Goal: Task Accomplishment & Management: Complete application form

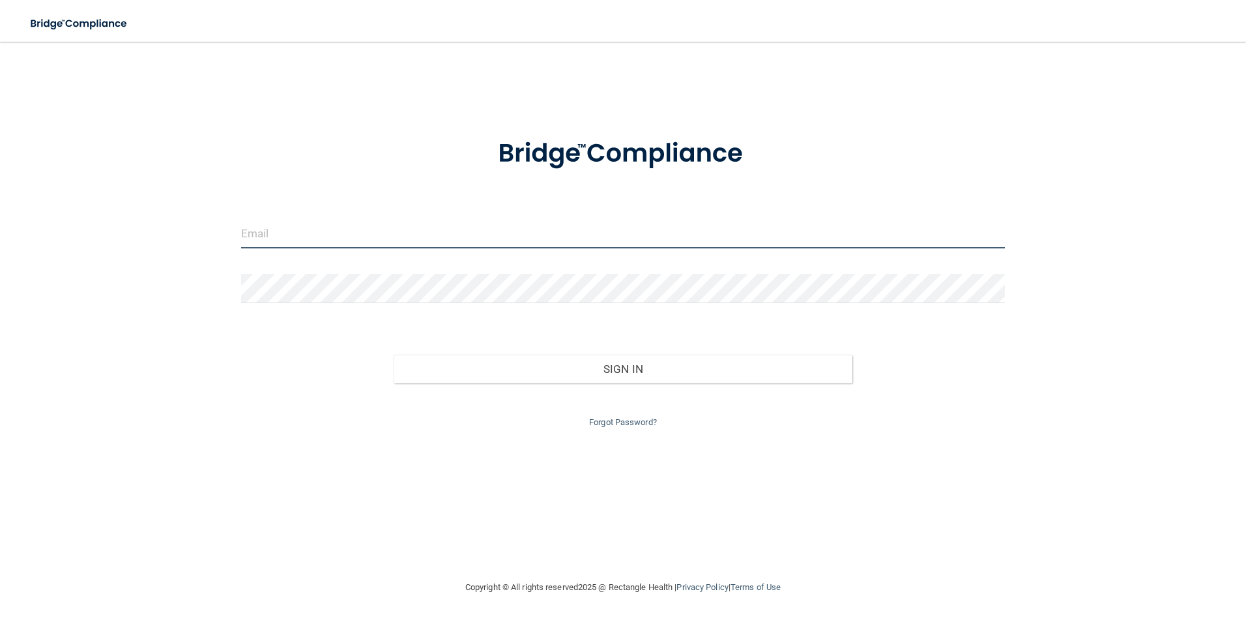
click at [637, 242] on input "email" at bounding box center [623, 233] width 764 height 29
type input "[EMAIL_ADDRESS][DOMAIN_NAME]"
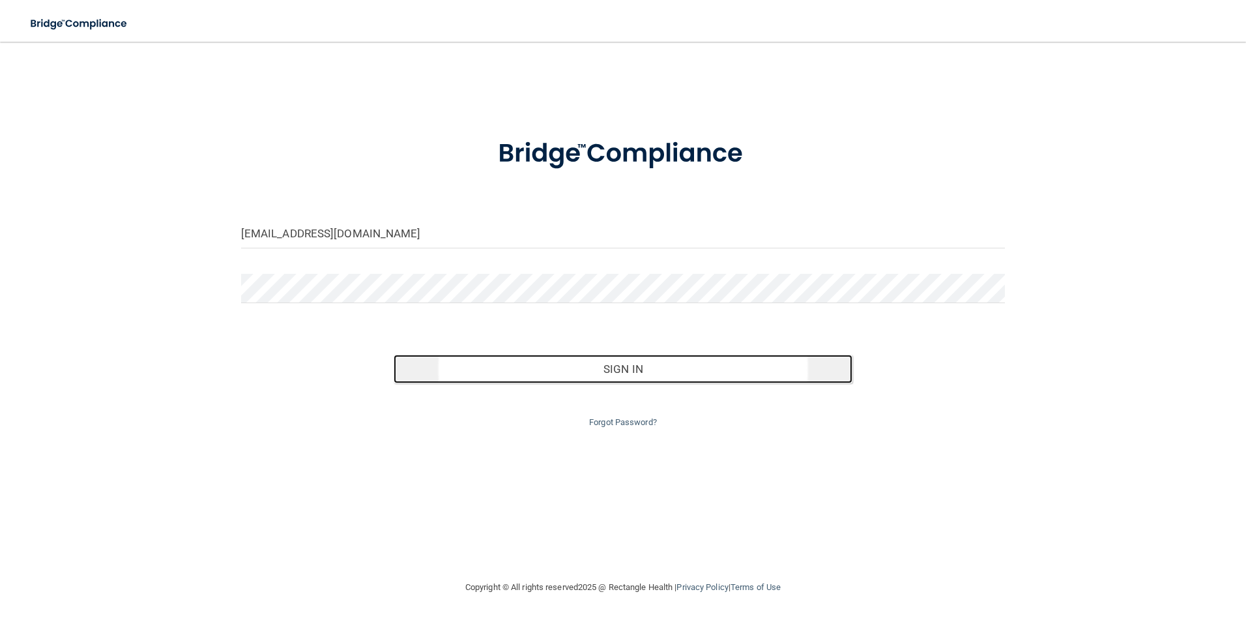
click at [573, 369] on button "Sign In" at bounding box center [623, 368] width 459 height 29
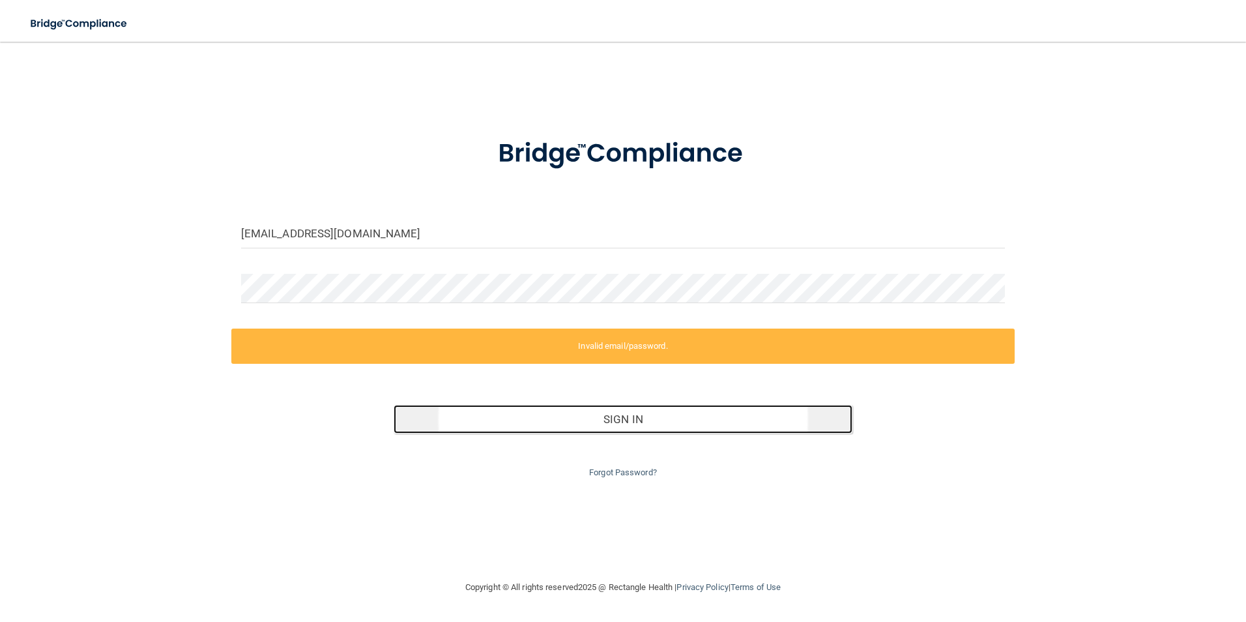
click at [581, 417] on button "Sign In" at bounding box center [623, 419] width 459 height 29
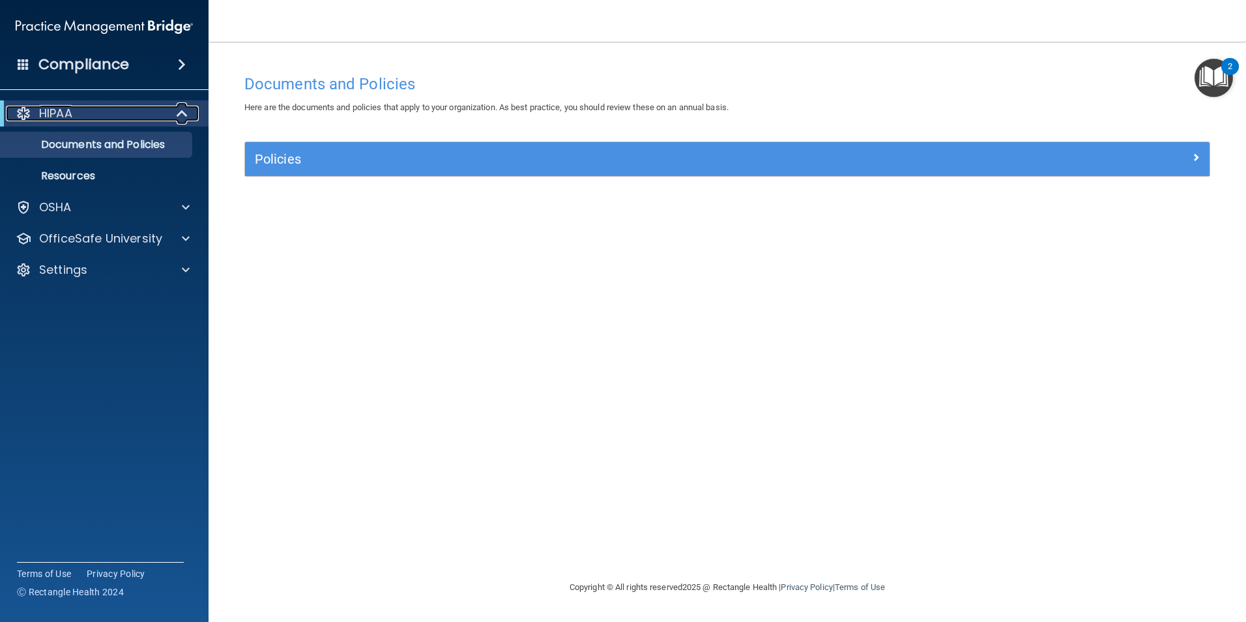
click at [183, 108] on span at bounding box center [183, 114] width 11 height 16
click at [183, 108] on span at bounding box center [185, 114] width 8 height 16
click at [135, 238] on p "OfficeSafe University" at bounding box center [100, 239] width 123 height 16
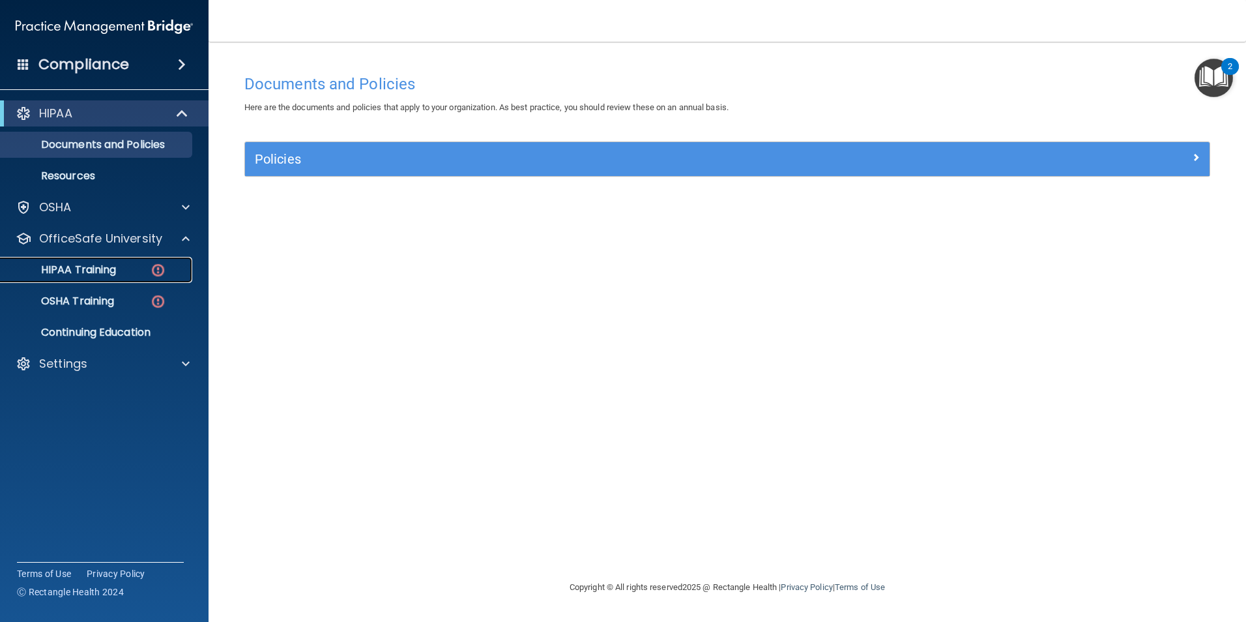
click at [133, 269] on div "HIPAA Training" at bounding box center [97, 269] width 178 height 13
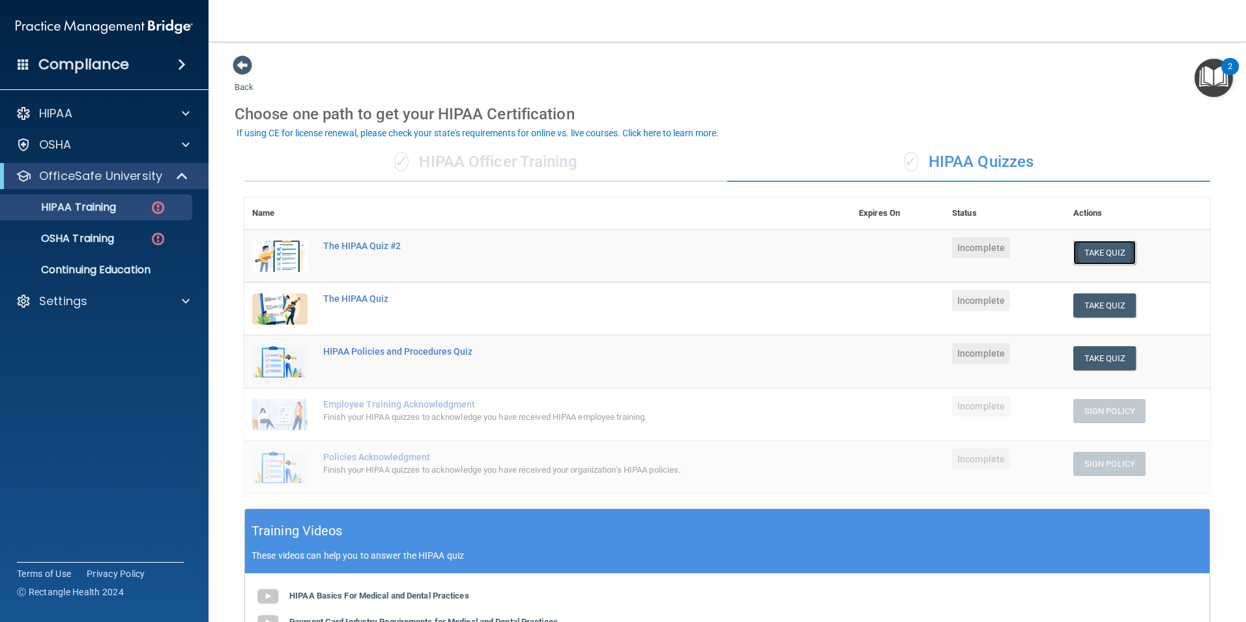
click at [1103, 250] on button "Take Quiz" at bounding box center [1104, 252] width 63 height 24
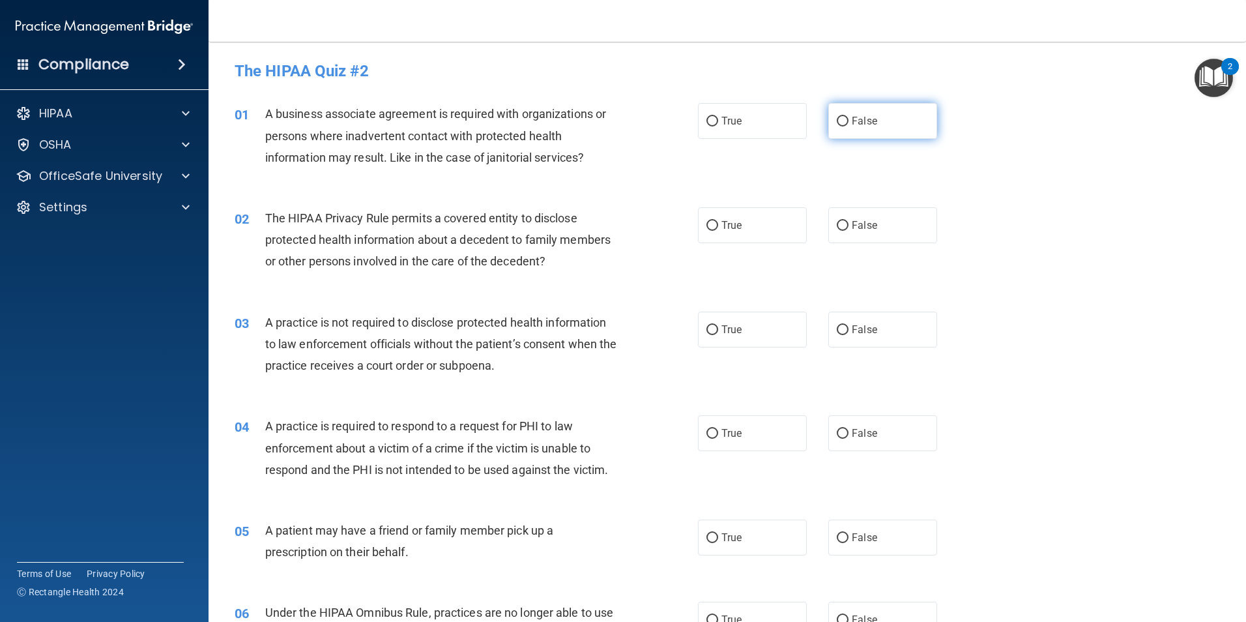
click at [829, 124] on label "False" at bounding box center [882, 121] width 109 height 36
click at [837, 124] on input "False" at bounding box center [843, 122] width 12 height 10
radio input "true"
click at [710, 228] on input "True" at bounding box center [712, 226] width 12 height 10
radio input "true"
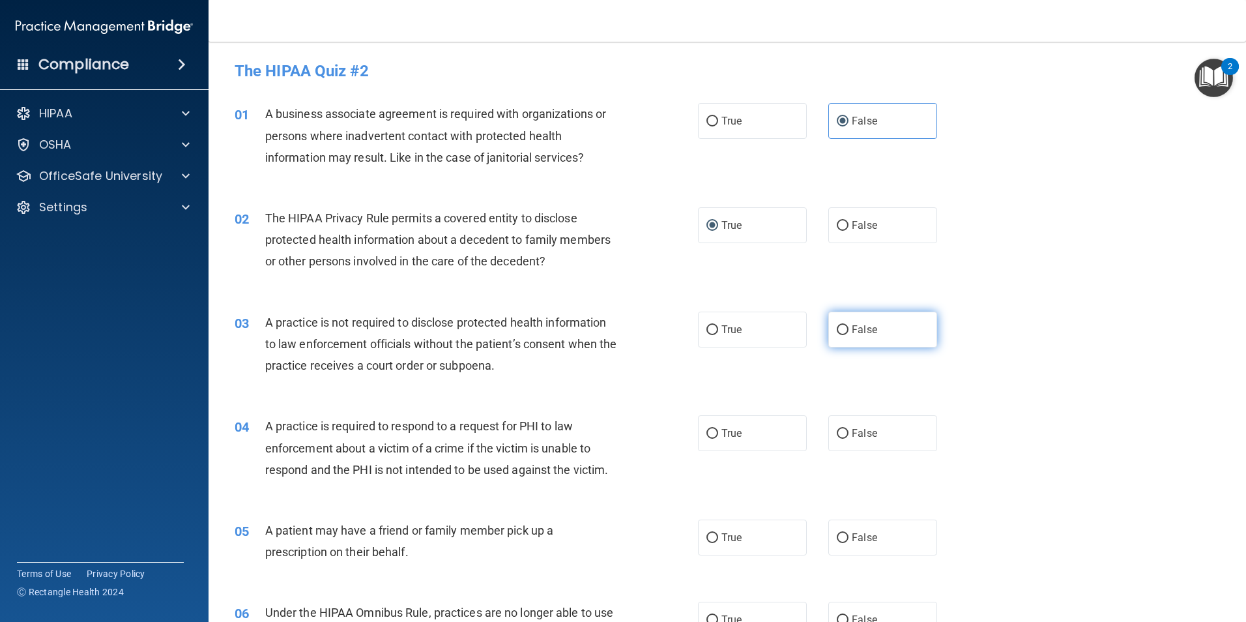
click at [839, 327] on input "False" at bounding box center [843, 330] width 12 height 10
radio input "true"
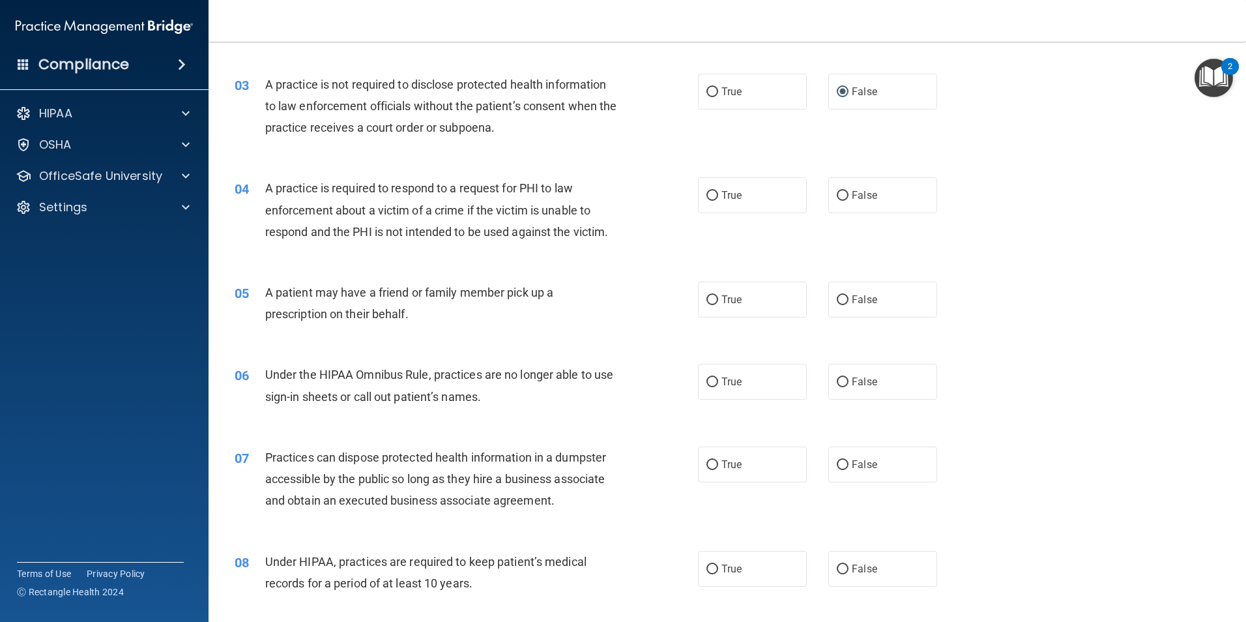
scroll to position [261, 0]
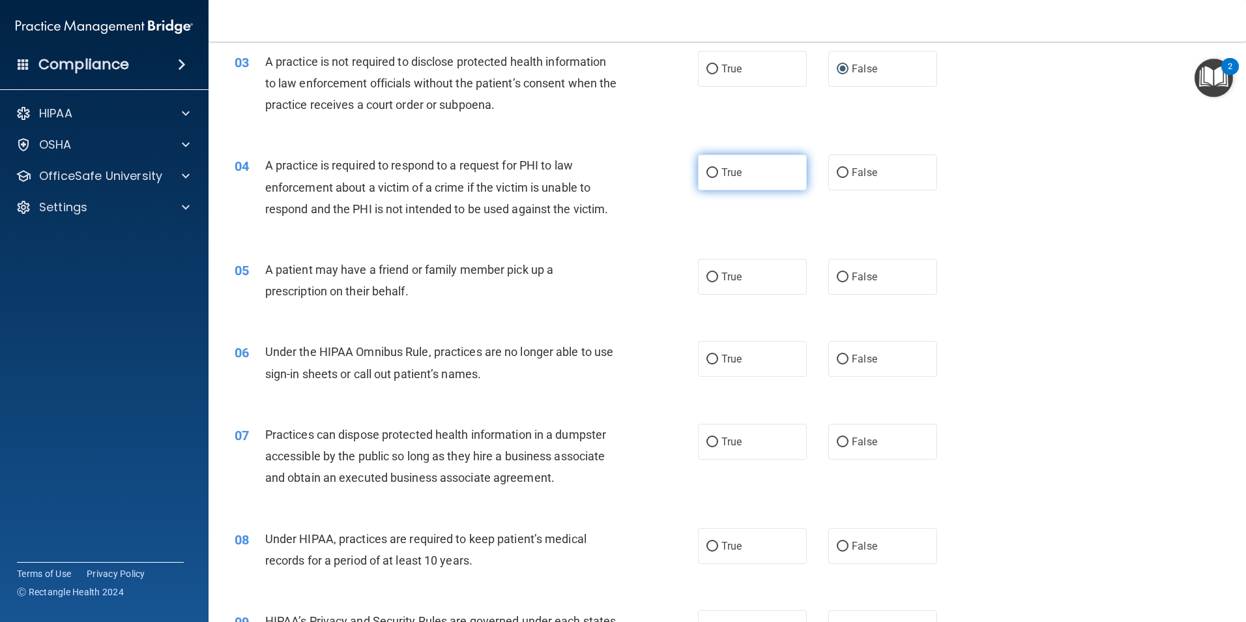
click at [700, 173] on label "True" at bounding box center [752, 172] width 109 height 36
click at [706, 173] on input "True" at bounding box center [712, 173] width 12 height 10
radio input "true"
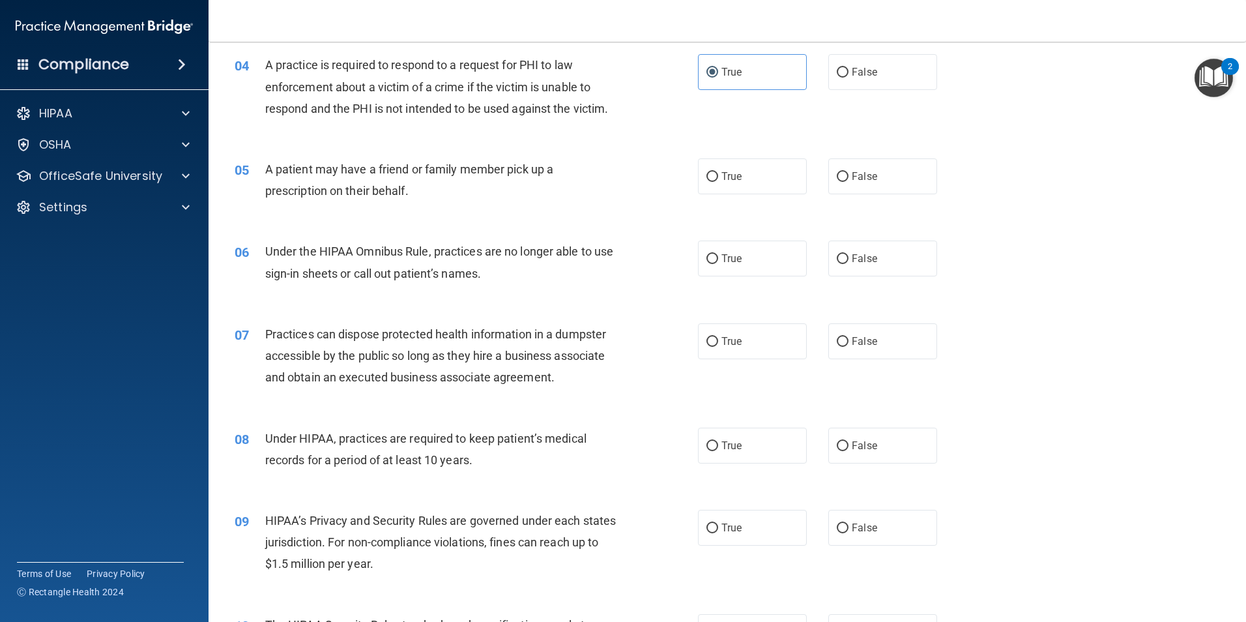
scroll to position [391, 0]
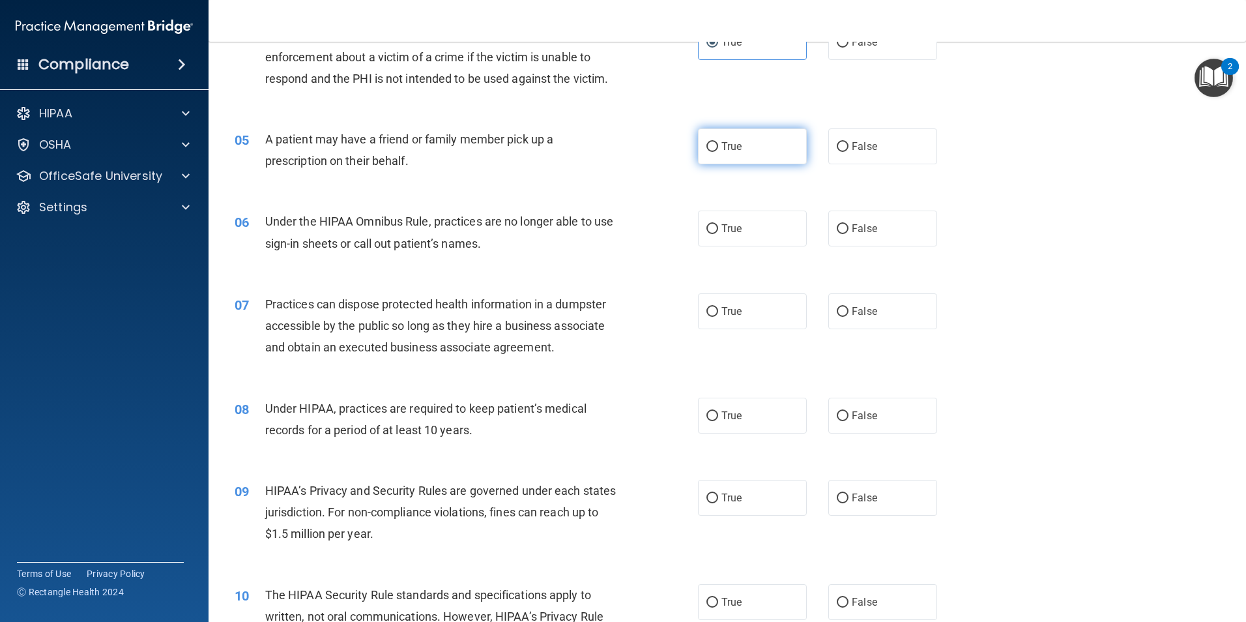
click at [706, 143] on input "True" at bounding box center [712, 147] width 12 height 10
radio input "true"
click at [837, 228] on input "False" at bounding box center [843, 229] width 12 height 10
radio input "true"
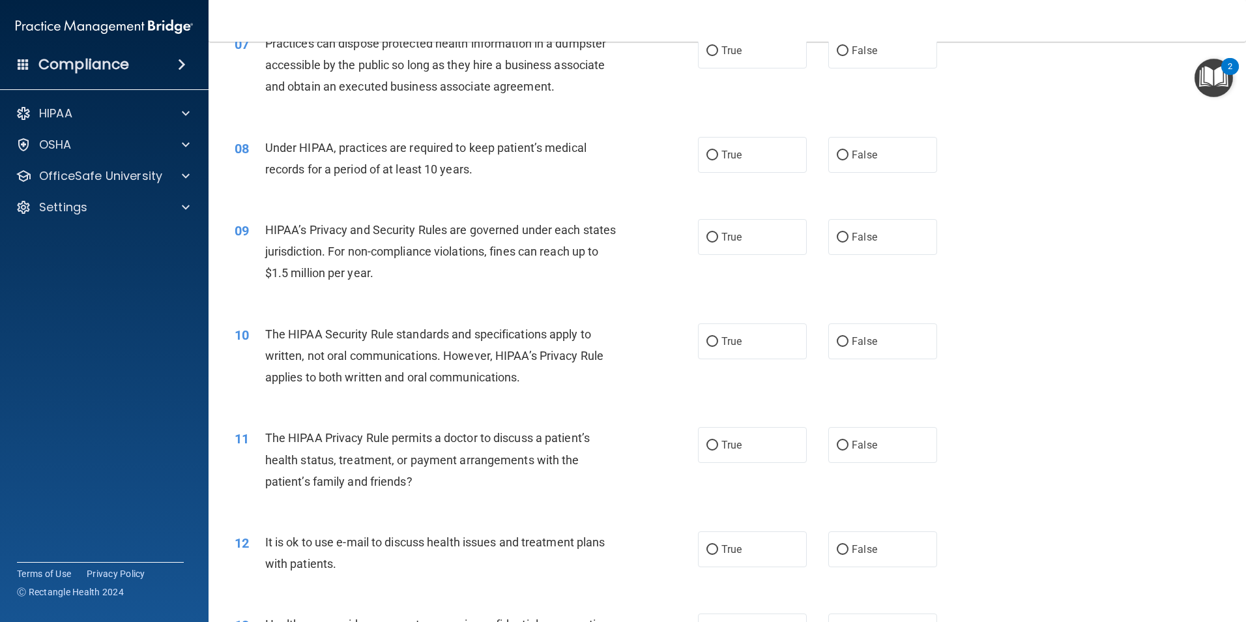
scroll to position [586, 0]
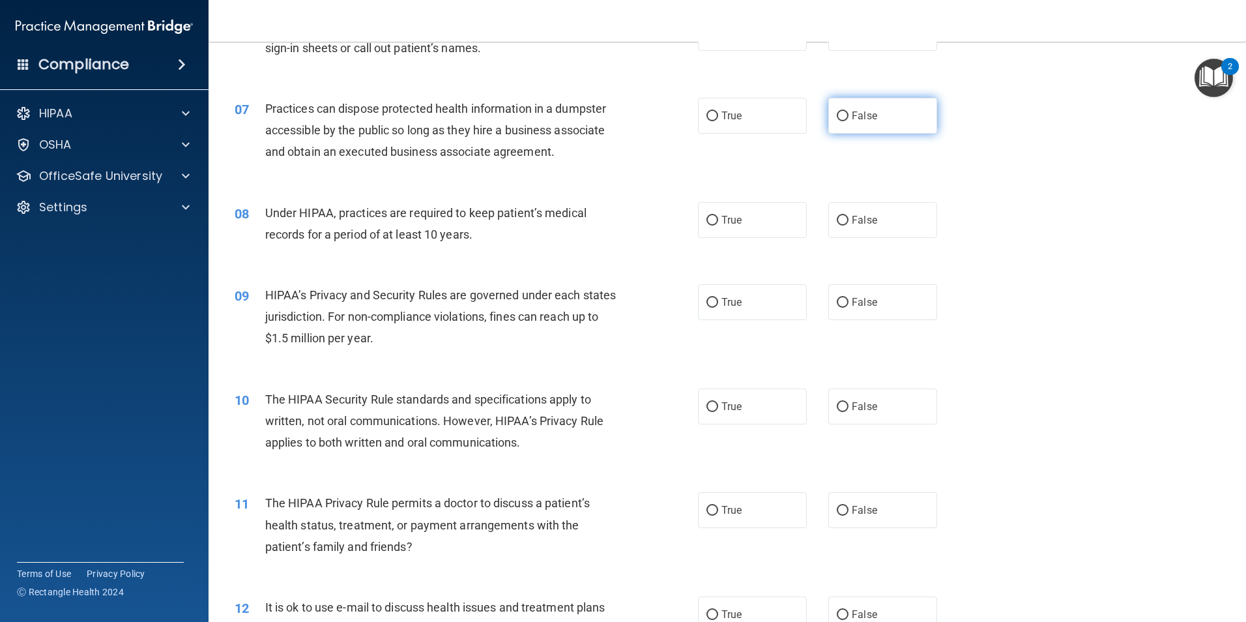
click at [843, 106] on label "False" at bounding box center [882, 116] width 109 height 36
click at [843, 111] on input "False" at bounding box center [843, 116] width 12 height 10
radio input "true"
click at [842, 220] on label "False" at bounding box center [882, 220] width 109 height 36
click at [842, 220] on input "False" at bounding box center [843, 221] width 12 height 10
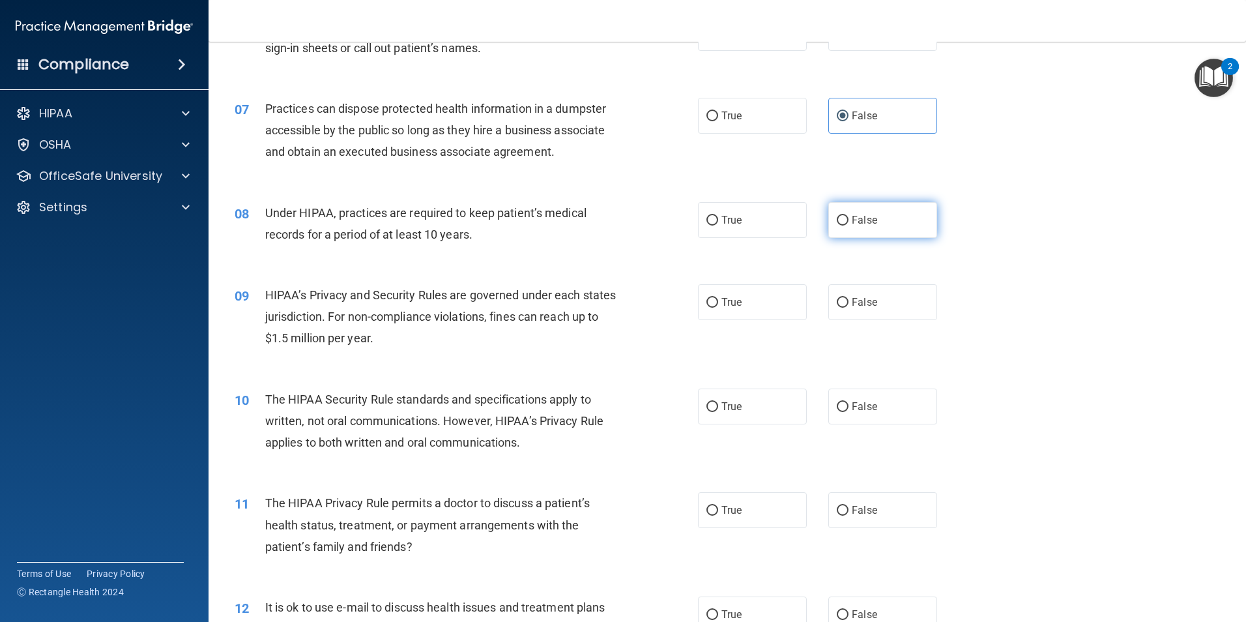
radio input "true"
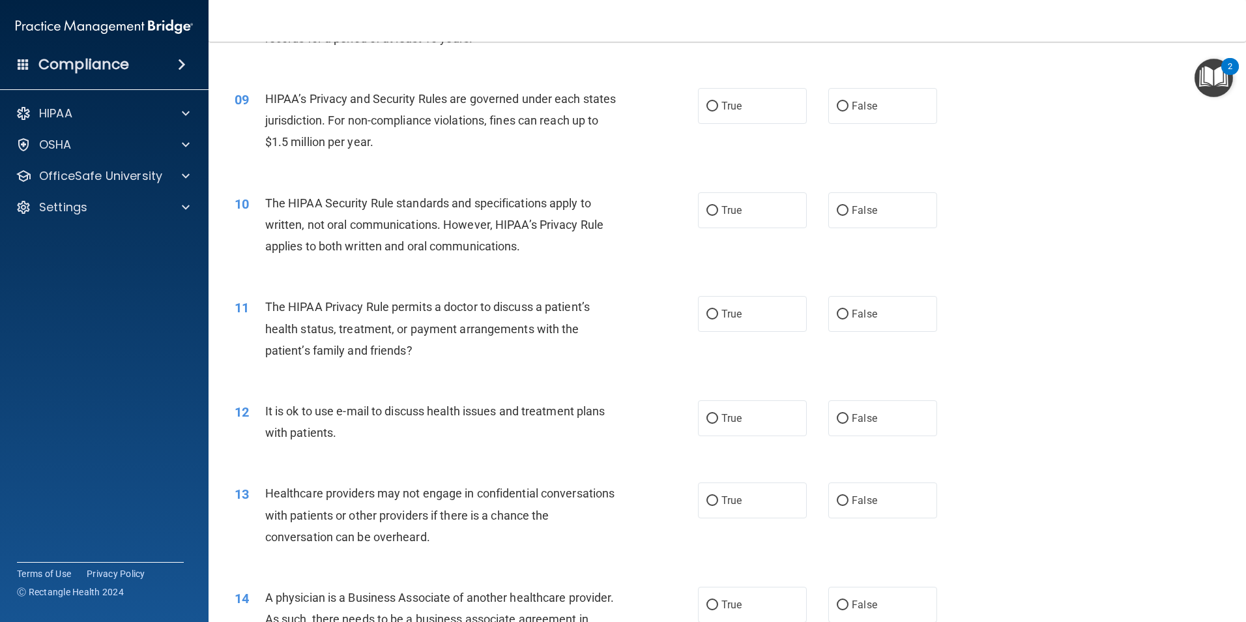
scroll to position [782, 0]
click at [706, 207] on input "True" at bounding box center [712, 212] width 12 height 10
radio input "true"
click at [840, 108] on input "False" at bounding box center [843, 107] width 12 height 10
radio input "true"
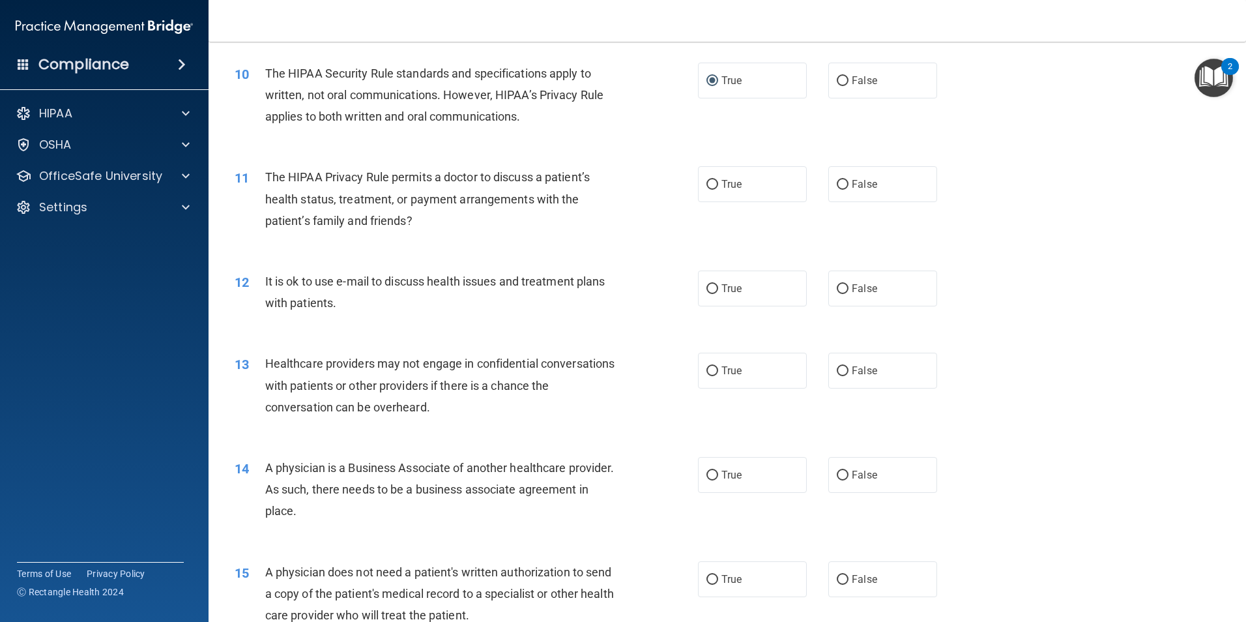
scroll to position [977, 0]
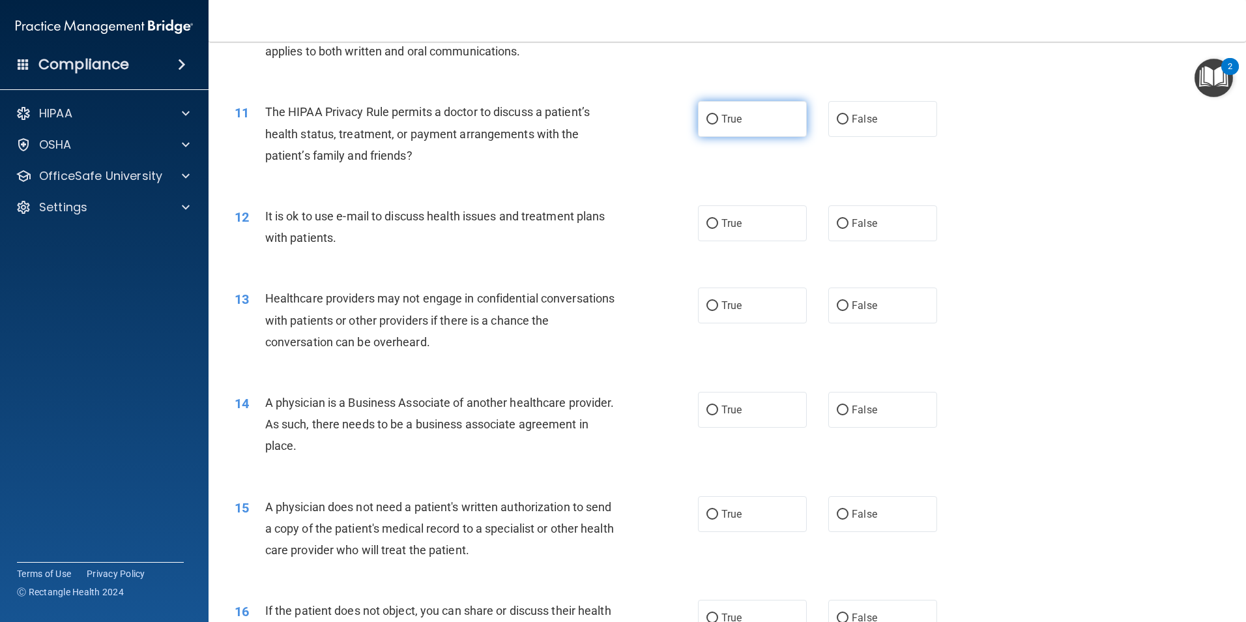
click at [708, 119] on input "True" at bounding box center [712, 120] width 12 height 10
radio input "true"
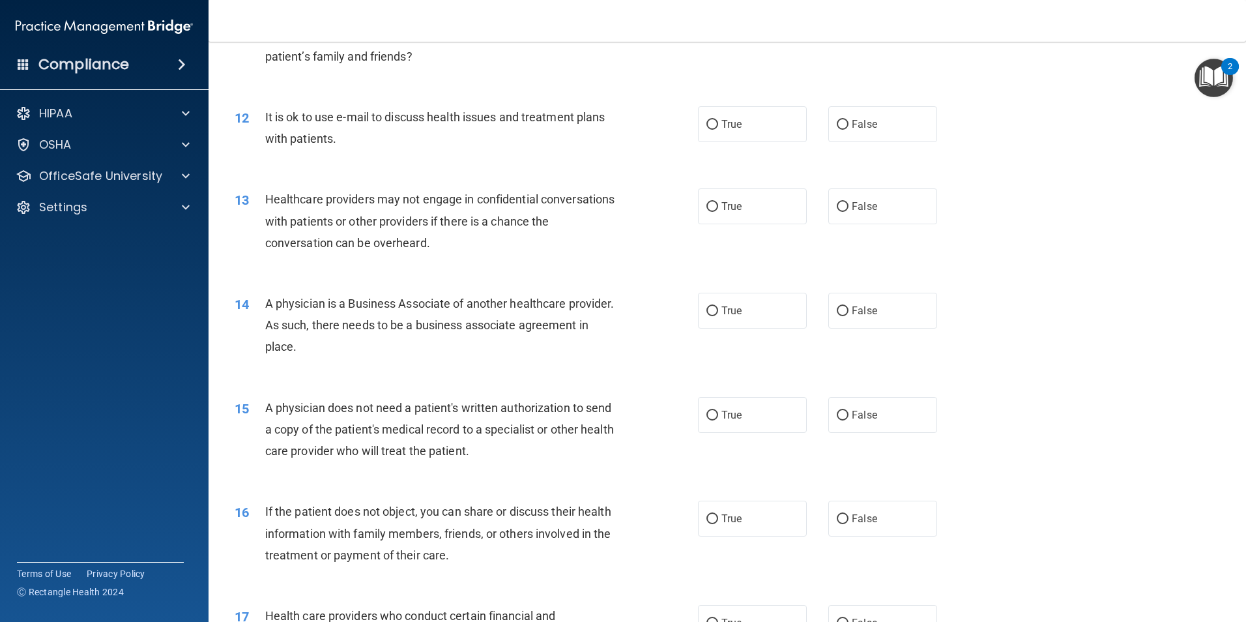
scroll to position [1108, 0]
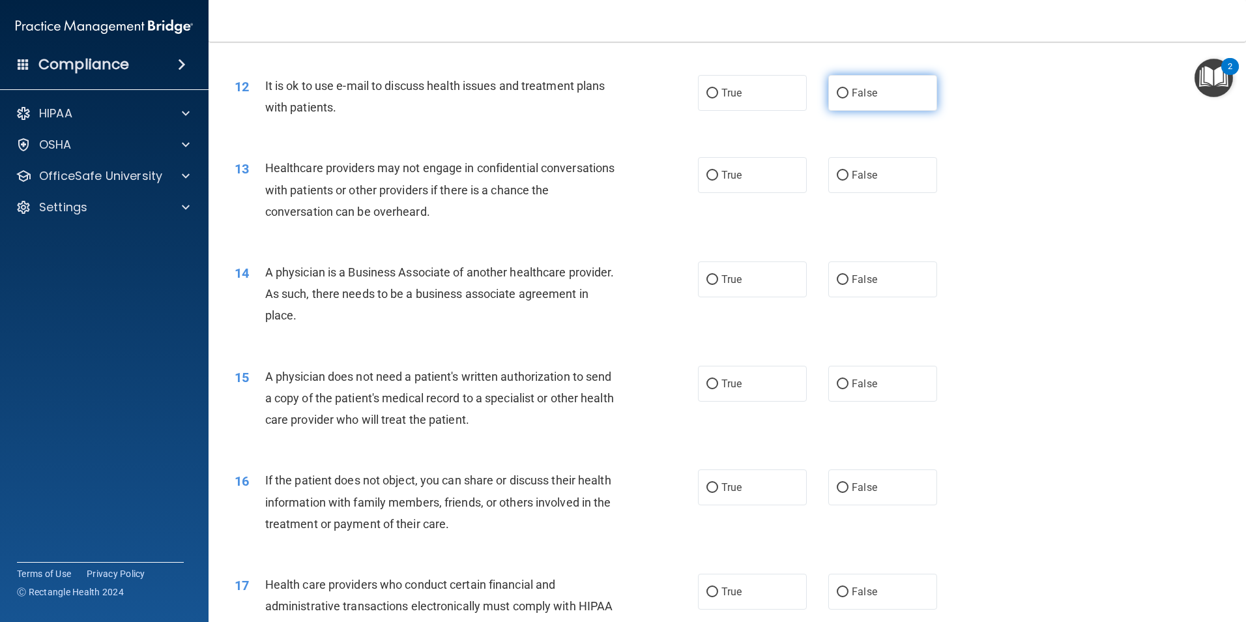
click at [837, 96] on input "False" at bounding box center [843, 94] width 12 height 10
radio input "true"
click at [706, 94] on input "True" at bounding box center [712, 94] width 12 height 10
radio input "true"
radio input "false"
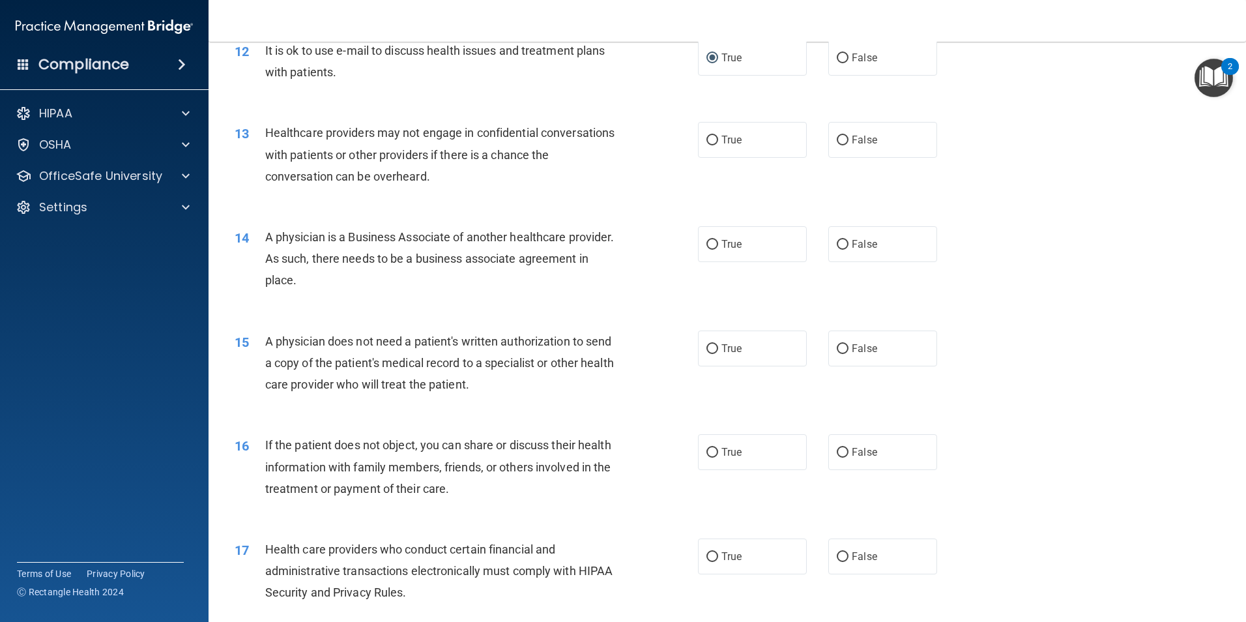
scroll to position [1173, 0]
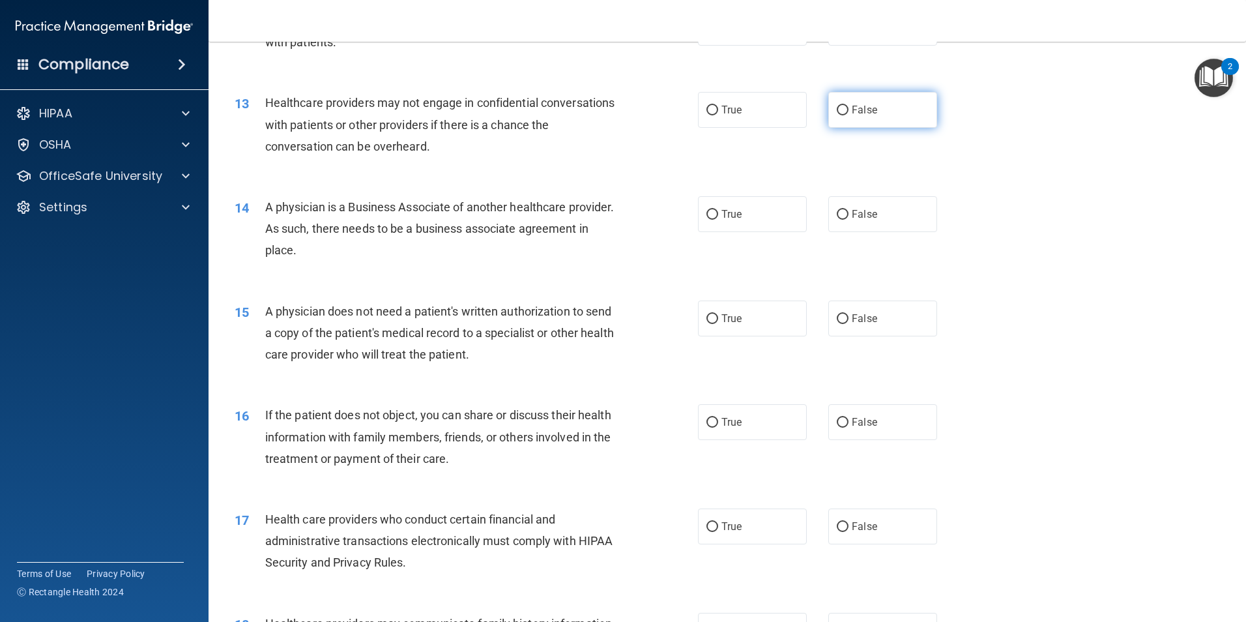
click at [842, 115] on label "False" at bounding box center [882, 110] width 109 height 36
click at [837, 110] on input "False" at bounding box center [843, 111] width 12 height 10
radio input "true"
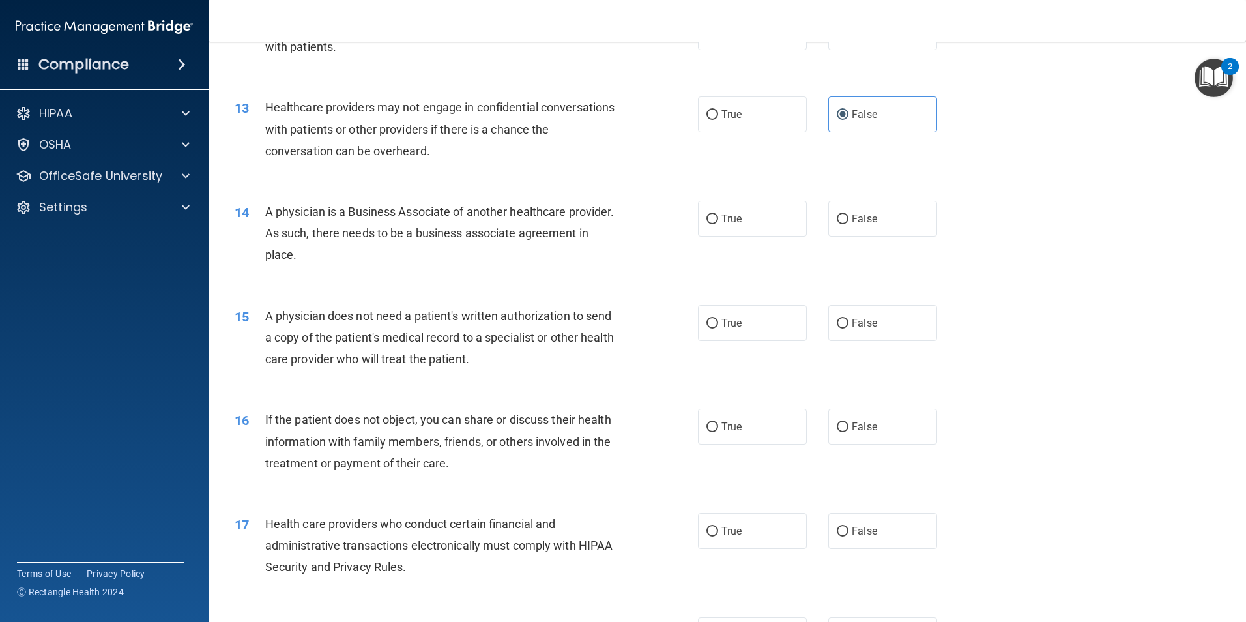
scroll to position [1238, 0]
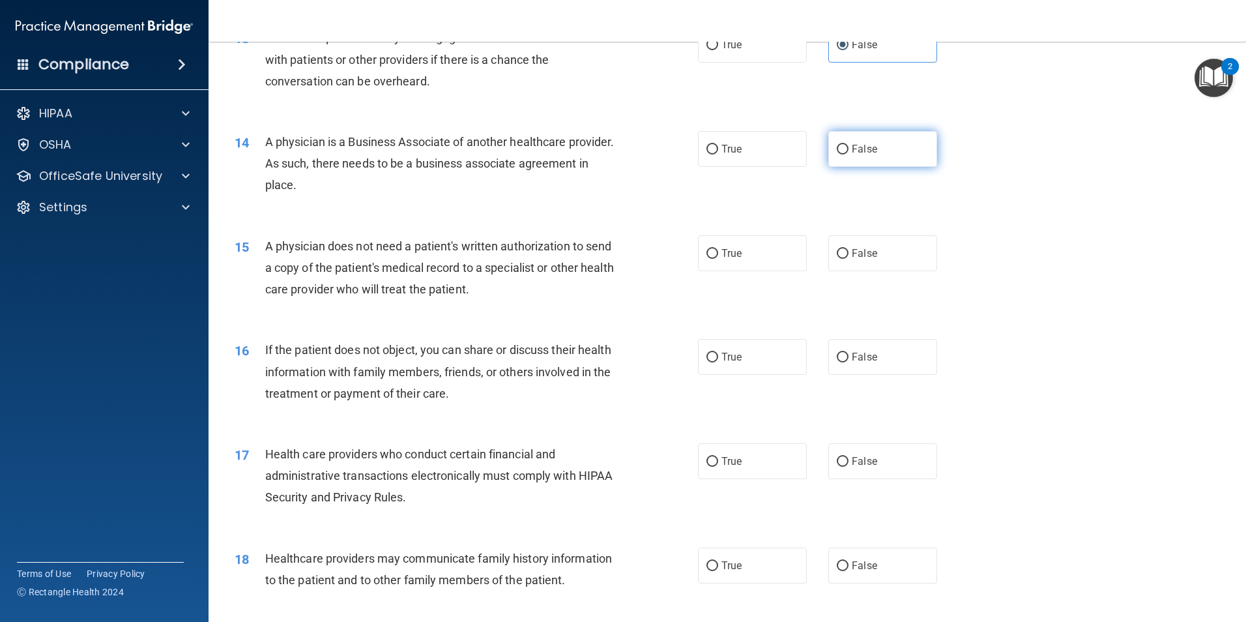
click at [837, 147] on input "False" at bounding box center [843, 150] width 12 height 10
radio input "true"
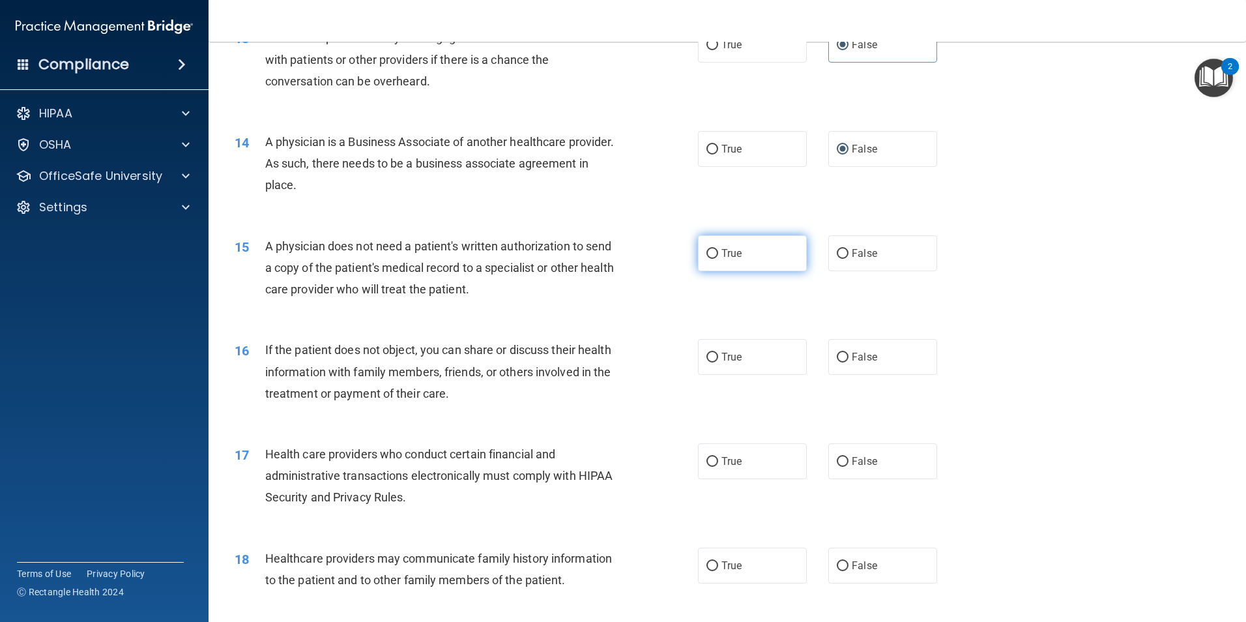
click at [709, 253] on input "True" at bounding box center [712, 254] width 12 height 10
radio input "true"
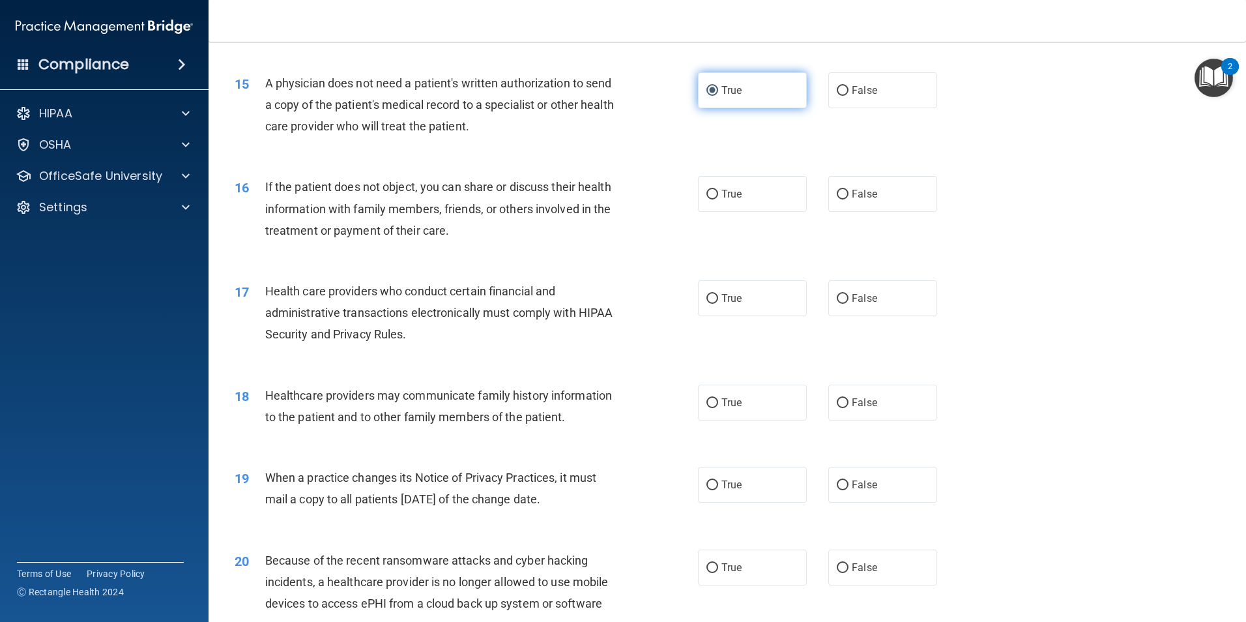
scroll to position [1433, 0]
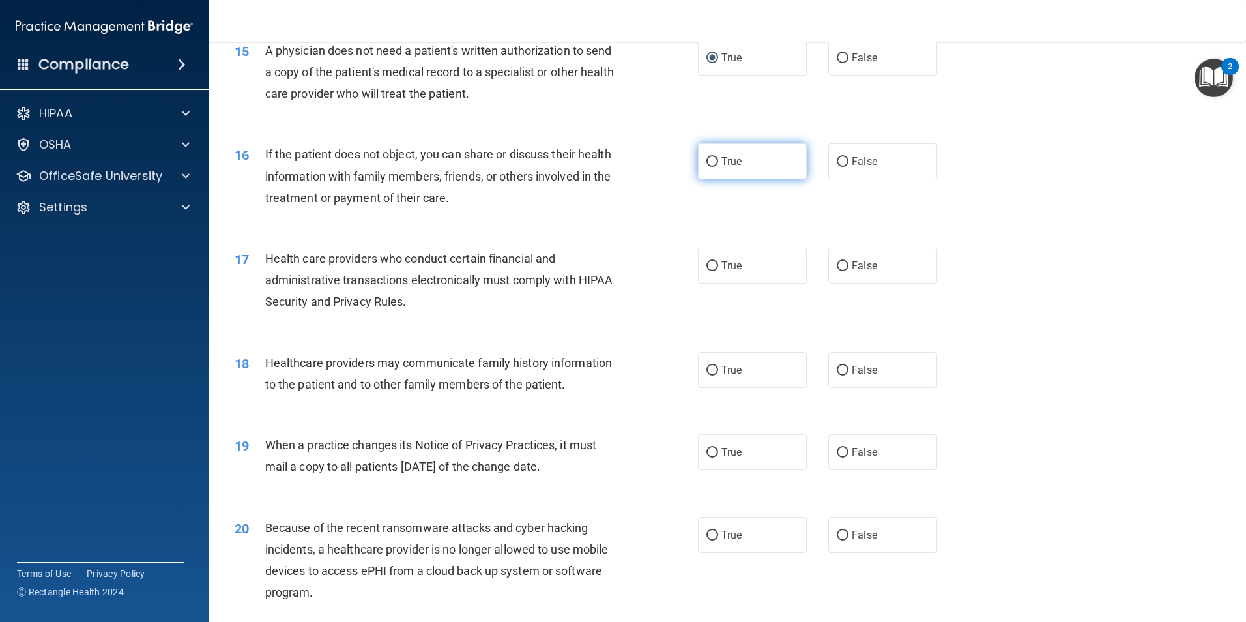
click at [708, 162] on input "True" at bounding box center [712, 162] width 12 height 10
radio input "true"
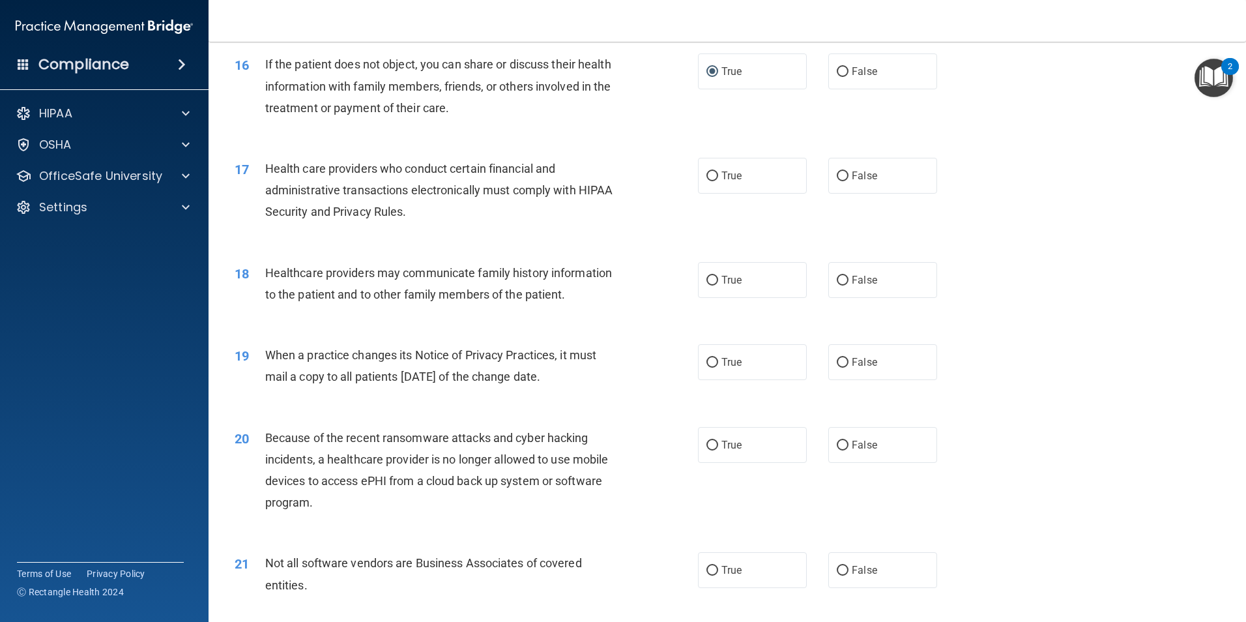
scroll to position [1564, 0]
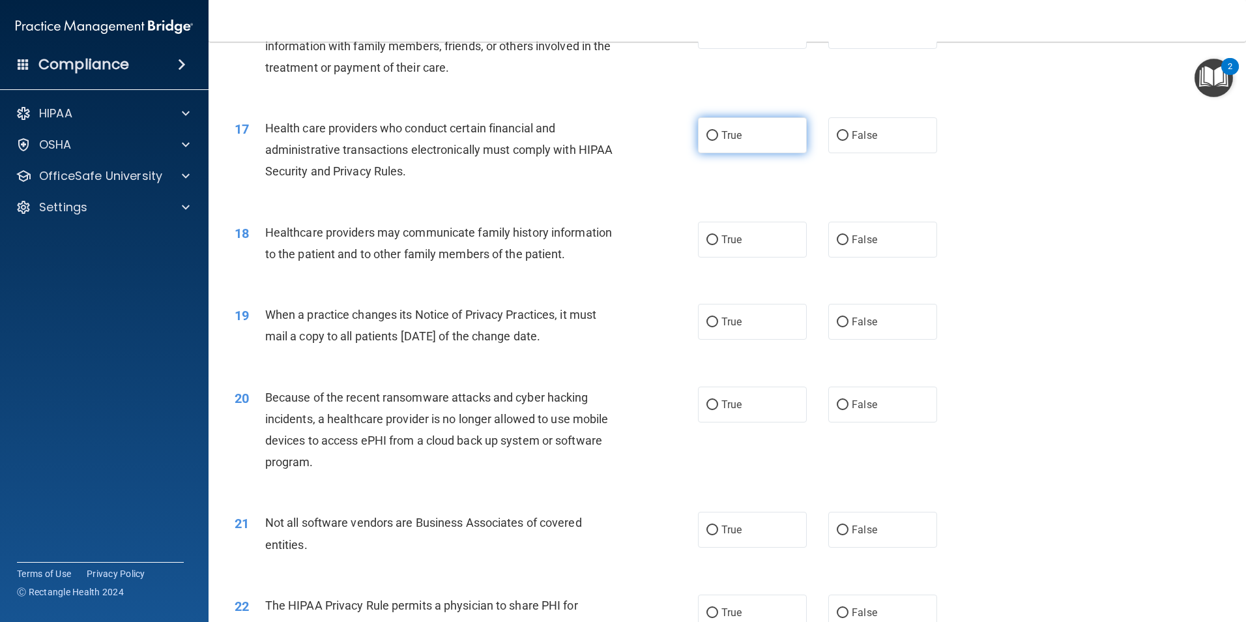
click at [712, 131] on input "True" at bounding box center [712, 136] width 12 height 10
radio input "true"
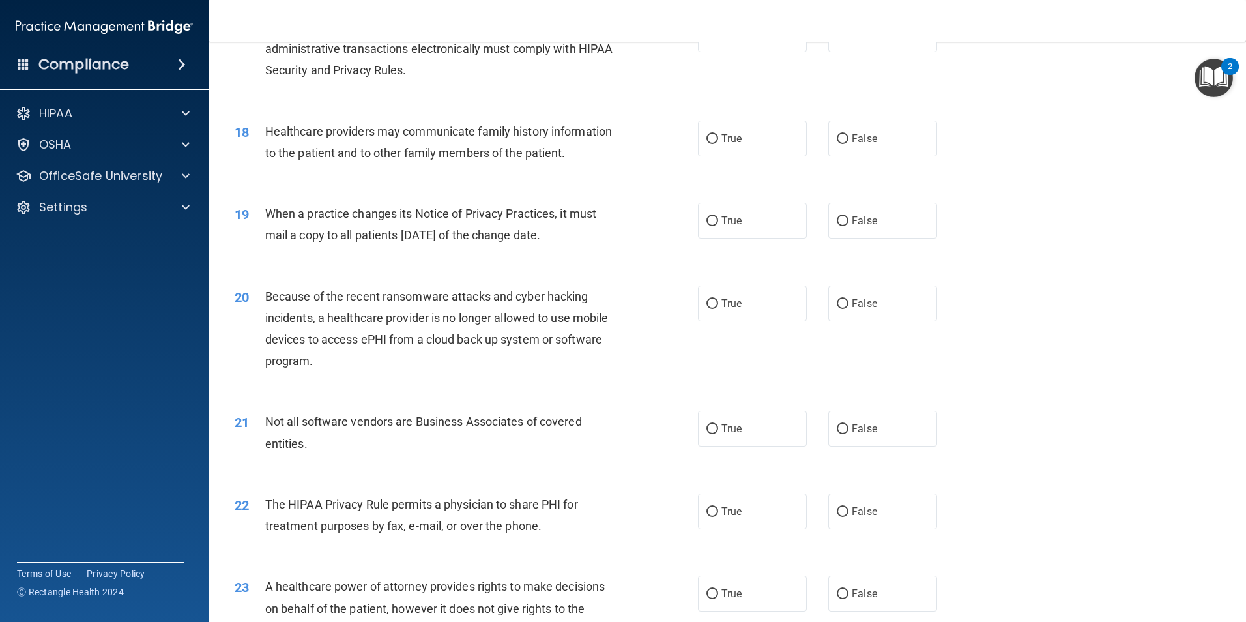
scroll to position [1694, 0]
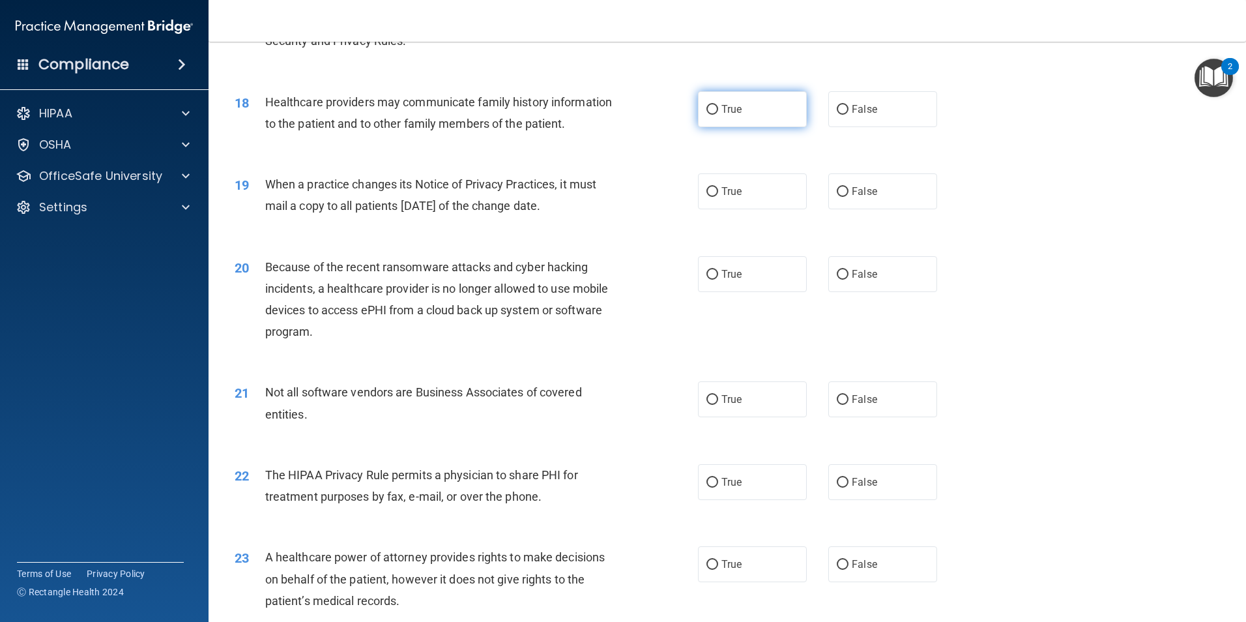
click at [708, 109] on input "True" at bounding box center [712, 110] width 12 height 10
radio input "true"
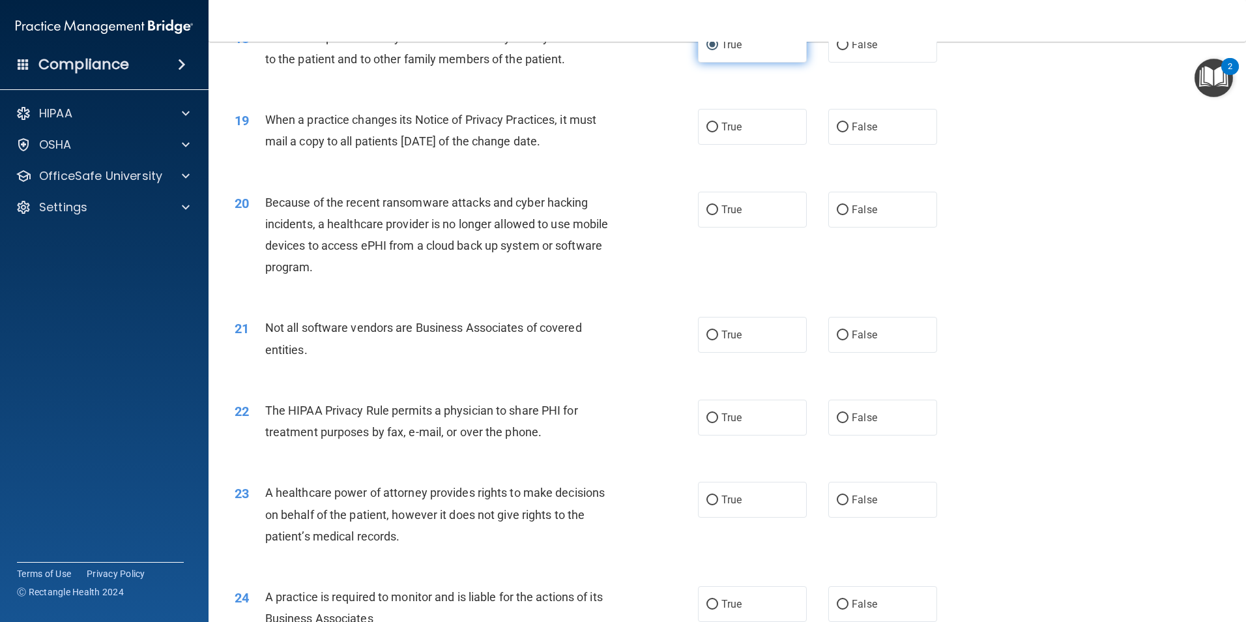
scroll to position [1759, 0]
click at [713, 127] on label "True" at bounding box center [752, 126] width 109 height 36
click at [713, 127] on input "True" at bounding box center [712, 127] width 12 height 10
radio input "true"
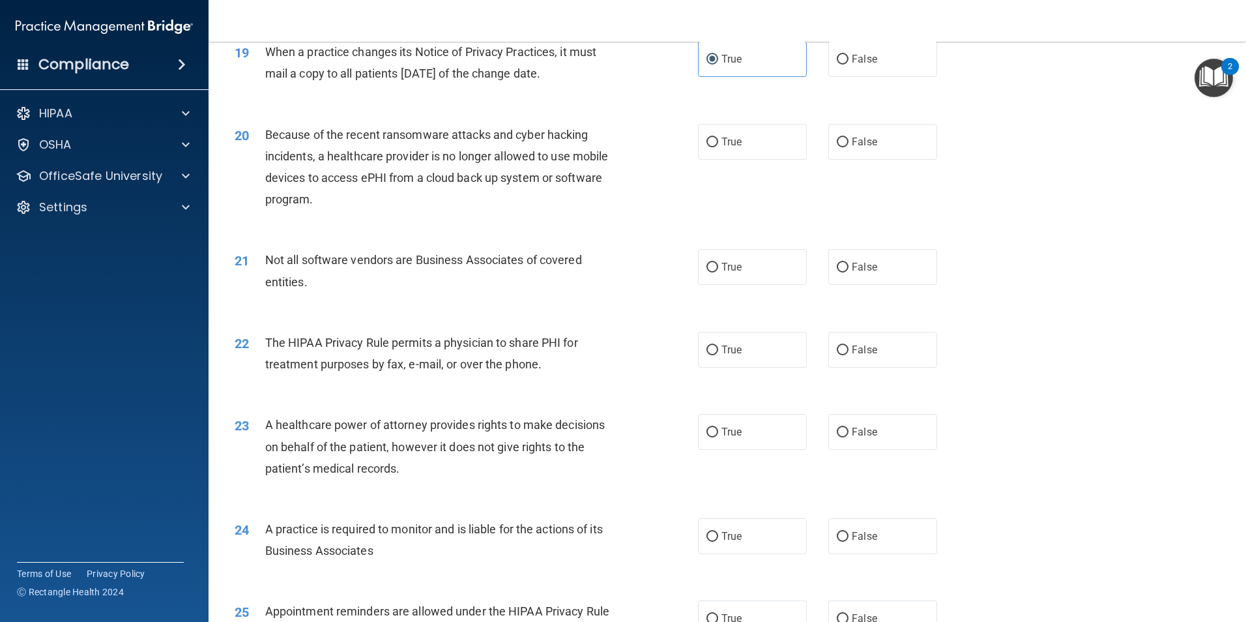
scroll to position [1825, 0]
click at [839, 139] on input "False" at bounding box center [843, 144] width 12 height 10
radio input "true"
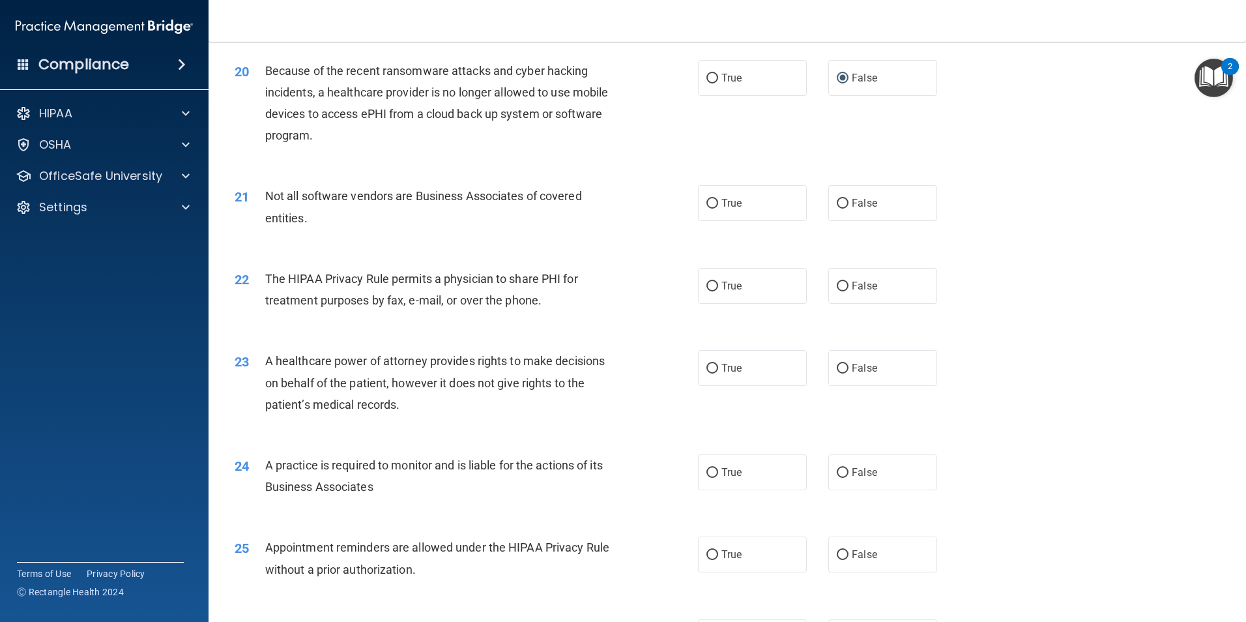
scroll to position [1955, 0]
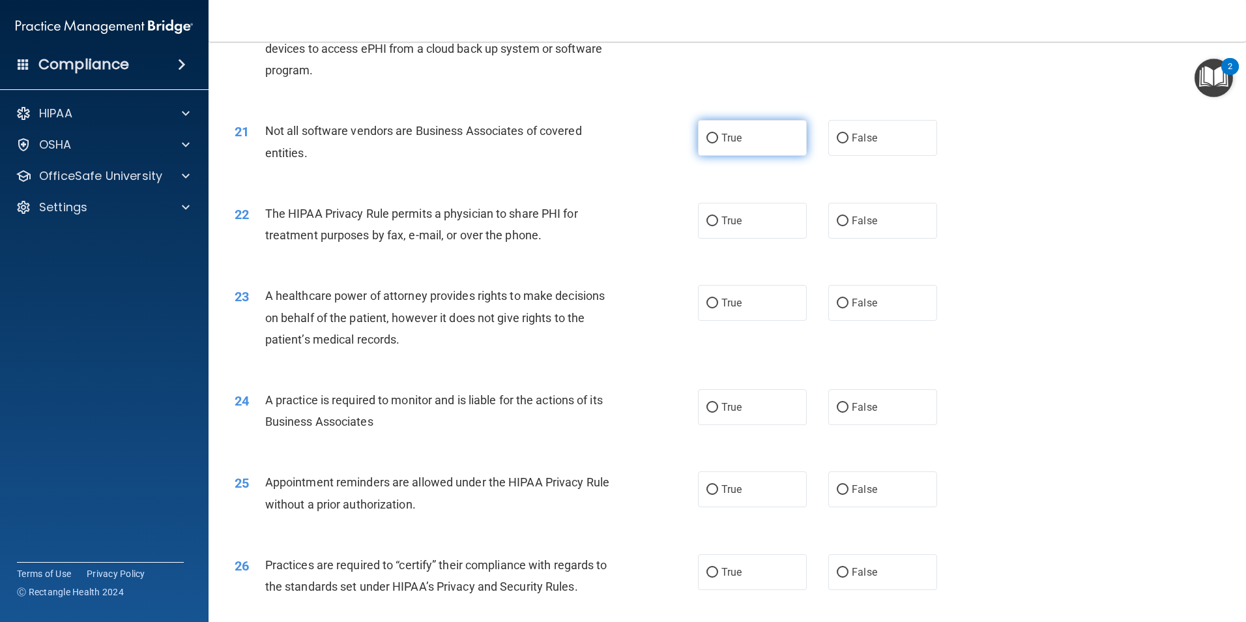
click at [714, 139] on label "True" at bounding box center [752, 138] width 109 height 36
click at [714, 139] on input "True" at bounding box center [712, 139] width 12 height 10
radio input "true"
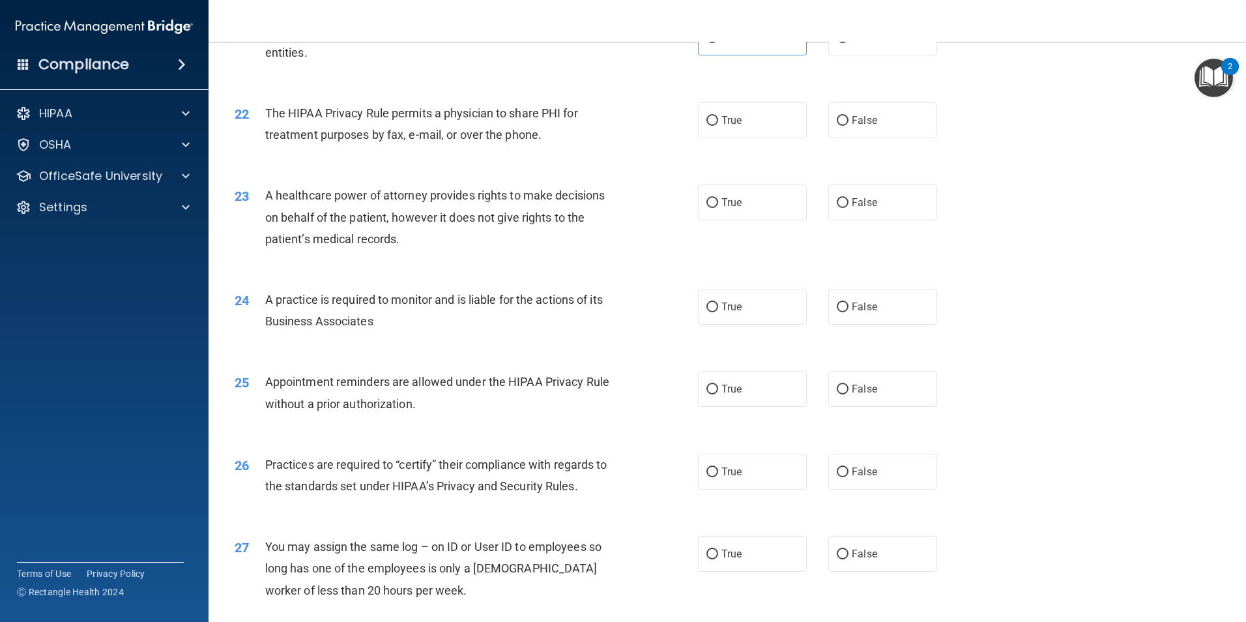
scroll to position [2086, 0]
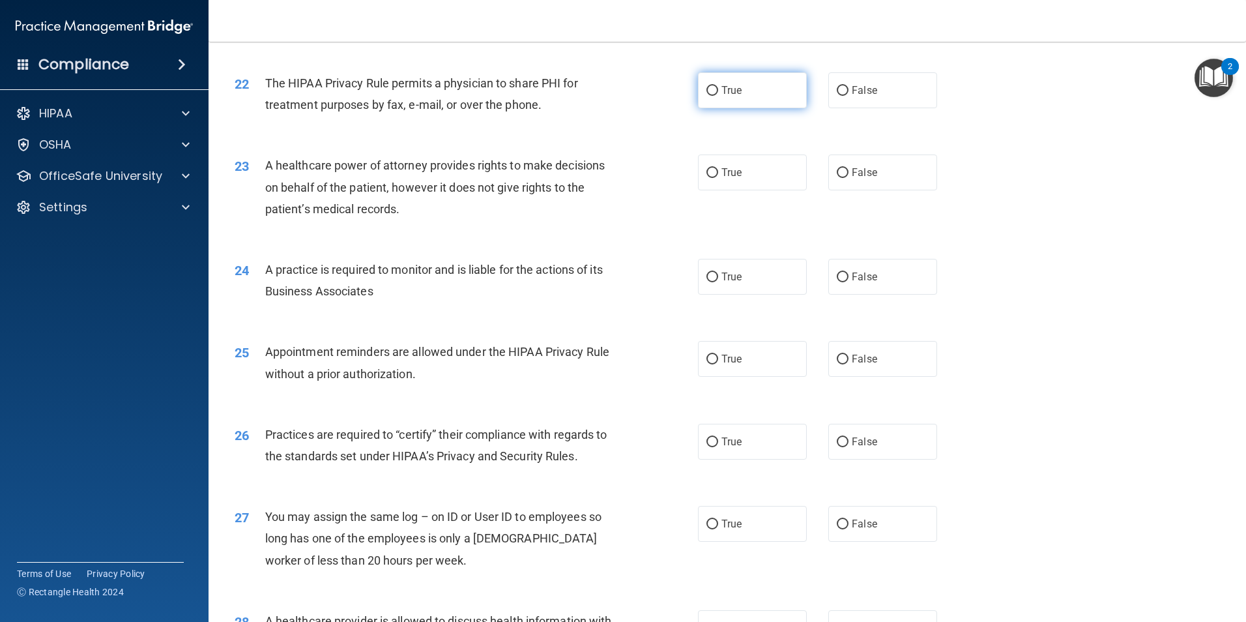
click at [702, 96] on label "True" at bounding box center [752, 90] width 109 height 36
click at [706, 96] on input "True" at bounding box center [712, 91] width 12 height 10
radio input "true"
click at [837, 90] on input "False" at bounding box center [843, 91] width 12 height 10
radio input "true"
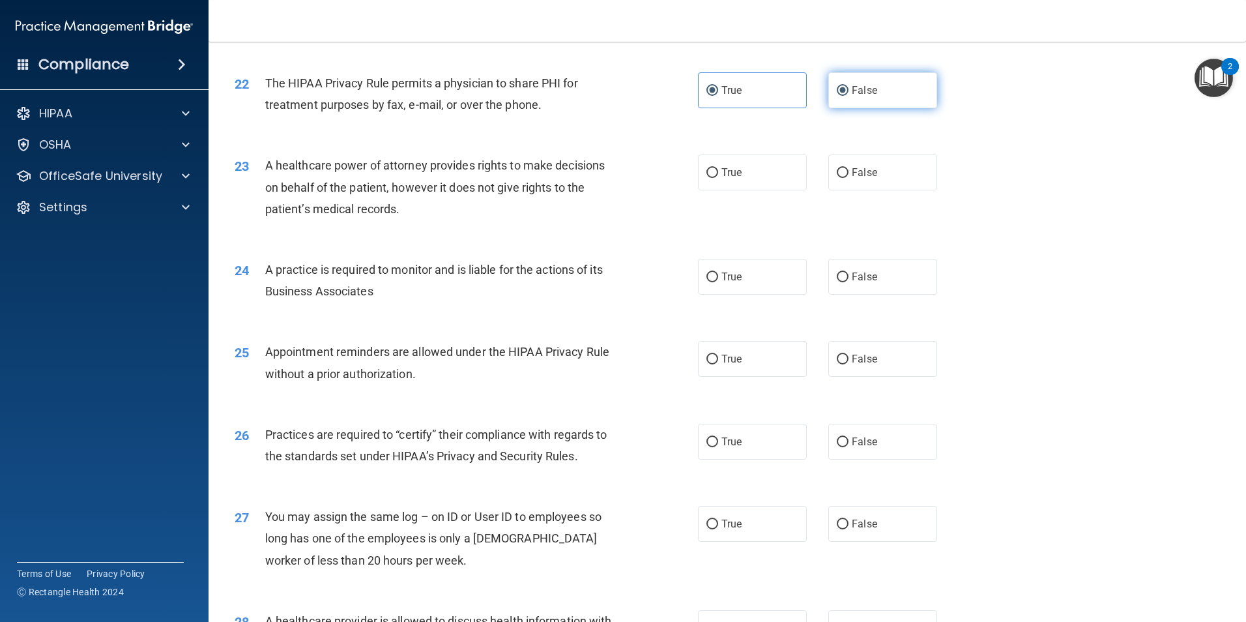
radio input "false"
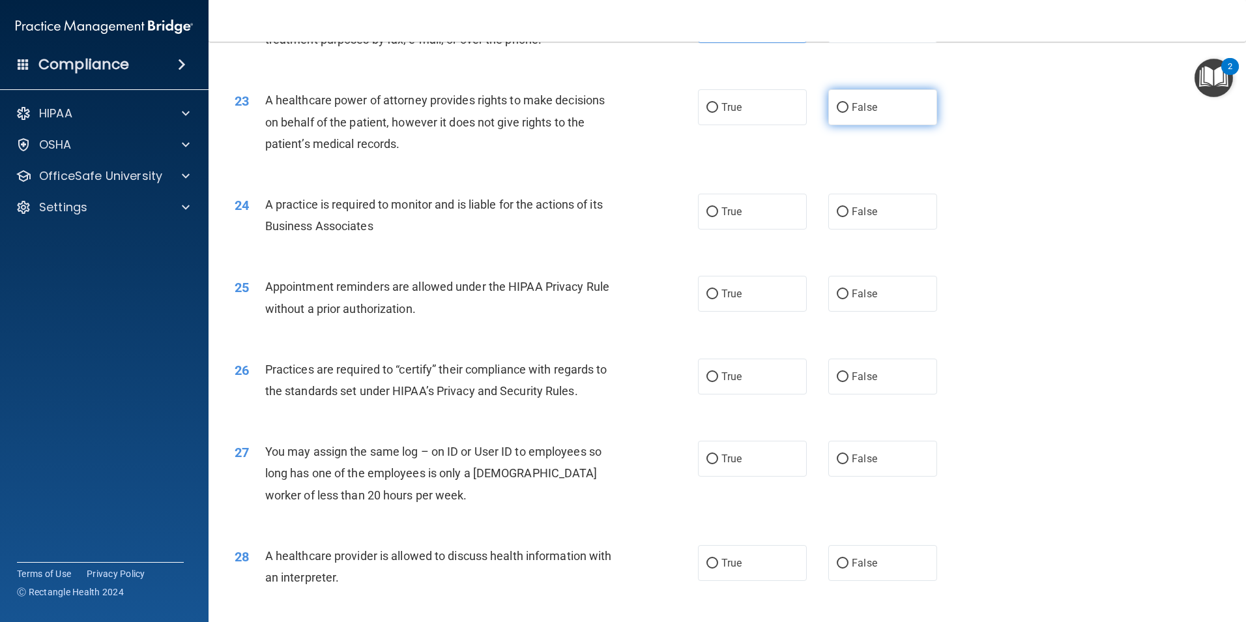
click at [837, 109] on input "False" at bounding box center [843, 108] width 12 height 10
radio input "true"
click at [837, 212] on input "False" at bounding box center [843, 212] width 12 height 10
radio input "true"
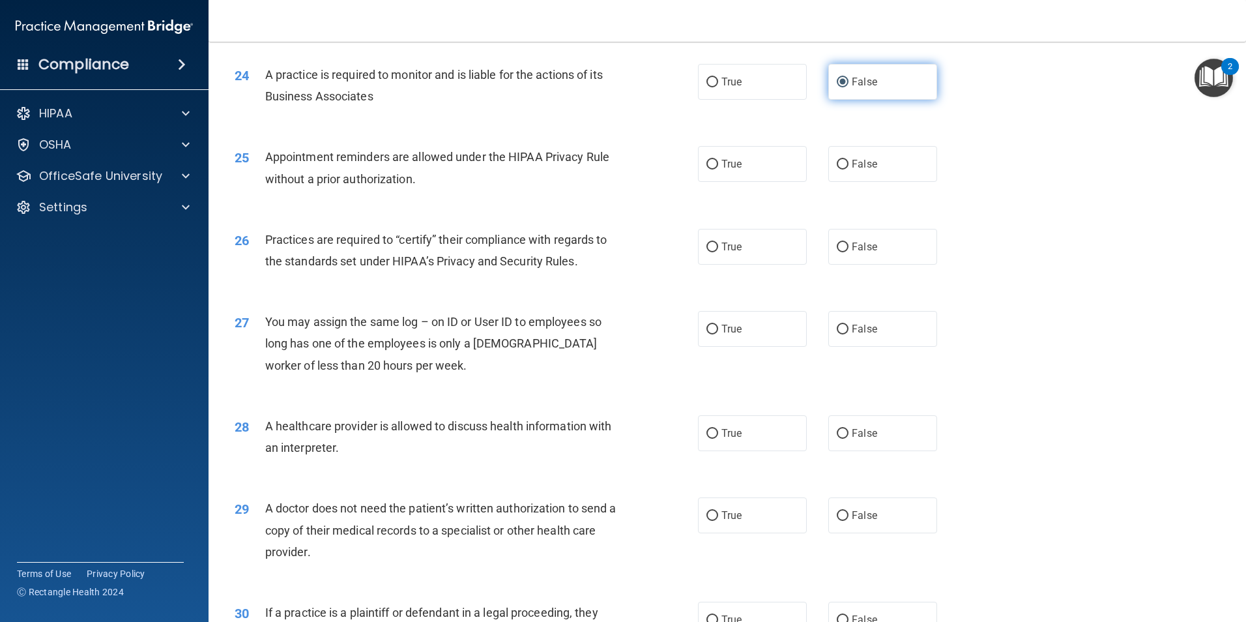
scroll to position [2281, 0]
click at [841, 164] on input "False" at bounding box center [843, 164] width 12 height 10
radio input "true"
click at [706, 164] on input "True" at bounding box center [712, 164] width 12 height 10
radio input "true"
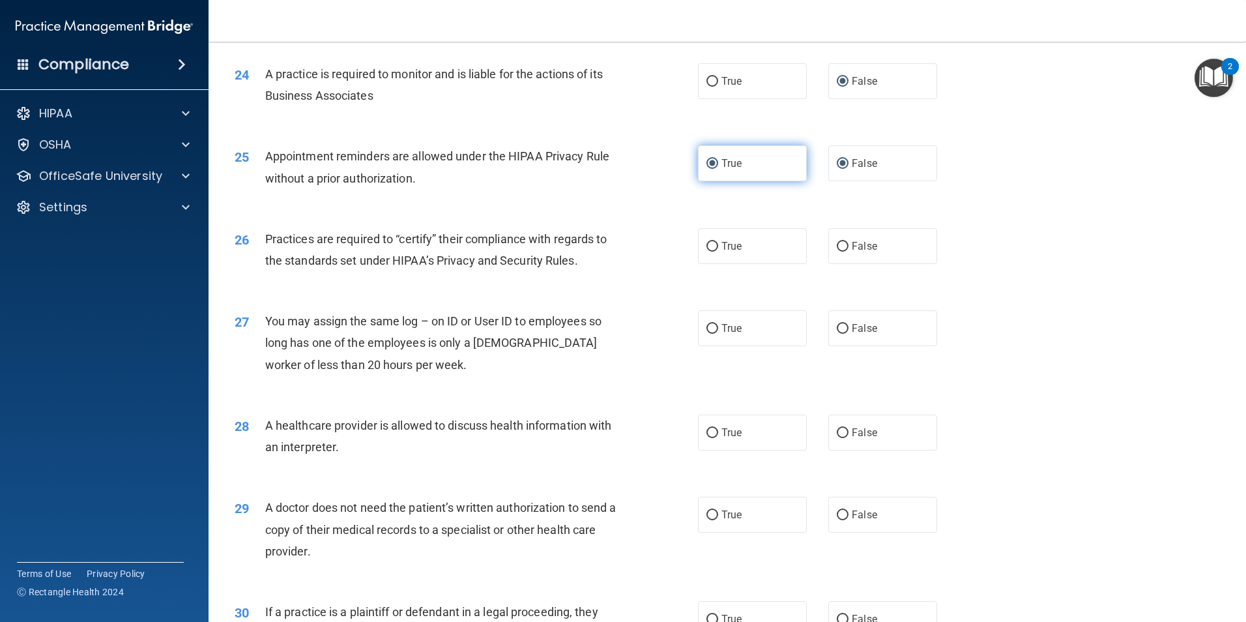
radio input "false"
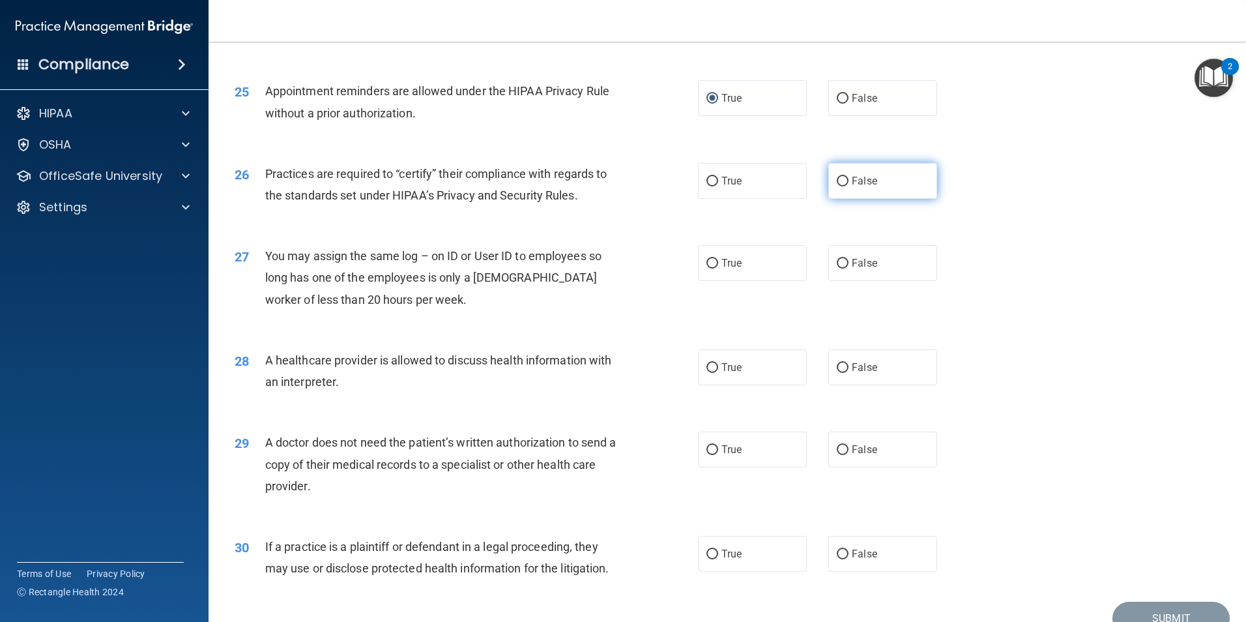
click at [837, 184] on input "False" at bounding box center [843, 182] width 12 height 10
radio input "true"
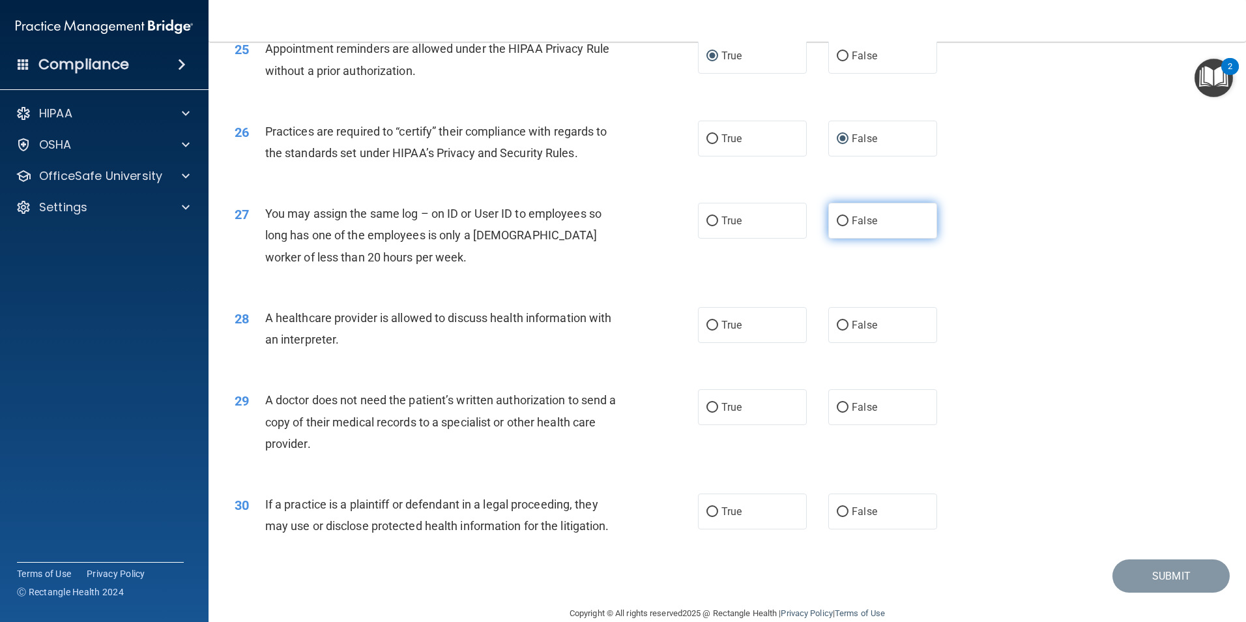
scroll to position [2411, 0]
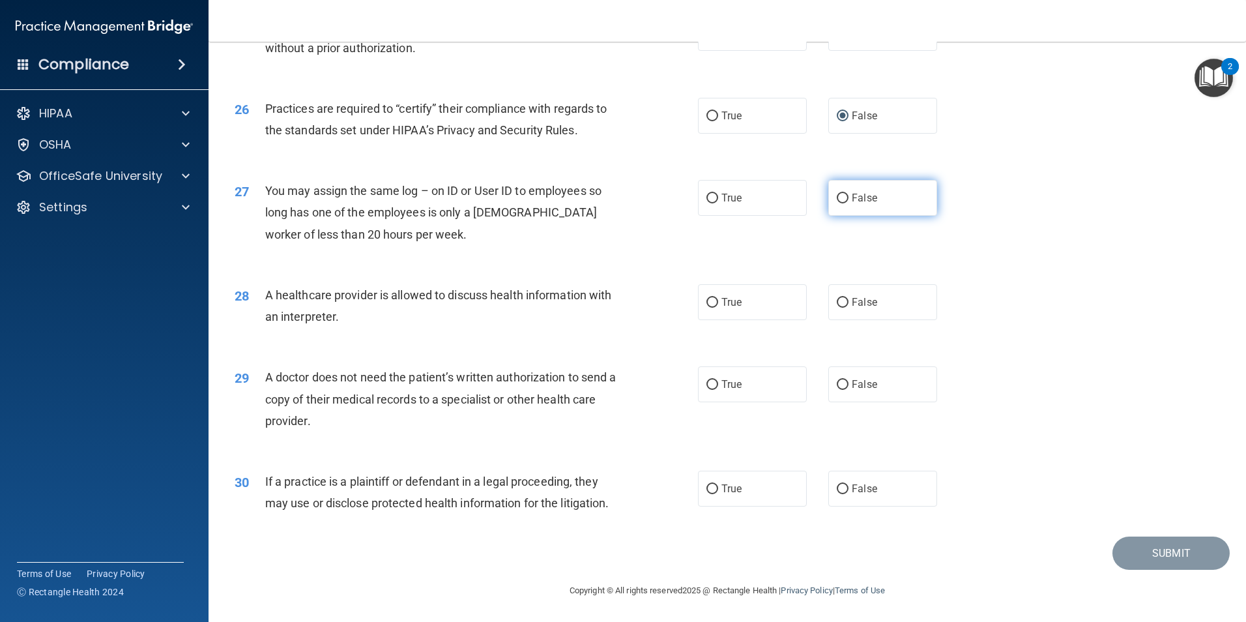
click at [837, 197] on input "False" at bounding box center [843, 199] width 12 height 10
radio input "true"
click at [708, 298] on input "True" at bounding box center [712, 303] width 12 height 10
radio input "true"
click at [706, 385] on input "True" at bounding box center [712, 385] width 12 height 10
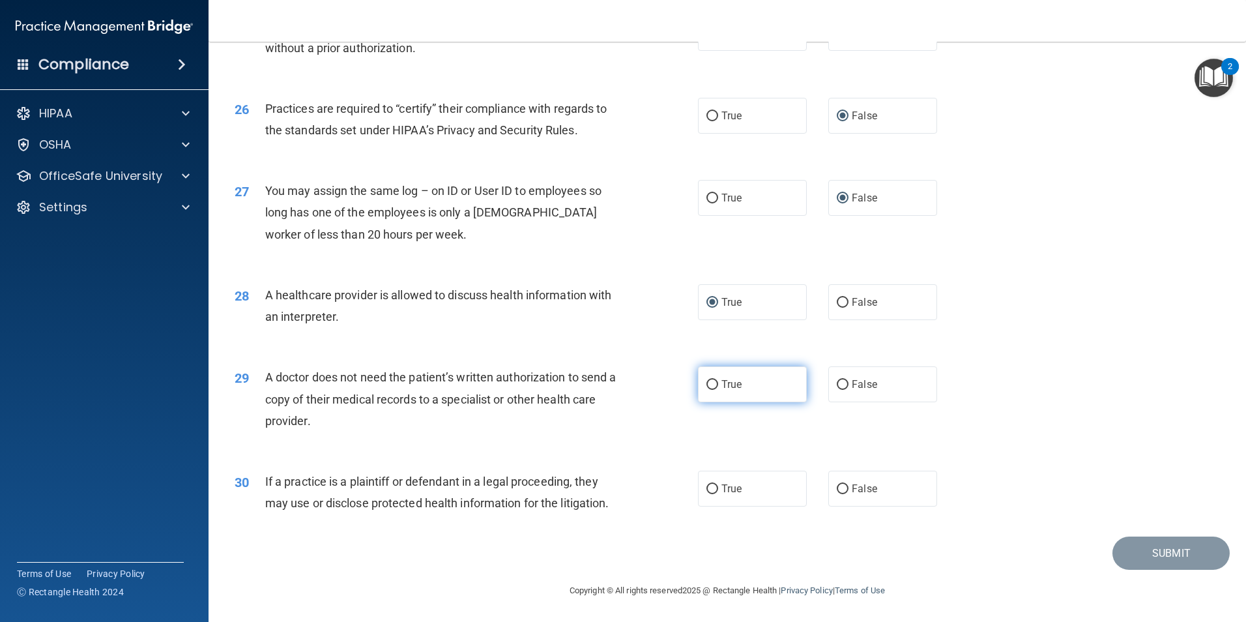
radio input "true"
click at [709, 485] on input "True" at bounding box center [712, 489] width 12 height 10
radio input "true"
click at [1148, 558] on button "Submit" at bounding box center [1170, 552] width 117 height 33
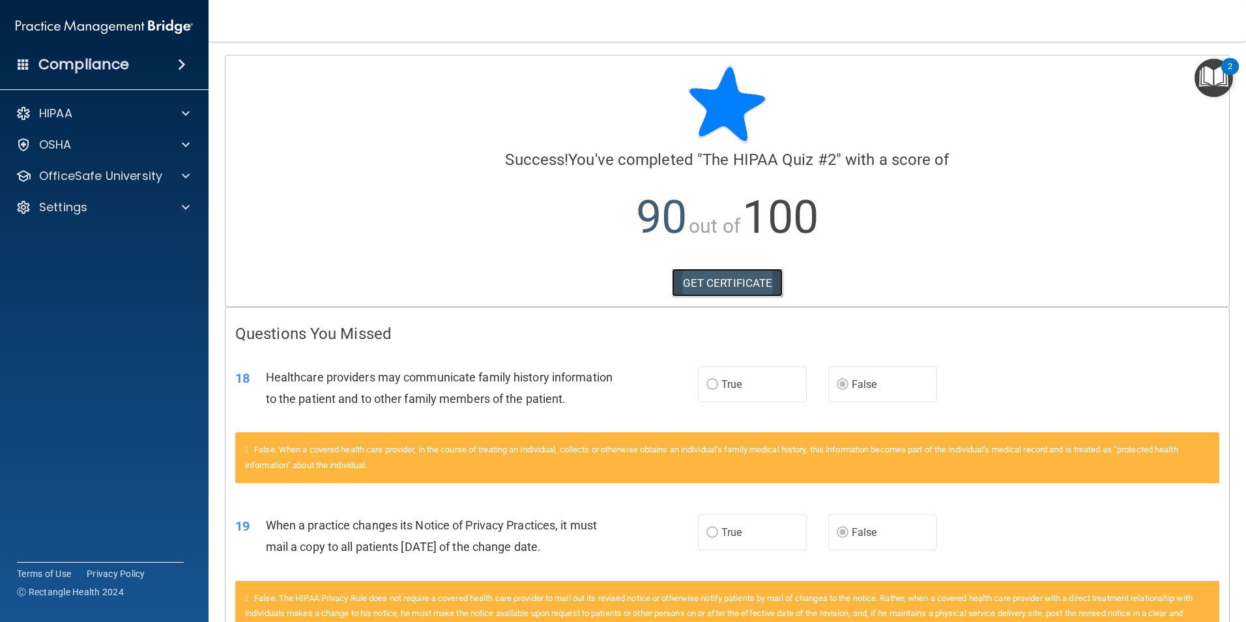
click at [698, 284] on link "GET CERTIFICATE" at bounding box center [727, 282] width 111 height 29
click at [101, 171] on p "OfficeSafe University" at bounding box center [100, 176] width 123 height 16
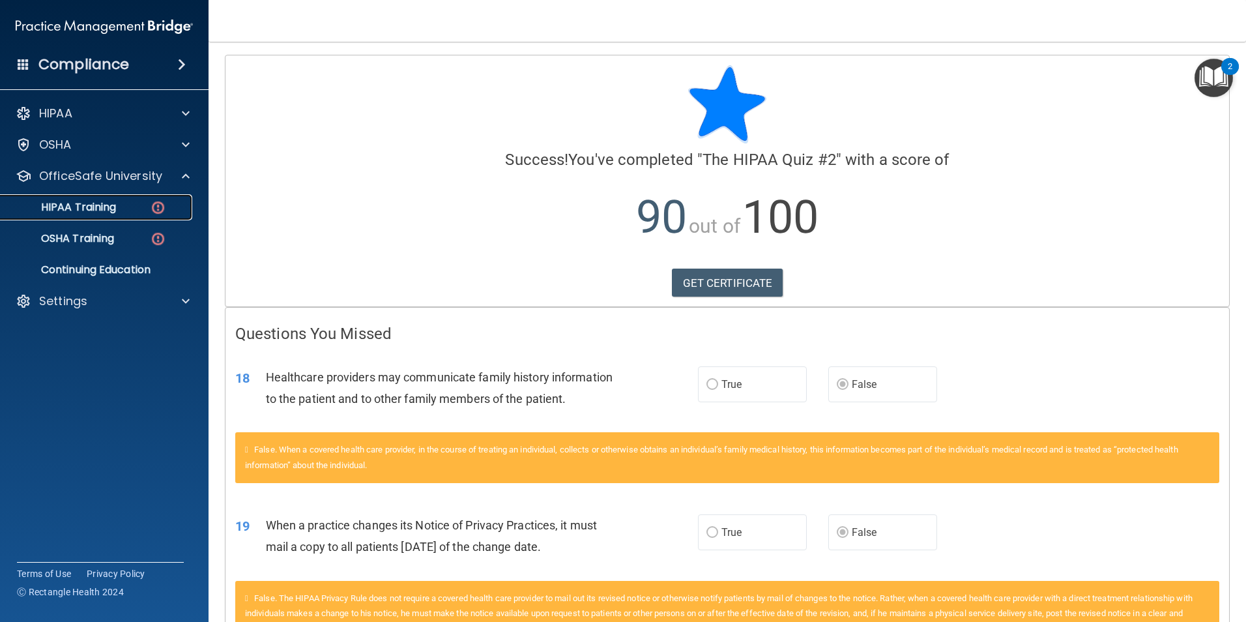
click at [78, 205] on p "HIPAA Training" at bounding box center [62, 207] width 108 height 13
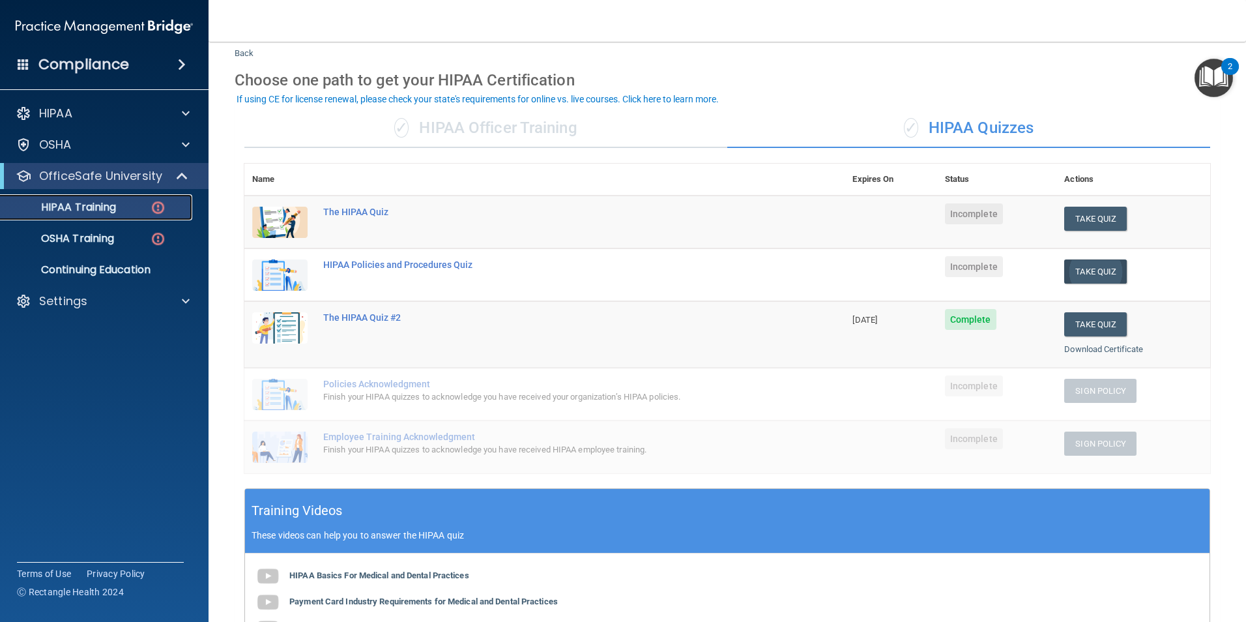
scroll to position [65, 0]
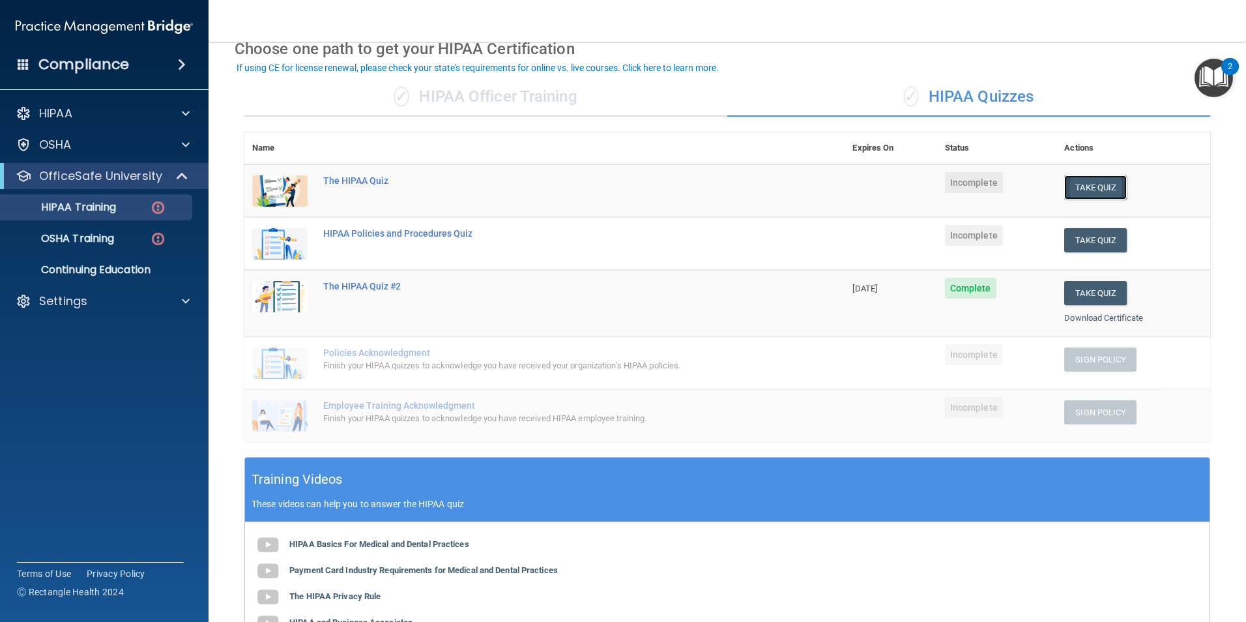
click at [1098, 188] on button "Take Quiz" at bounding box center [1095, 187] width 63 height 24
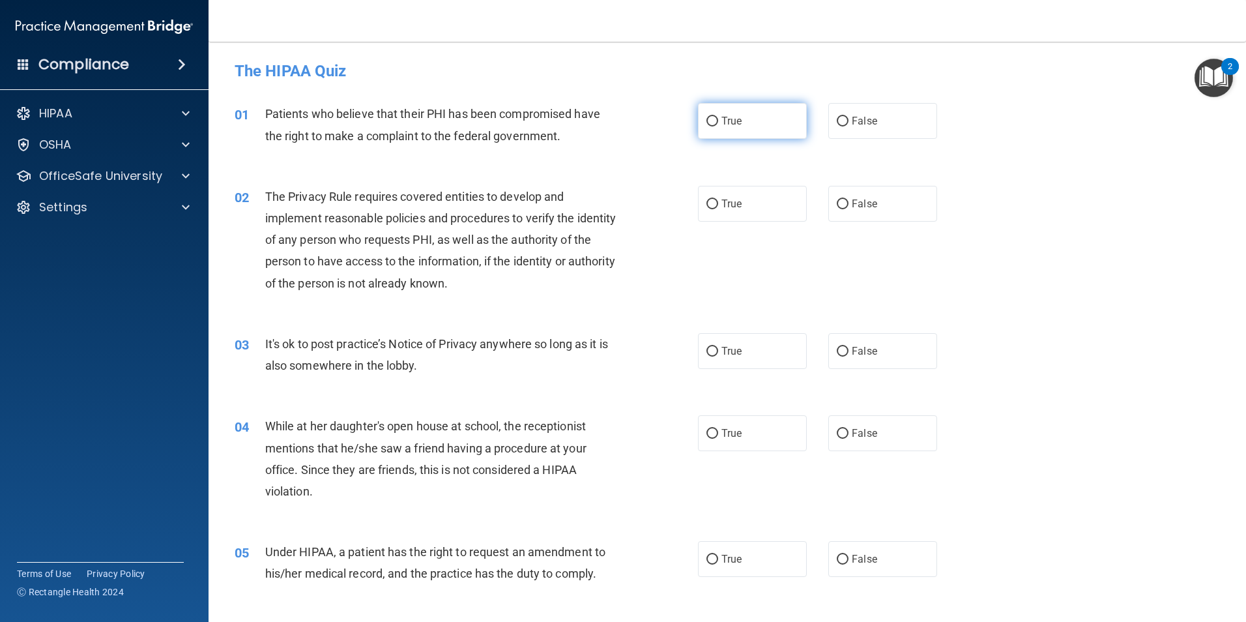
click at [710, 119] on input "True" at bounding box center [712, 122] width 12 height 10
radio input "true"
click at [706, 207] on input "True" at bounding box center [712, 204] width 12 height 10
radio input "true"
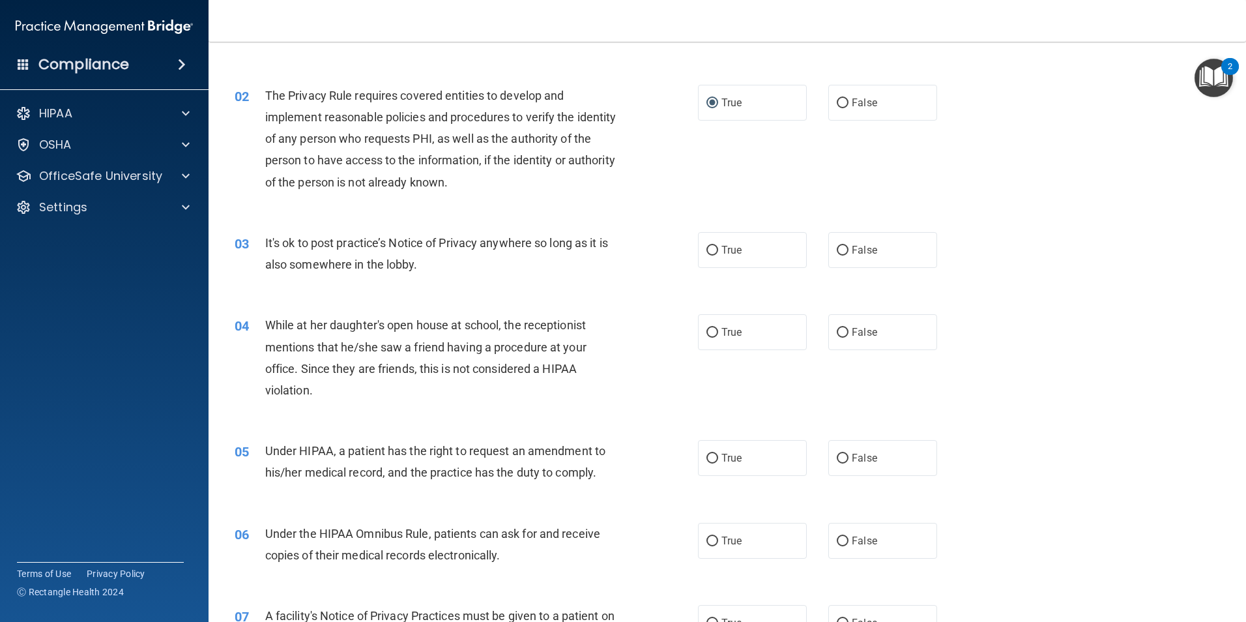
scroll to position [130, 0]
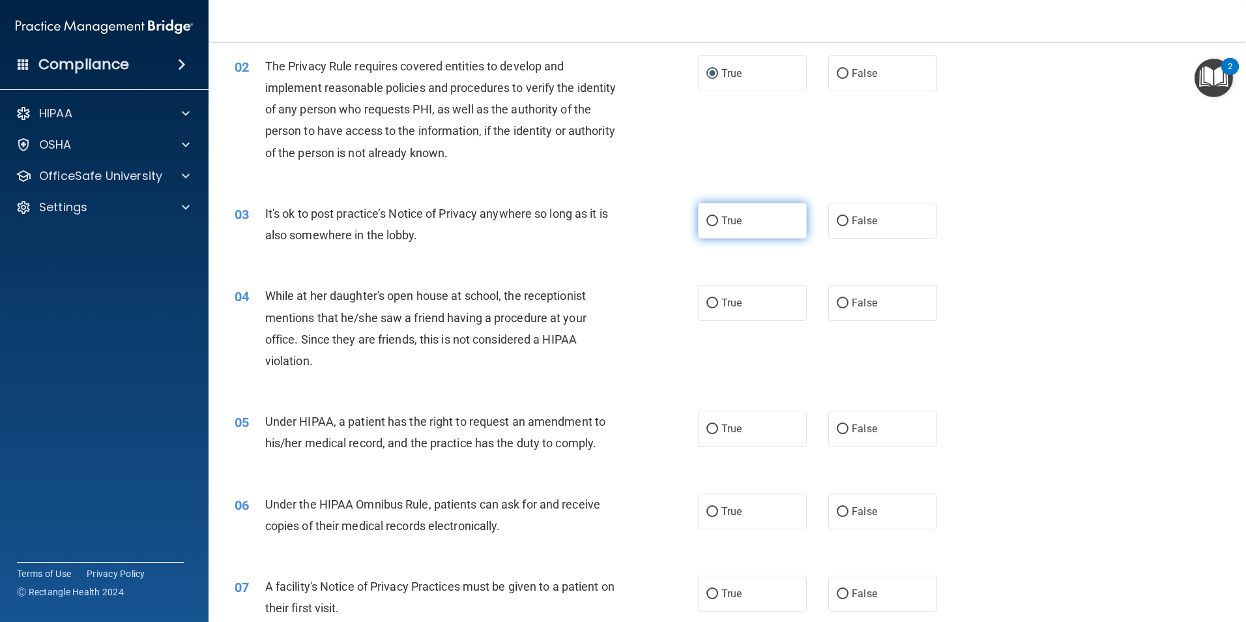
click at [708, 221] on input "True" at bounding box center [712, 221] width 12 height 10
radio input "true"
drag, startPoint x: 708, startPoint y: 221, endPoint x: 648, endPoint y: 244, distance: 64.4
click at [648, 244] on div "03 It's ok to post practice’s Notice of Privacy anywhere so long as it is also …" at bounding box center [466, 228] width 502 height 50
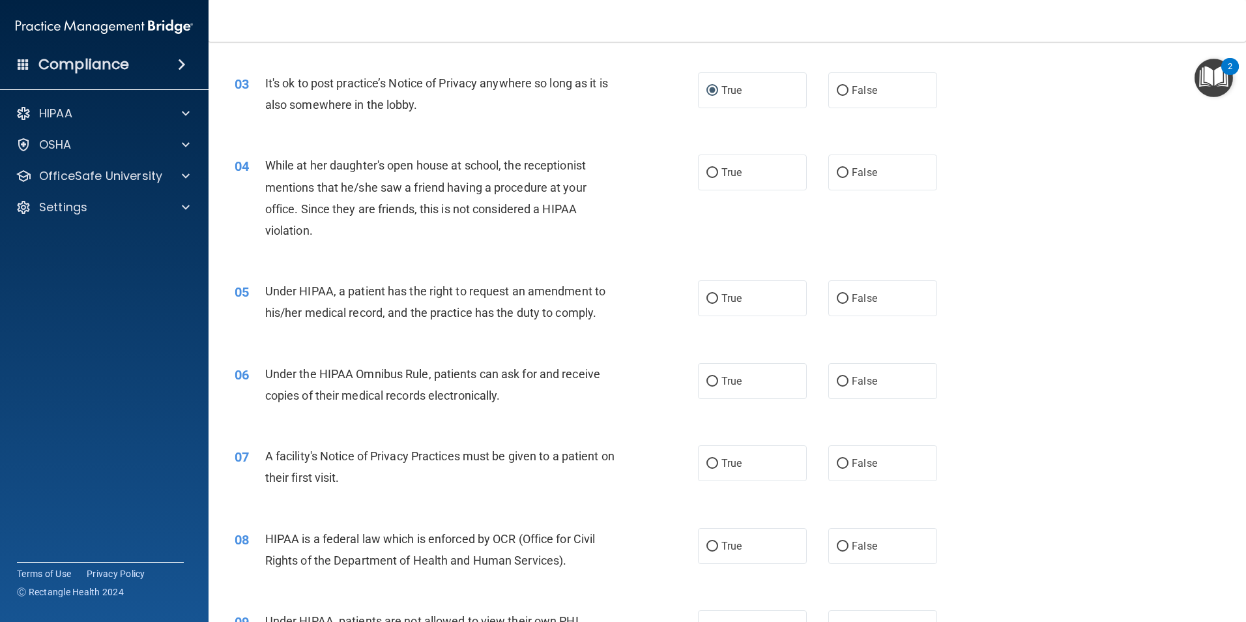
scroll to position [326, 0]
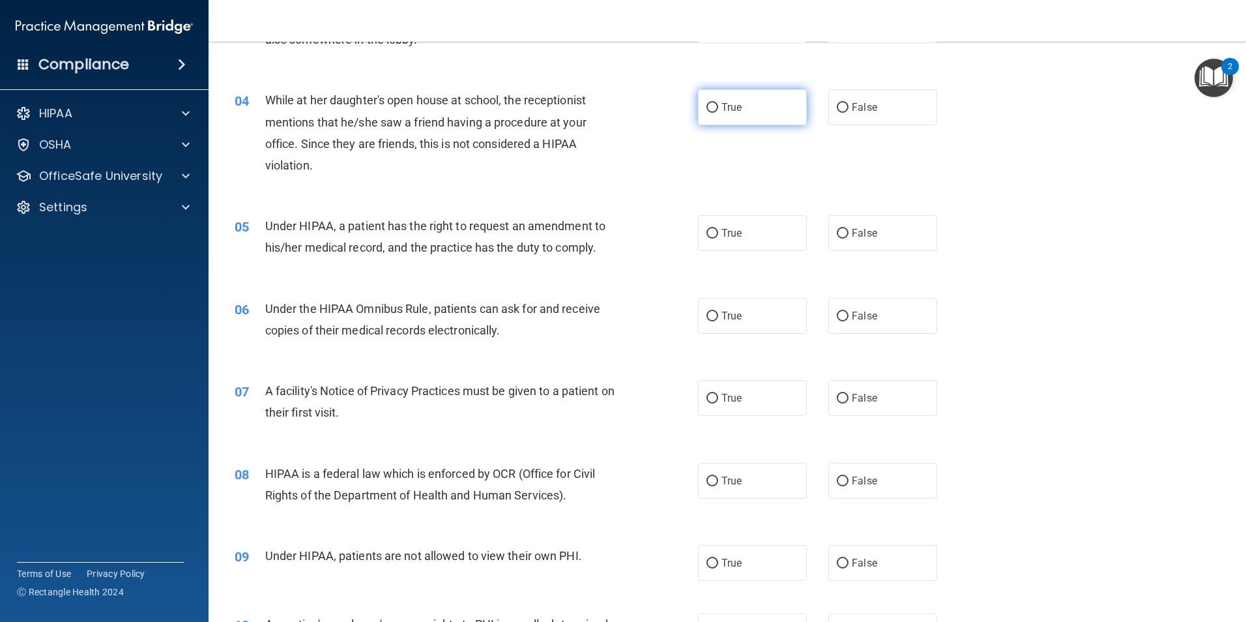
click at [706, 108] on input "True" at bounding box center [712, 108] width 12 height 10
radio input "true"
click at [841, 106] on input "False" at bounding box center [843, 108] width 12 height 10
radio input "true"
radio input "false"
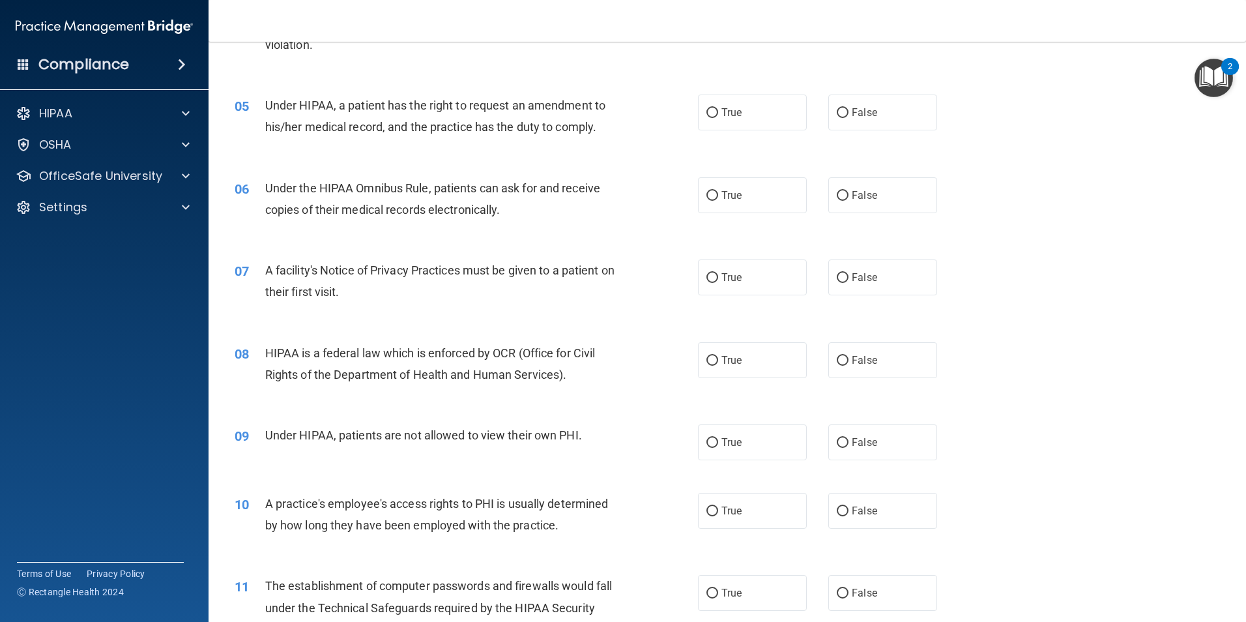
scroll to position [456, 0]
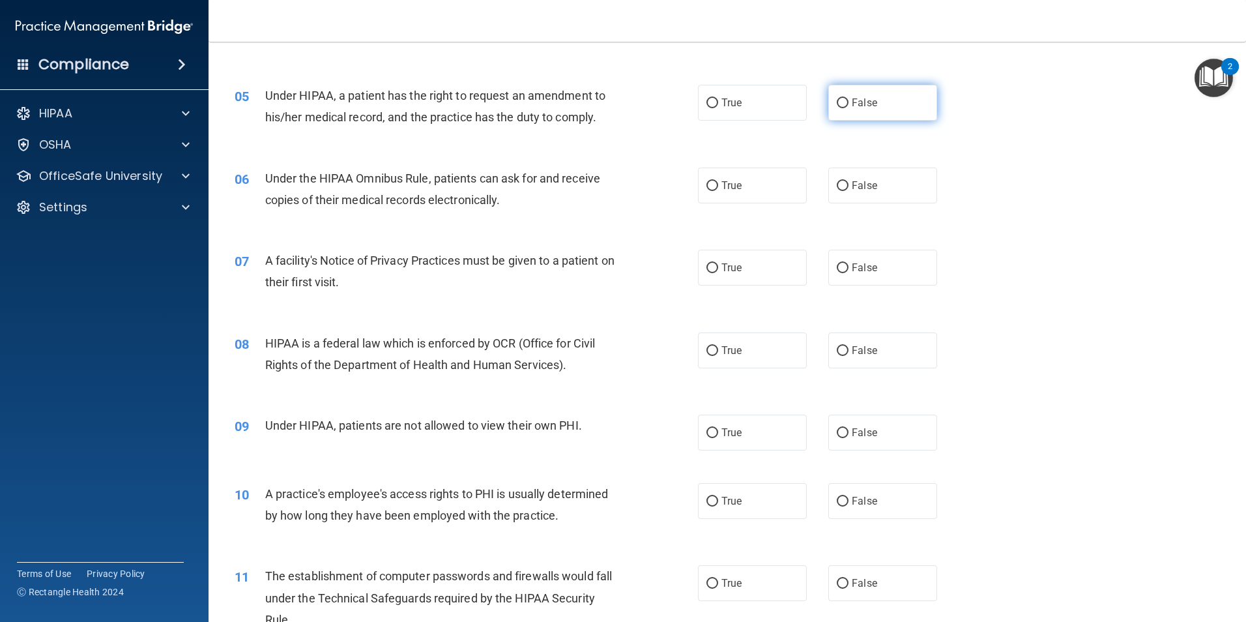
click at [839, 103] on input "False" at bounding box center [843, 103] width 12 height 10
radio input "true"
click at [706, 187] on input "True" at bounding box center [712, 186] width 12 height 10
radio input "true"
click at [707, 266] on input "True" at bounding box center [712, 268] width 12 height 10
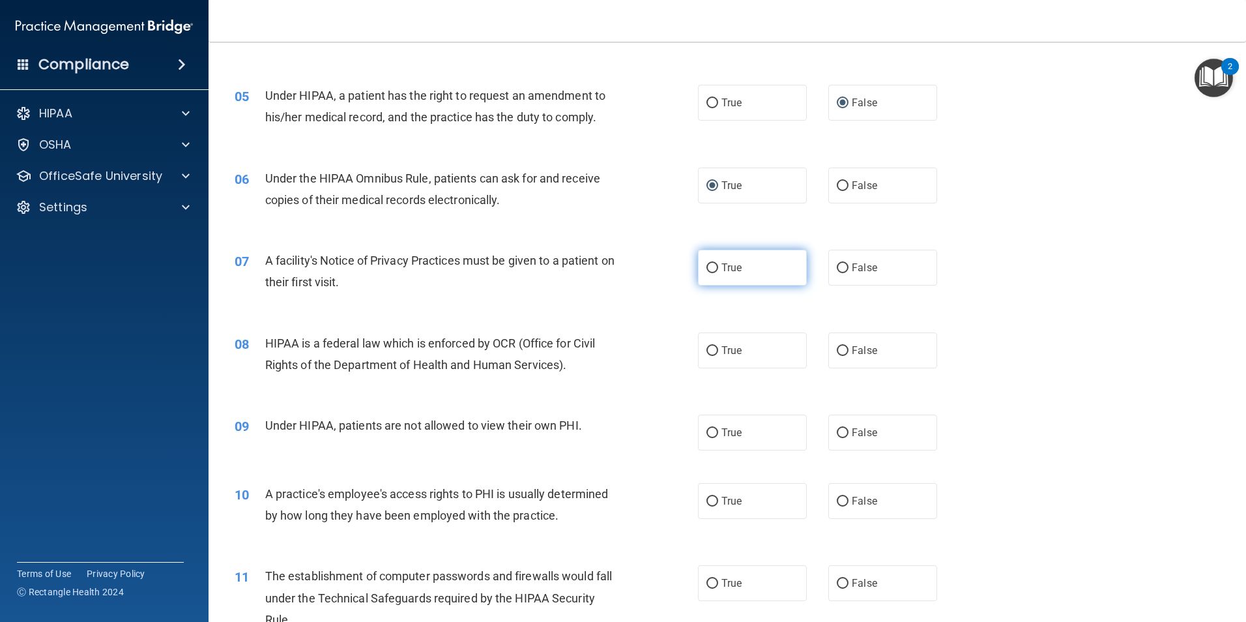
radio input "true"
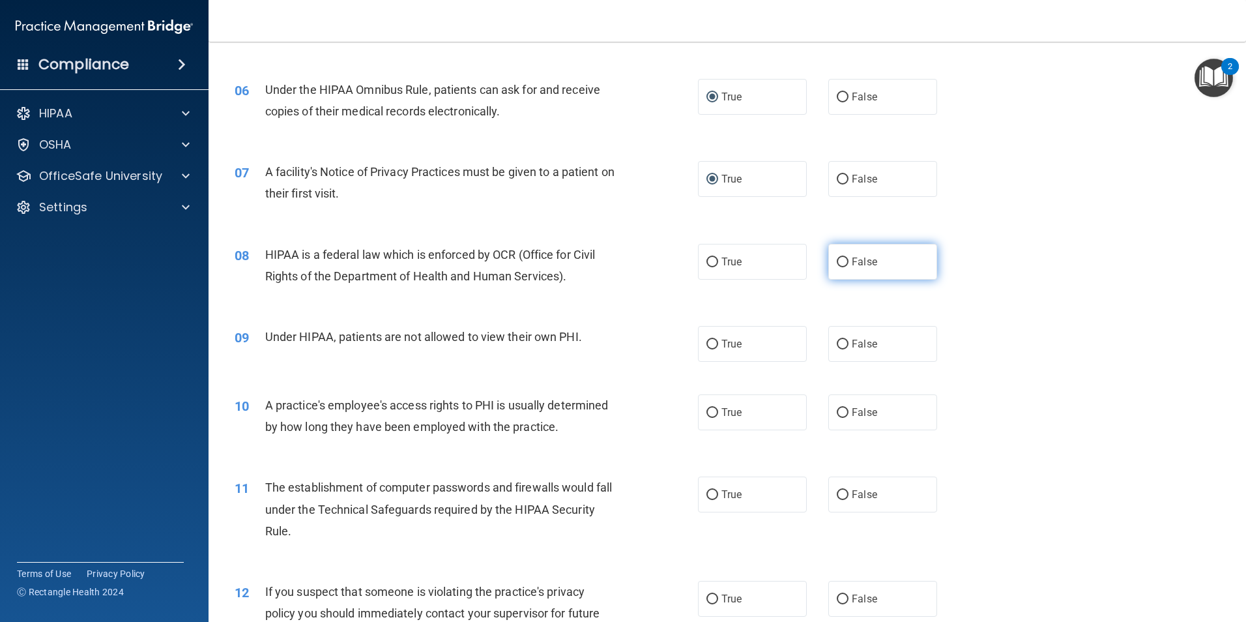
scroll to position [586, 0]
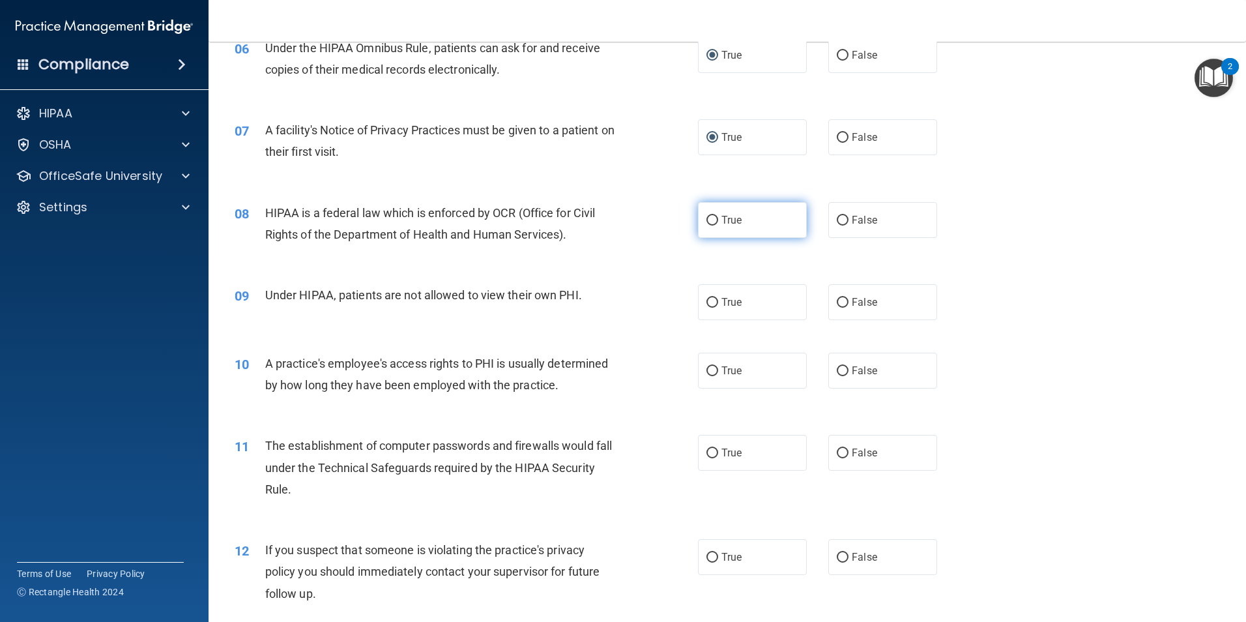
click at [706, 223] on input "True" at bounding box center [712, 221] width 12 height 10
radio input "true"
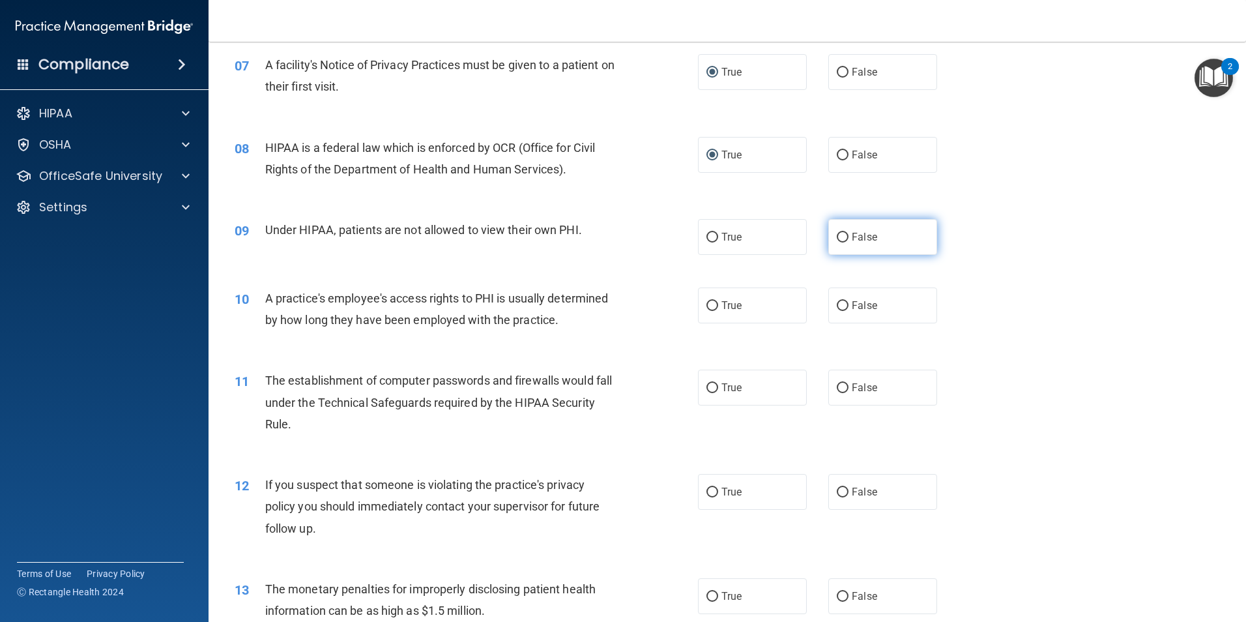
click at [839, 235] on input "False" at bounding box center [843, 238] width 12 height 10
radio input "true"
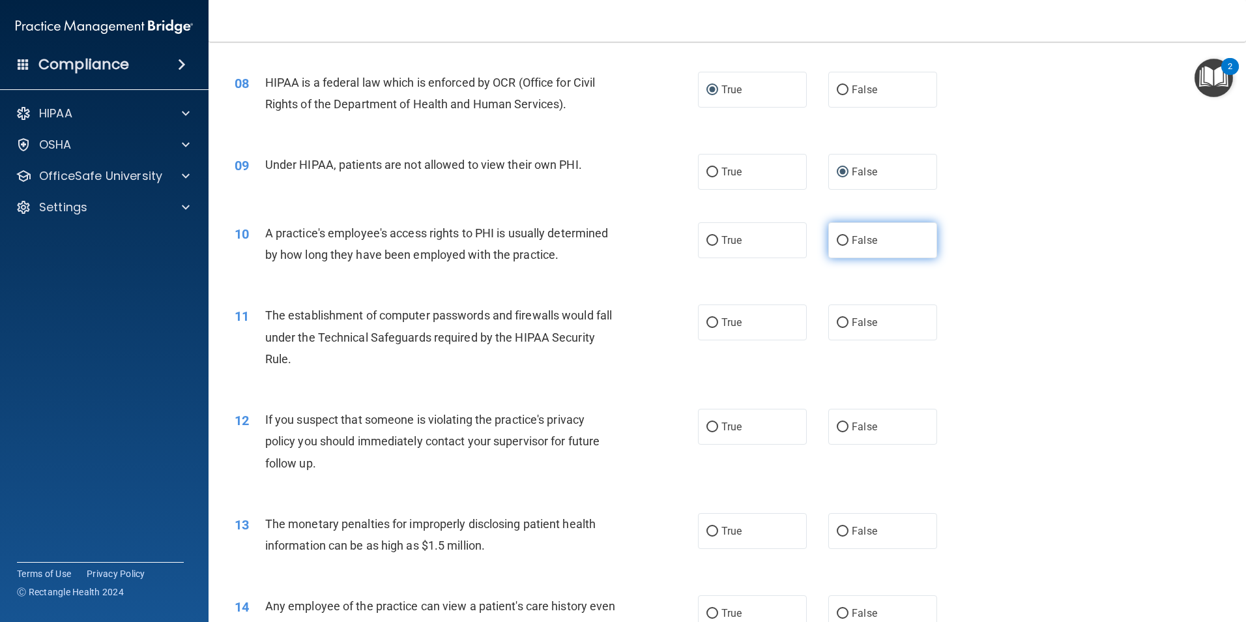
click at [839, 240] on input "False" at bounding box center [843, 241] width 12 height 10
radio input "true"
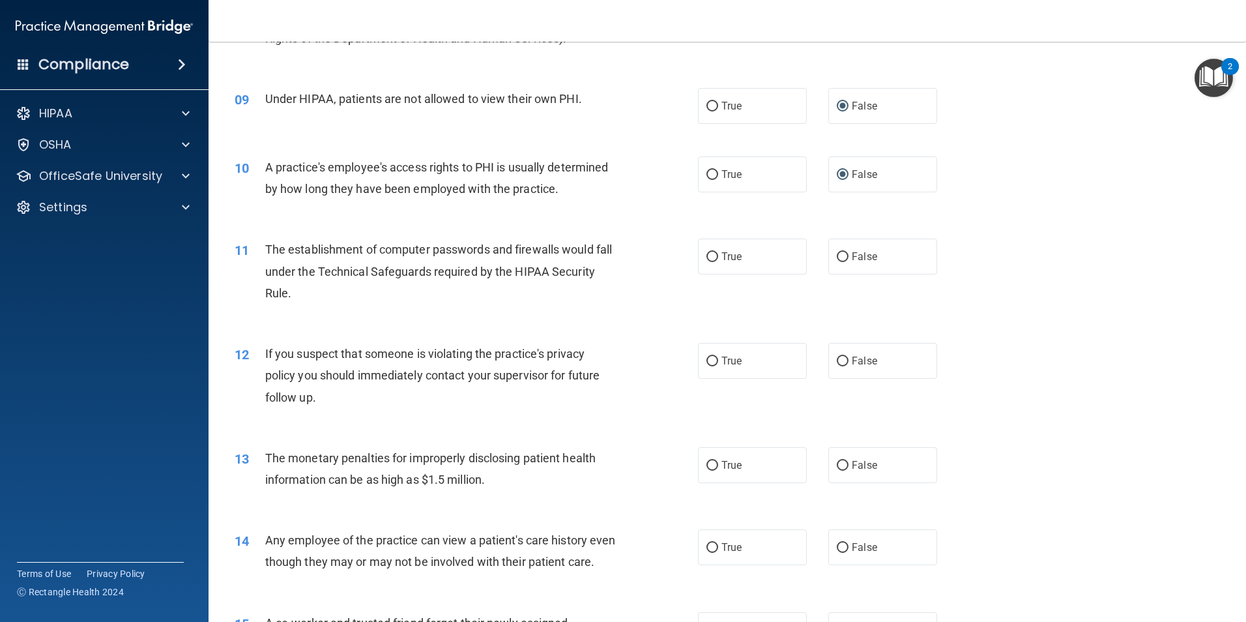
scroll to position [782, 0]
click at [711, 255] on input "True" at bounding box center [712, 258] width 12 height 10
radio input "true"
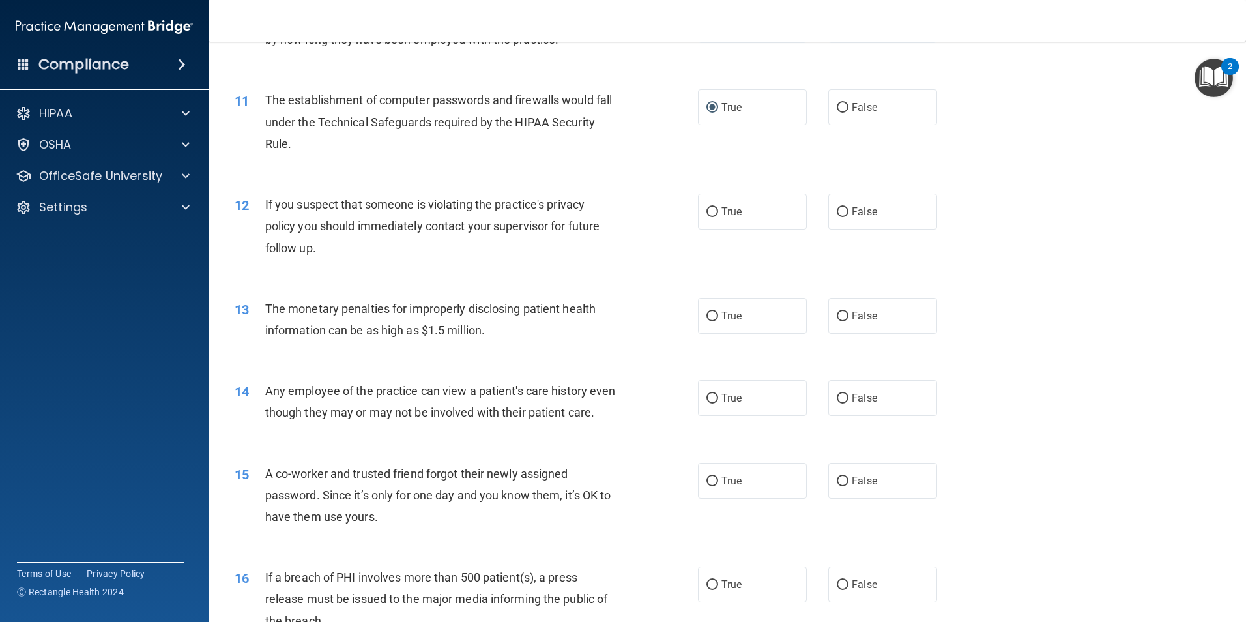
scroll to position [977, 0]
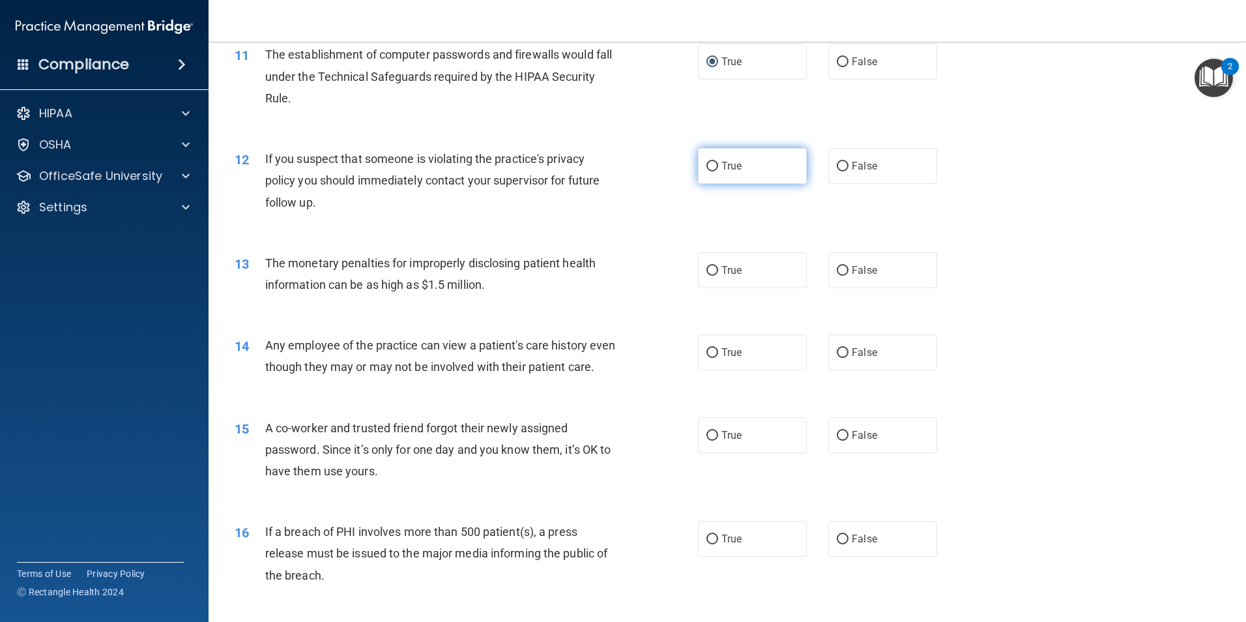
click at [709, 164] on input "True" at bounding box center [712, 167] width 12 height 10
radio input "true"
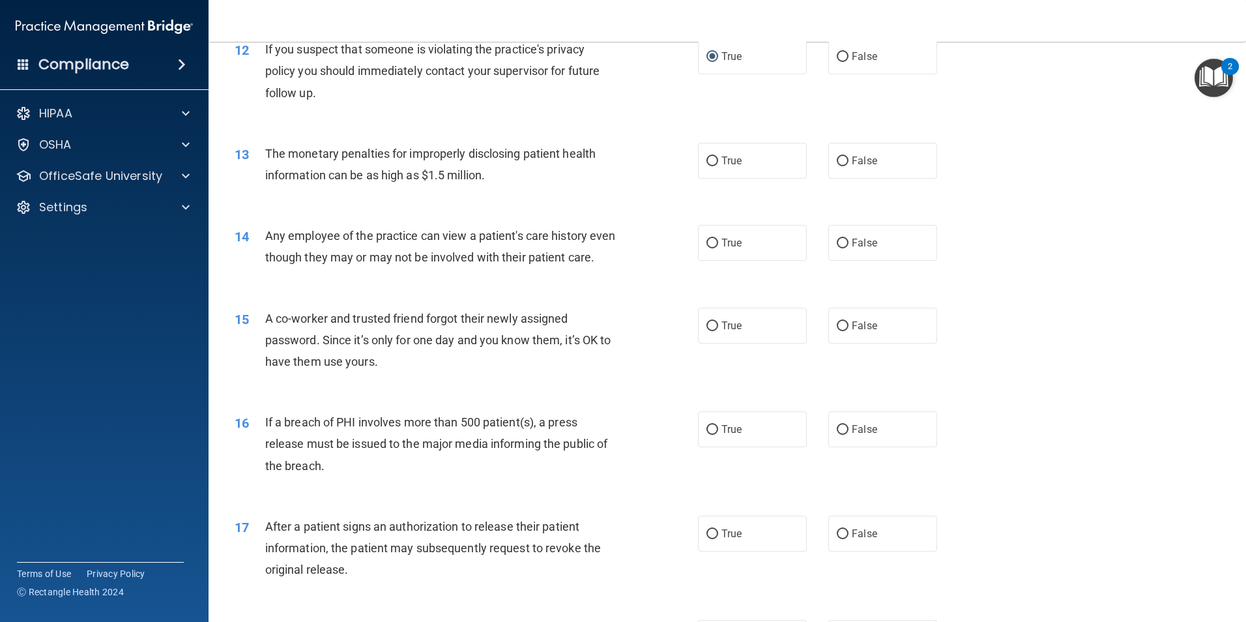
scroll to position [1108, 0]
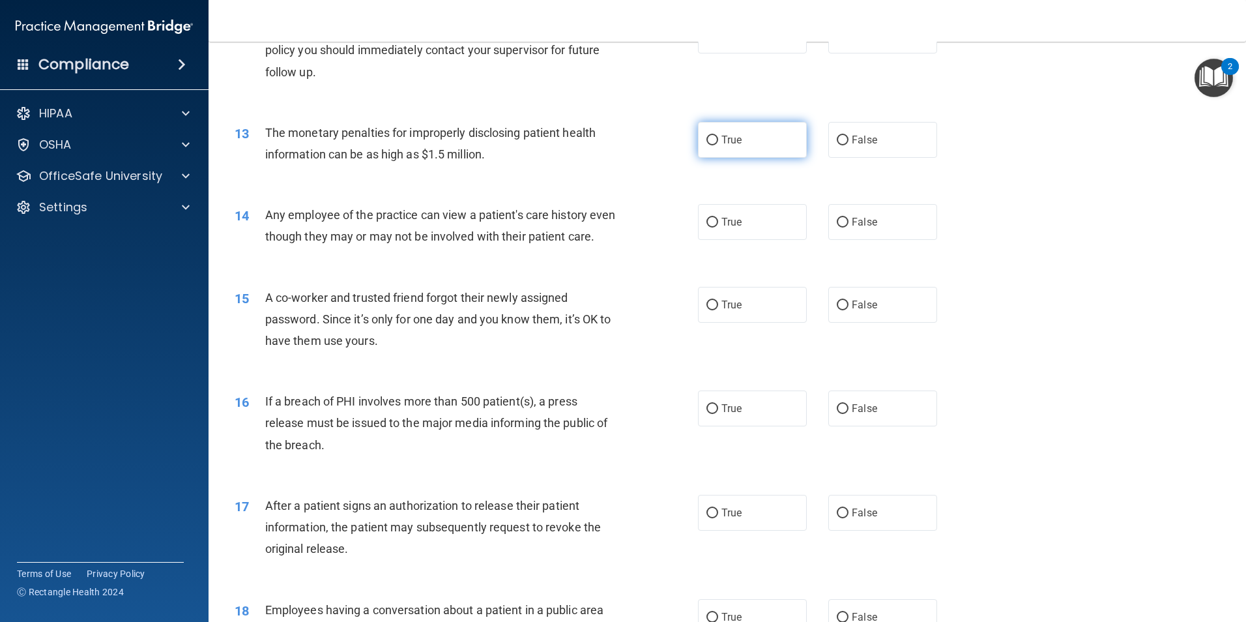
click at [706, 140] on input "True" at bounding box center [712, 141] width 12 height 10
radio input "true"
click at [837, 218] on input "False" at bounding box center [843, 223] width 12 height 10
radio input "true"
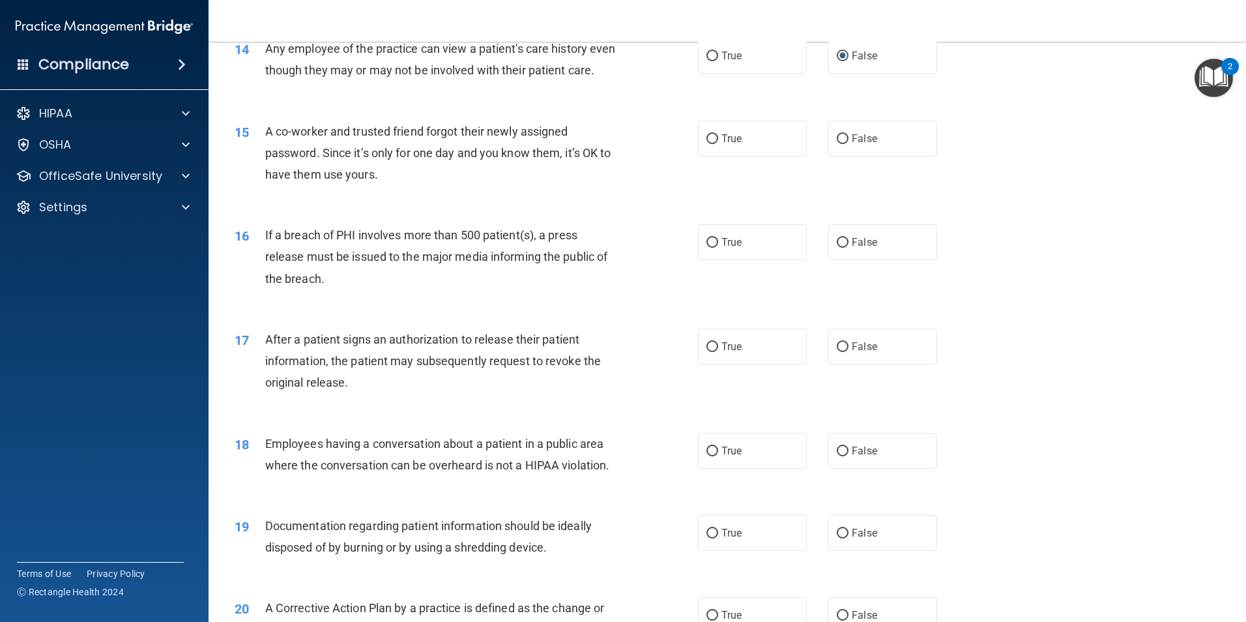
scroll to position [1303, 0]
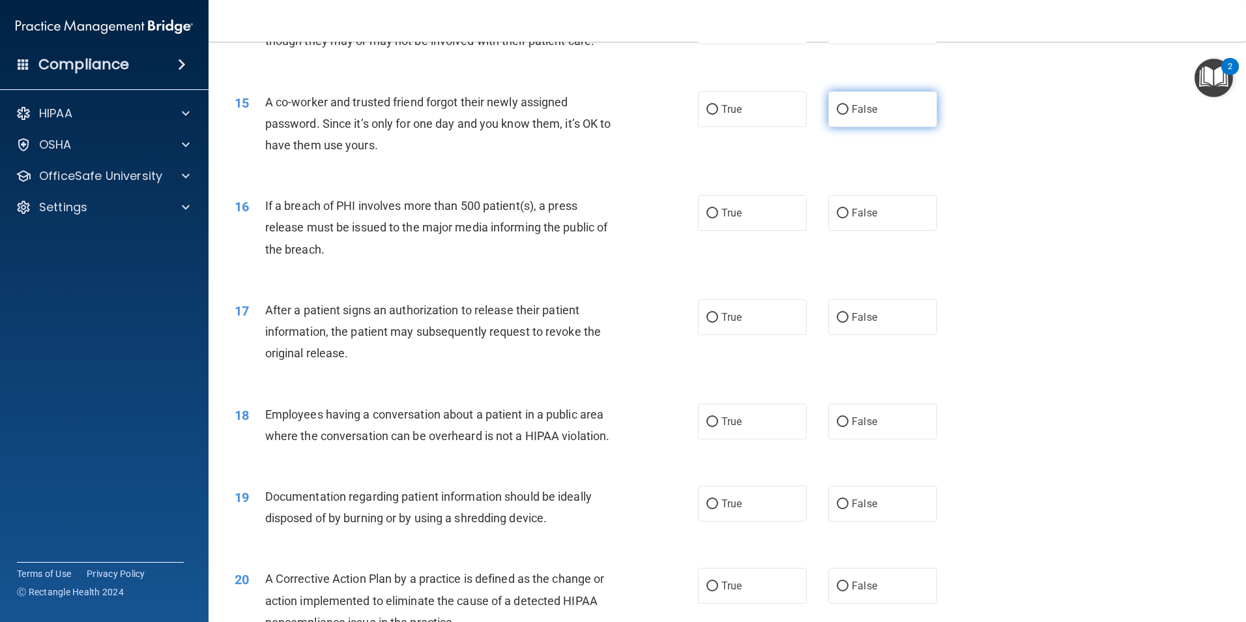
click at [837, 115] on input "False" at bounding box center [843, 110] width 12 height 10
radio input "true"
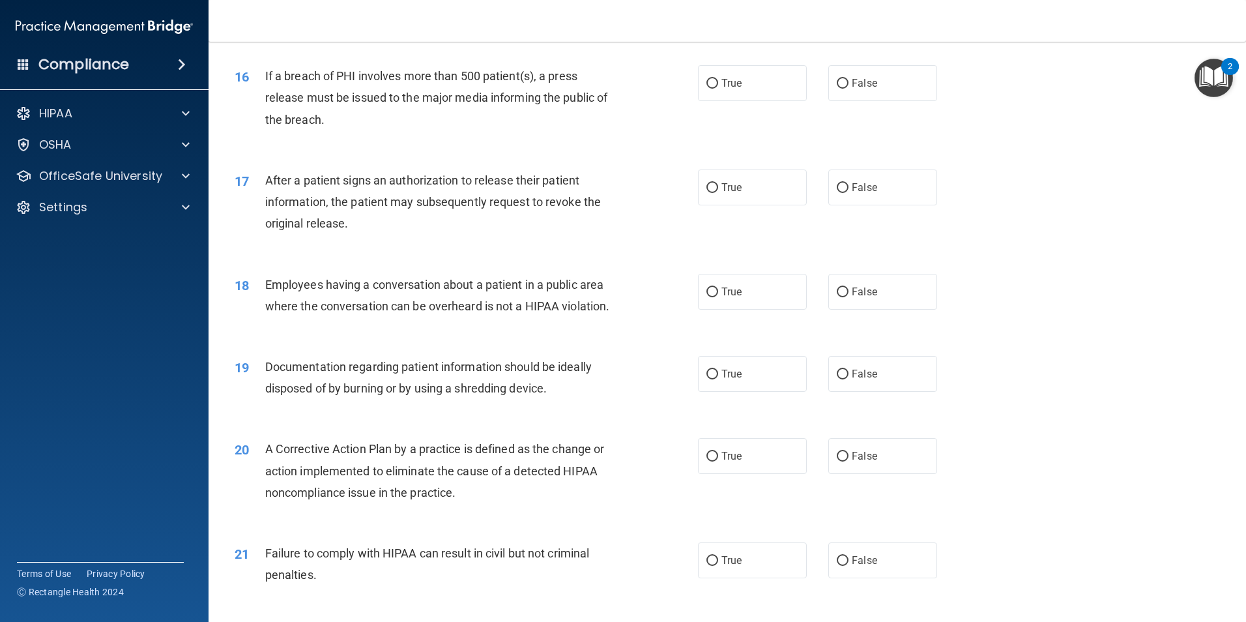
scroll to position [1433, 0]
click at [706, 88] on input "True" at bounding box center [712, 83] width 12 height 10
radio input "true"
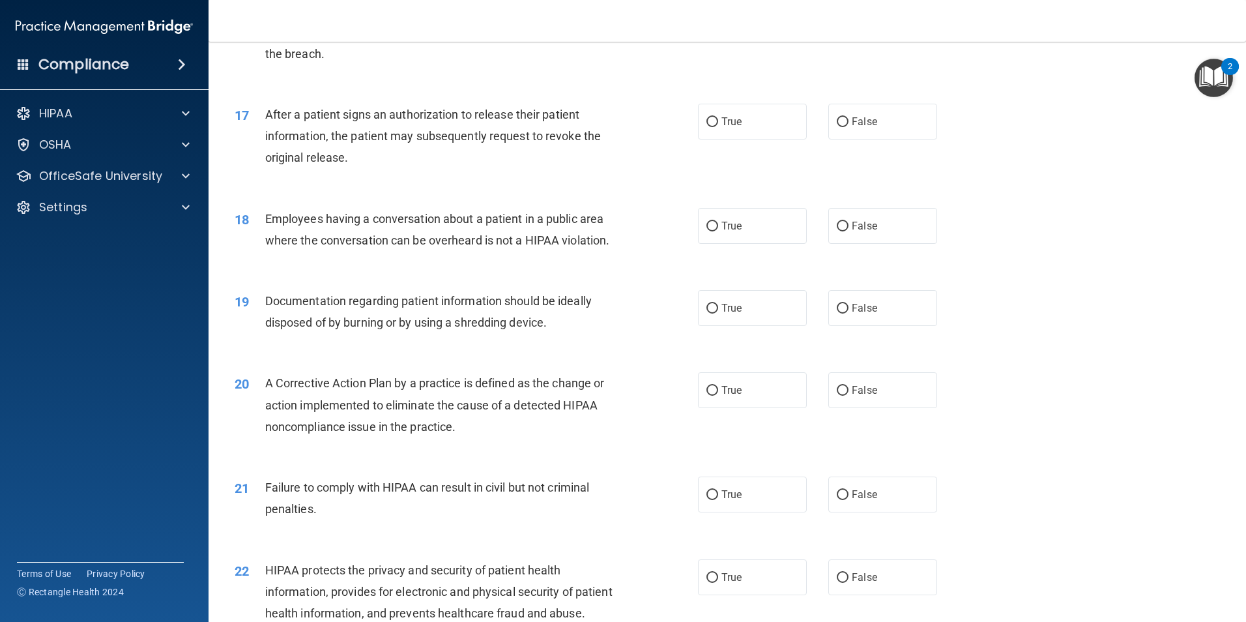
scroll to position [1564, 0]
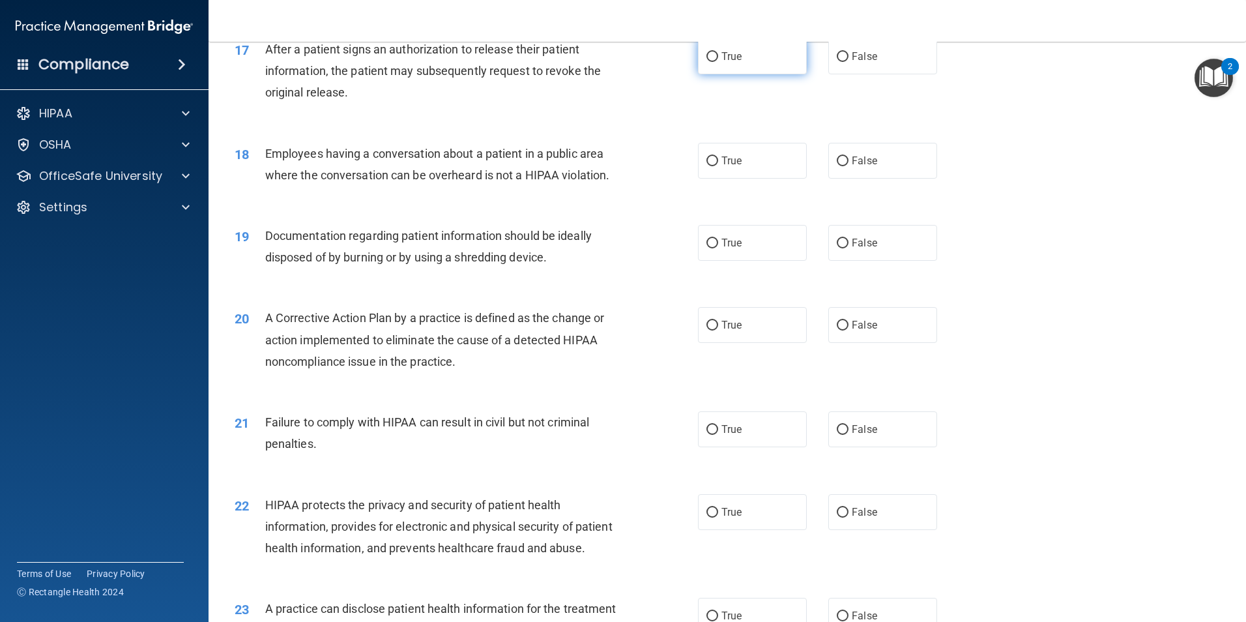
click at [745, 74] on label "True" at bounding box center [752, 56] width 109 height 36
click at [718, 62] on input "True" at bounding box center [712, 57] width 12 height 10
radio input "true"
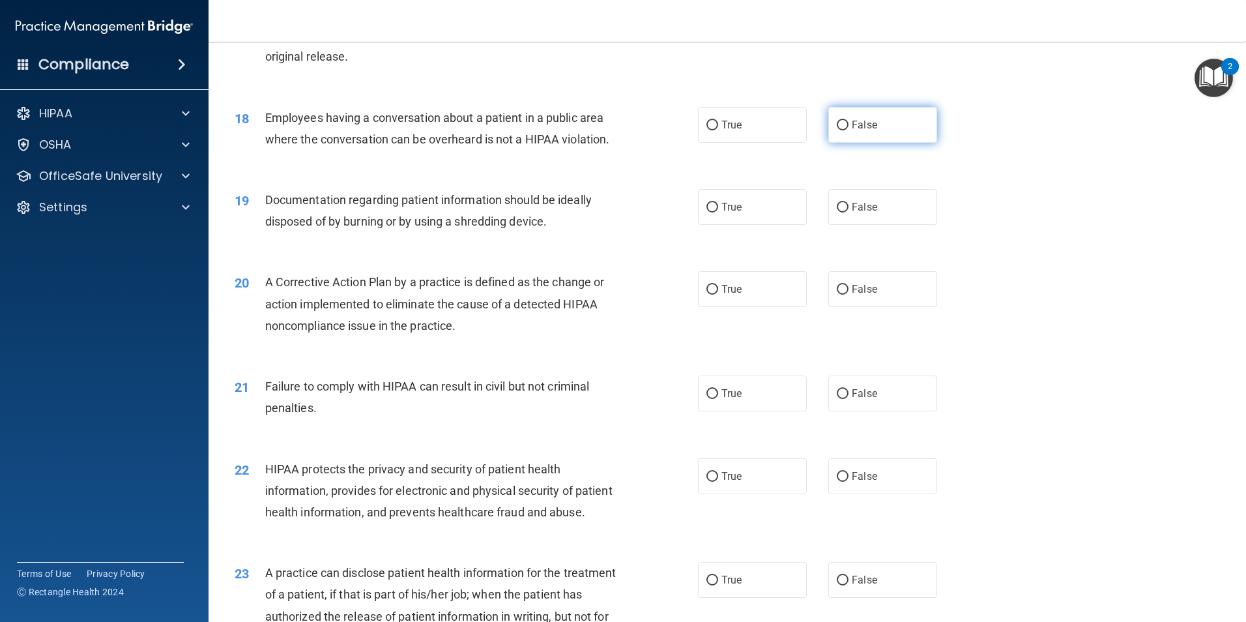
scroll to position [1629, 0]
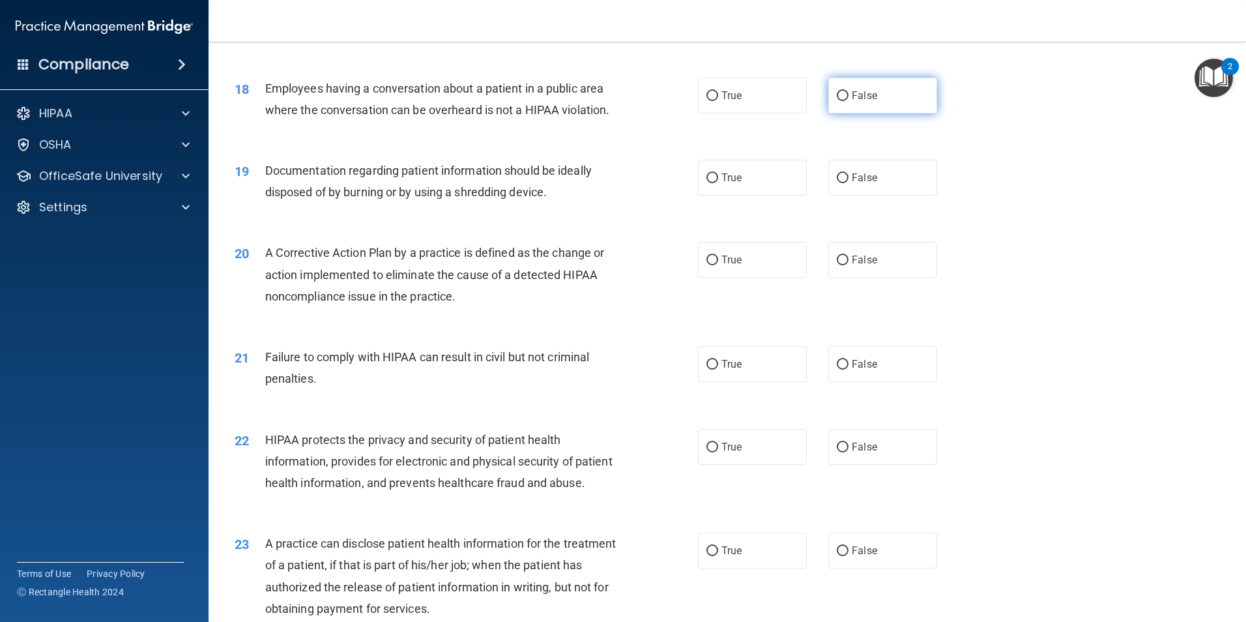
click at [843, 113] on label "False" at bounding box center [882, 96] width 109 height 36
click at [843, 101] on input "False" at bounding box center [843, 96] width 12 height 10
radio input "true"
click at [706, 183] on input "True" at bounding box center [712, 178] width 12 height 10
radio input "true"
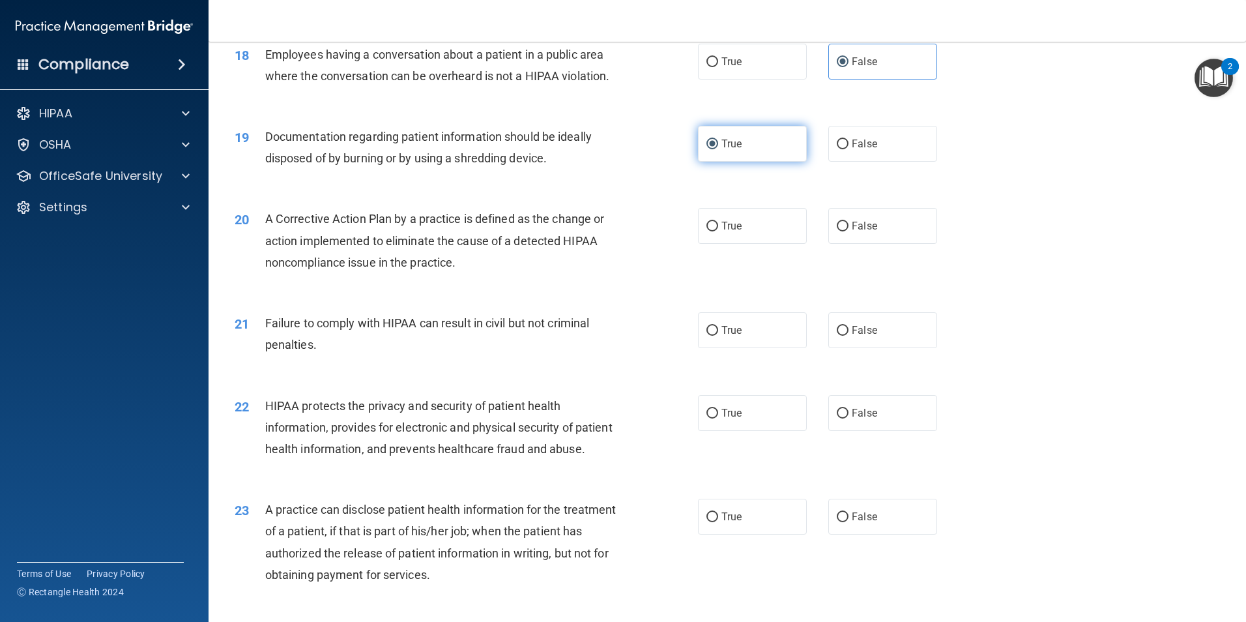
scroll to position [1694, 0]
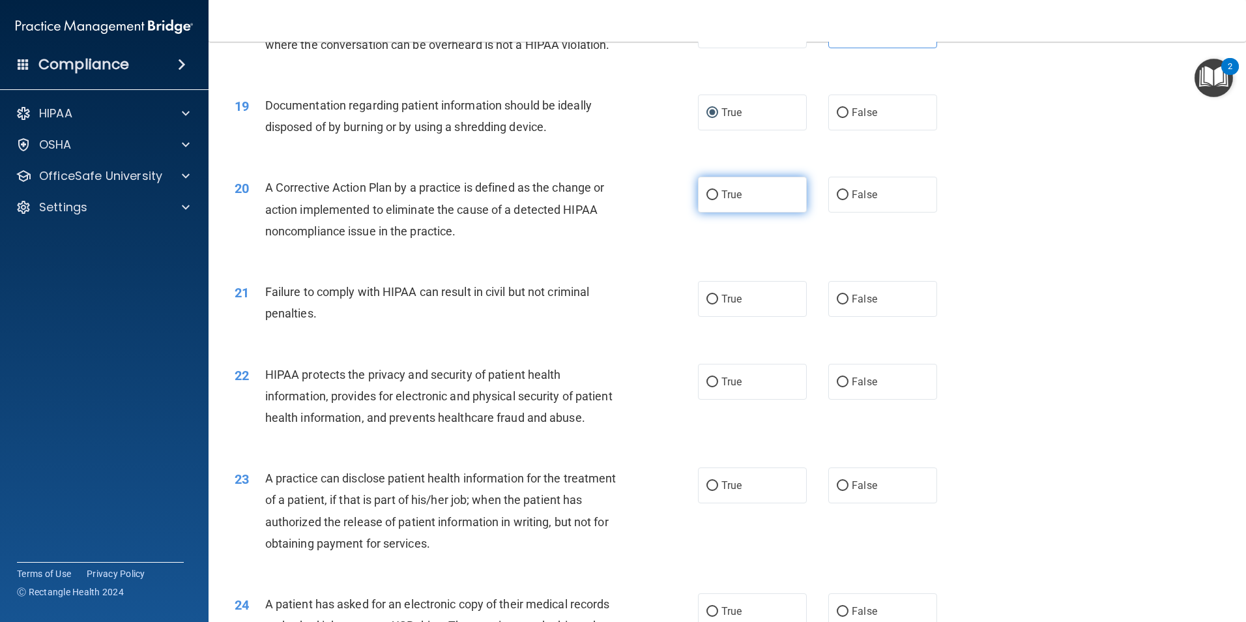
click at [706, 200] on input "True" at bounding box center [712, 195] width 12 height 10
radio input "true"
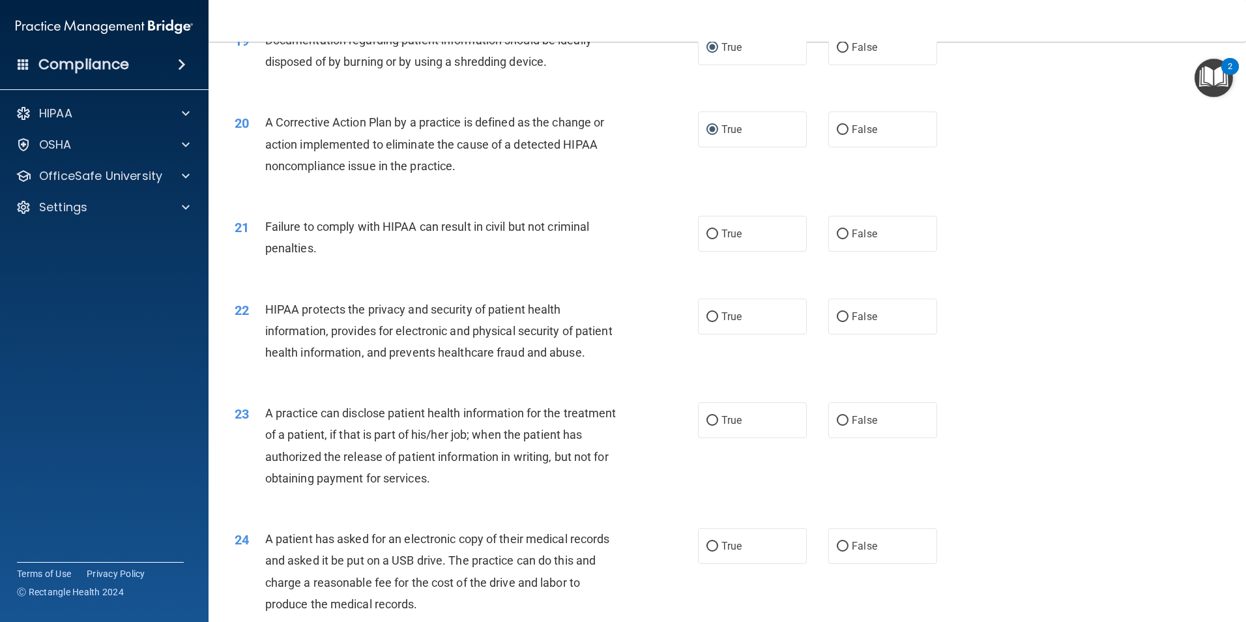
scroll to position [1824, 0]
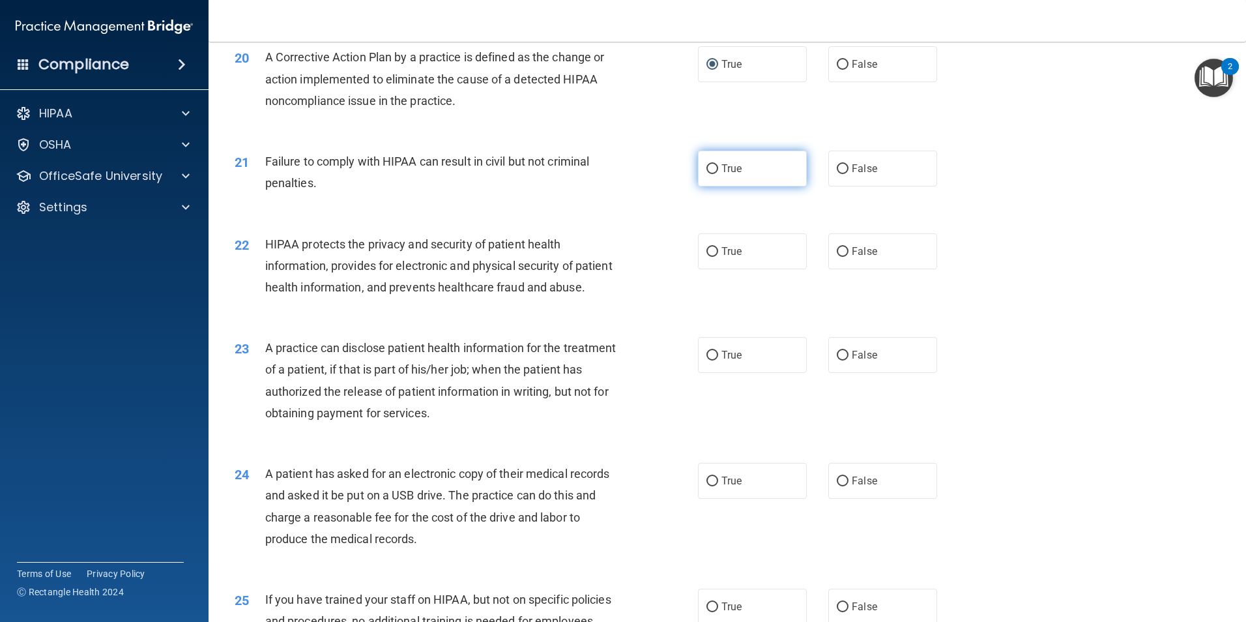
click at [706, 174] on input "True" at bounding box center [712, 169] width 12 height 10
radio input "true"
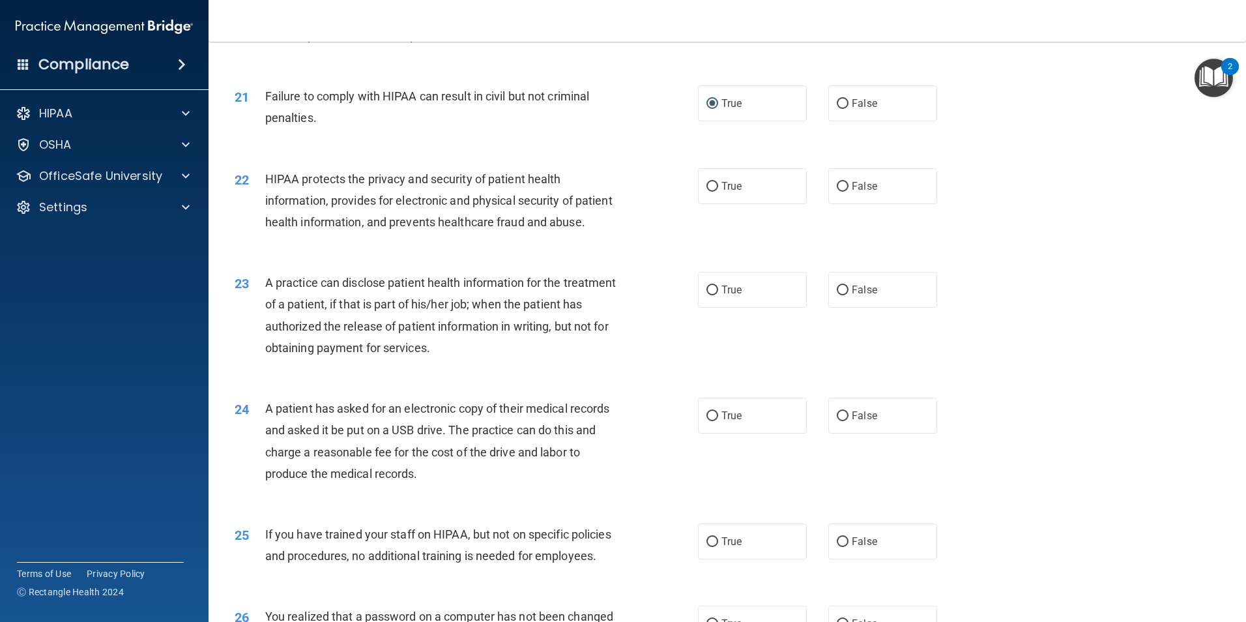
scroll to position [1955, 0]
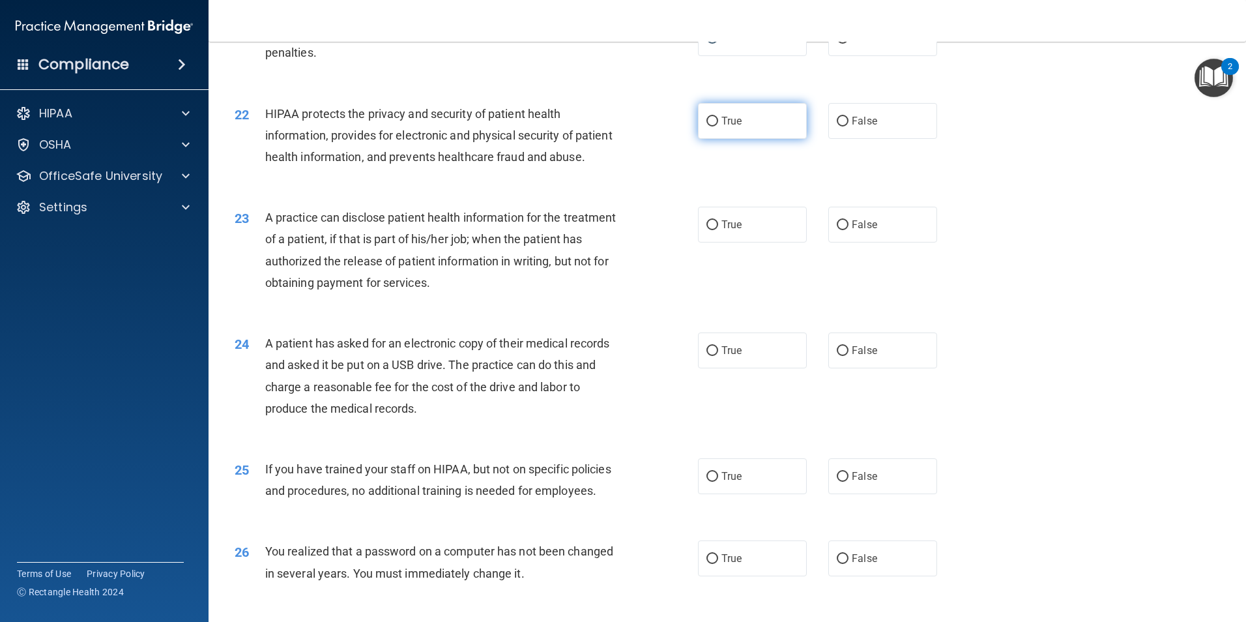
click at [711, 126] on input "True" at bounding box center [712, 122] width 12 height 10
radio input "true"
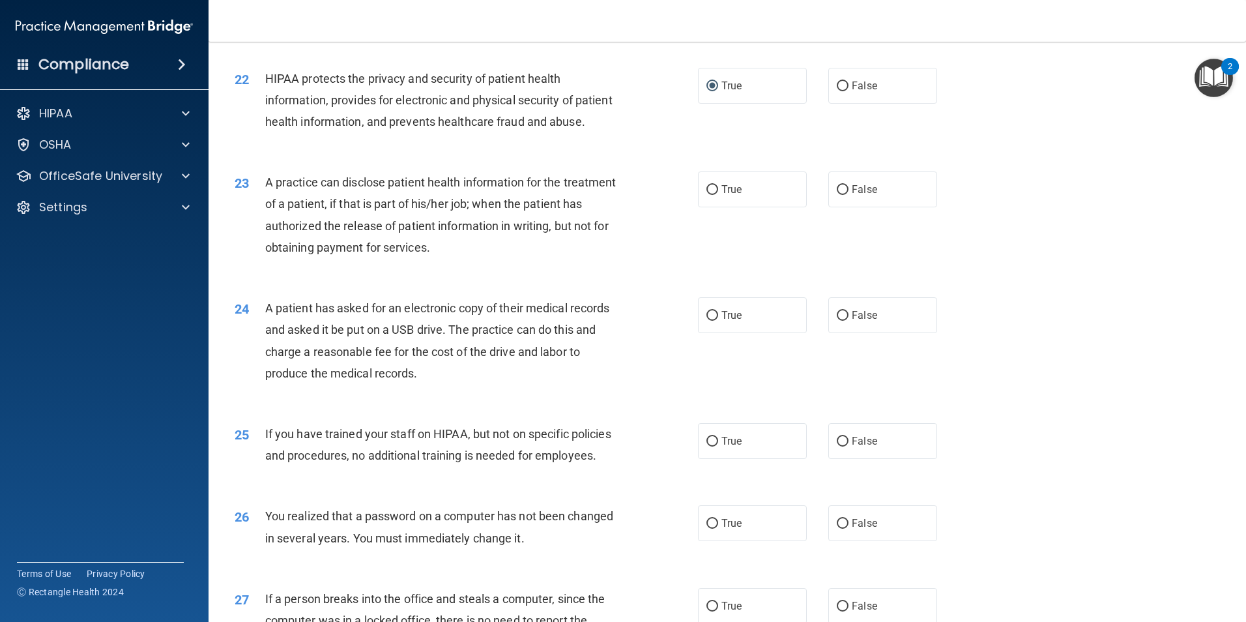
scroll to position [2020, 0]
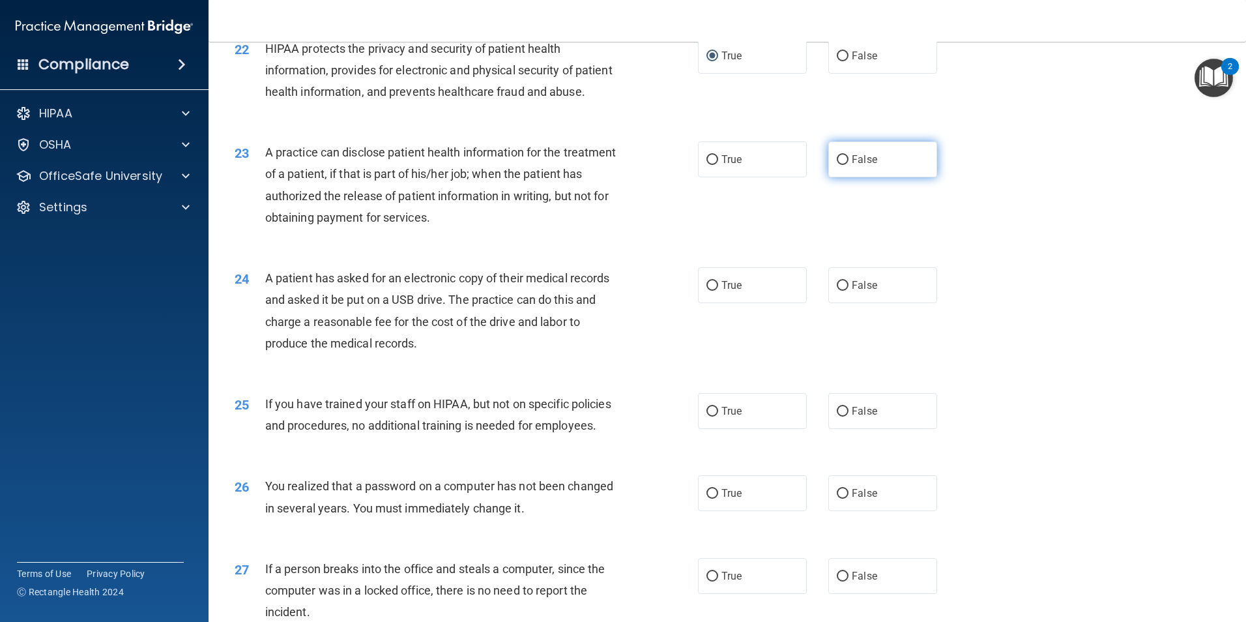
click at [837, 165] on input "False" at bounding box center [843, 160] width 12 height 10
radio input "true"
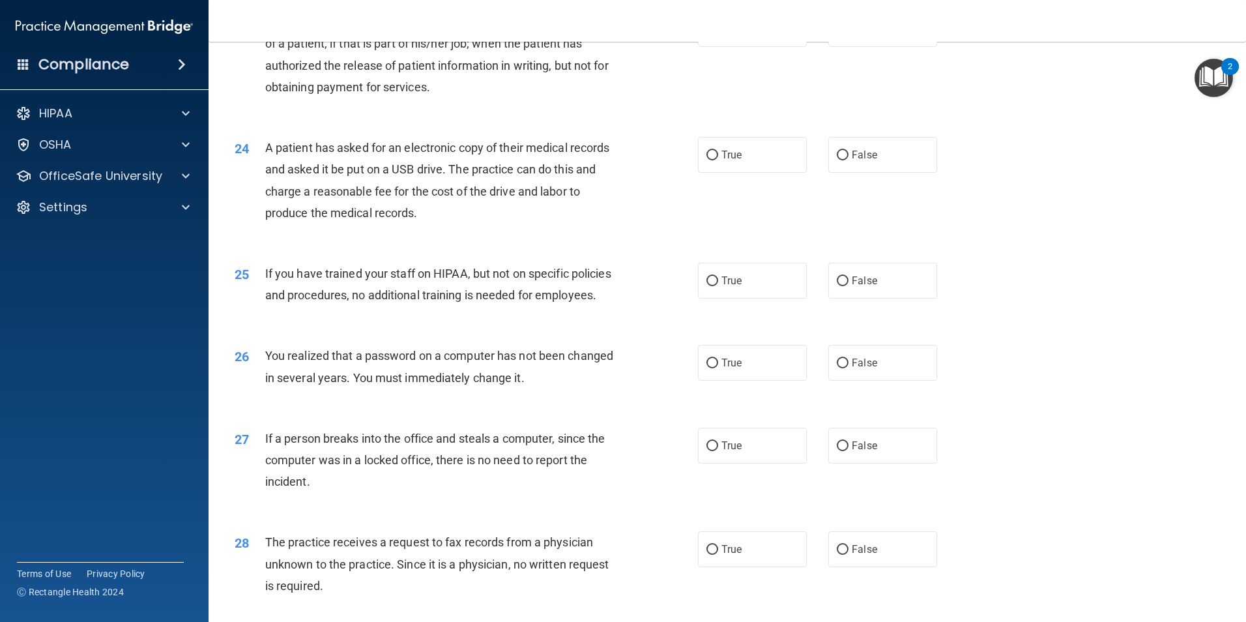
scroll to position [2215, 0]
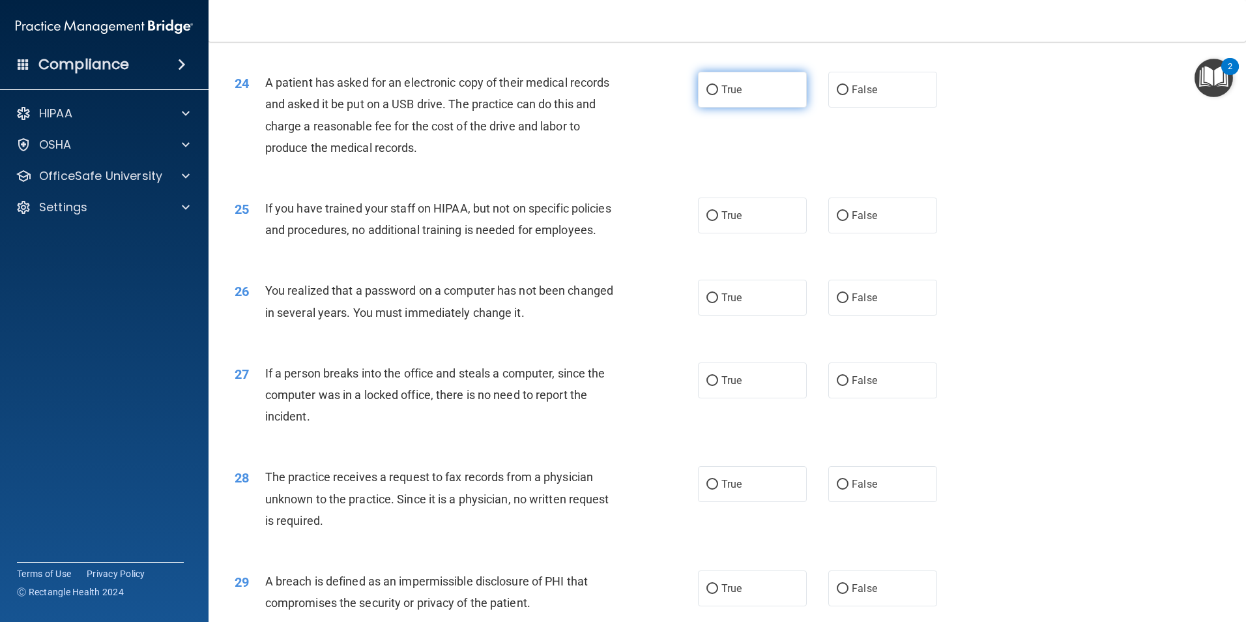
click at [710, 95] on input "True" at bounding box center [712, 90] width 12 height 10
radio input "true"
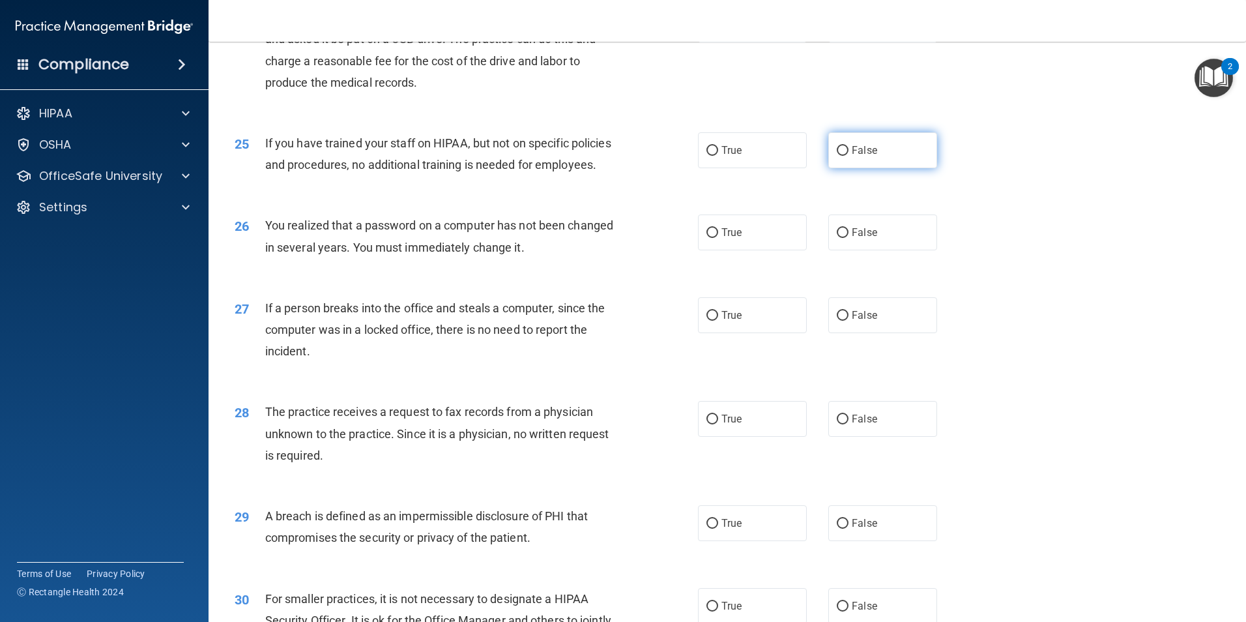
click at [845, 168] on label "False" at bounding box center [882, 150] width 109 height 36
click at [845, 156] on input "False" at bounding box center [843, 151] width 12 height 10
radio input "true"
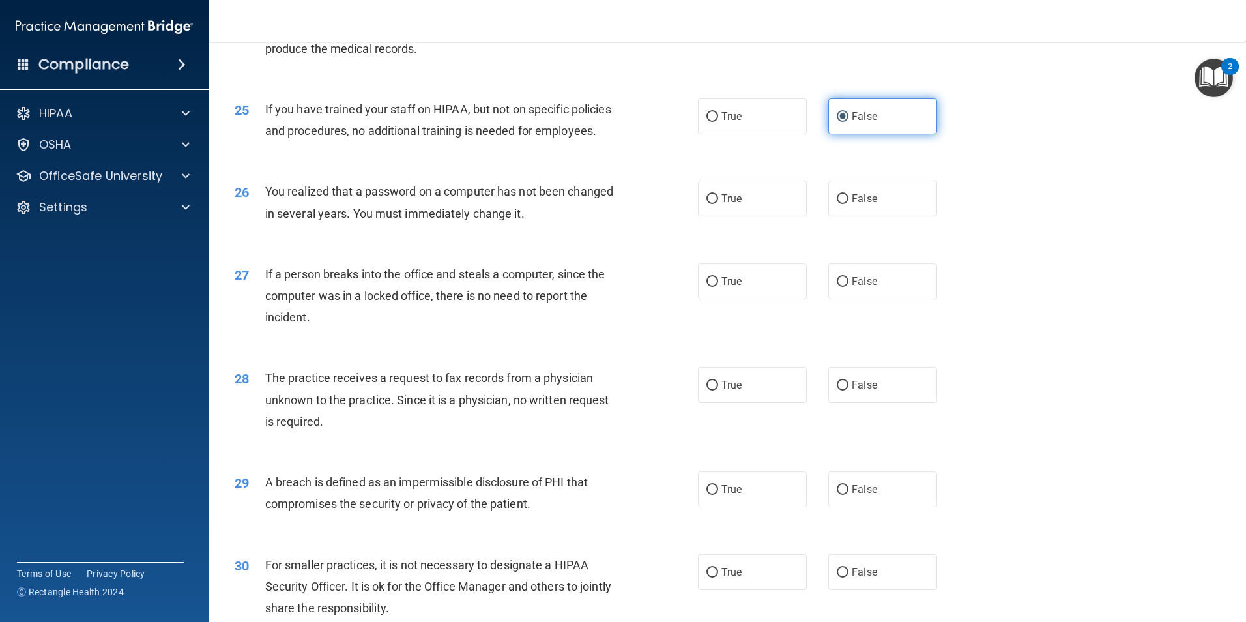
scroll to position [2346, 0]
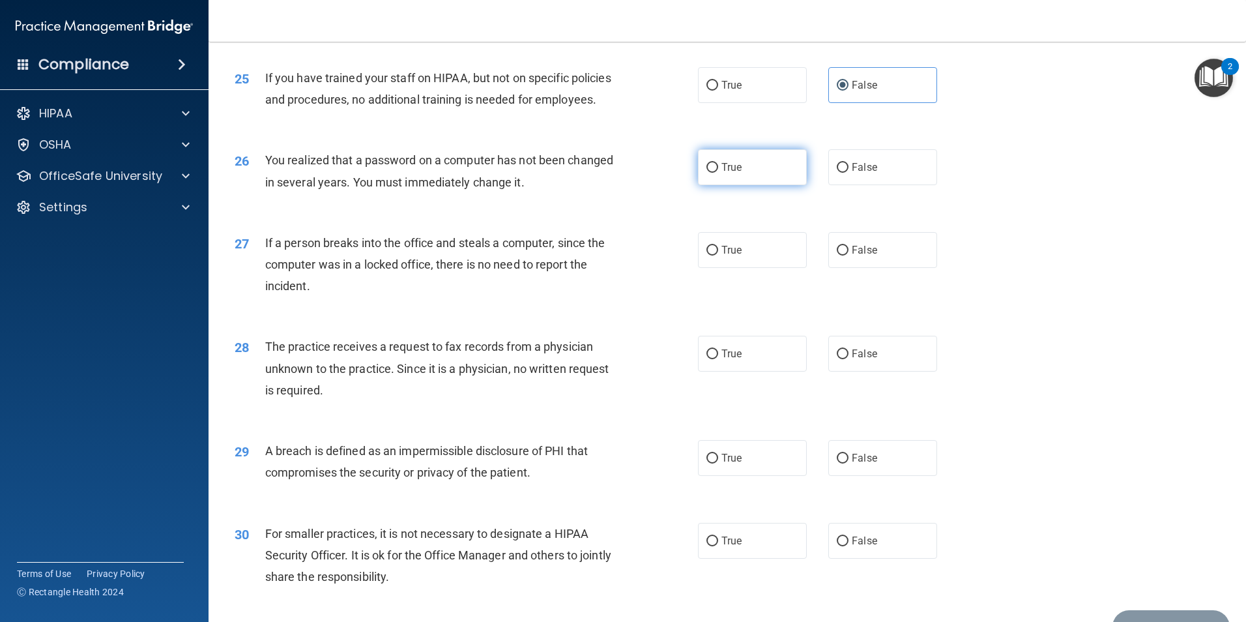
click at [705, 185] on label "True" at bounding box center [752, 167] width 109 height 36
click at [706, 173] on input "True" at bounding box center [712, 168] width 12 height 10
radio input "true"
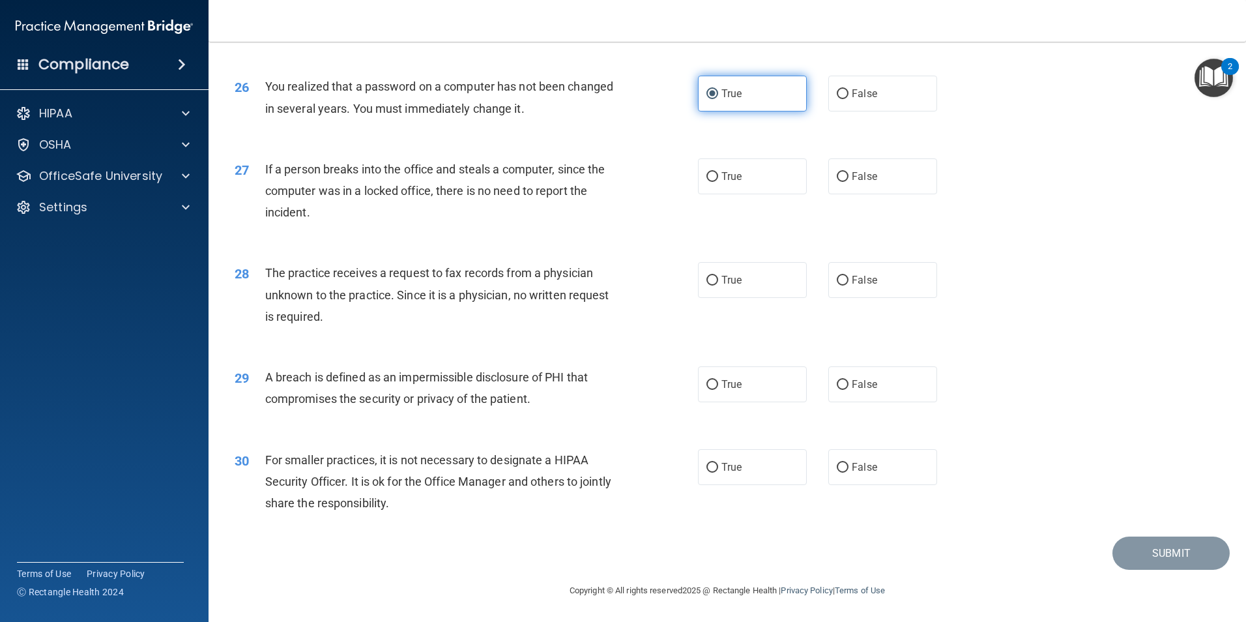
scroll to position [2476, 0]
click at [837, 182] on input "False" at bounding box center [843, 177] width 12 height 10
radio input "true"
click at [833, 289] on label "False" at bounding box center [882, 280] width 109 height 36
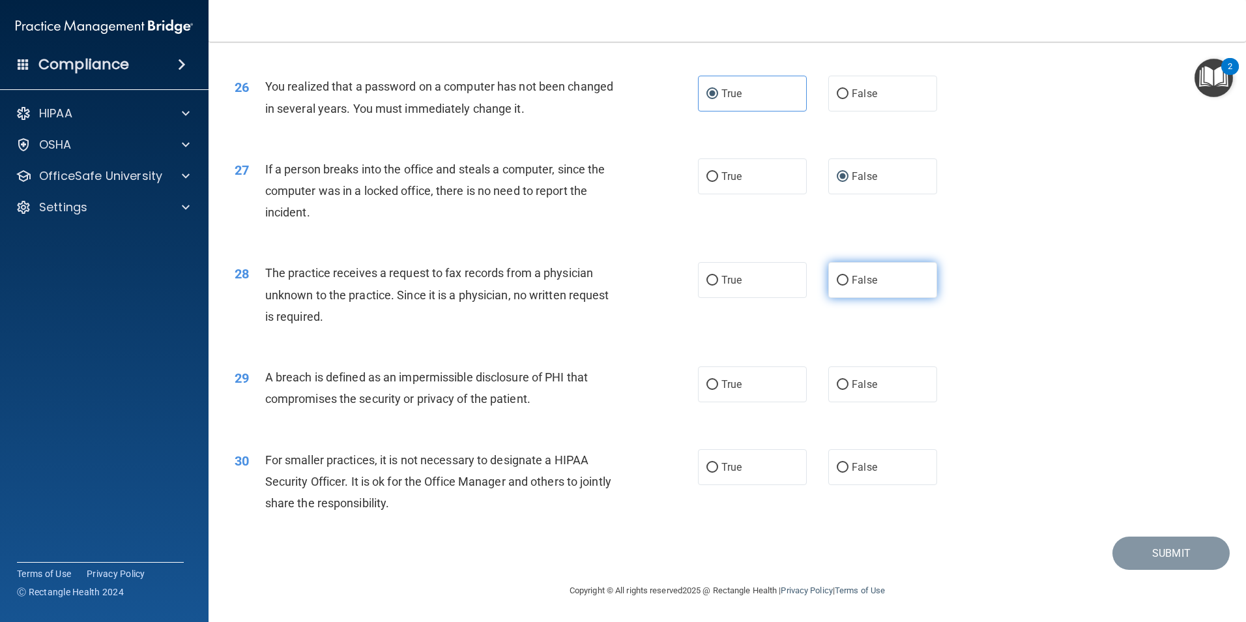
click at [837, 285] on input "False" at bounding box center [843, 281] width 12 height 10
radio input "true"
drag, startPoint x: 837, startPoint y: 384, endPoint x: 831, endPoint y: 371, distance: 13.7
click at [831, 371] on label "False" at bounding box center [882, 384] width 109 height 36
click at [837, 380] on input "False" at bounding box center [843, 385] width 12 height 10
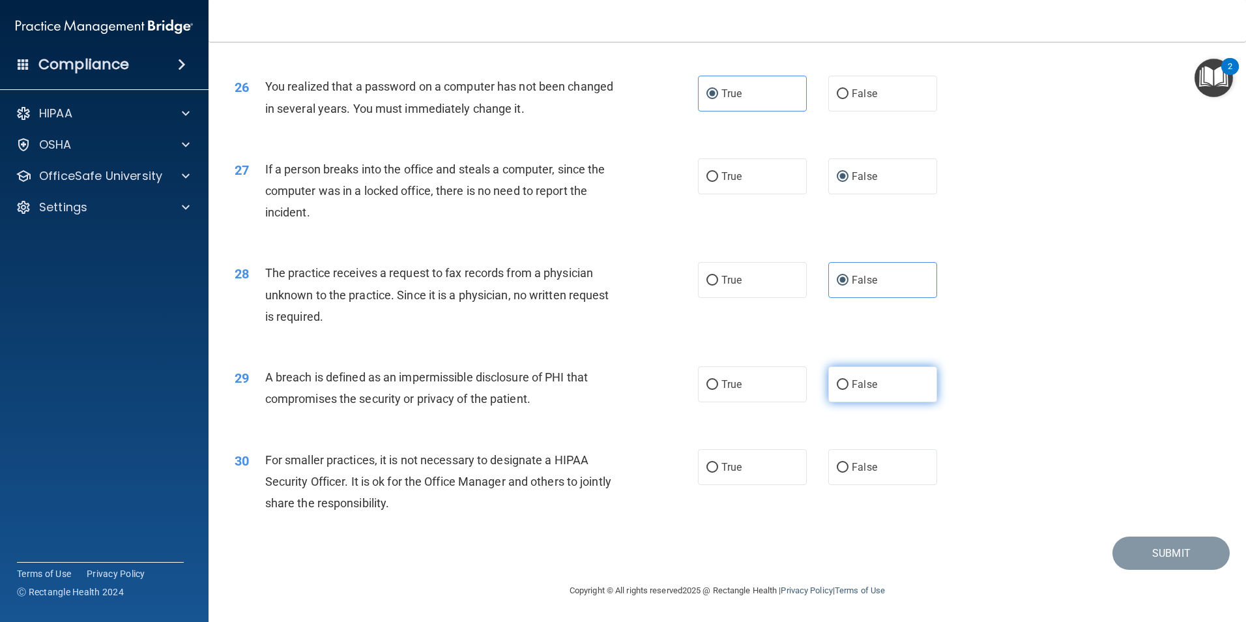
radio input "true"
click at [837, 466] on input "False" at bounding box center [843, 468] width 12 height 10
radio input "true"
click at [1127, 557] on button "Submit" at bounding box center [1170, 552] width 117 height 33
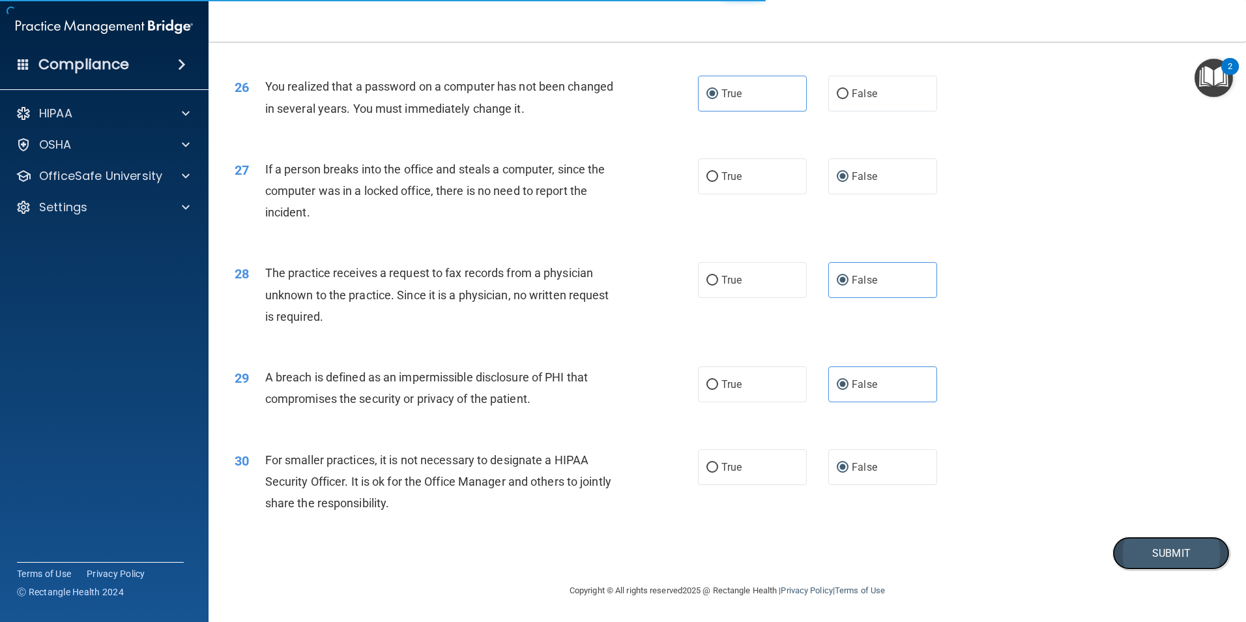
click at [1129, 554] on button "Submit" at bounding box center [1170, 552] width 117 height 33
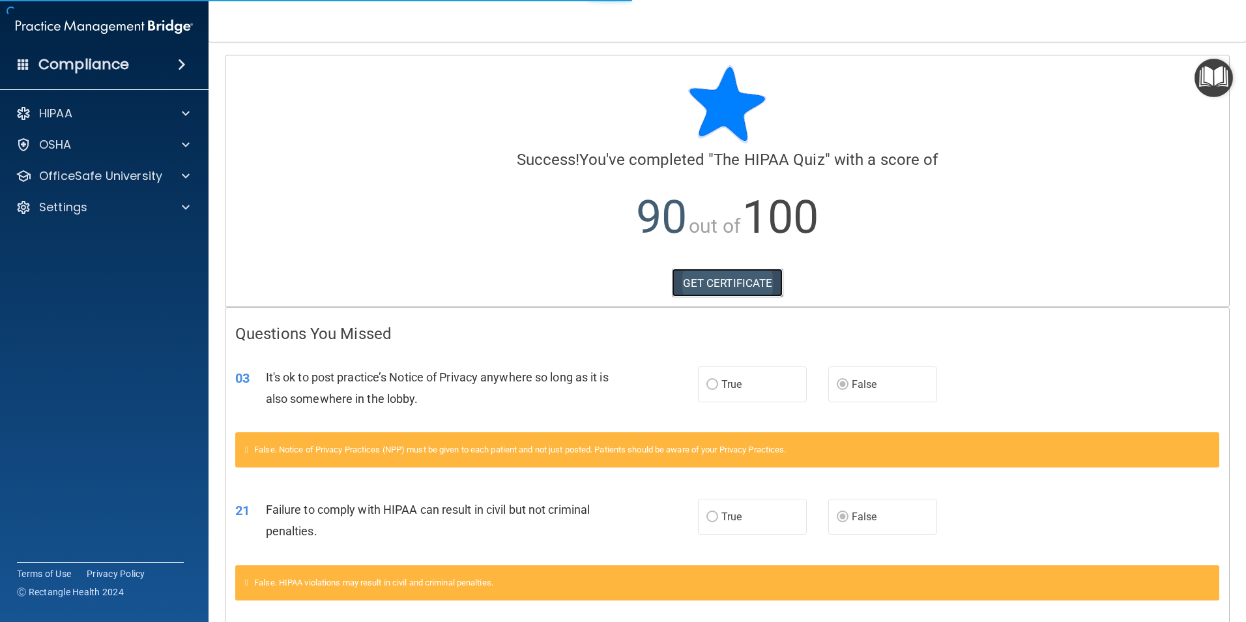
click at [731, 286] on link "GET CERTIFICATE" at bounding box center [727, 282] width 111 height 29
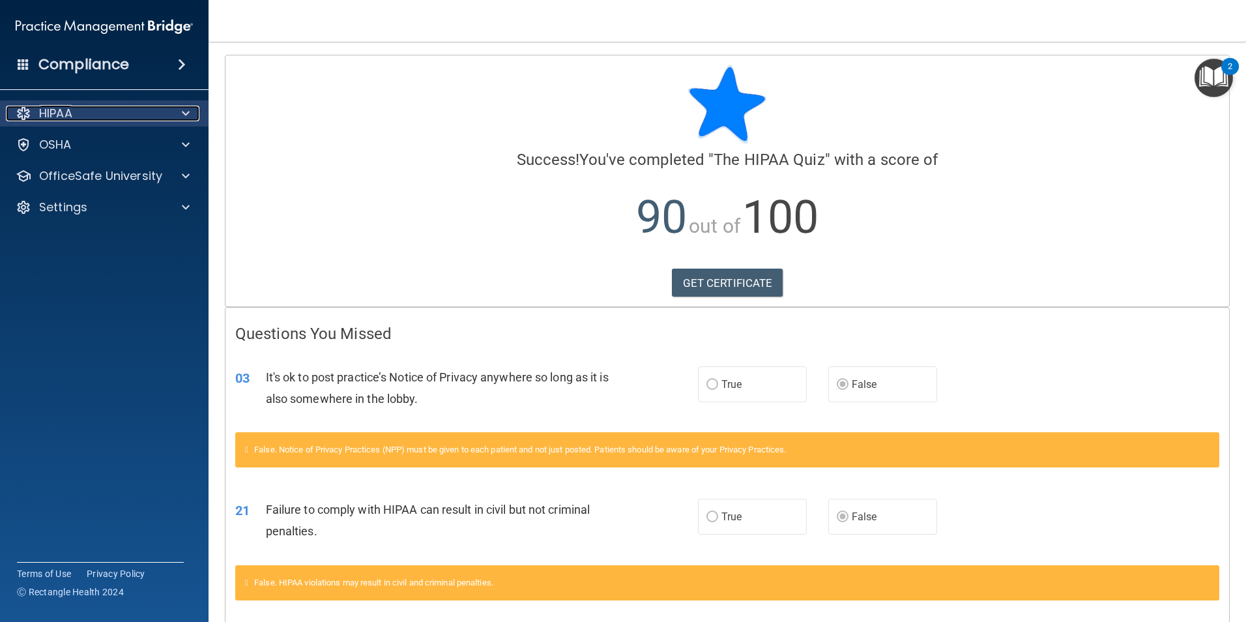
click at [115, 111] on div "HIPAA" at bounding box center [87, 114] width 162 height 16
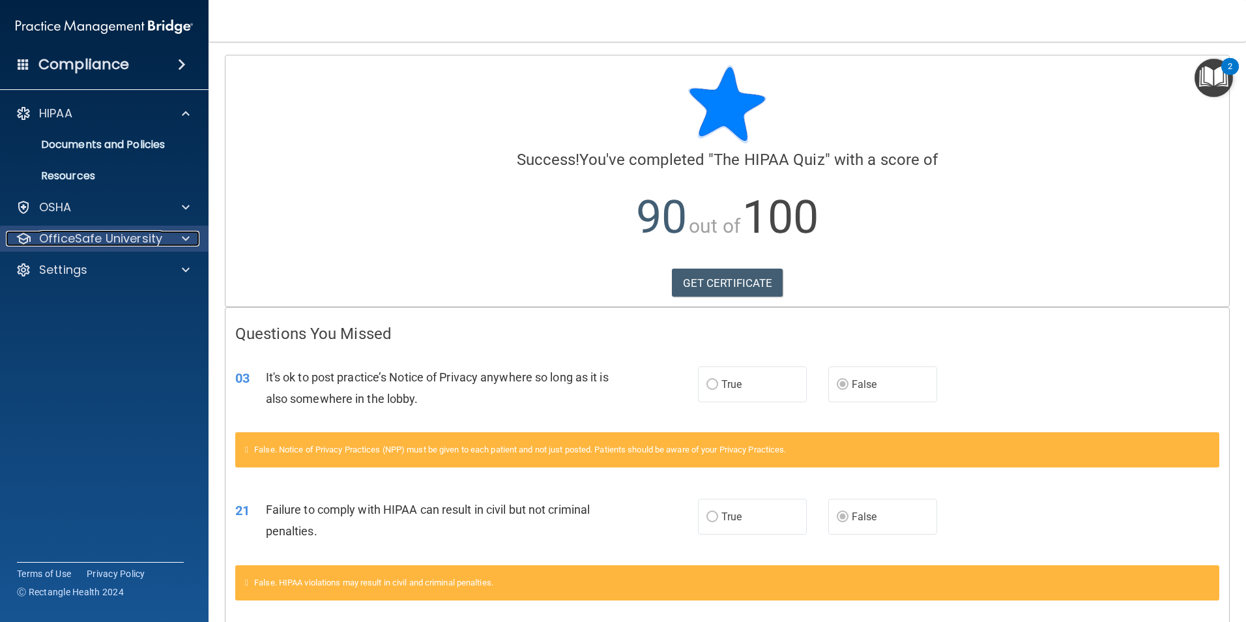
click at [88, 234] on p "OfficeSafe University" at bounding box center [100, 239] width 123 height 16
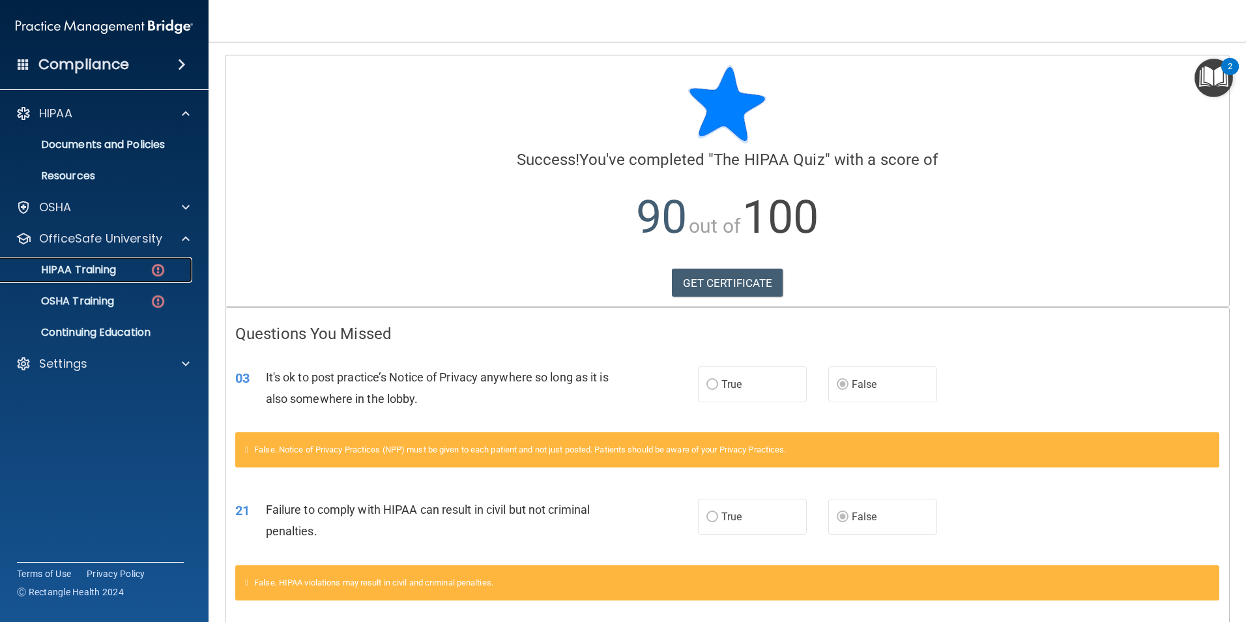
click at [89, 266] on p "HIPAA Training" at bounding box center [62, 269] width 108 height 13
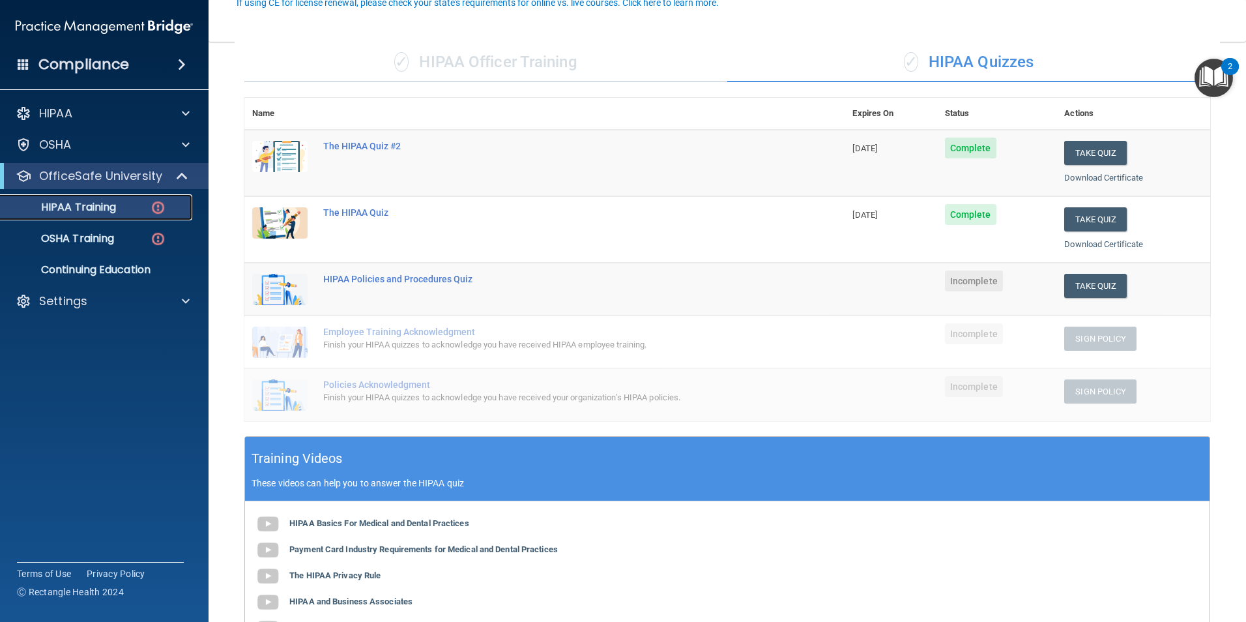
scroll to position [130, 0]
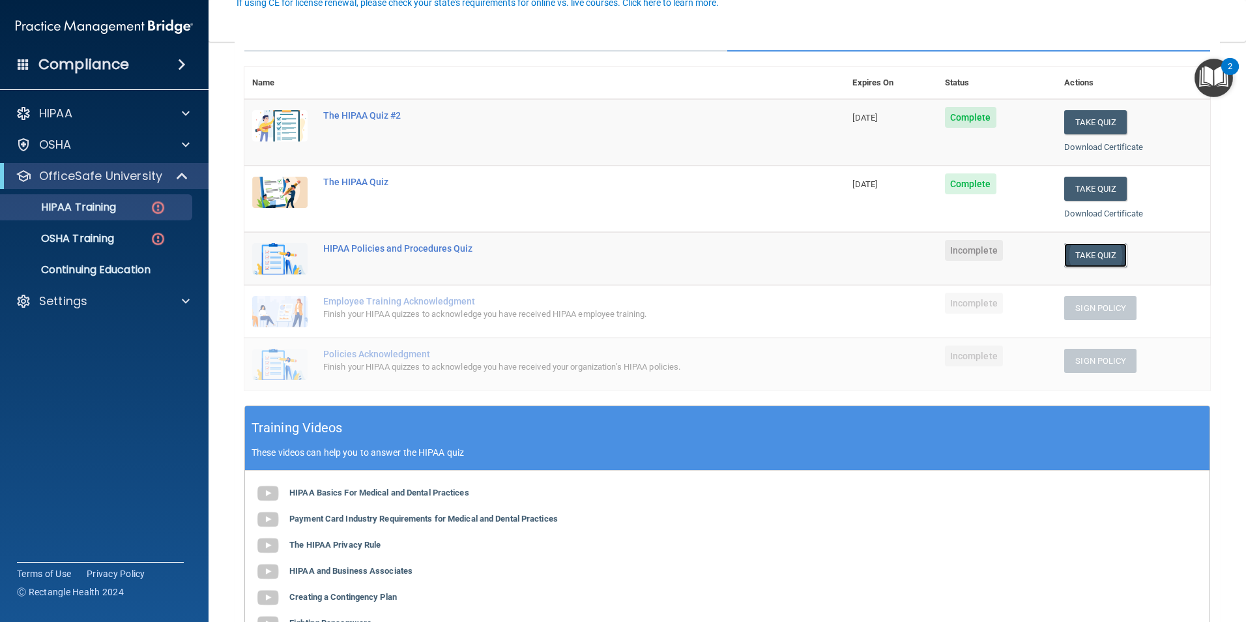
click at [1094, 257] on button "Take Quiz" at bounding box center [1095, 255] width 63 height 24
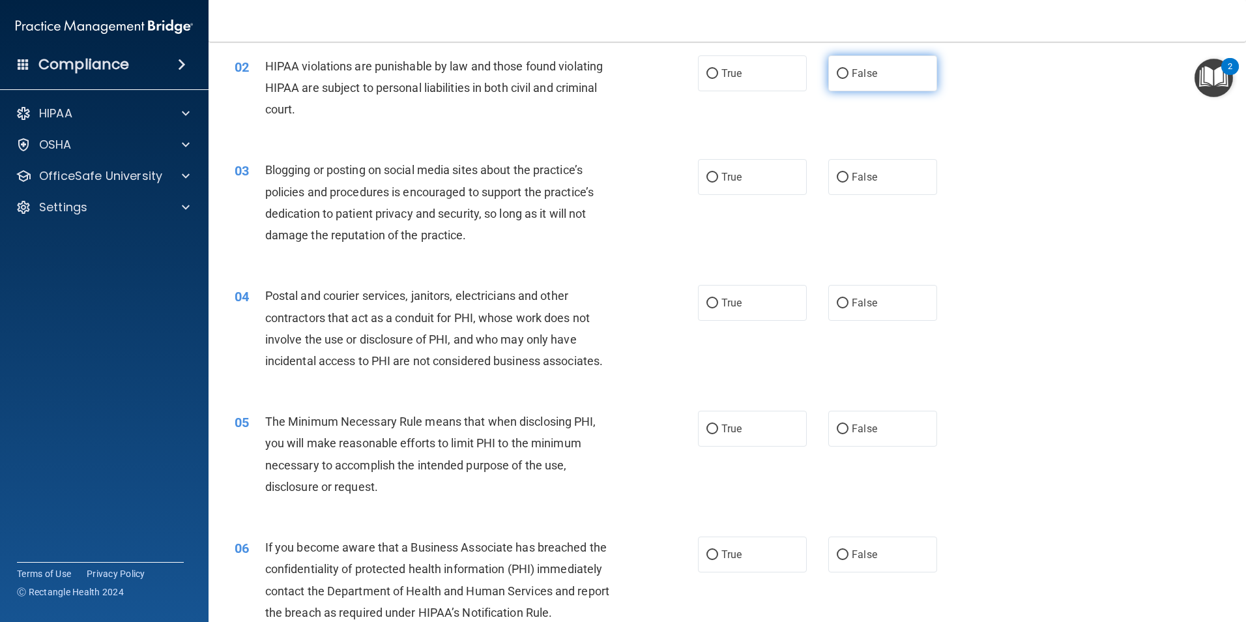
click at [844, 76] on label "False" at bounding box center [882, 73] width 109 height 36
click at [844, 76] on input "False" at bounding box center [843, 74] width 12 height 10
radio input "true"
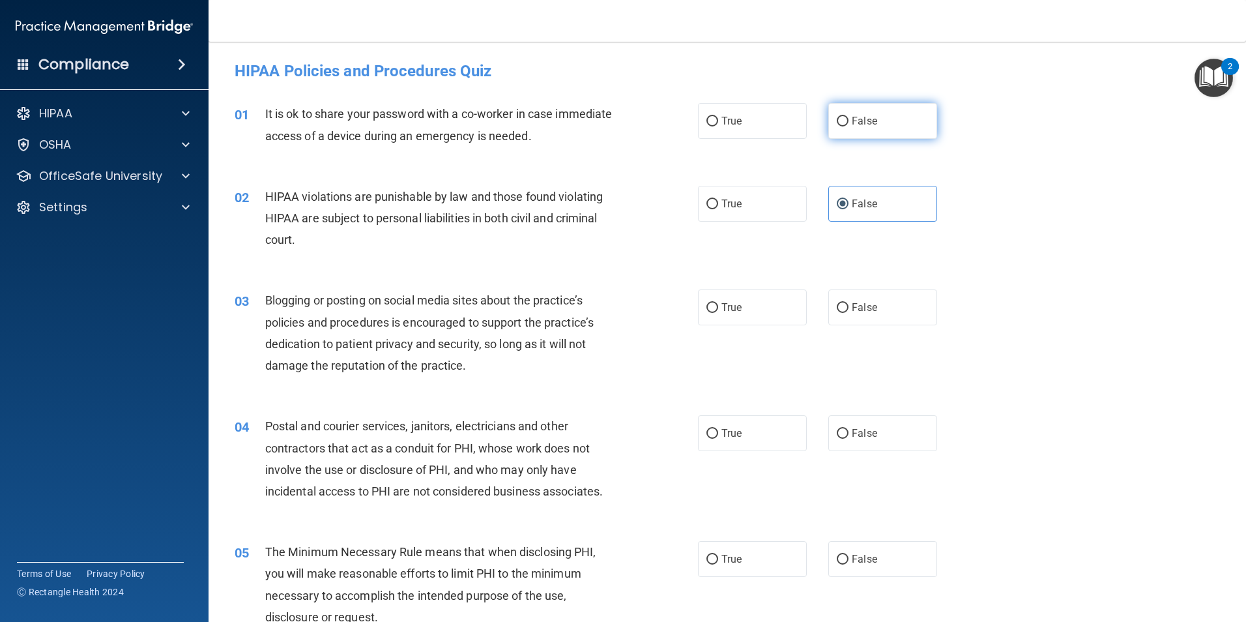
click at [841, 126] on input "False" at bounding box center [843, 122] width 12 height 10
radio input "true"
click at [712, 203] on input "True" at bounding box center [712, 204] width 12 height 10
radio input "true"
radio input "false"
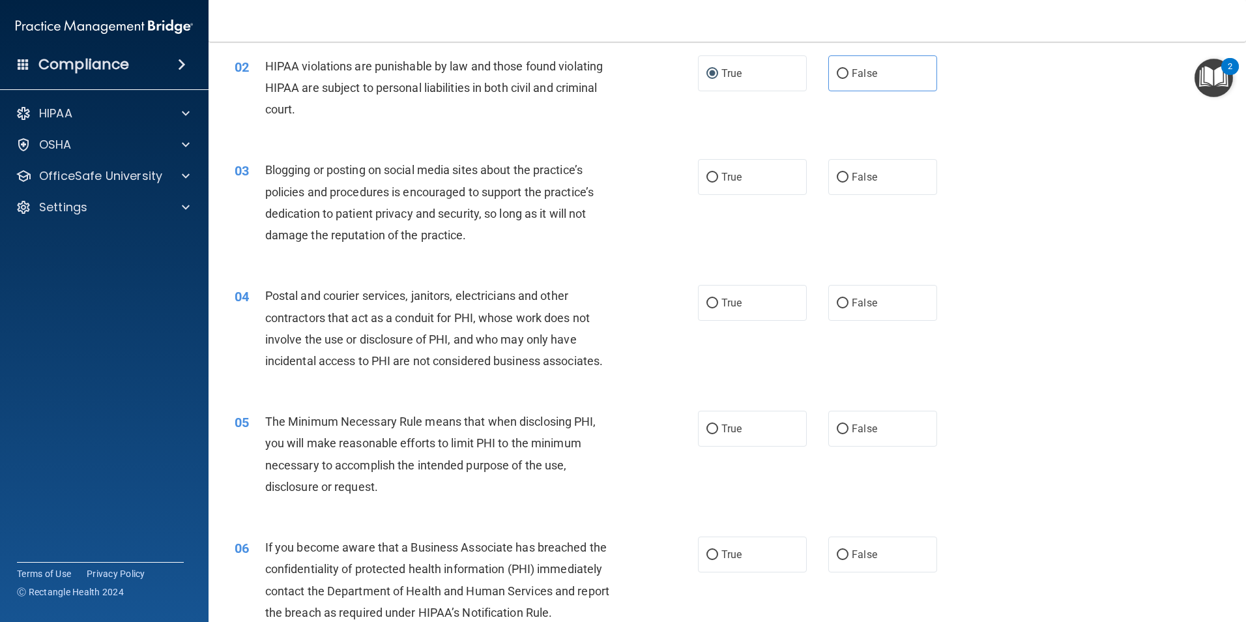
scroll to position [195, 0]
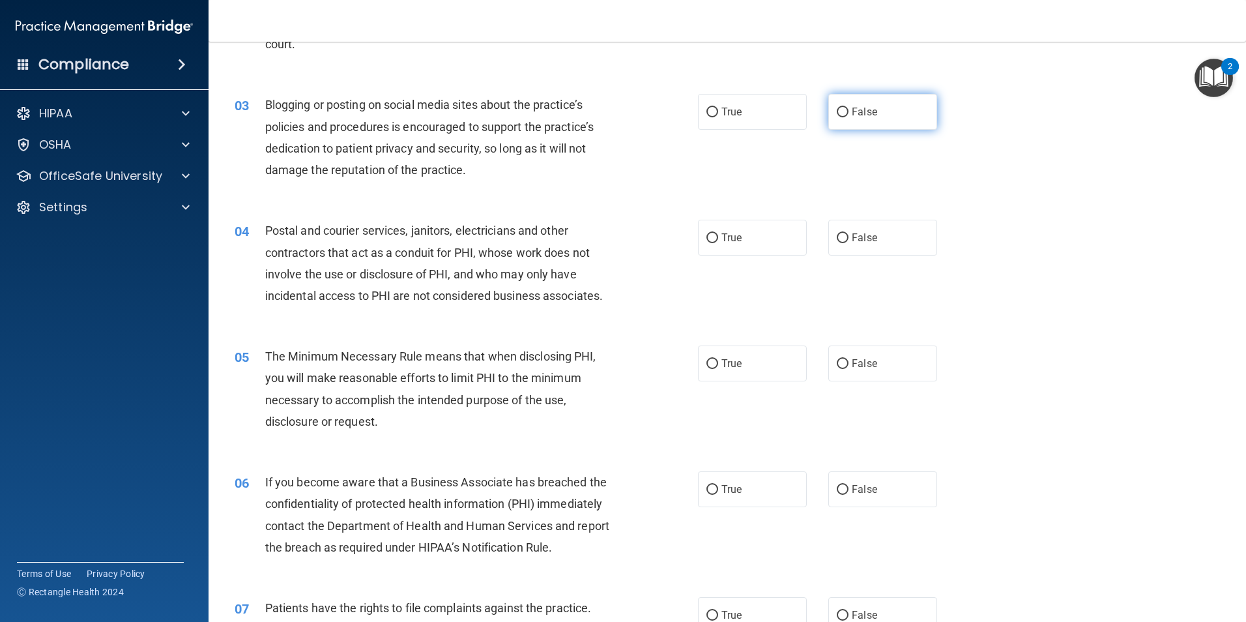
click at [837, 113] on input "False" at bounding box center [843, 113] width 12 height 10
radio input "true"
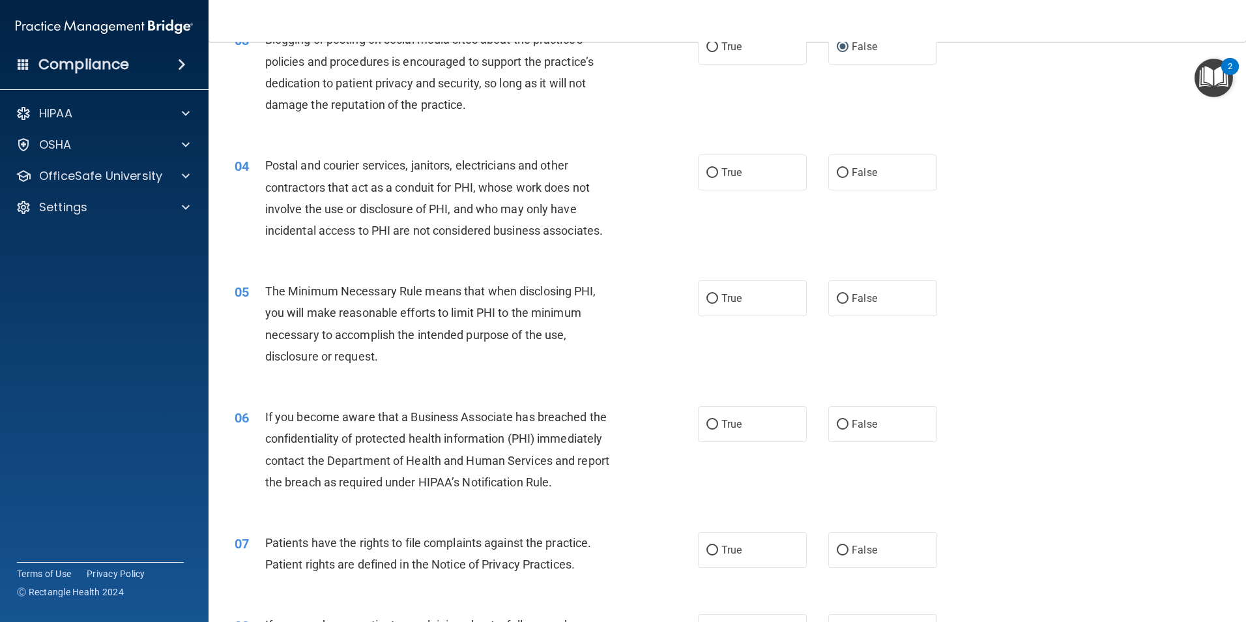
scroll to position [326, 0]
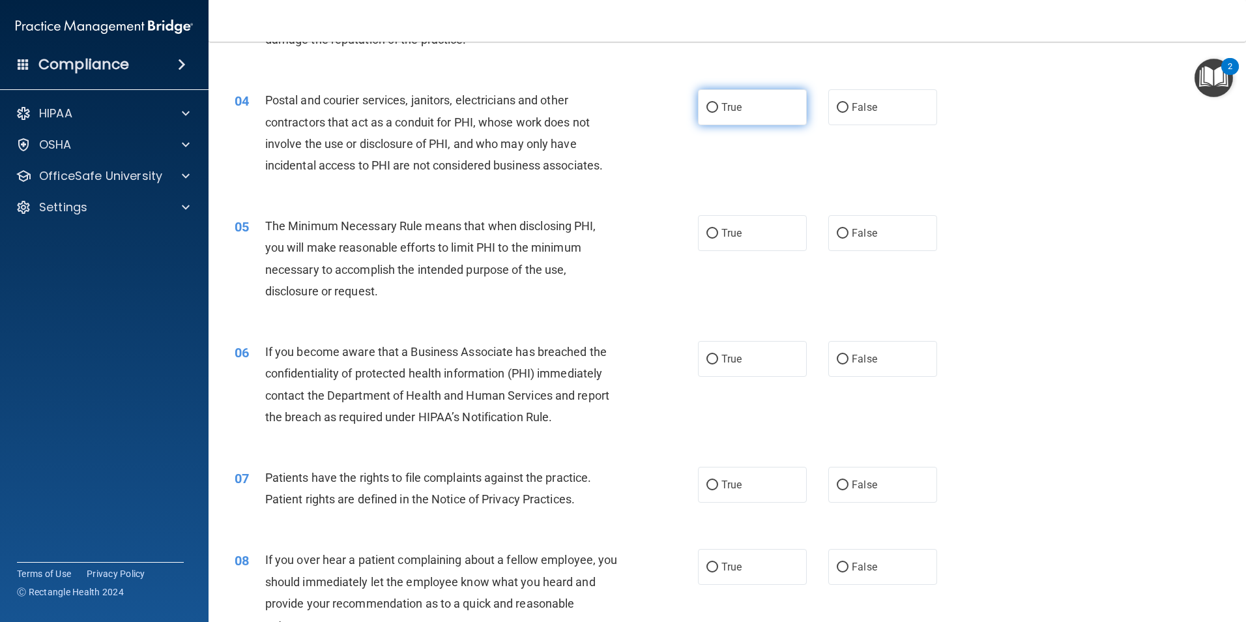
click at [712, 104] on input "True" at bounding box center [712, 108] width 12 height 10
radio input "true"
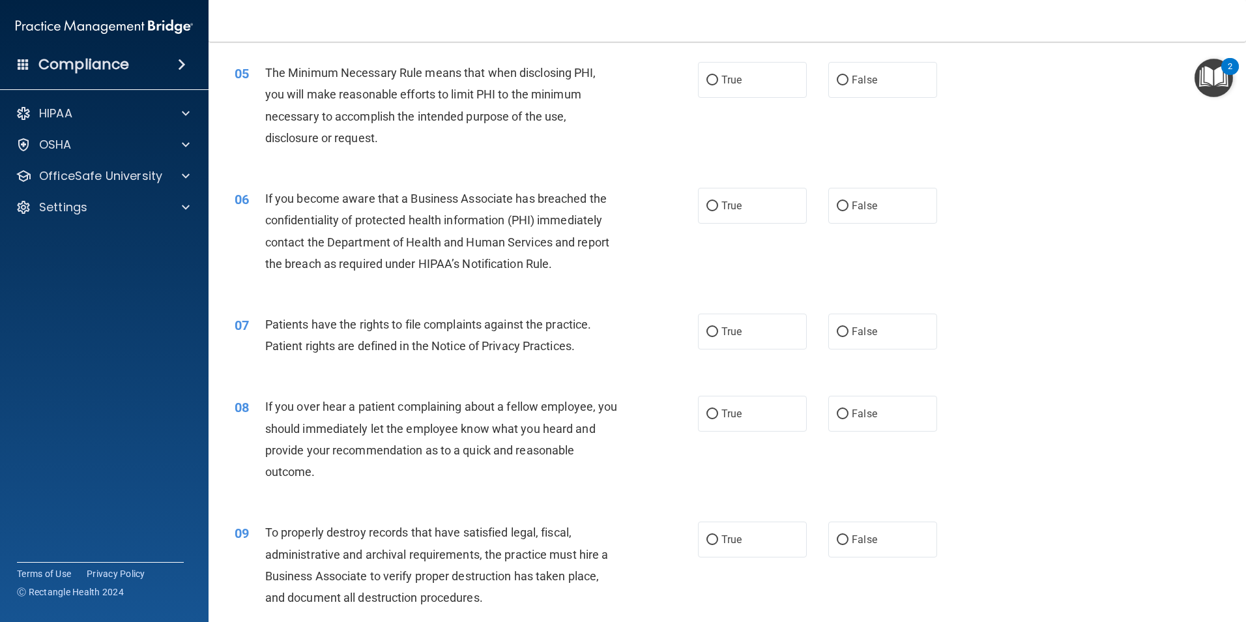
scroll to position [456, 0]
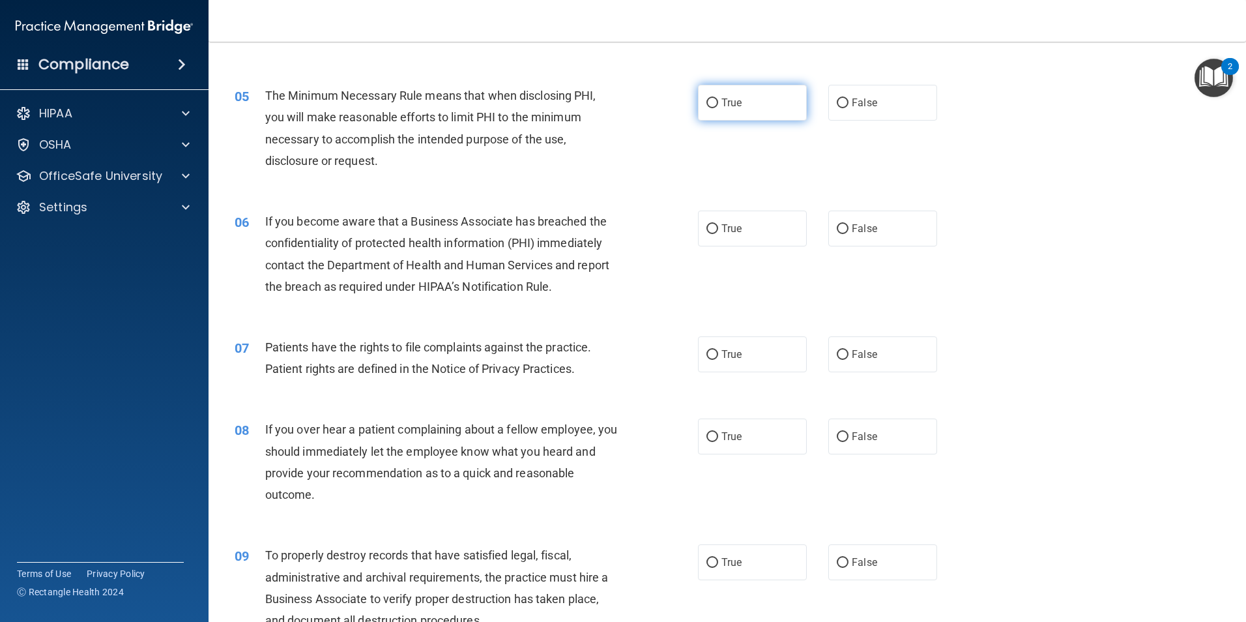
click at [714, 108] on label "True" at bounding box center [752, 103] width 109 height 36
click at [714, 108] on input "True" at bounding box center [712, 103] width 12 height 10
radio input "true"
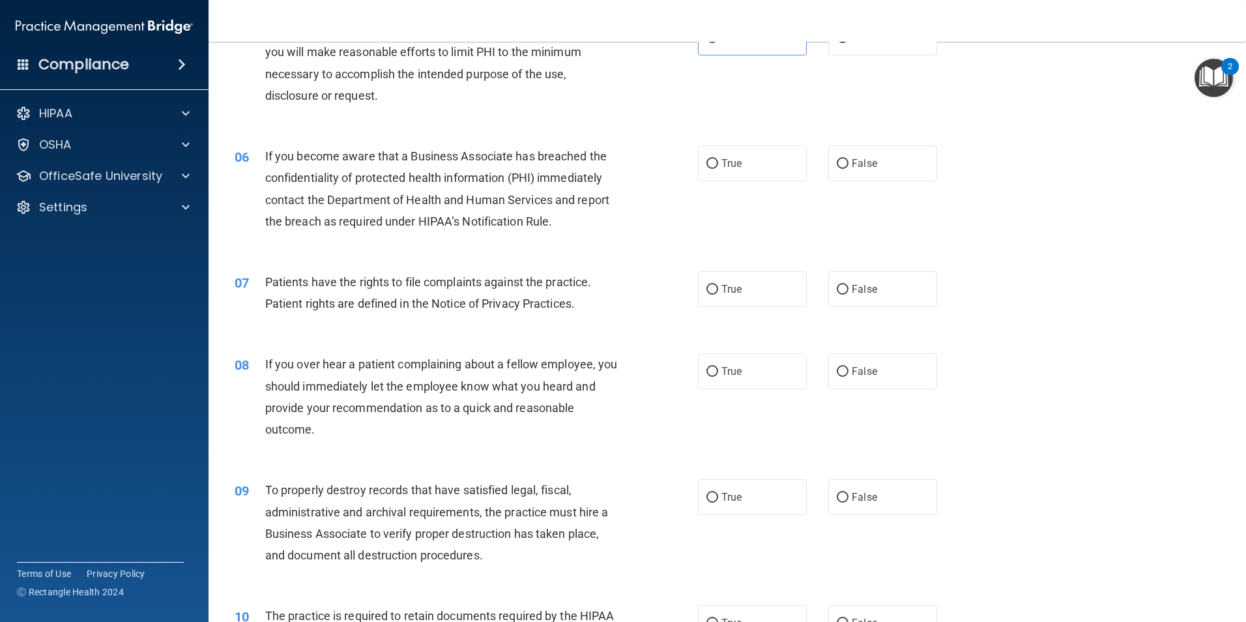
scroll to position [586, 0]
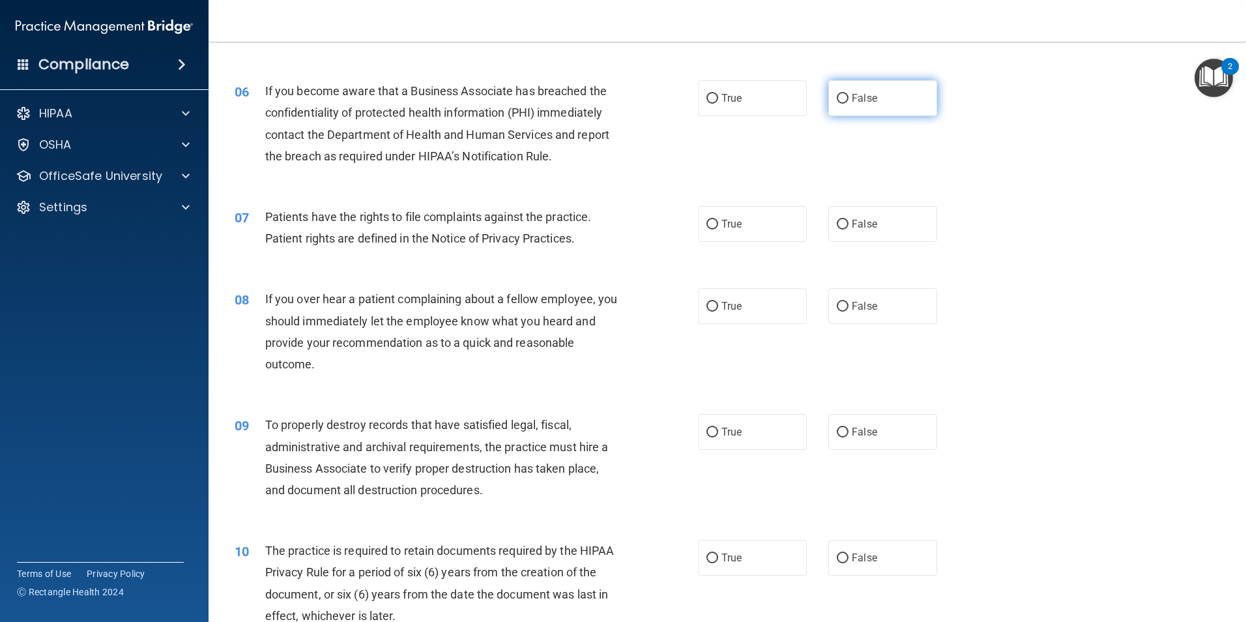
click at [839, 103] on input "False" at bounding box center [843, 99] width 12 height 10
radio input "true"
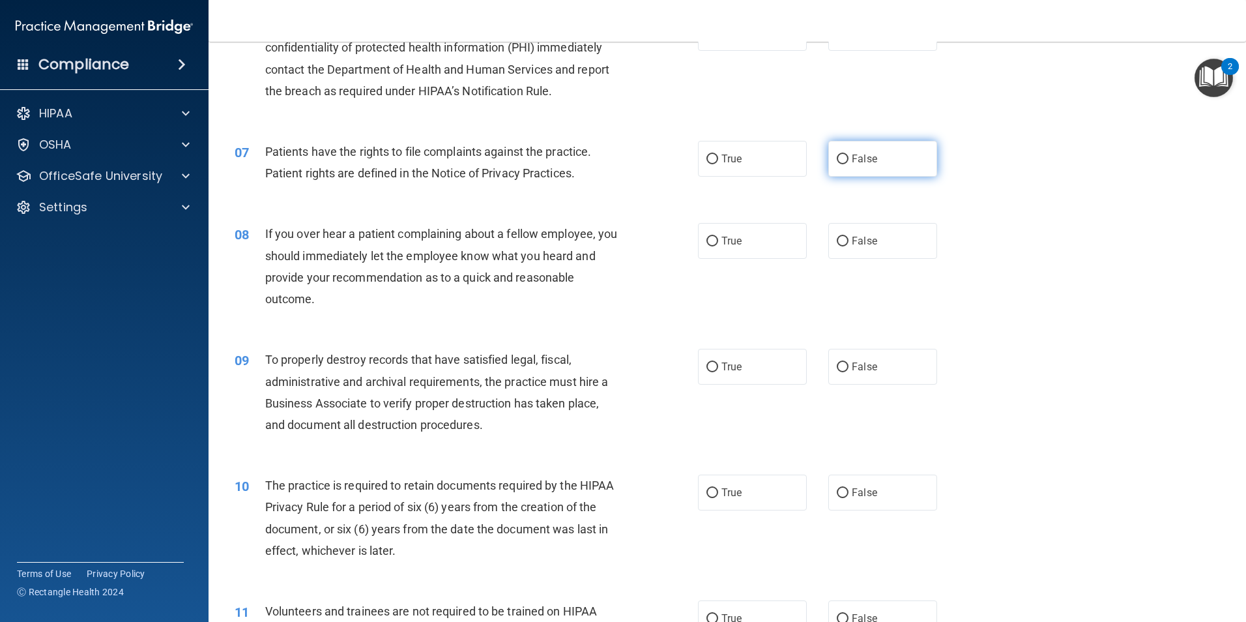
click at [837, 158] on input "False" at bounding box center [843, 159] width 12 height 10
radio input "true"
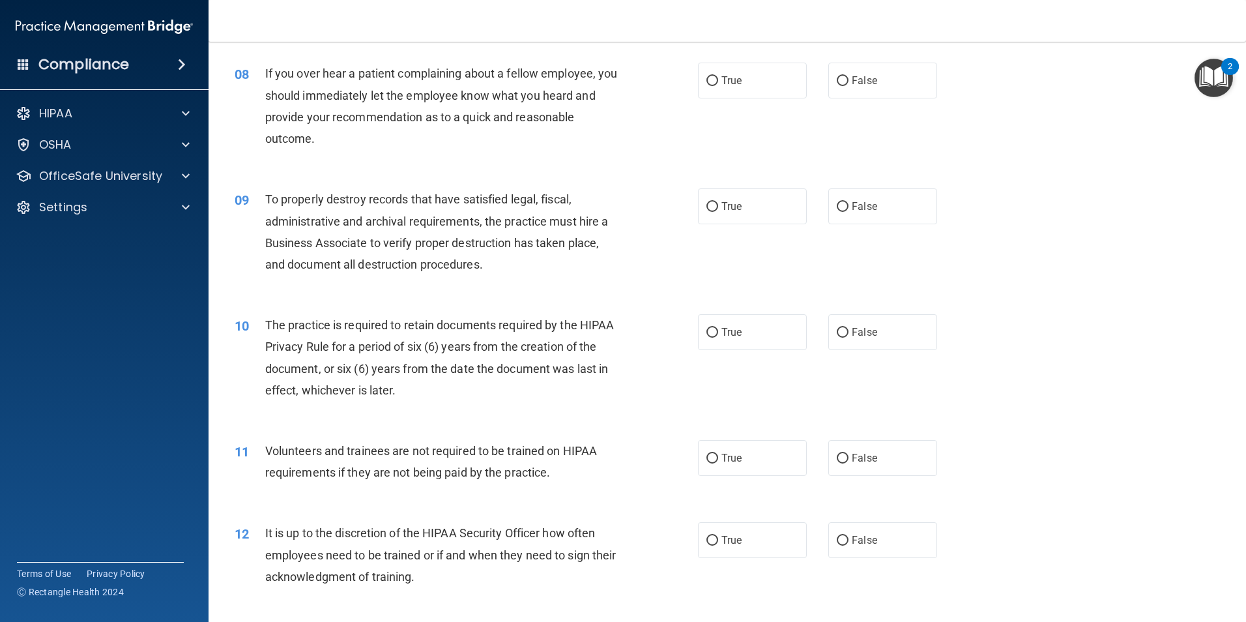
scroll to position [782, 0]
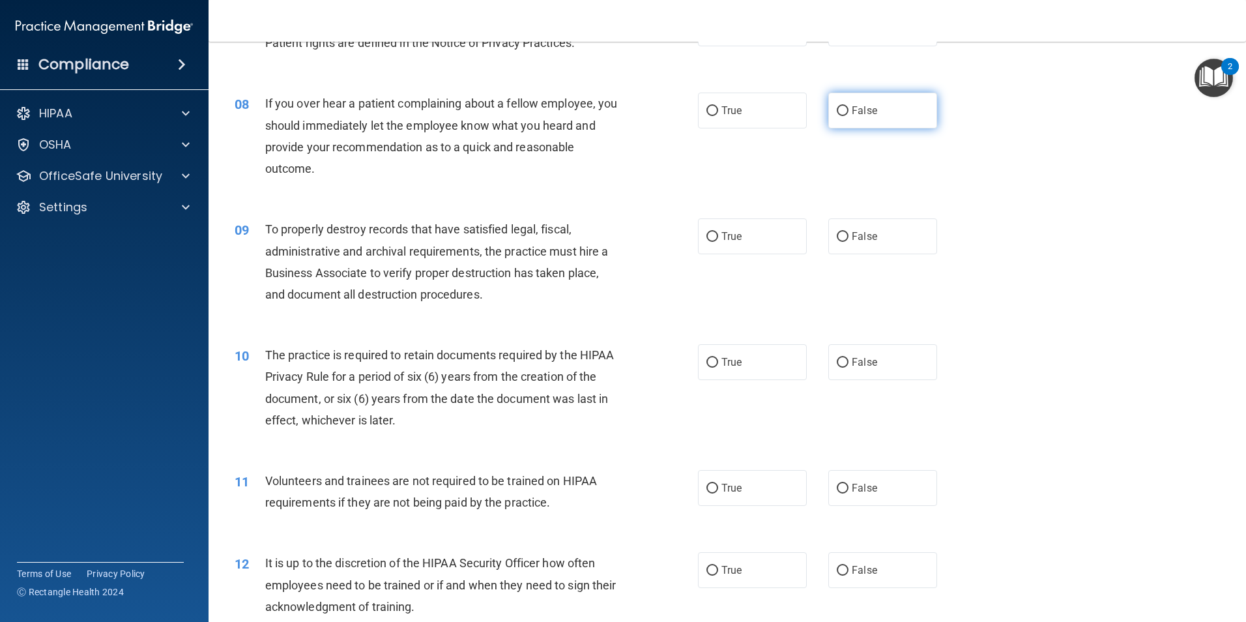
click at [842, 112] on input "False" at bounding box center [843, 111] width 12 height 10
radio input "true"
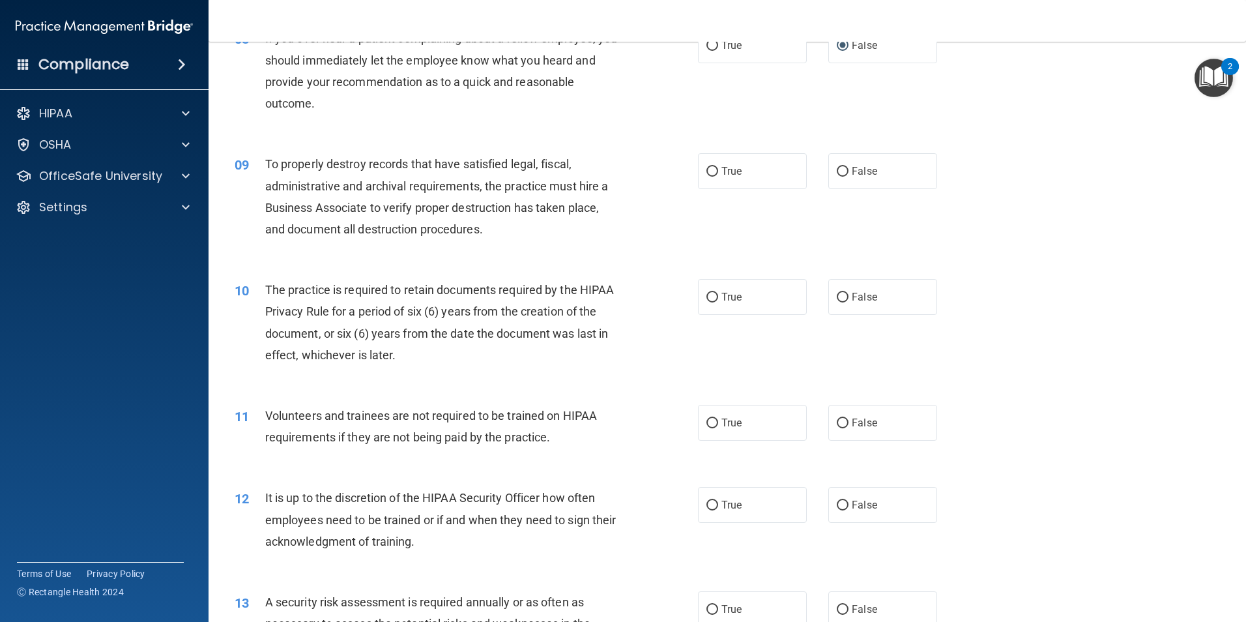
scroll to position [912, 0]
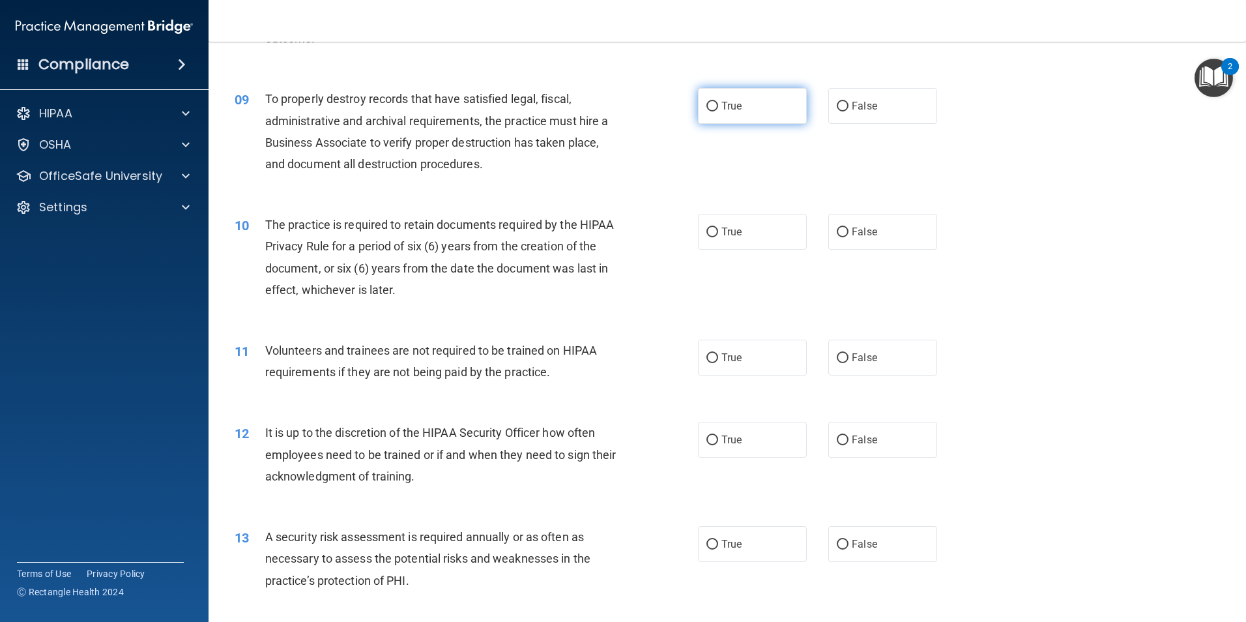
click at [709, 104] on input "True" at bounding box center [712, 107] width 12 height 10
radio input "true"
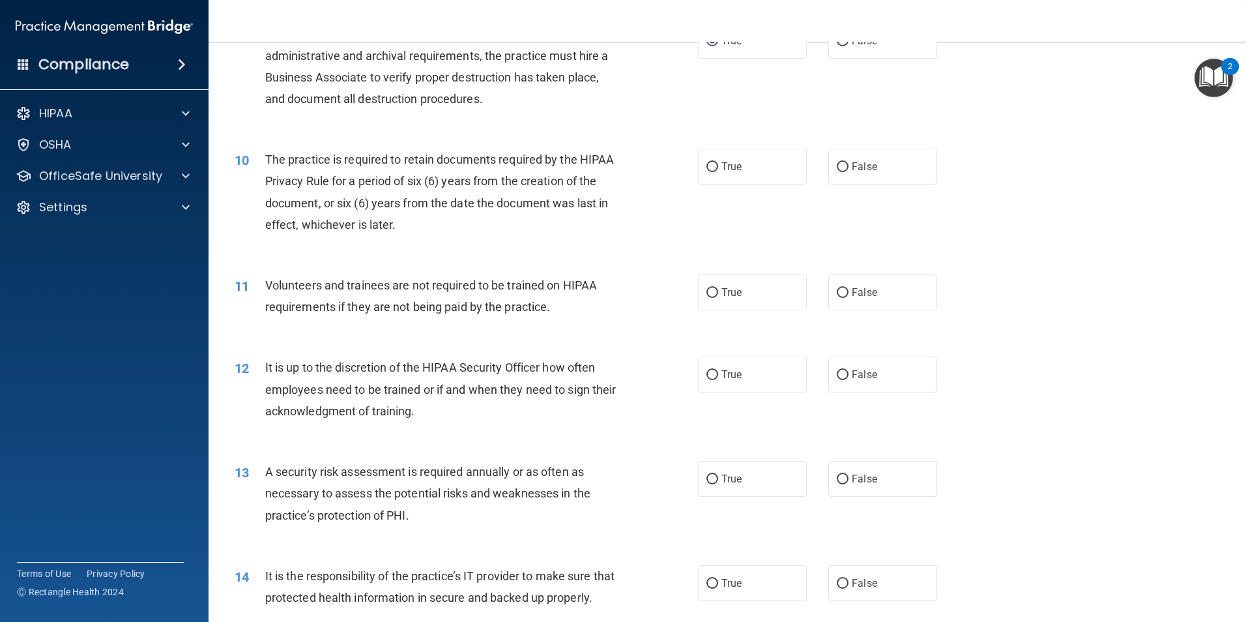
scroll to position [1043, 0]
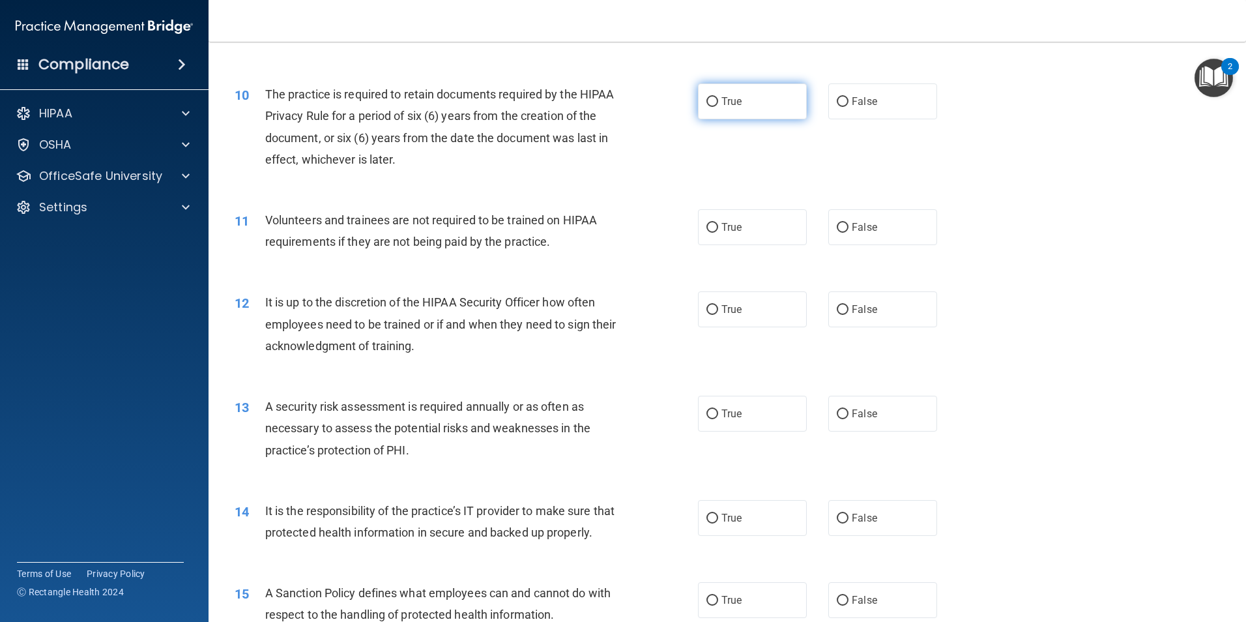
click at [710, 104] on input "True" at bounding box center [712, 102] width 12 height 10
radio input "true"
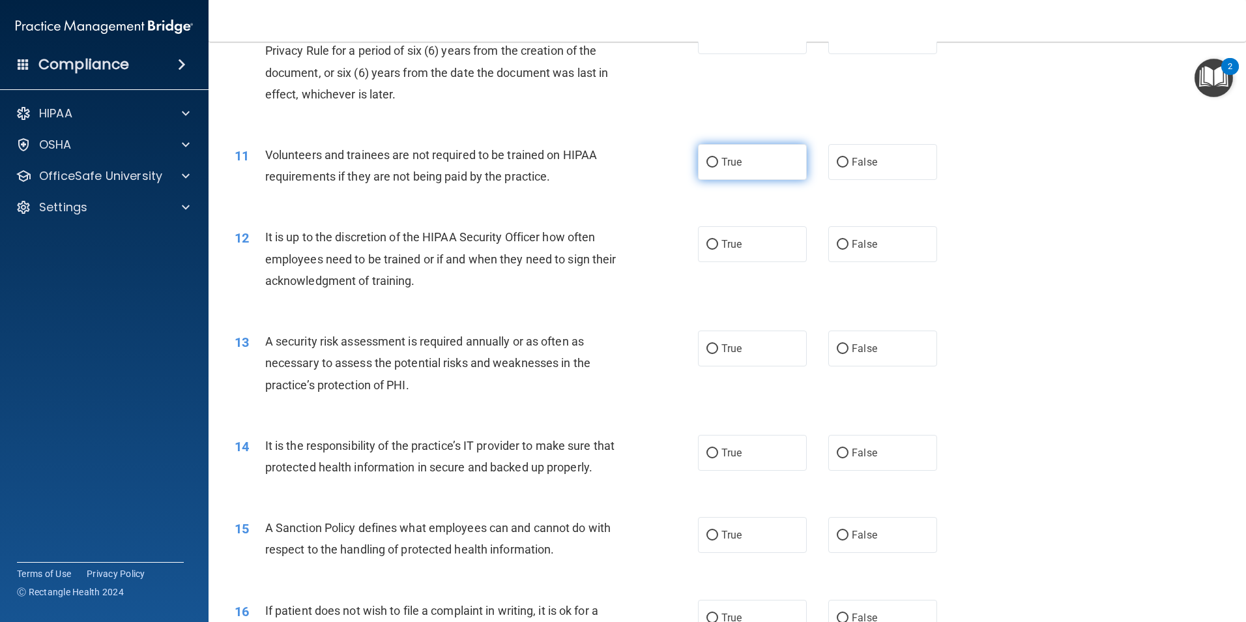
click at [715, 158] on label "True" at bounding box center [752, 162] width 109 height 36
click at [715, 158] on input "True" at bounding box center [712, 163] width 12 height 10
radio input "true"
click at [712, 245] on input "True" at bounding box center [712, 245] width 12 height 10
radio input "true"
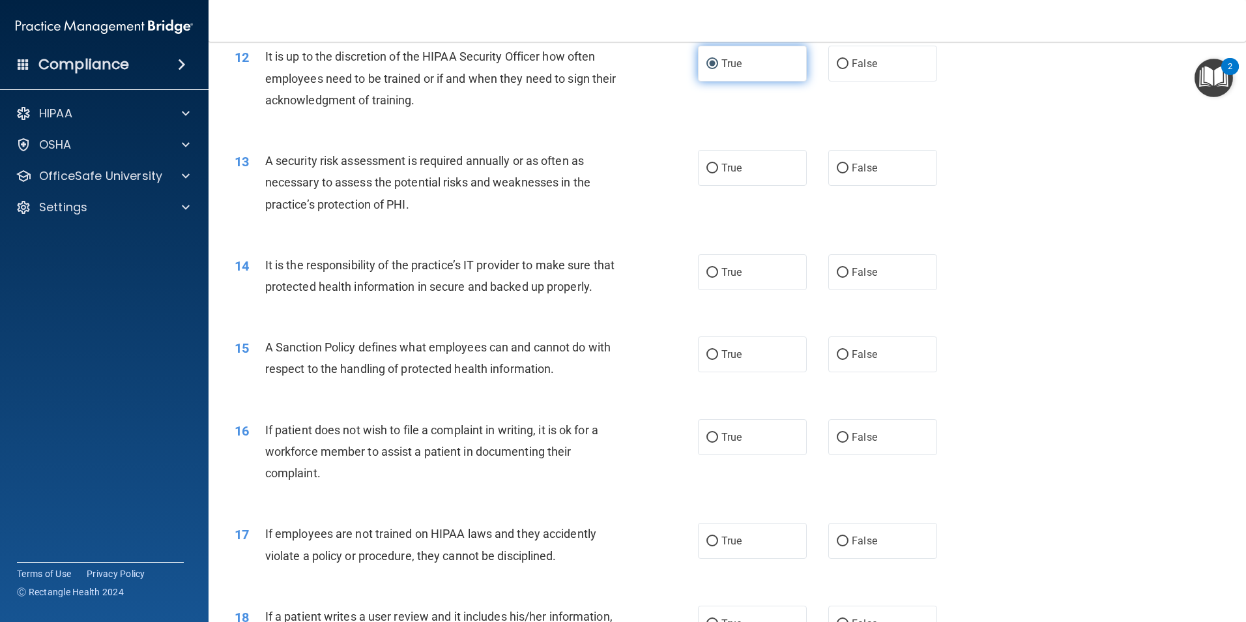
scroll to position [1303, 0]
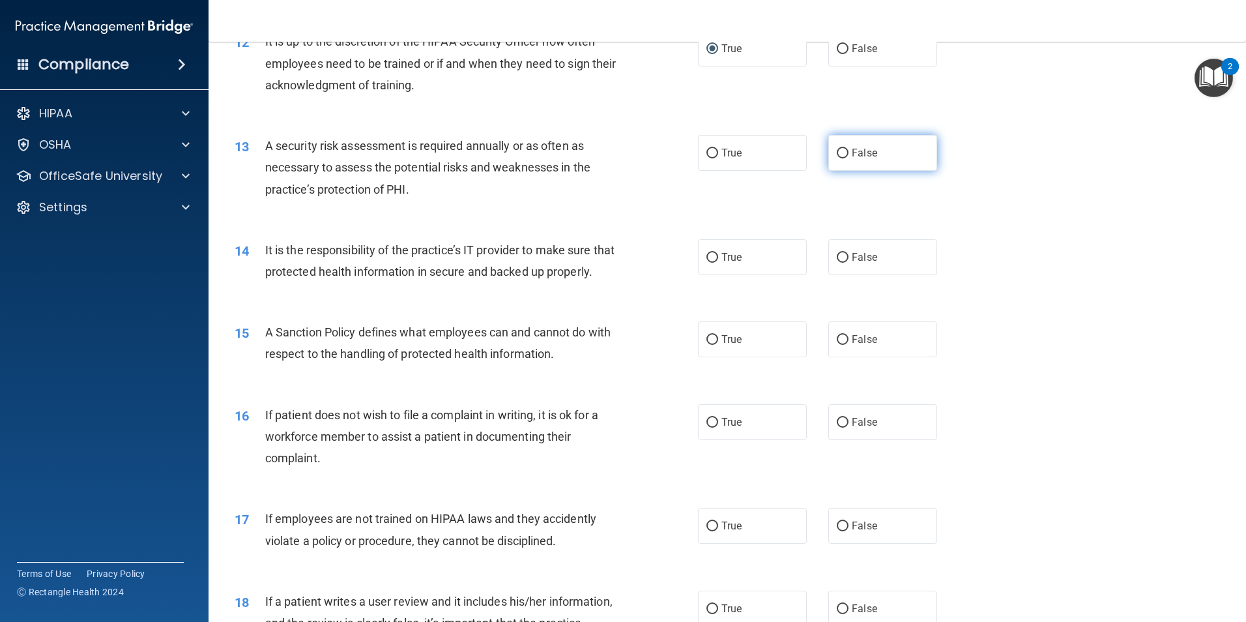
click at [838, 152] on input "False" at bounding box center [843, 154] width 12 height 10
radio input "true"
click at [839, 260] on input "False" at bounding box center [843, 258] width 12 height 10
radio input "true"
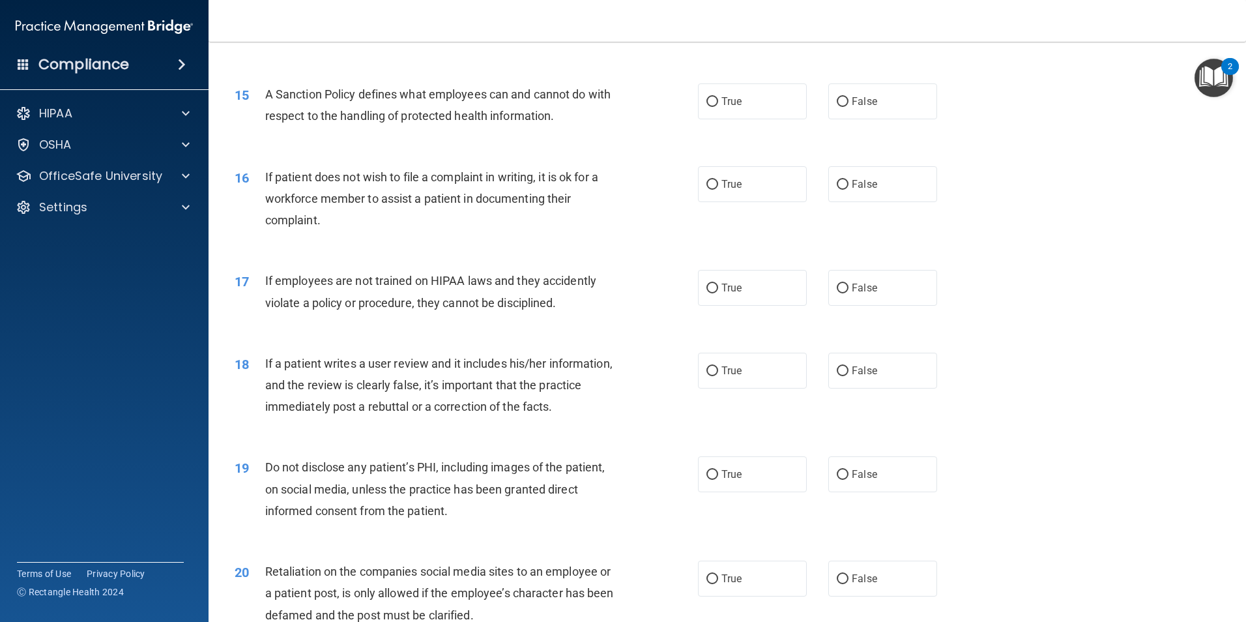
scroll to position [1564, 0]
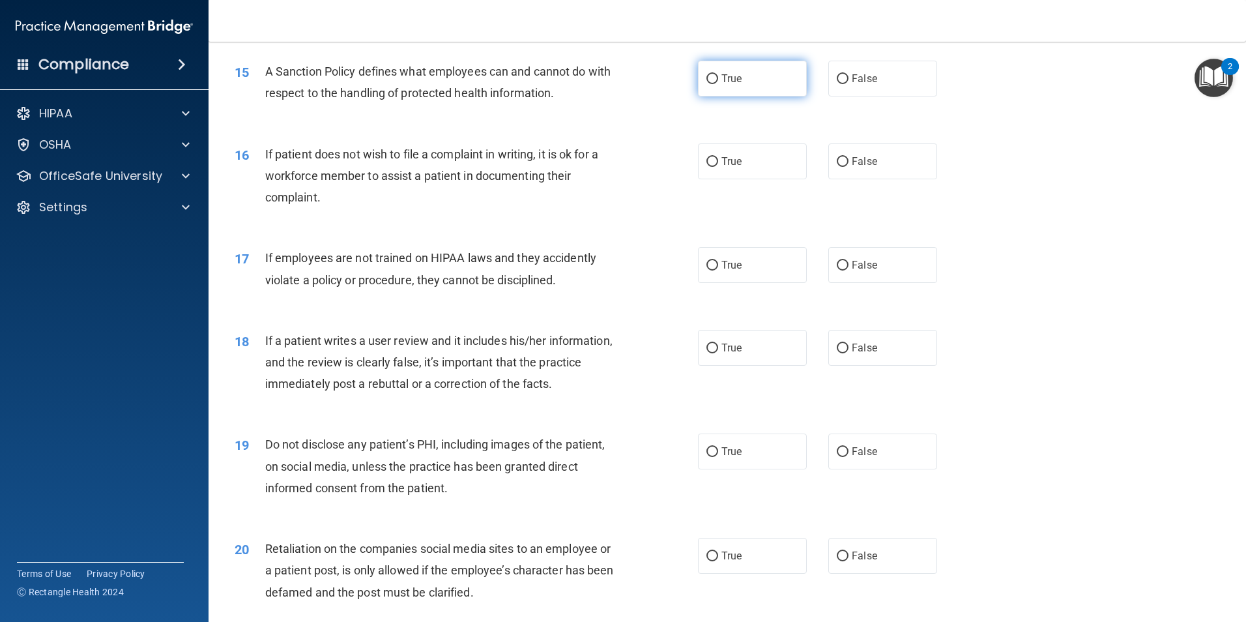
click at [712, 84] on input "True" at bounding box center [712, 79] width 12 height 10
radio input "true"
click at [706, 270] on input "True" at bounding box center [712, 266] width 12 height 10
radio input "true"
click at [716, 179] on label "True" at bounding box center [752, 161] width 109 height 36
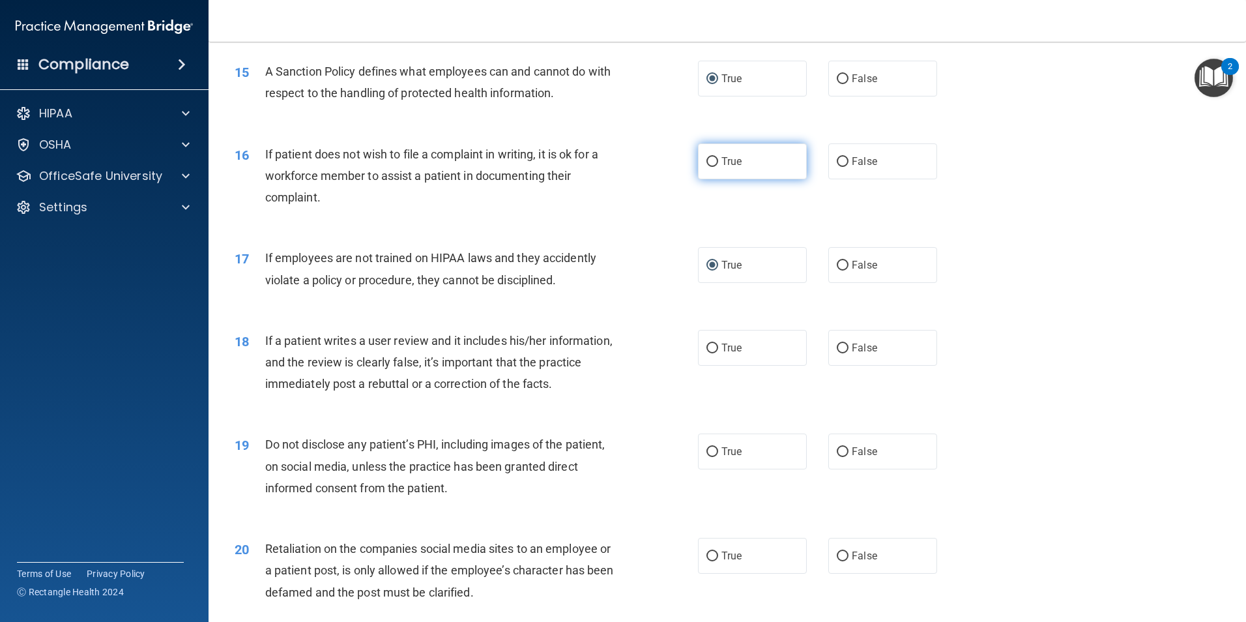
click at [716, 167] on input "True" at bounding box center [712, 162] width 12 height 10
radio input "true"
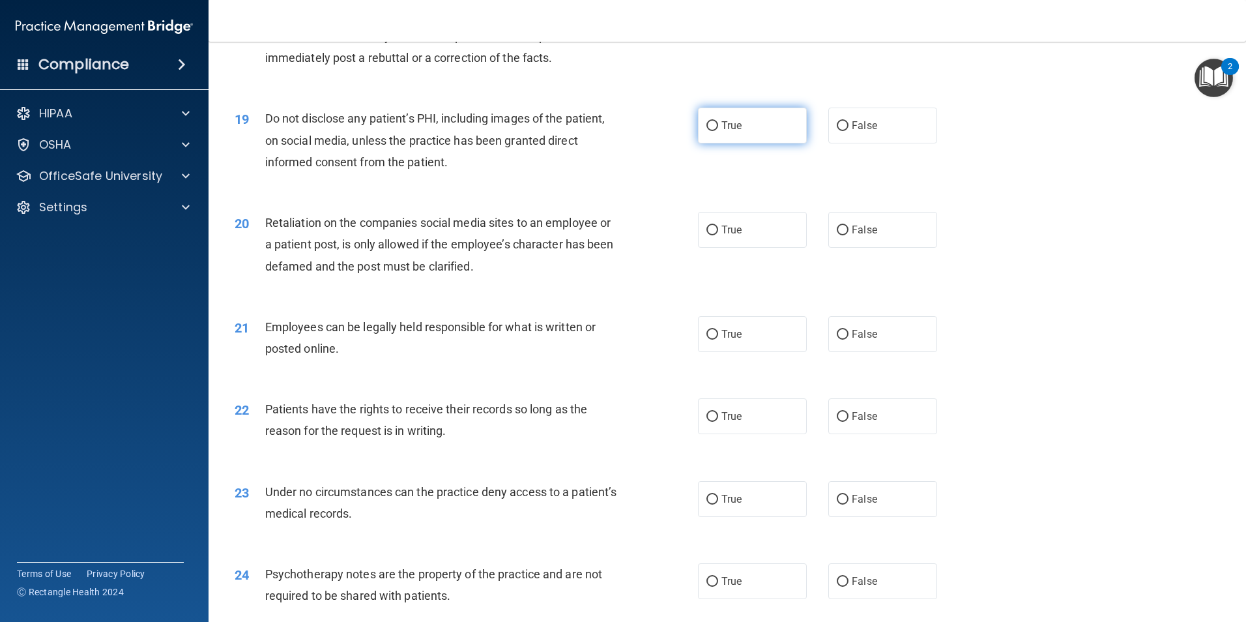
scroll to position [1824, 0]
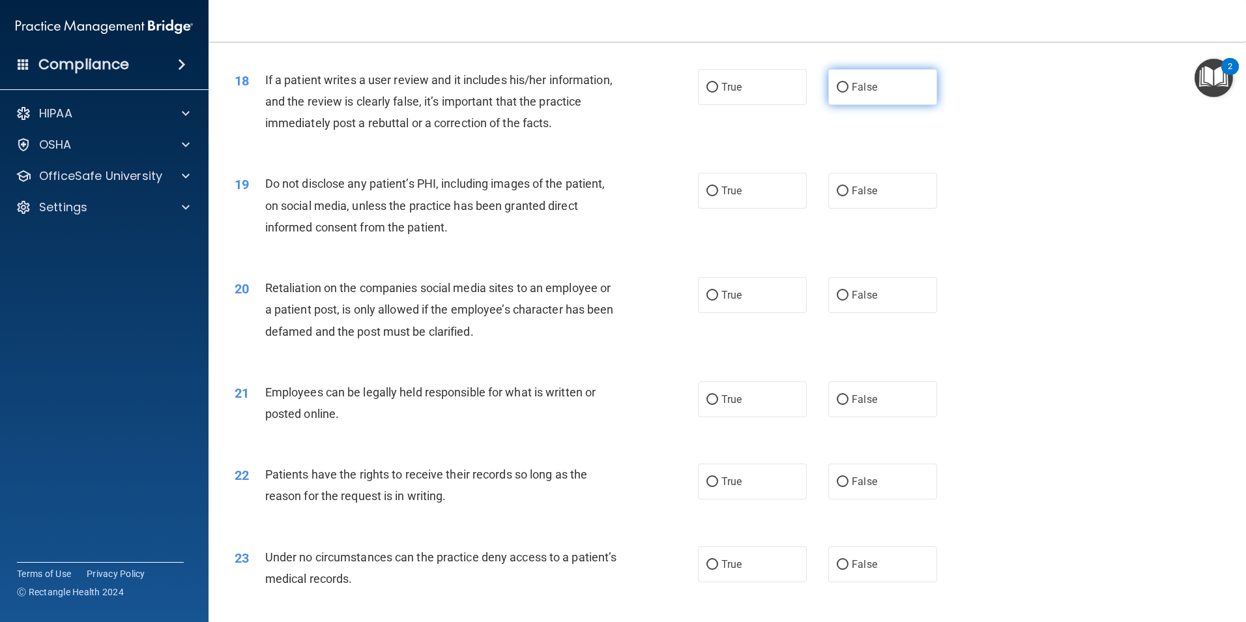
click at [837, 93] on input "False" at bounding box center [843, 88] width 12 height 10
radio input "true"
click at [708, 196] on input "True" at bounding box center [712, 191] width 12 height 10
radio input "true"
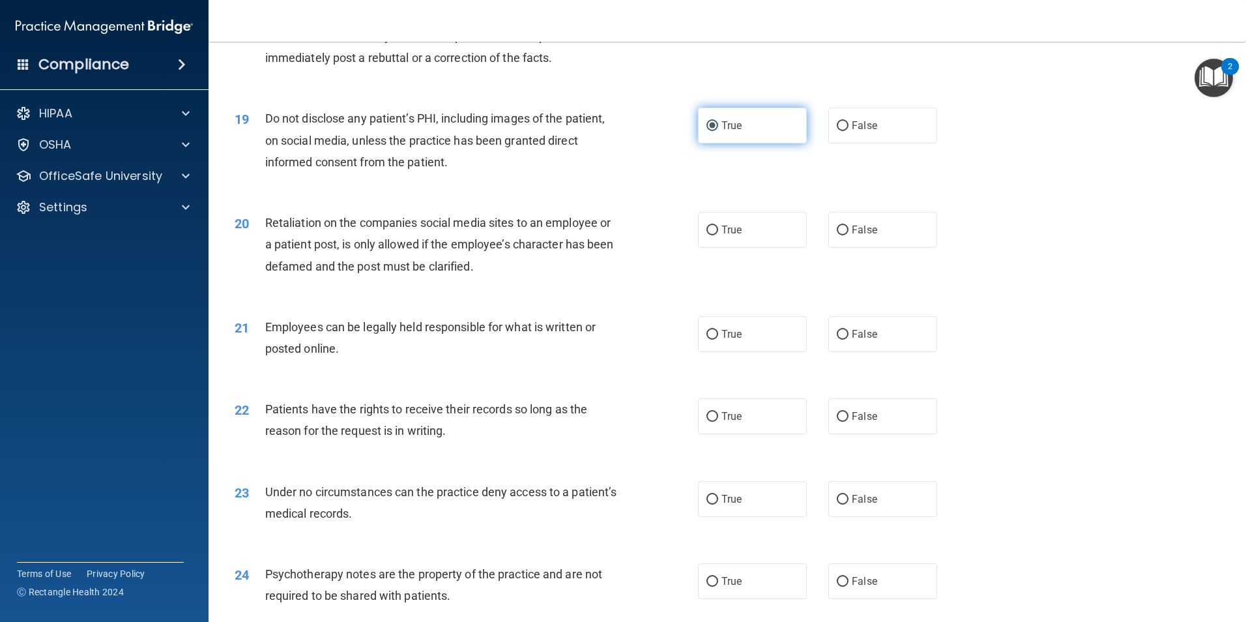
scroll to position [1955, 0]
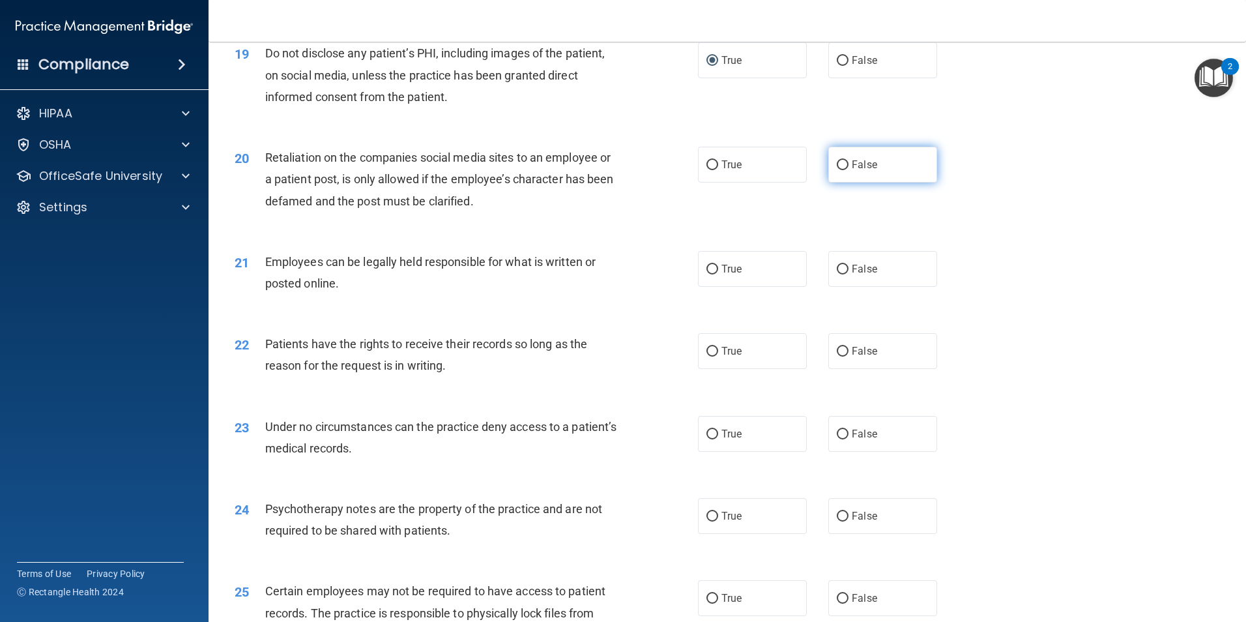
click at [837, 170] on input "False" at bounding box center [843, 165] width 12 height 10
radio input "true"
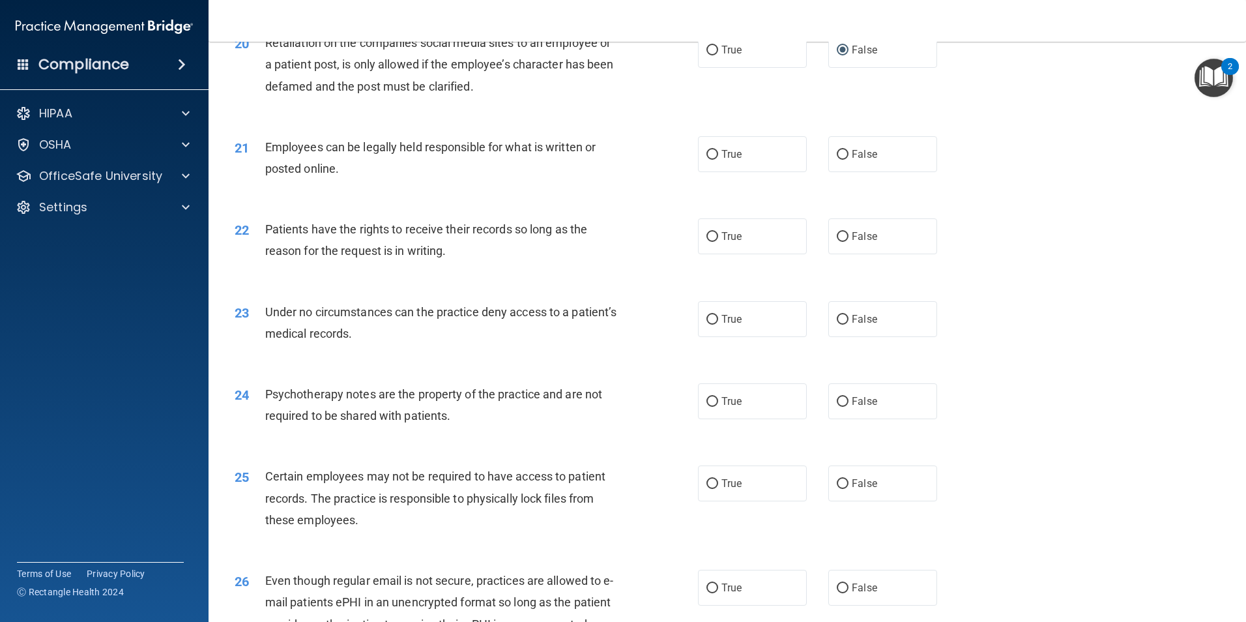
scroll to position [2085, 0]
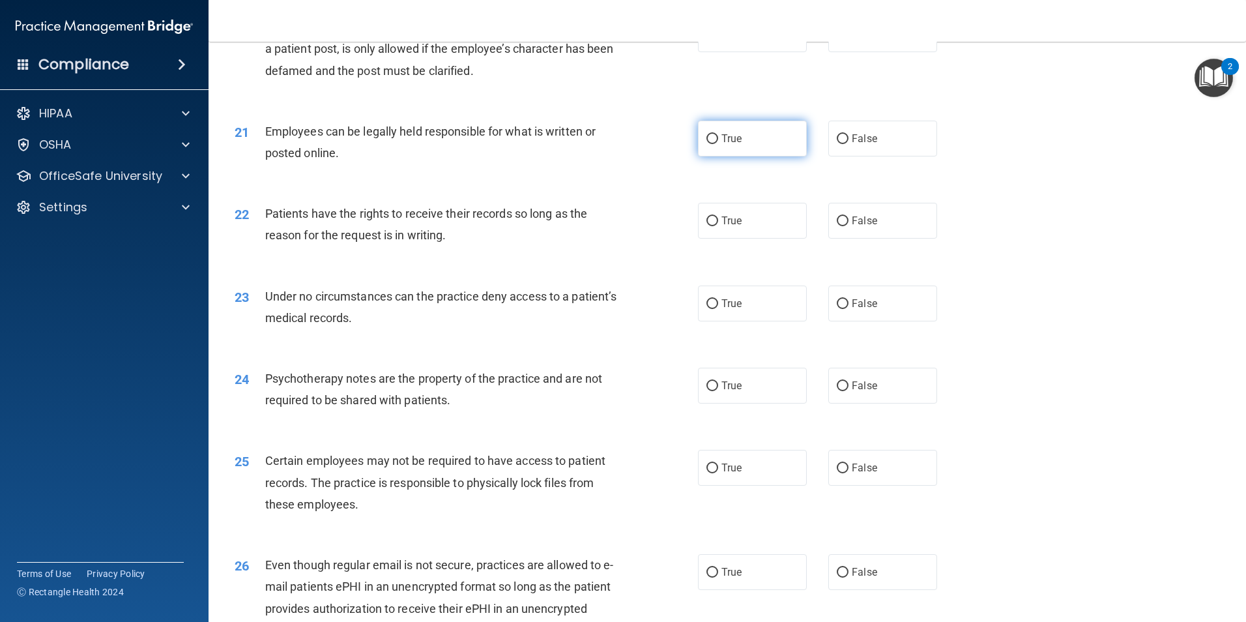
click at [707, 144] on input "True" at bounding box center [712, 139] width 12 height 10
radio input "true"
click at [712, 226] on input "True" at bounding box center [712, 221] width 12 height 10
radio input "true"
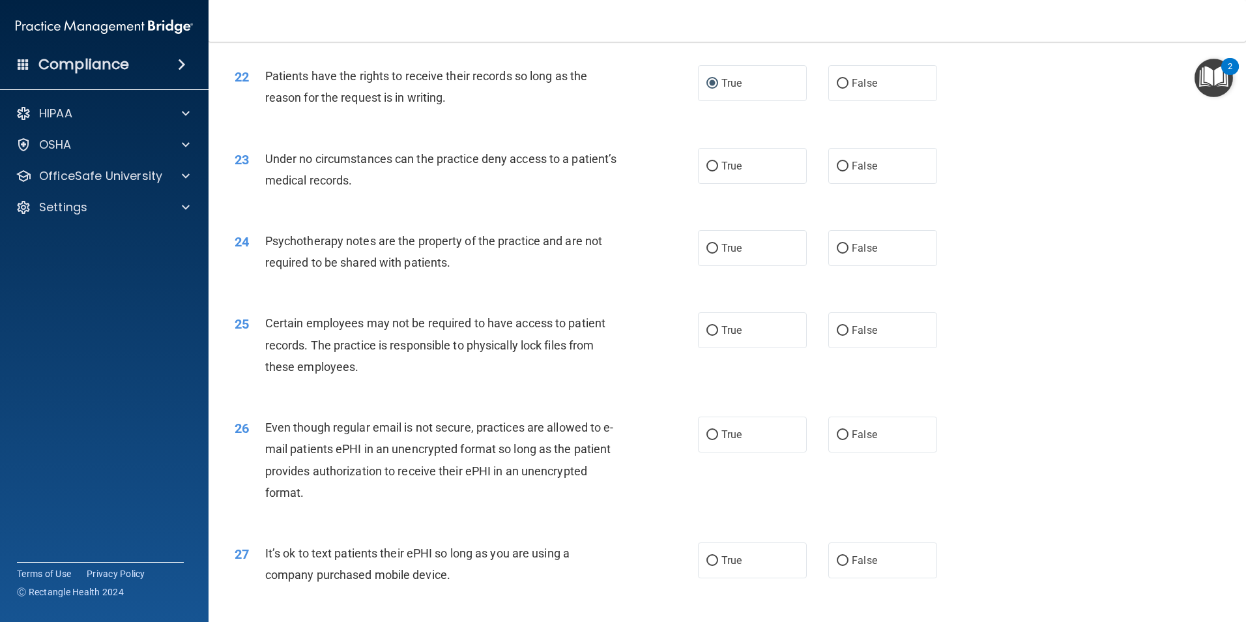
scroll to position [2281, 0]
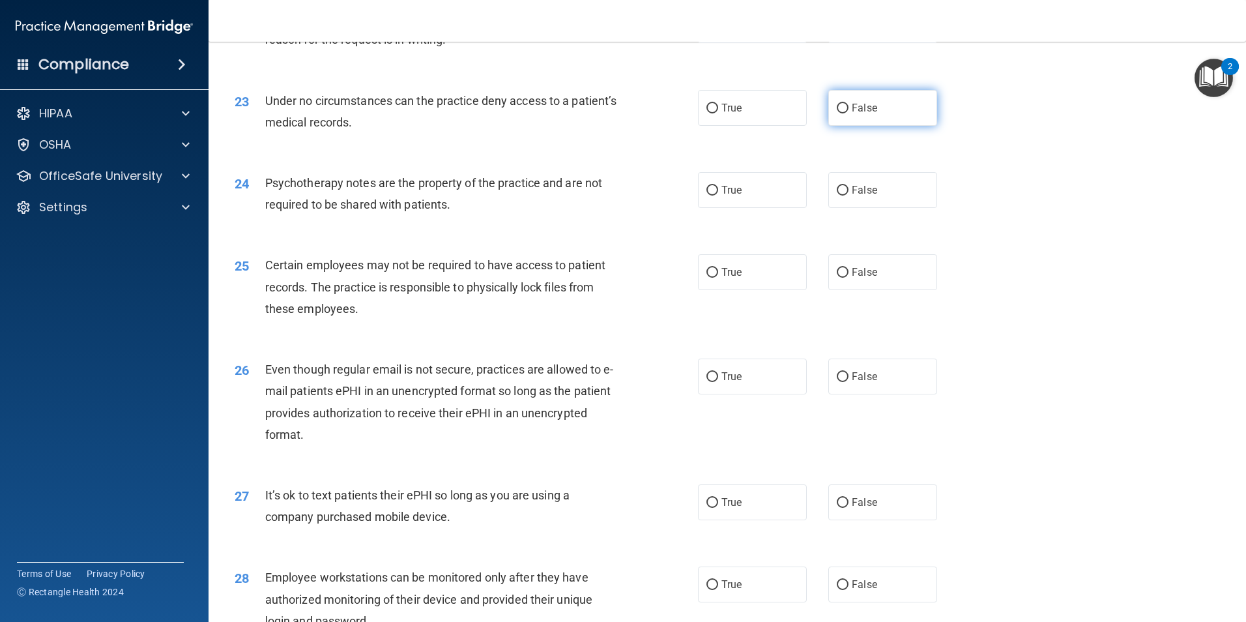
click at [837, 113] on input "False" at bounding box center [843, 109] width 12 height 10
radio input "true"
click at [837, 195] on input "False" at bounding box center [843, 191] width 12 height 10
radio input "true"
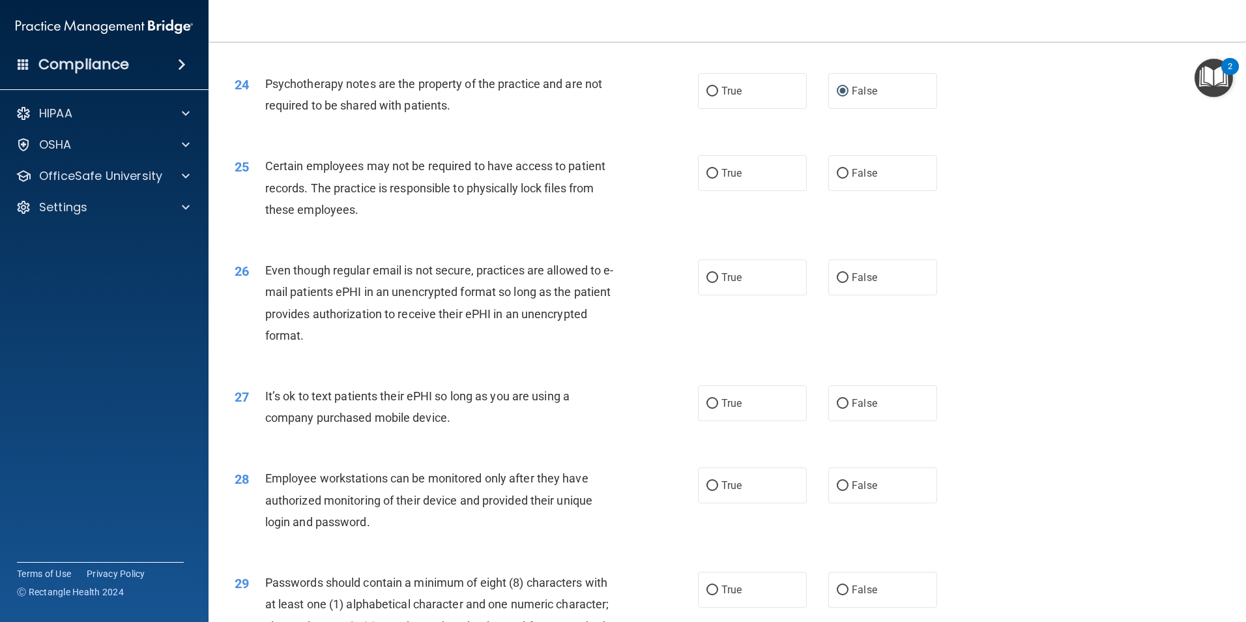
scroll to position [2411, 0]
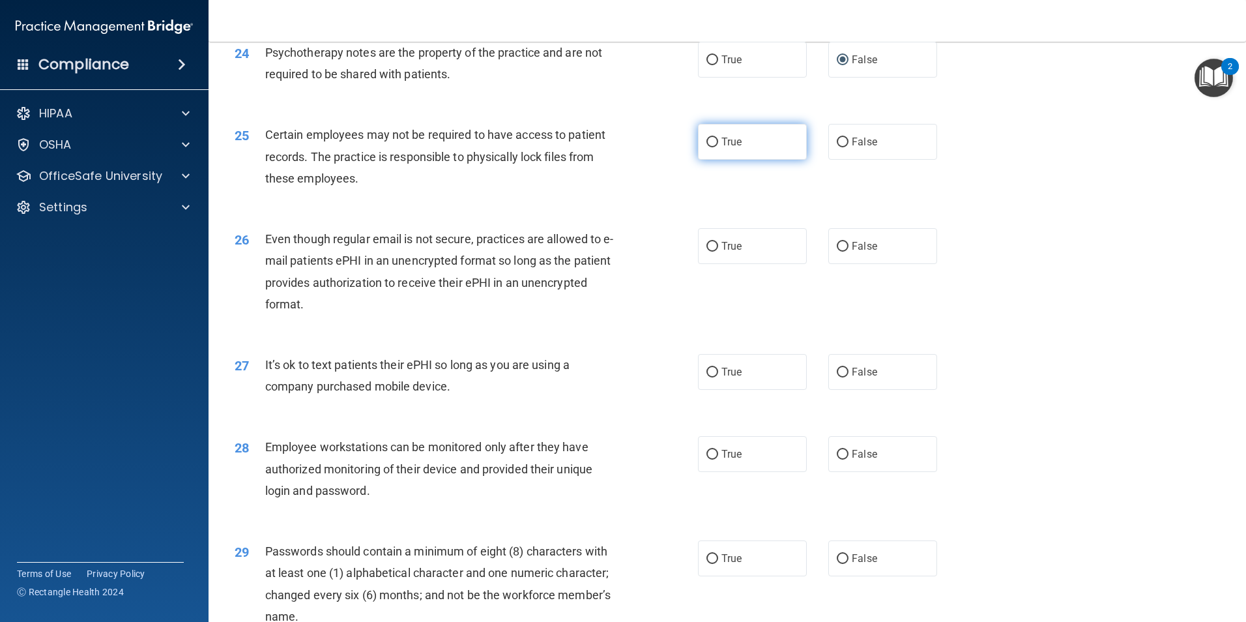
click at [710, 147] on input "True" at bounding box center [712, 142] width 12 height 10
radio input "true"
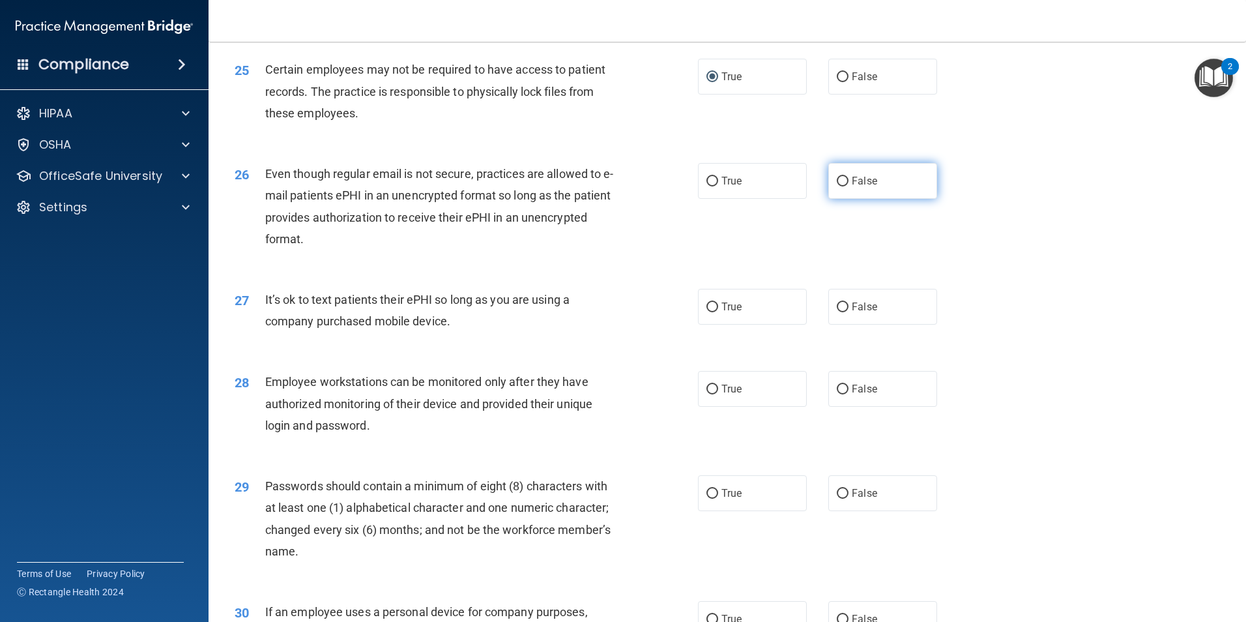
click at [837, 186] on input "False" at bounding box center [843, 182] width 12 height 10
radio input "true"
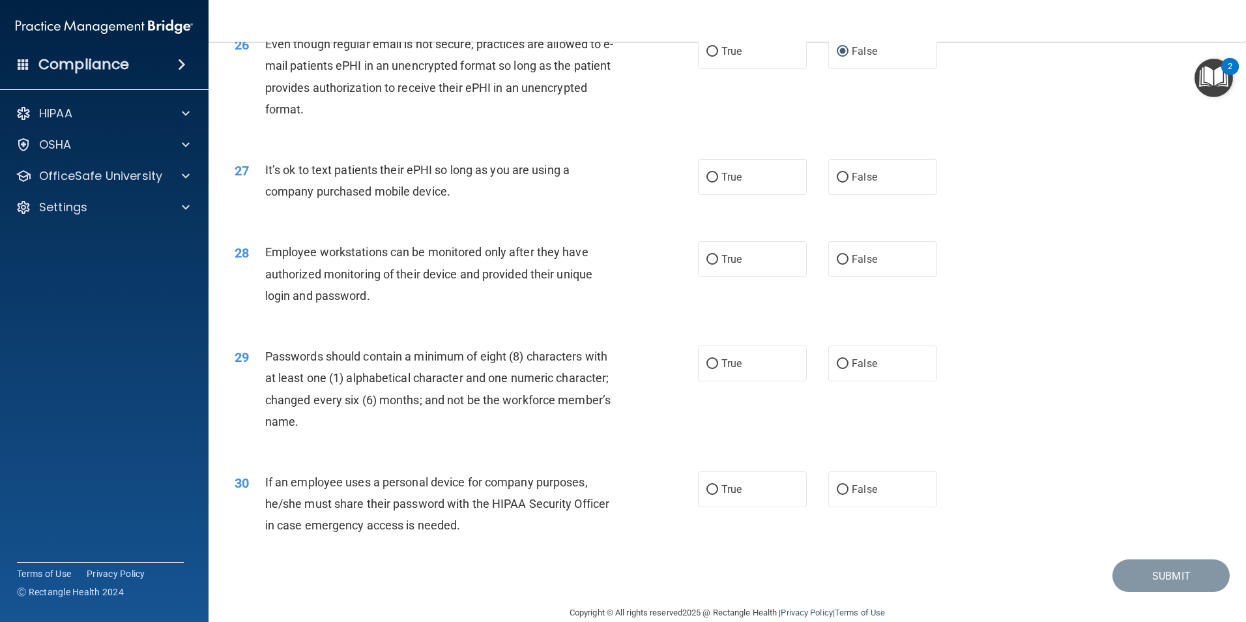
scroll to position [2606, 0]
click at [710, 182] on input "True" at bounding box center [712, 177] width 12 height 10
radio input "true"
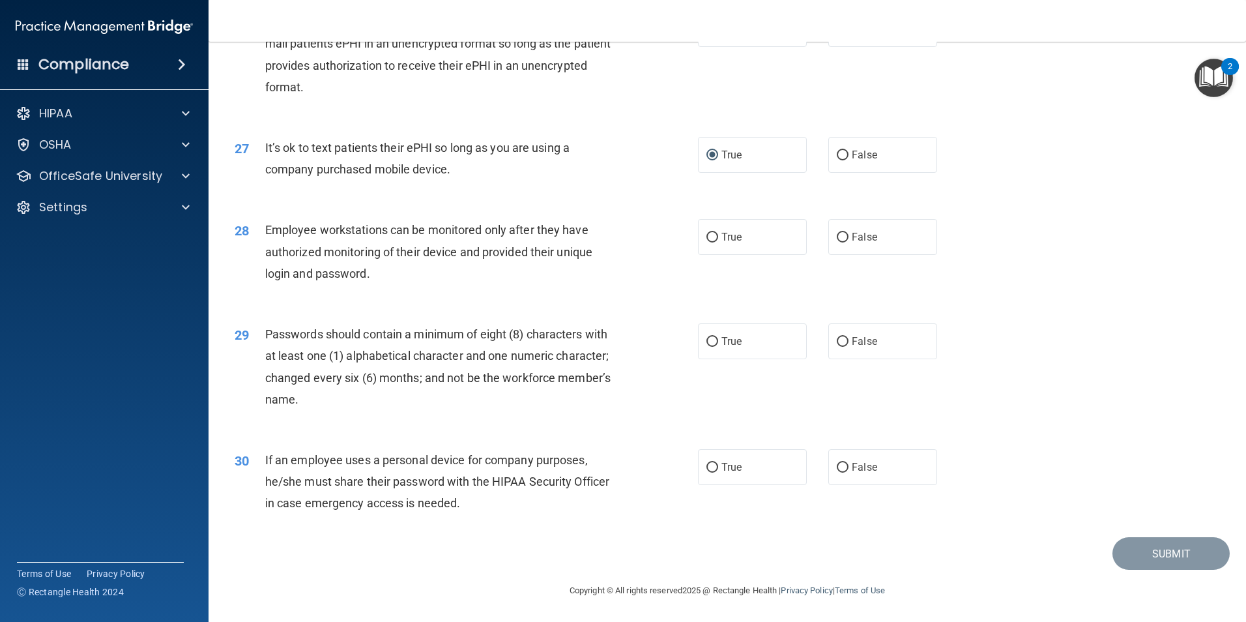
scroll to position [2649, 0]
click at [713, 242] on input "True" at bounding box center [712, 238] width 12 height 10
radio input "true"
click at [708, 338] on input "True" at bounding box center [712, 342] width 12 height 10
radio input "true"
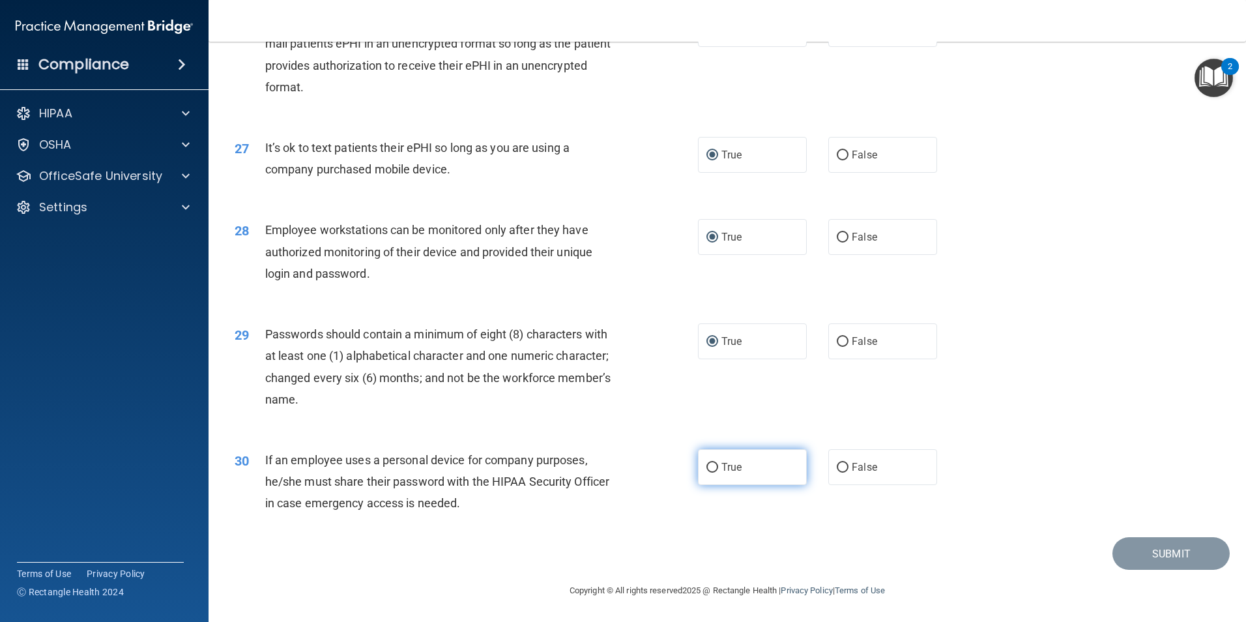
click at [706, 469] on input "True" at bounding box center [712, 468] width 12 height 10
radio input "true"
click at [1151, 560] on button "Submit" at bounding box center [1170, 553] width 117 height 33
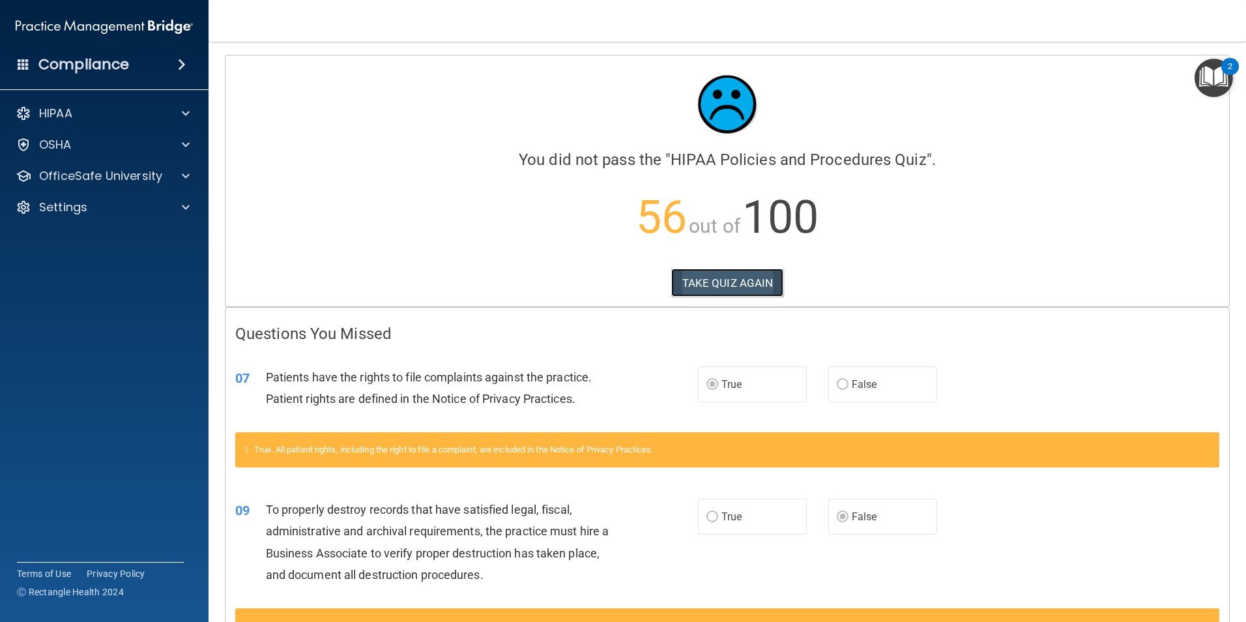
click at [749, 286] on button "TAKE QUIZ AGAIN" at bounding box center [727, 282] width 113 height 29
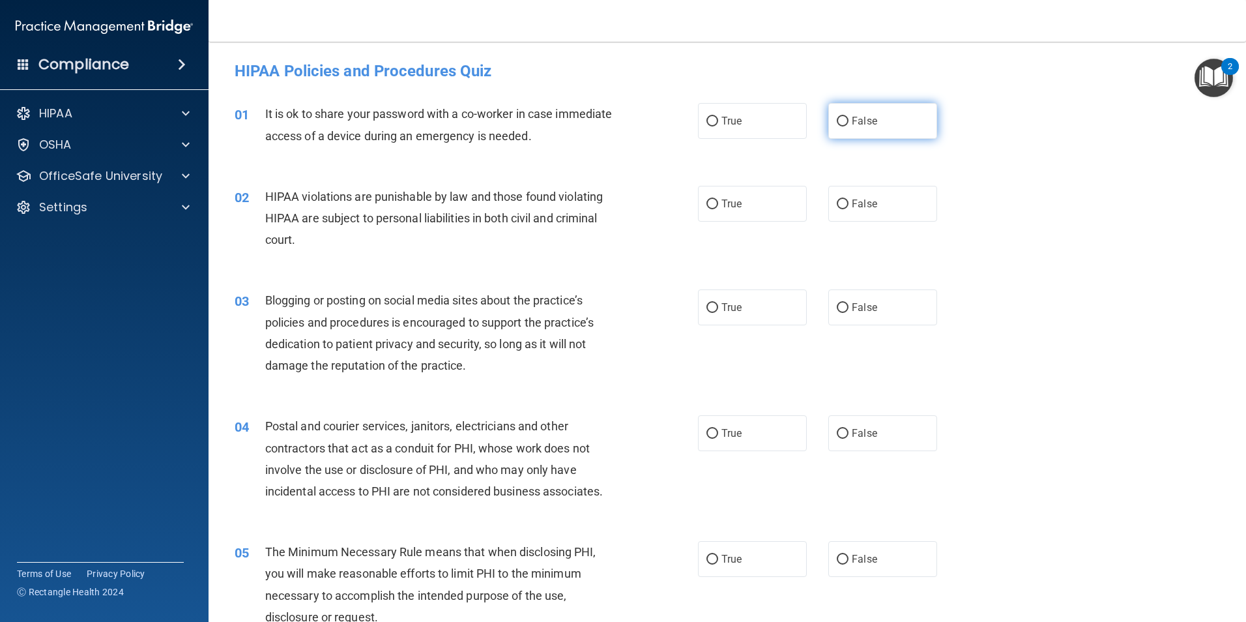
click at [837, 122] on input "False" at bounding box center [843, 122] width 12 height 10
radio input "true"
click at [841, 205] on input "False" at bounding box center [843, 204] width 12 height 10
radio input "true"
click at [706, 199] on input "True" at bounding box center [712, 204] width 12 height 10
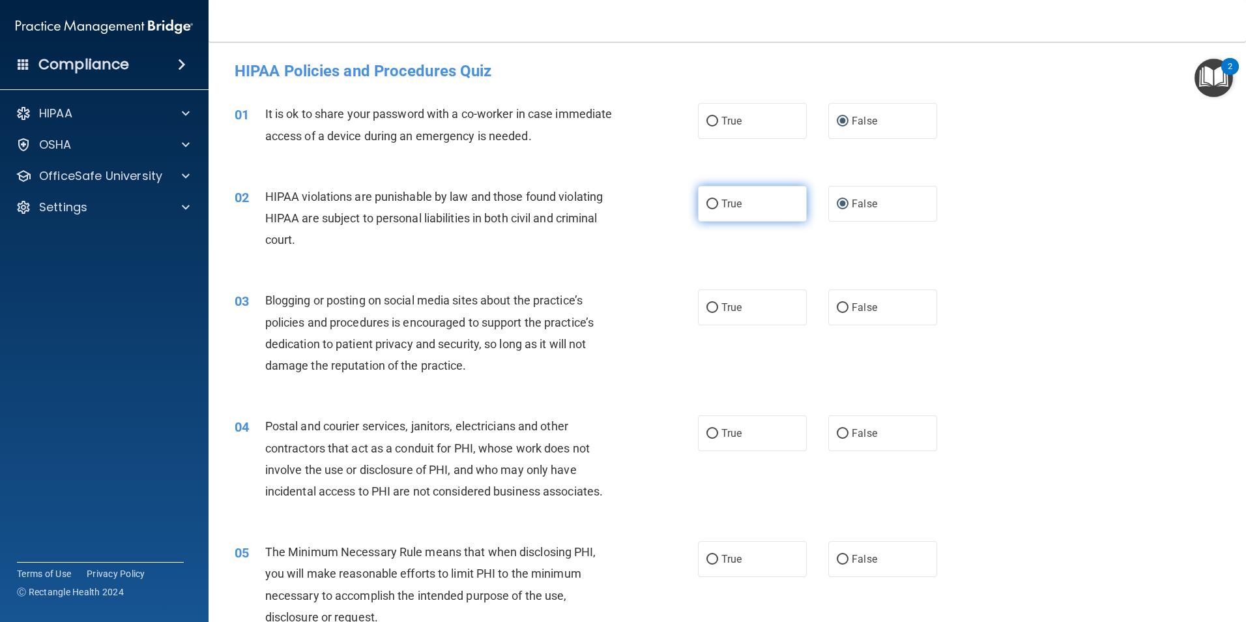
radio input "true"
radio input "false"
click at [842, 301] on label "False" at bounding box center [882, 307] width 109 height 36
click at [842, 303] on input "False" at bounding box center [843, 308] width 12 height 10
radio input "true"
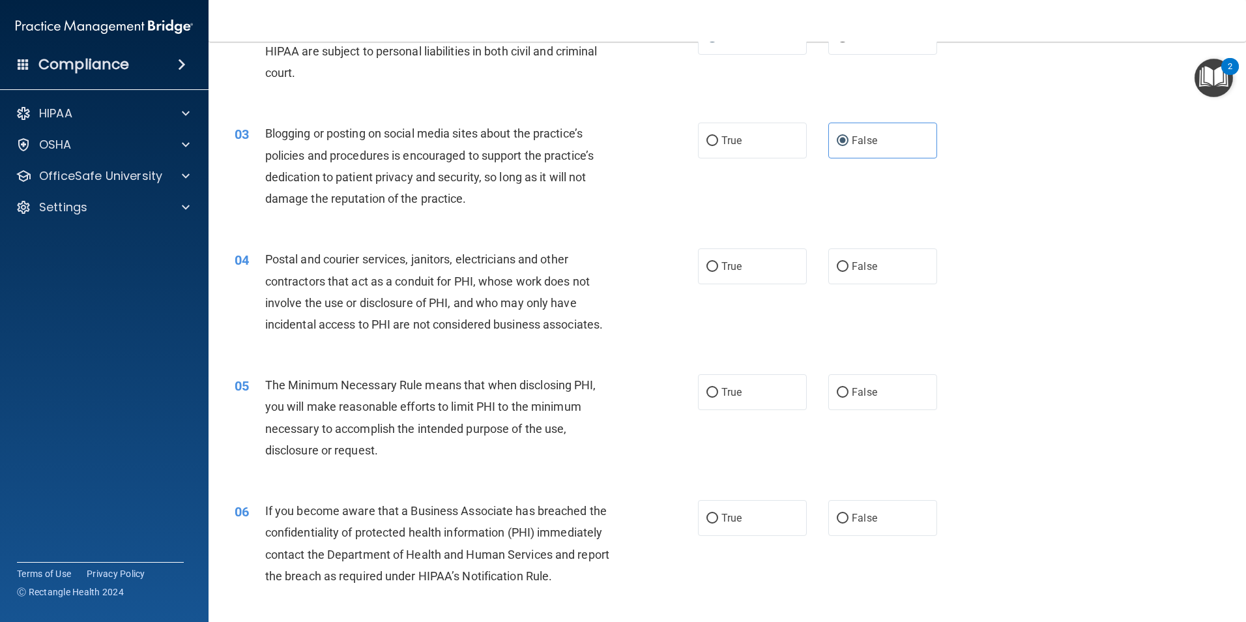
scroll to position [195, 0]
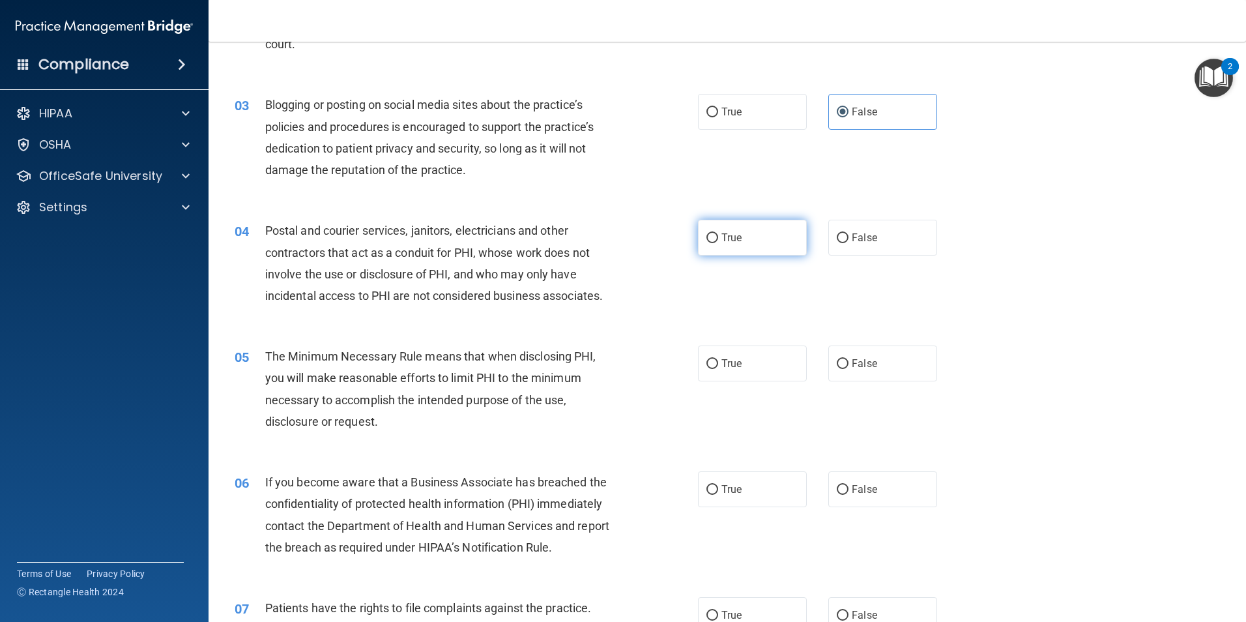
click at [708, 235] on input "True" at bounding box center [712, 238] width 12 height 10
radio input "true"
click at [709, 356] on label "True" at bounding box center [752, 363] width 109 height 36
click at [709, 359] on input "True" at bounding box center [712, 364] width 12 height 10
radio input "true"
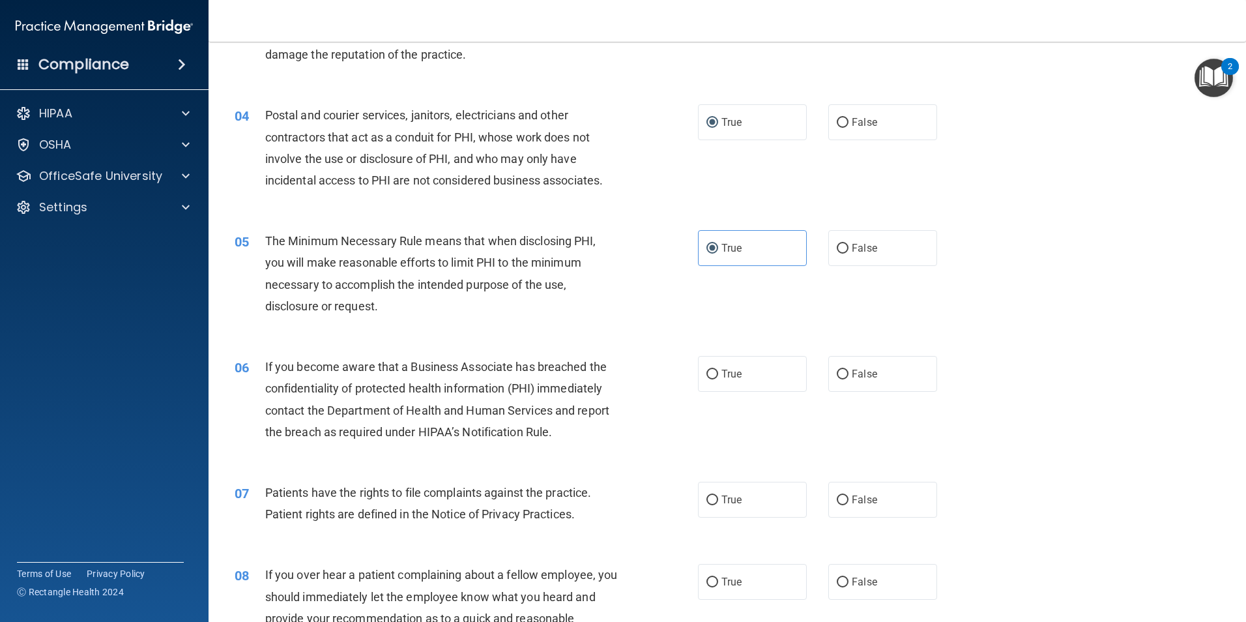
scroll to position [326, 0]
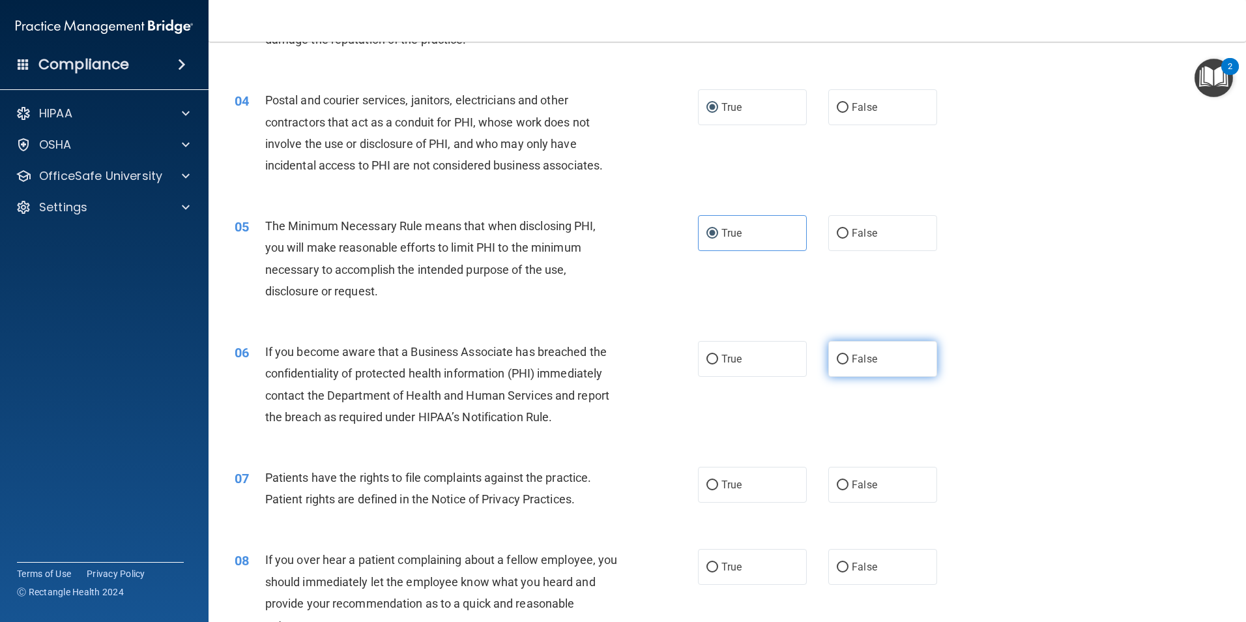
click at [840, 355] on input "False" at bounding box center [843, 359] width 12 height 10
radio input "true"
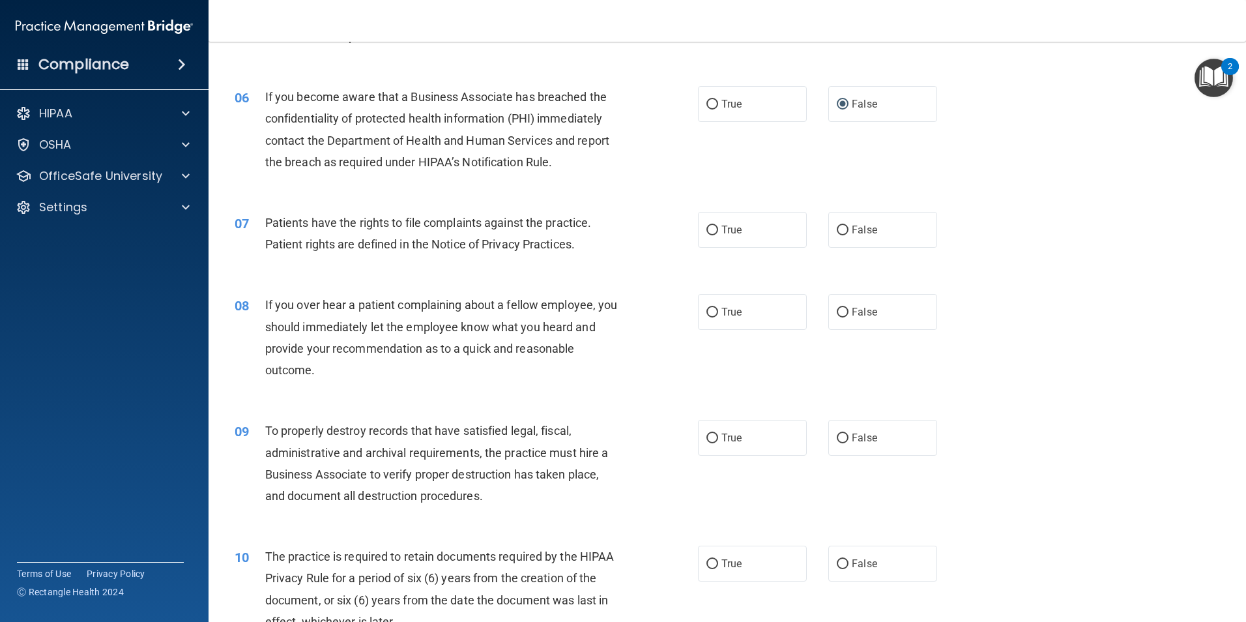
scroll to position [586, 0]
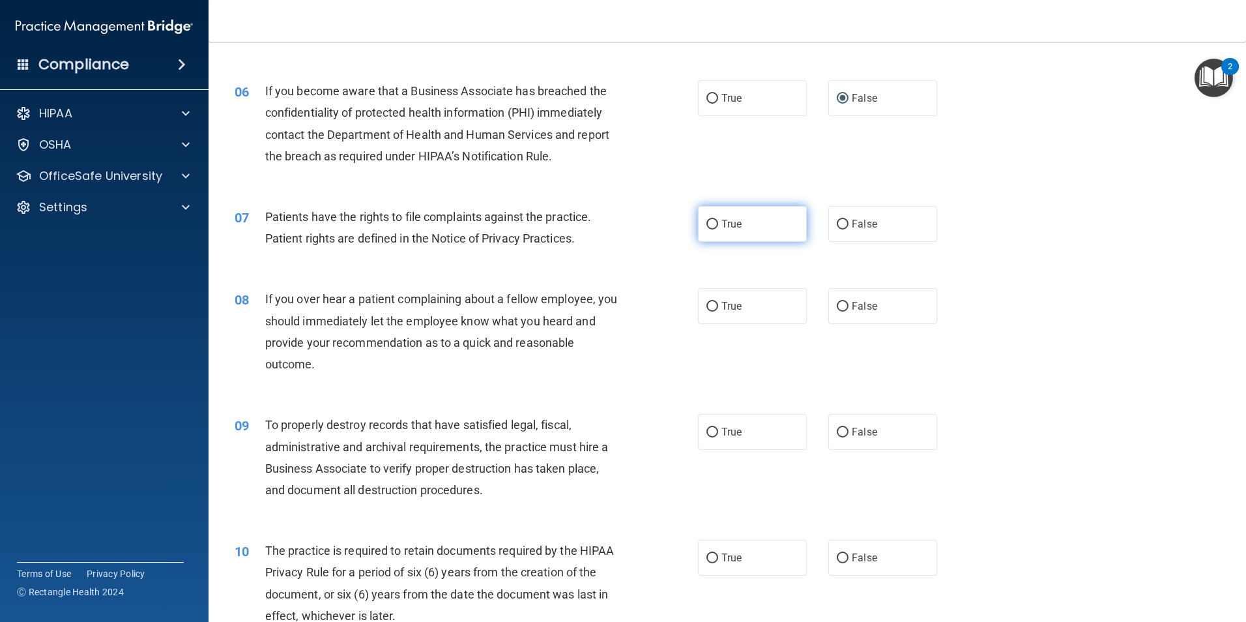
click at [711, 227] on input "True" at bounding box center [712, 225] width 12 height 10
radio input "true"
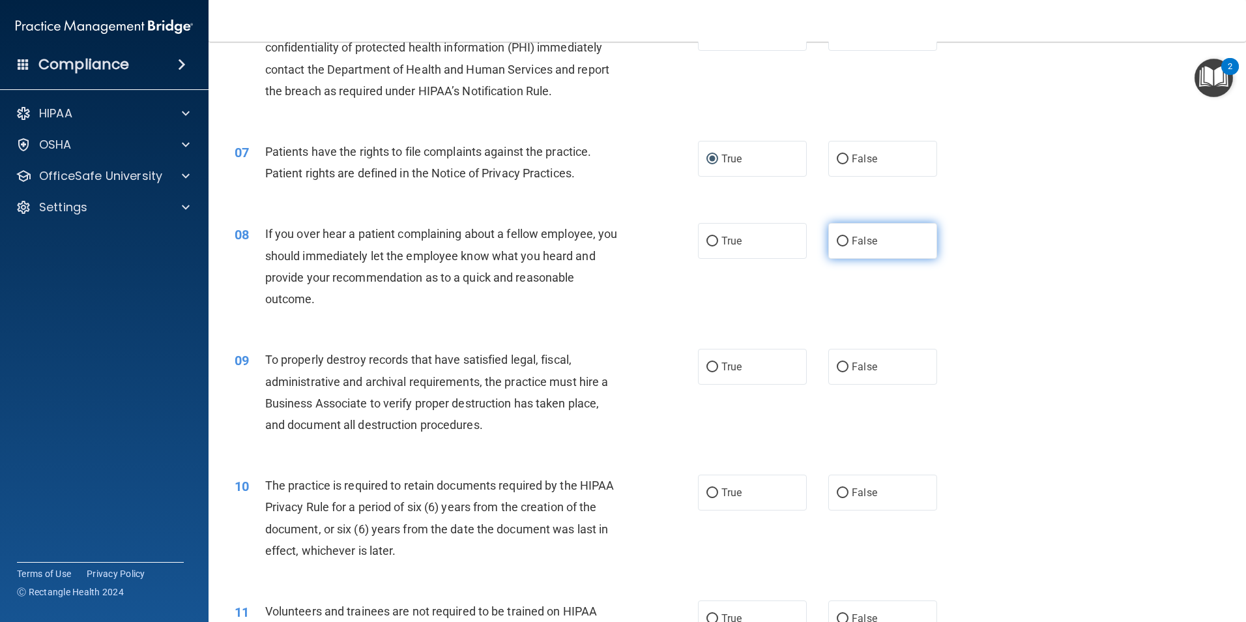
click at [837, 237] on input "False" at bounding box center [843, 242] width 12 height 10
radio input "true"
click at [840, 366] on input "False" at bounding box center [843, 367] width 12 height 10
radio input "true"
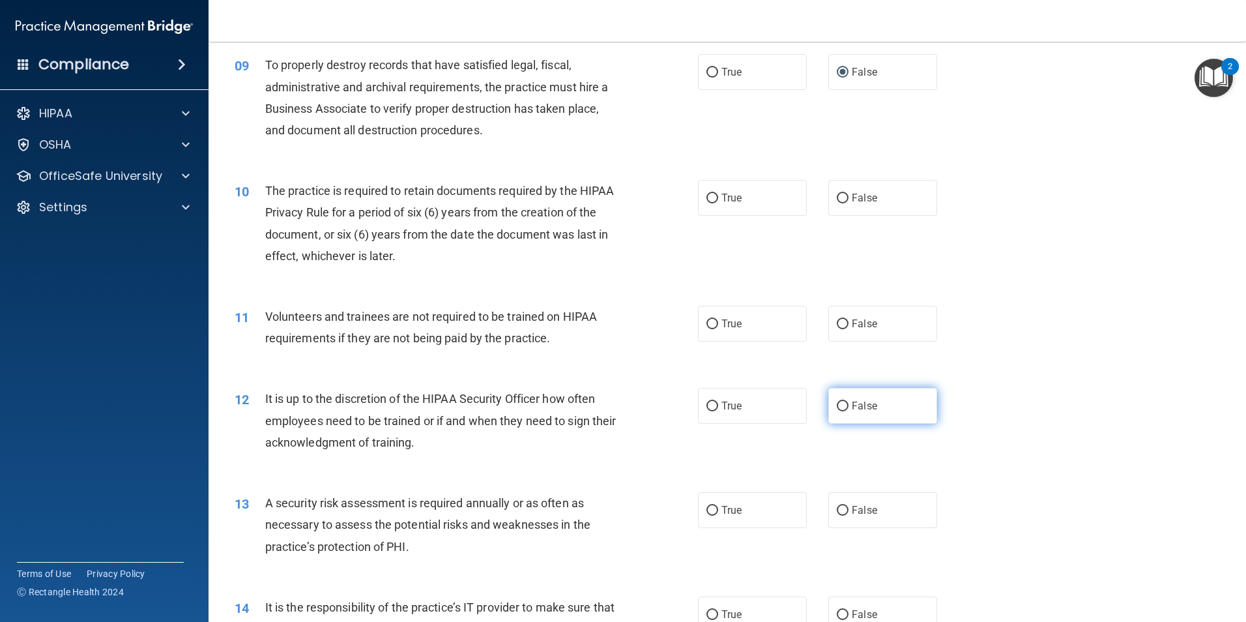
scroll to position [977, 0]
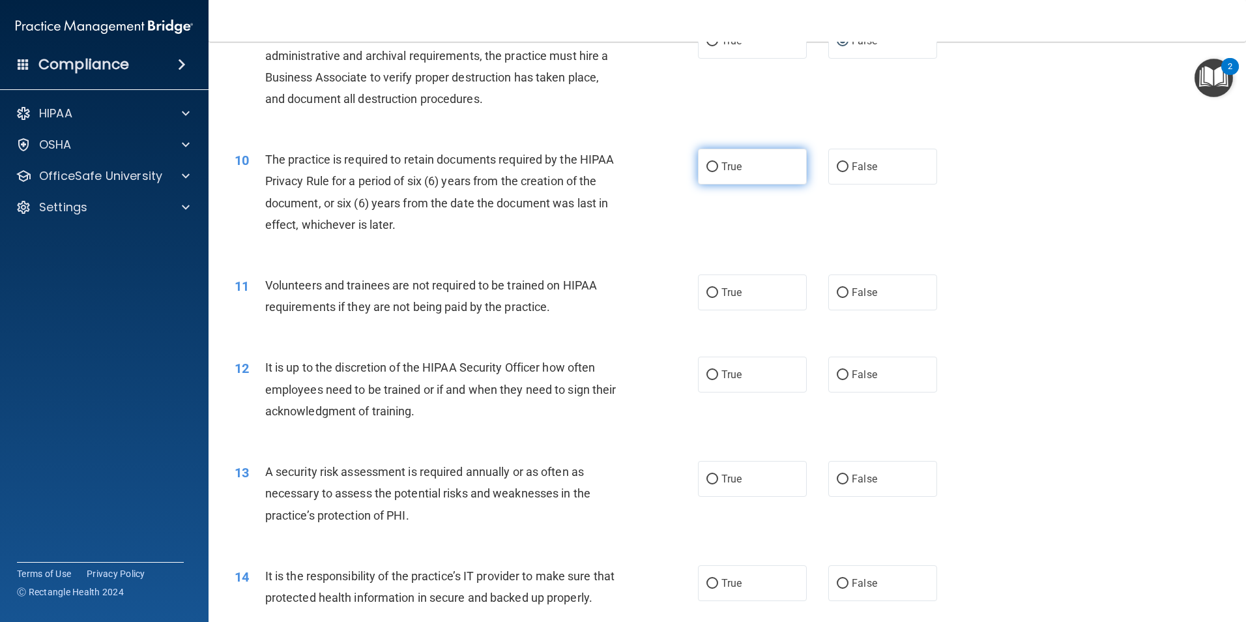
click at [698, 163] on label "True" at bounding box center [752, 167] width 109 height 36
click at [706, 163] on input "True" at bounding box center [712, 167] width 12 height 10
radio input "true"
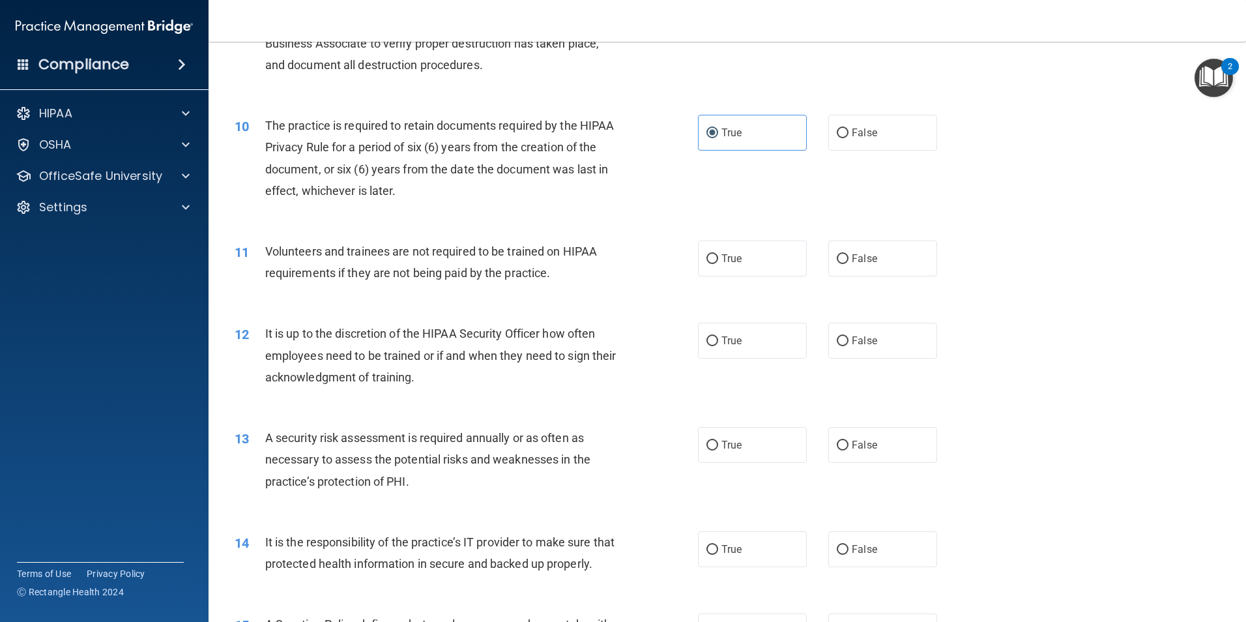
scroll to position [1043, 0]
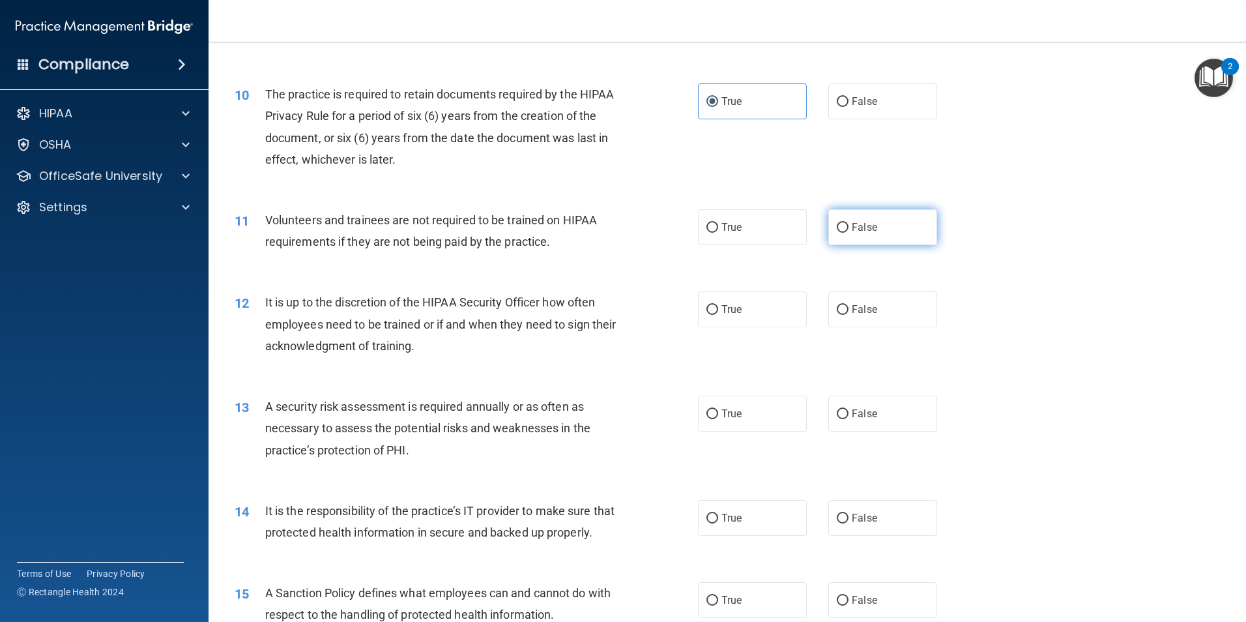
click at [837, 230] on input "False" at bounding box center [843, 228] width 12 height 10
radio input "true"
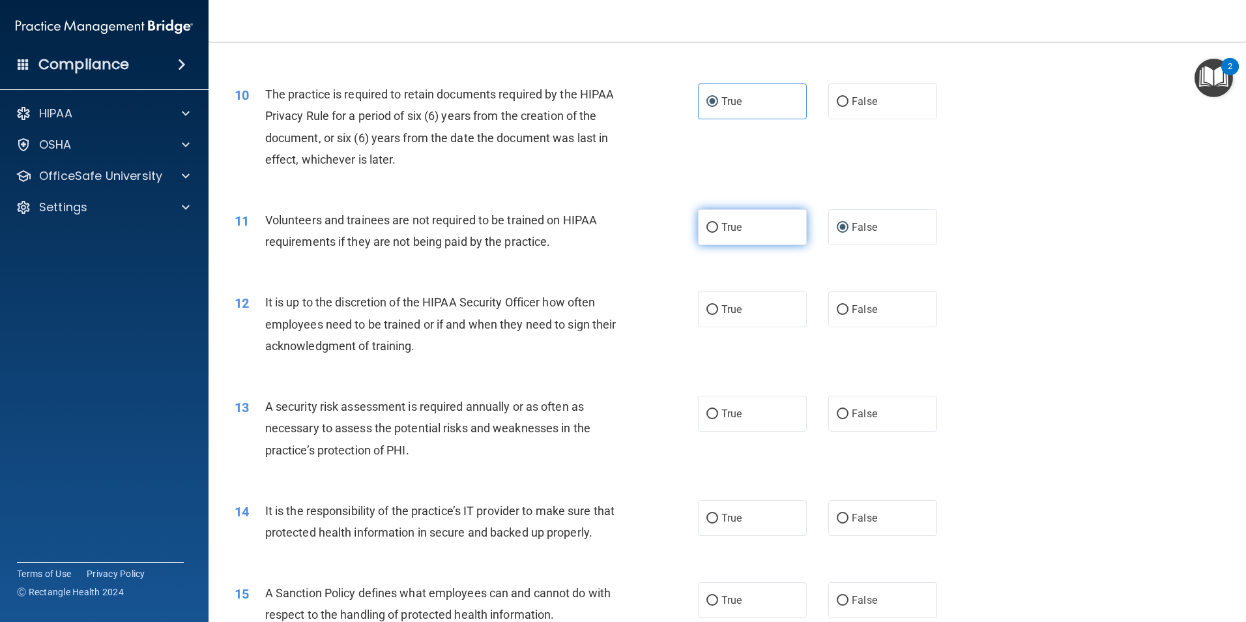
click at [706, 229] on input "True" at bounding box center [712, 228] width 12 height 10
radio input "true"
radio input "false"
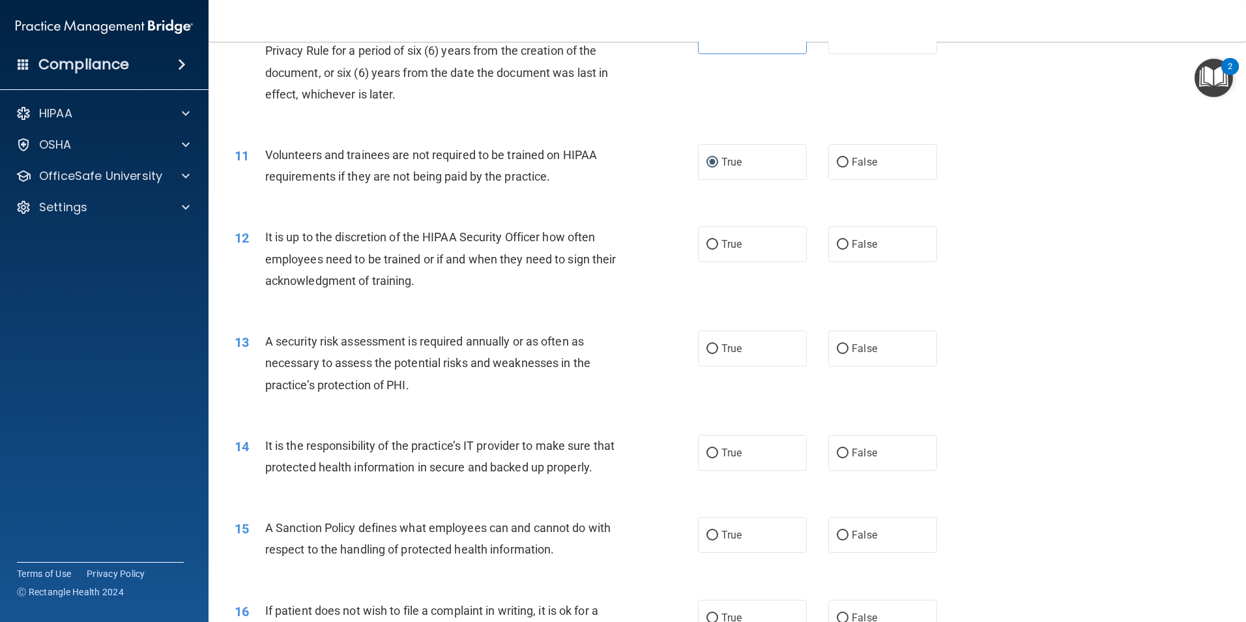
scroll to position [1173, 0]
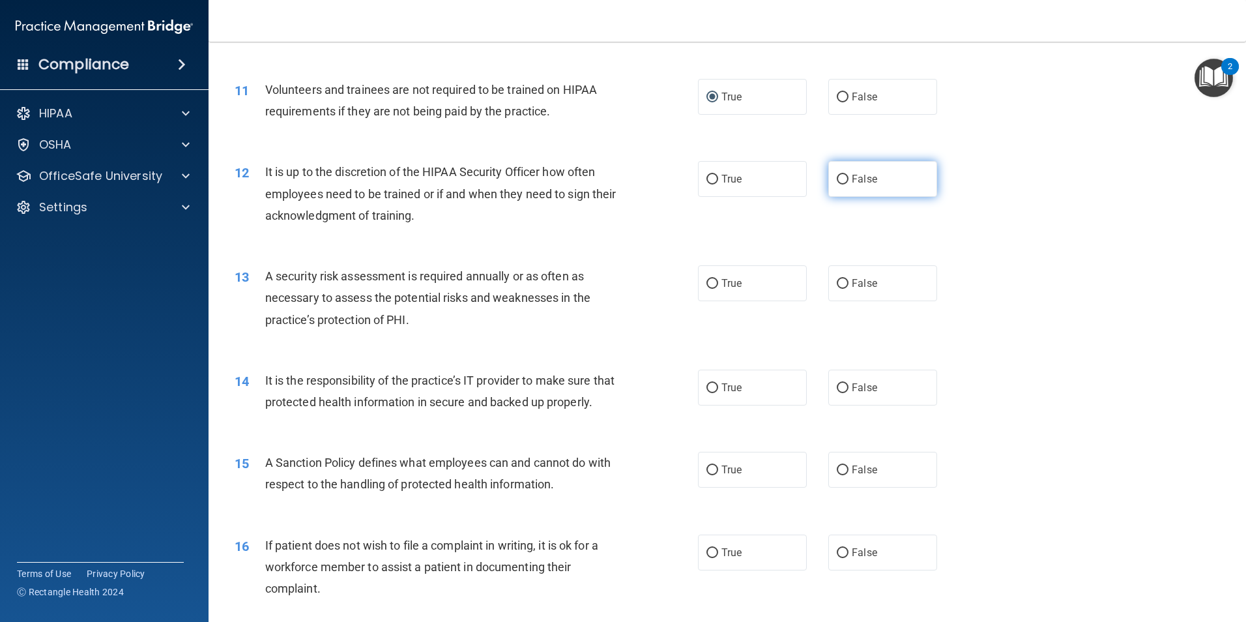
click at [841, 179] on input "False" at bounding box center [843, 180] width 12 height 10
radio input "true"
click at [708, 281] on input "True" at bounding box center [712, 284] width 12 height 10
radio input "true"
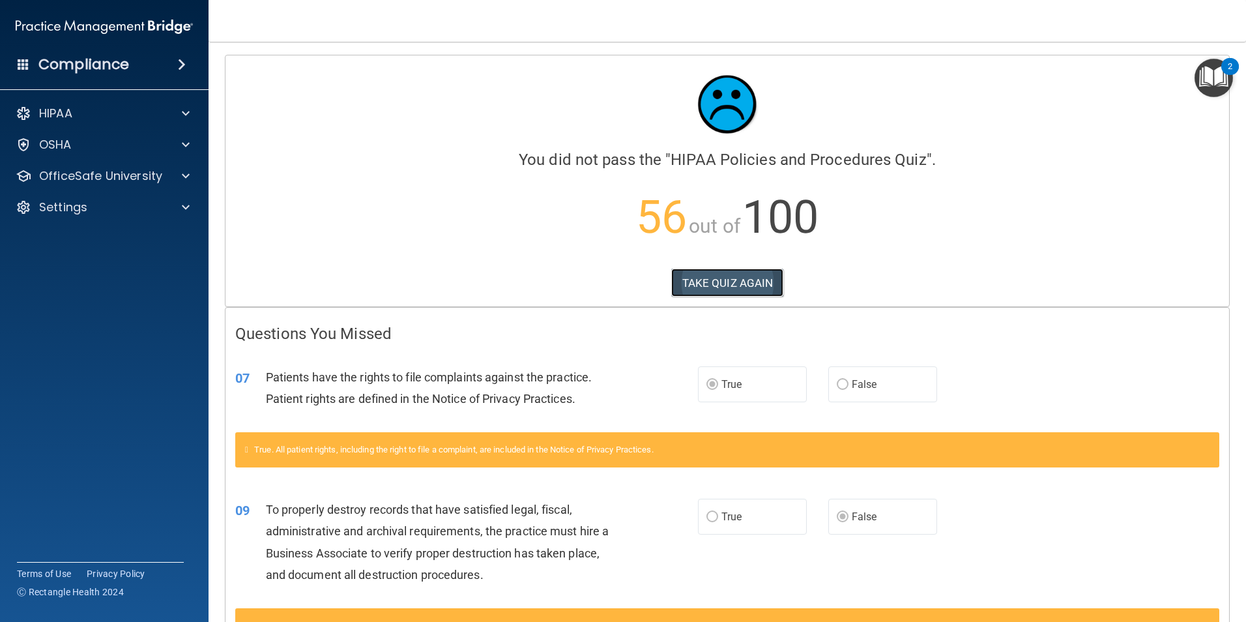
click at [732, 281] on button "TAKE QUIZ AGAIN" at bounding box center [727, 282] width 113 height 29
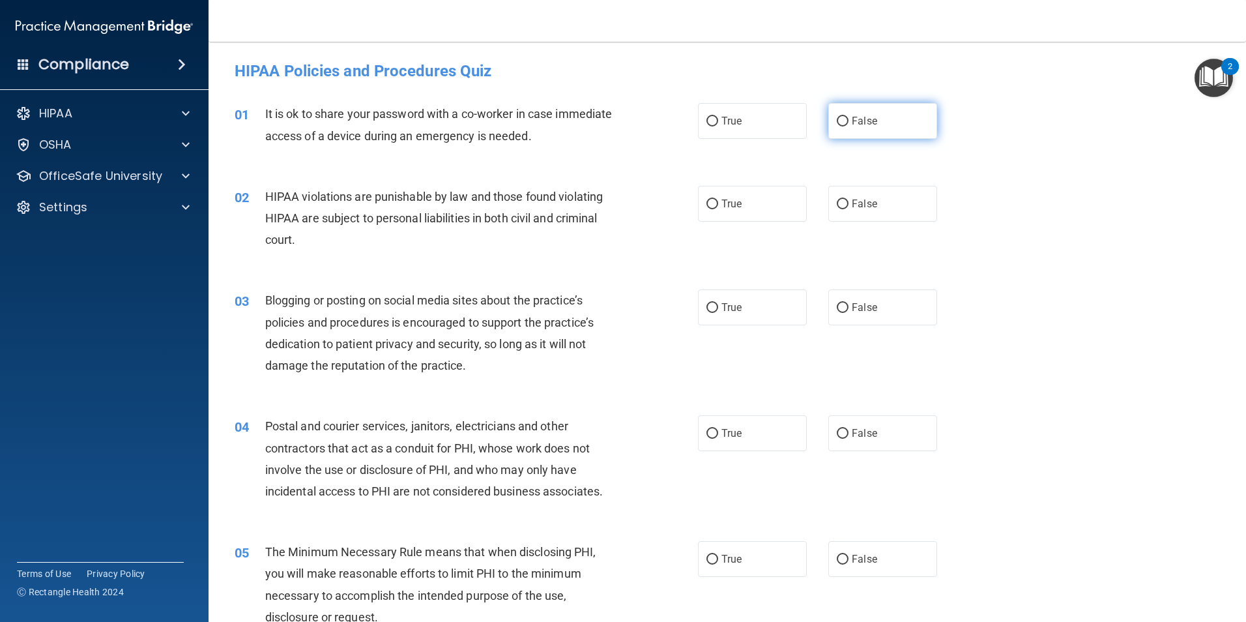
click at [839, 121] on input "False" at bounding box center [843, 122] width 12 height 10
radio input "true"
click at [841, 202] on input "False" at bounding box center [843, 204] width 12 height 10
radio input "true"
click at [706, 308] on input "True" at bounding box center [712, 308] width 12 height 10
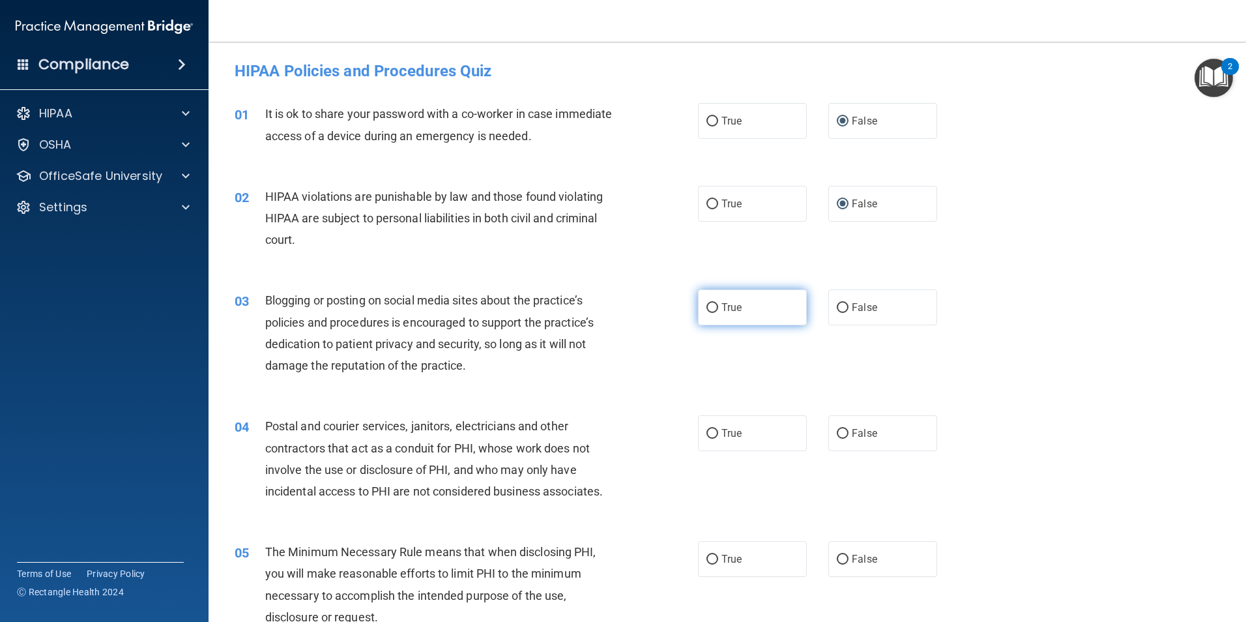
radio input "true"
click at [706, 205] on input "True" at bounding box center [712, 204] width 12 height 10
radio input "true"
radio input "false"
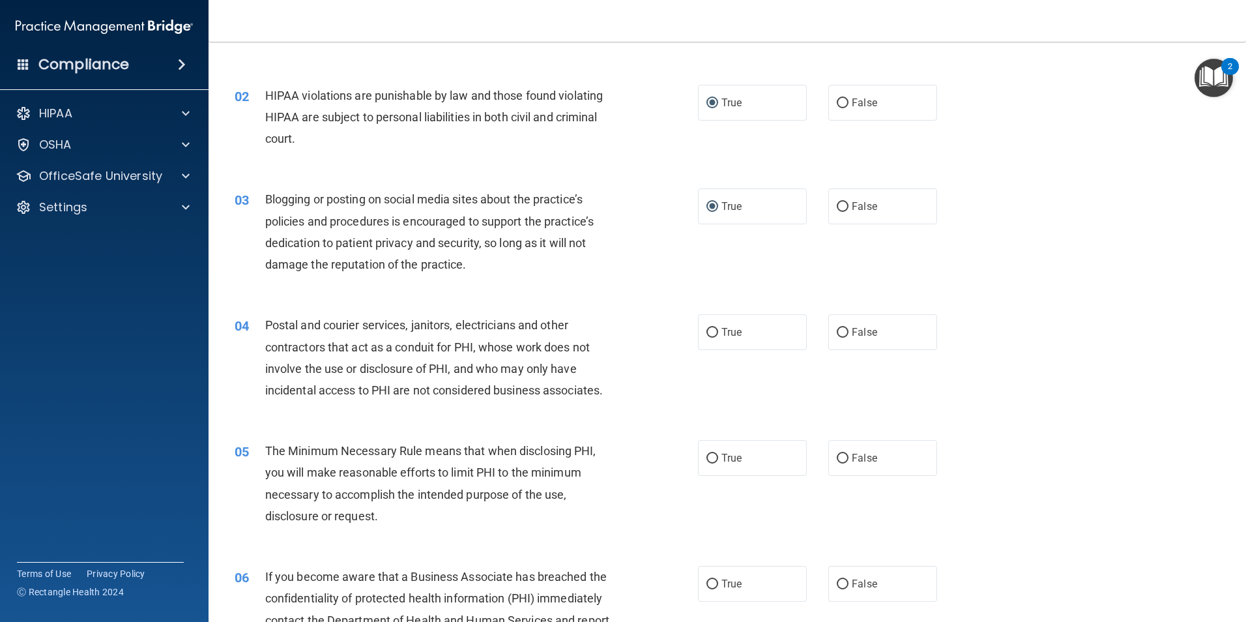
scroll to position [130, 0]
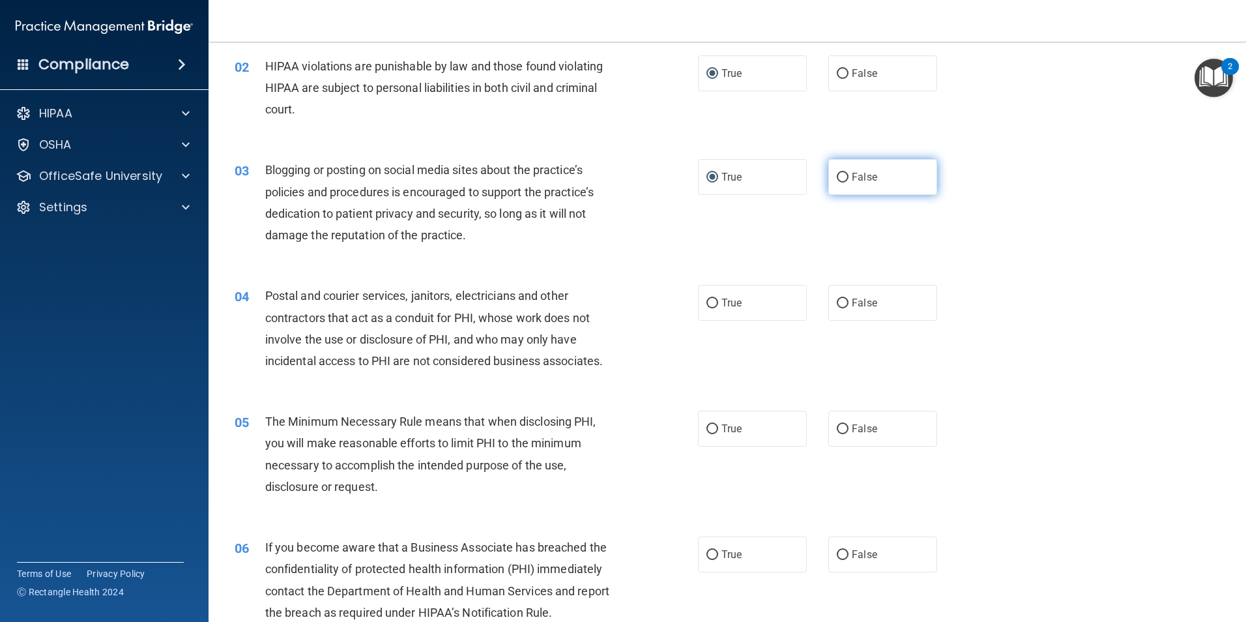
click at [852, 174] on span "False" at bounding box center [864, 177] width 25 height 12
click at [847, 174] on input "False" at bounding box center [843, 178] width 12 height 10
radio input "true"
radio input "false"
click at [706, 301] on input "True" at bounding box center [712, 303] width 12 height 10
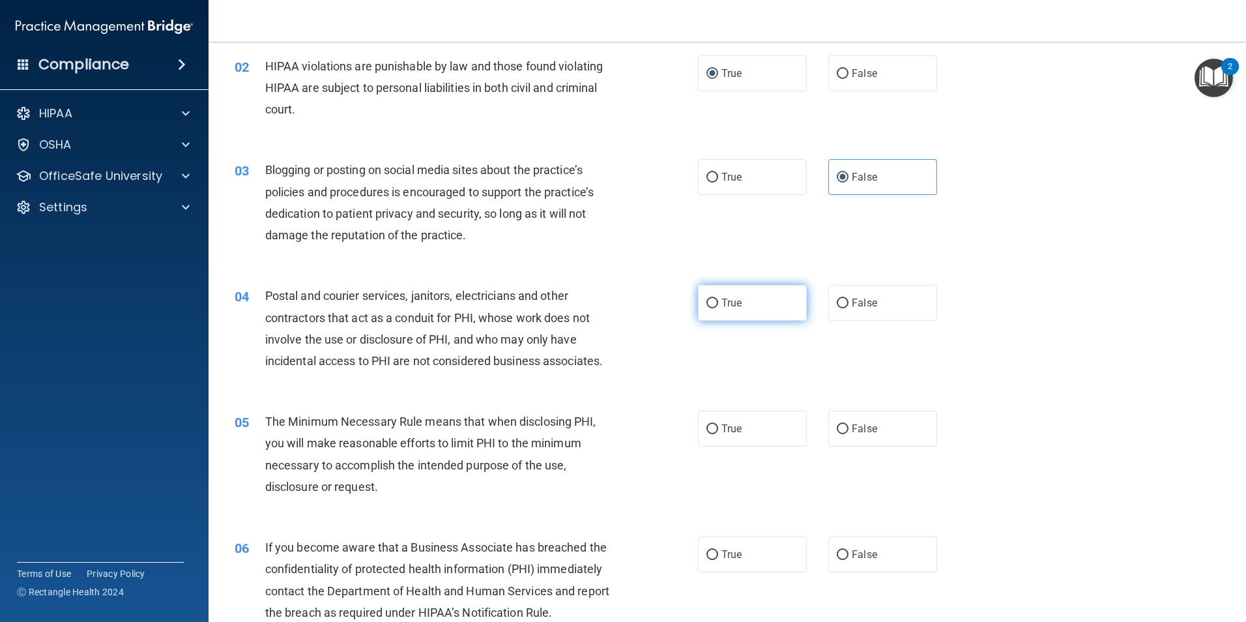
radio input "true"
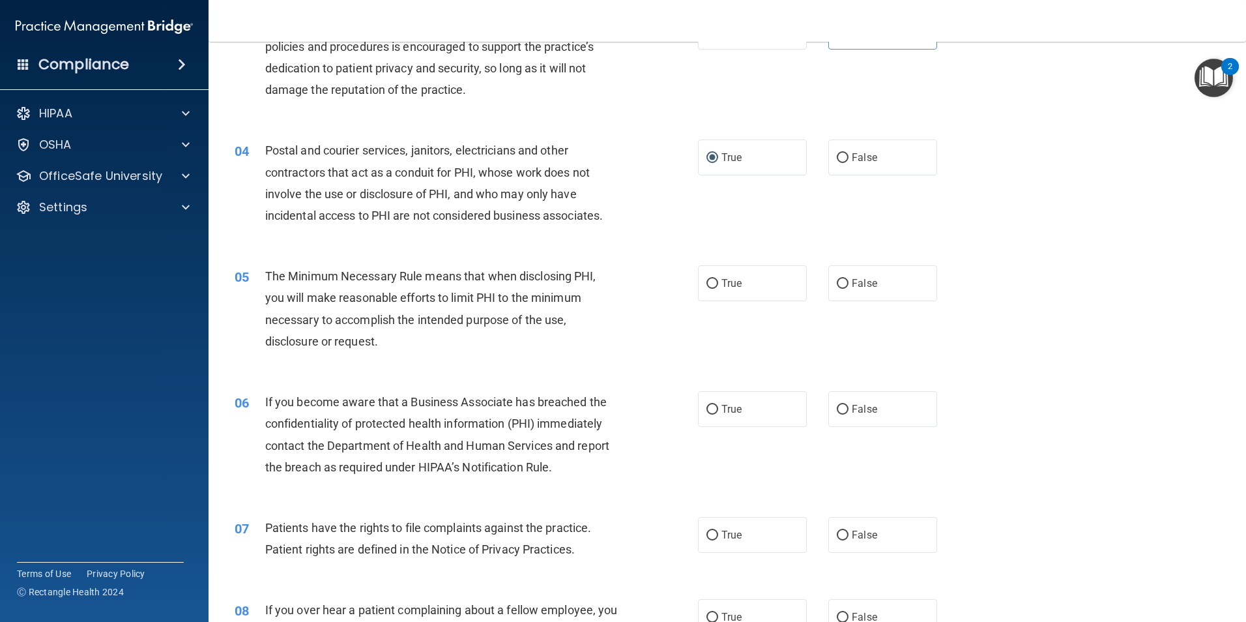
scroll to position [326, 0]
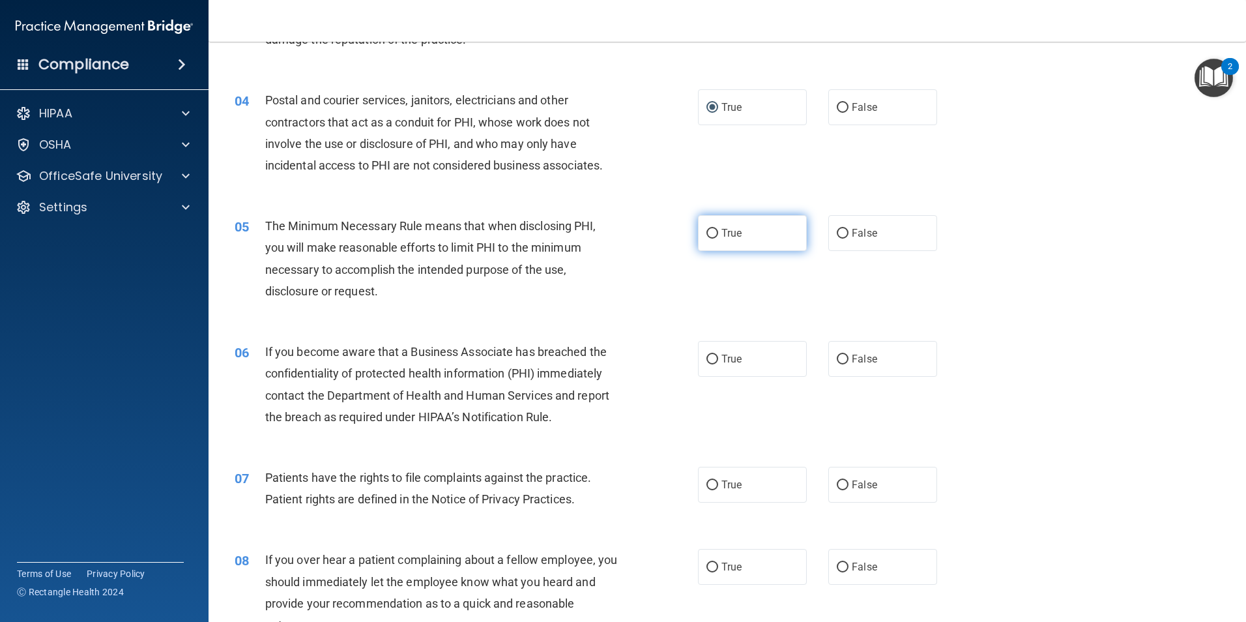
click at [708, 231] on input "True" at bounding box center [712, 234] width 12 height 10
radio input "true"
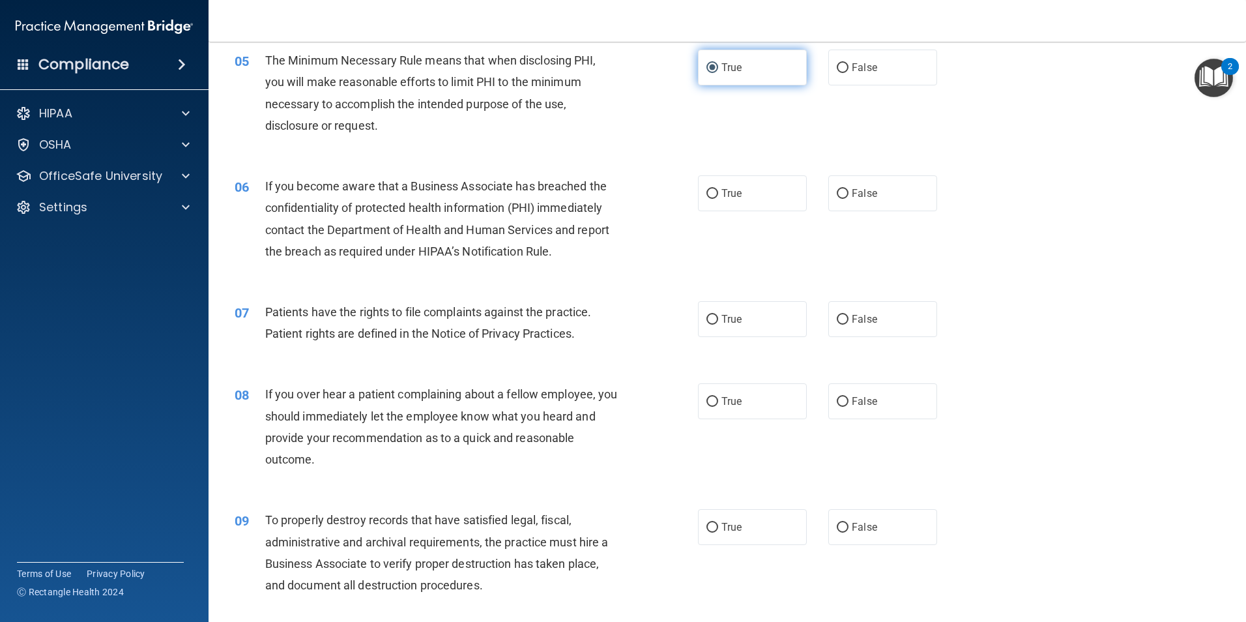
scroll to position [521, 0]
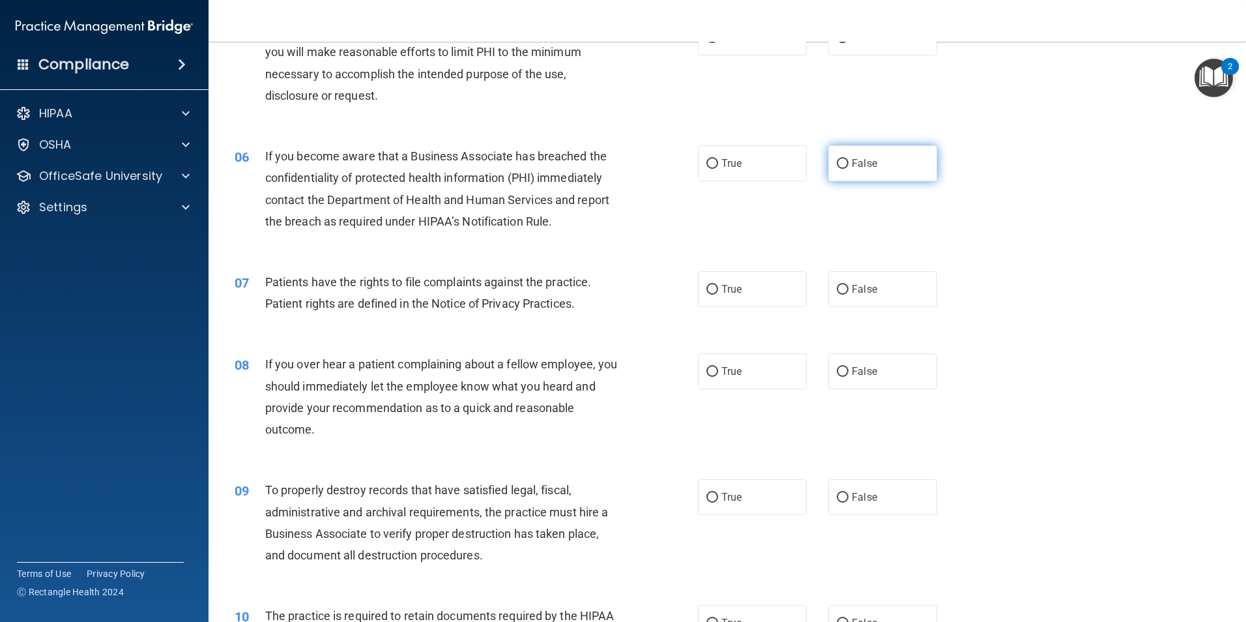
click at [840, 159] on input "False" at bounding box center [843, 164] width 12 height 10
radio input "true"
click at [706, 289] on input "True" at bounding box center [712, 290] width 12 height 10
radio input "true"
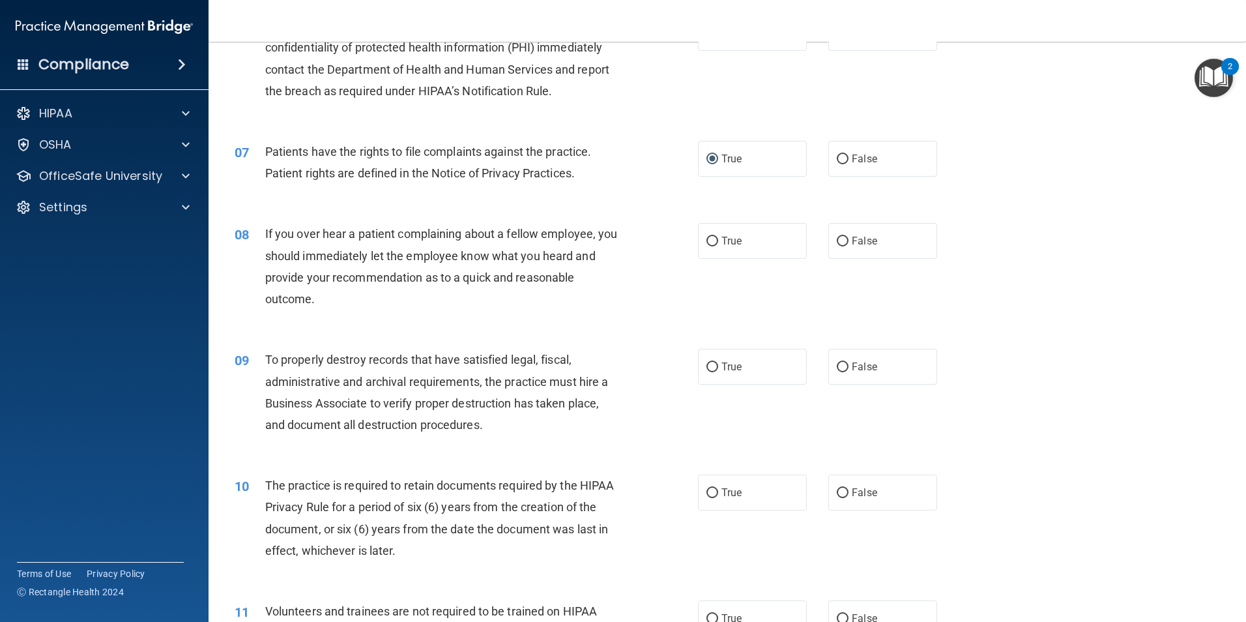
scroll to position [717, 0]
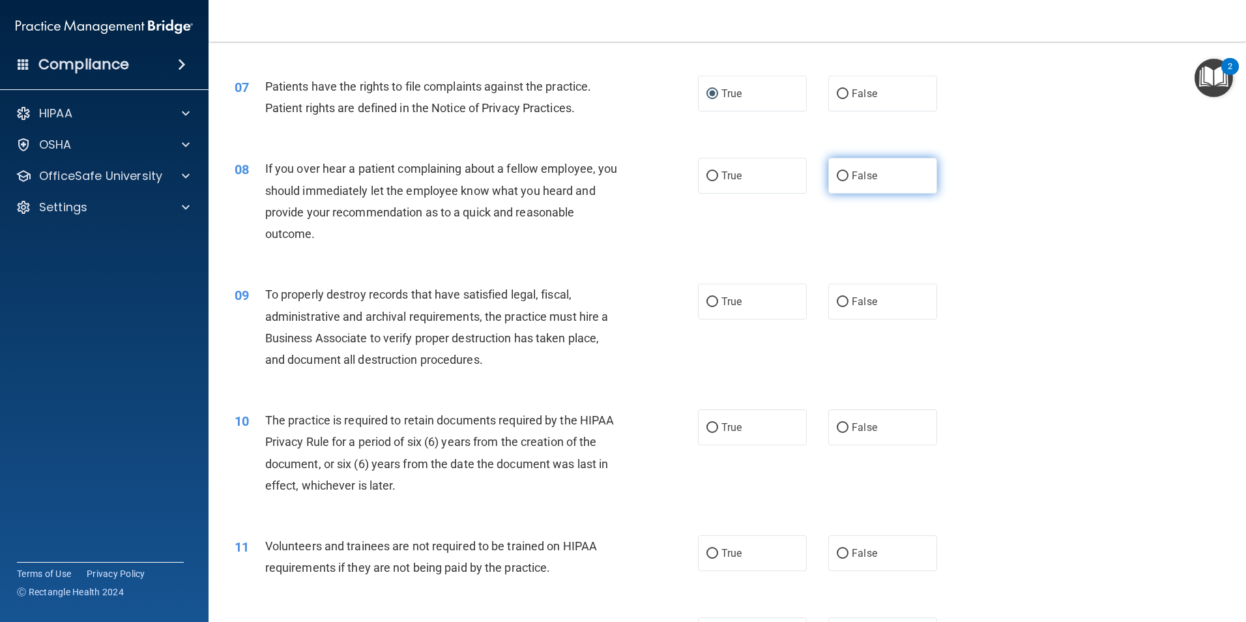
click at [839, 175] on input "False" at bounding box center [843, 176] width 12 height 10
radio input "true"
click at [837, 301] on input "False" at bounding box center [843, 302] width 12 height 10
radio input "true"
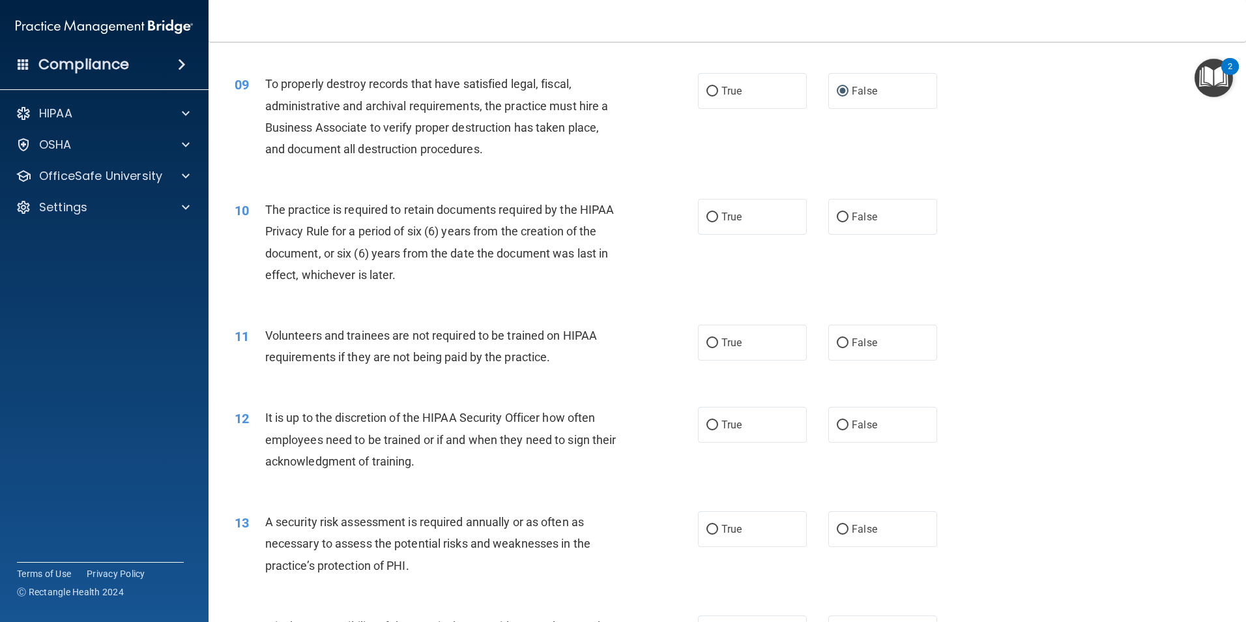
scroll to position [912, 0]
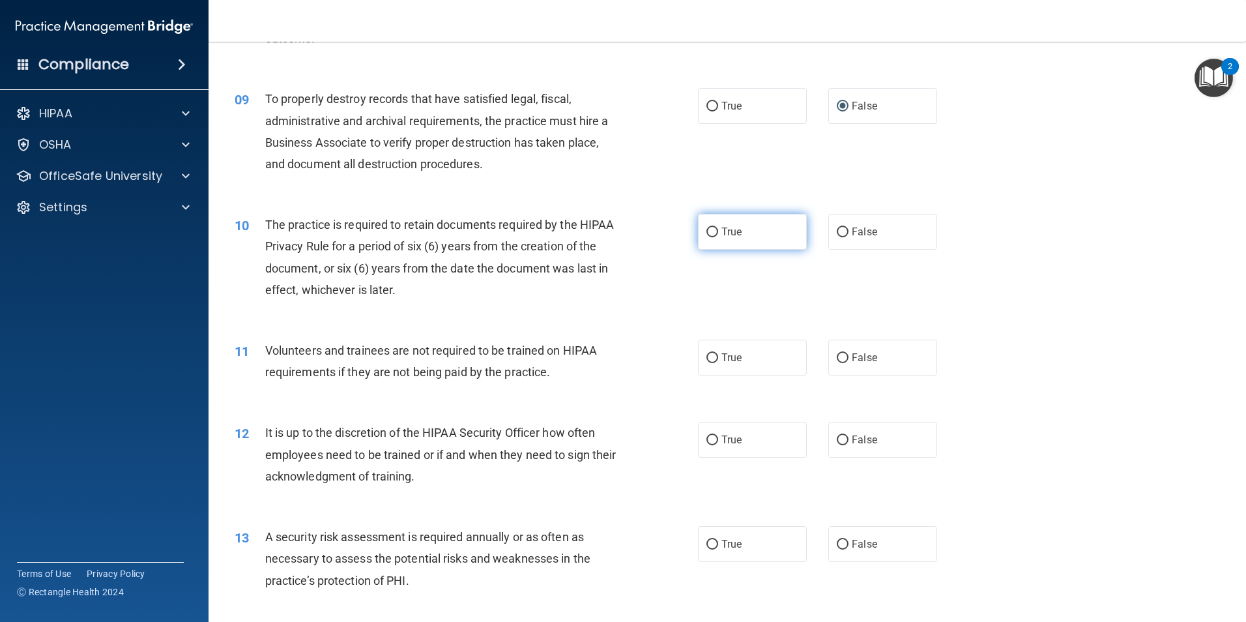
click at [708, 230] on input "True" at bounding box center [712, 232] width 12 height 10
radio input "true"
click at [706, 357] on input "True" at bounding box center [712, 358] width 12 height 10
radio input "true"
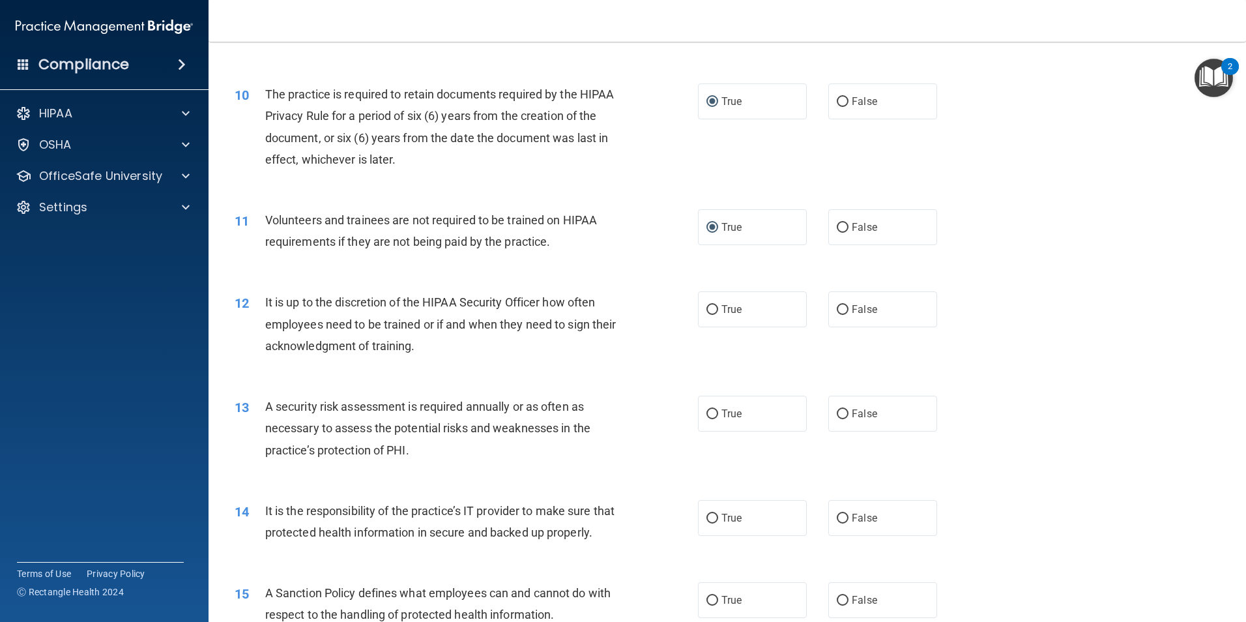
scroll to position [1108, 0]
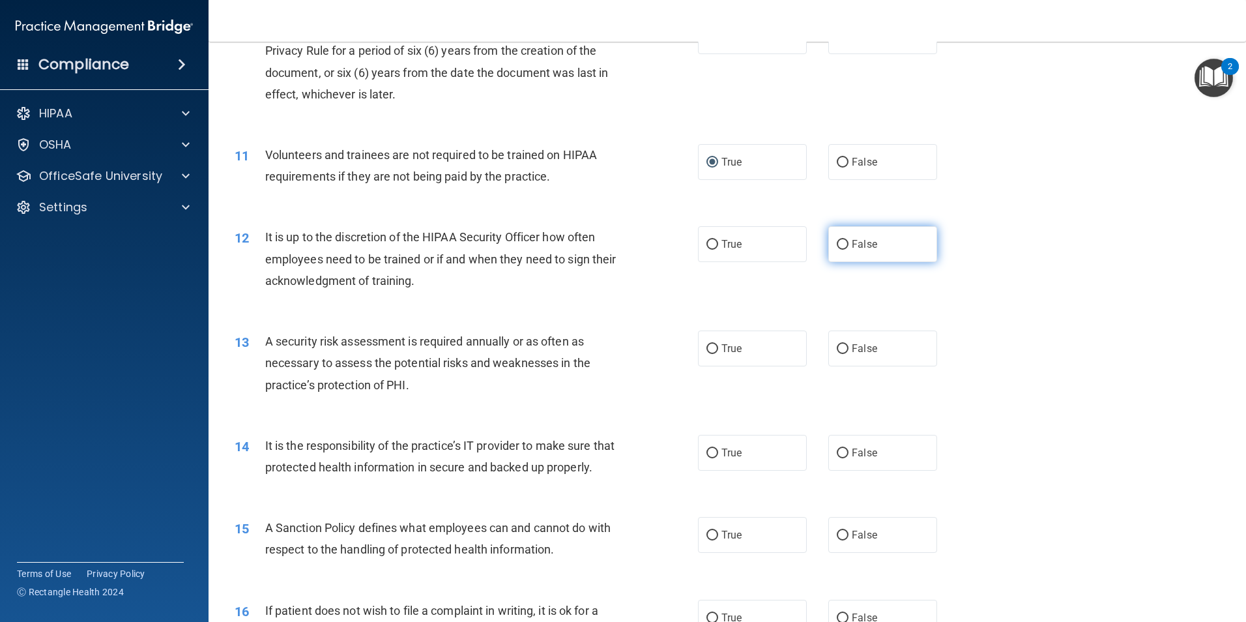
click at [837, 248] on input "False" at bounding box center [843, 245] width 12 height 10
radio input "true"
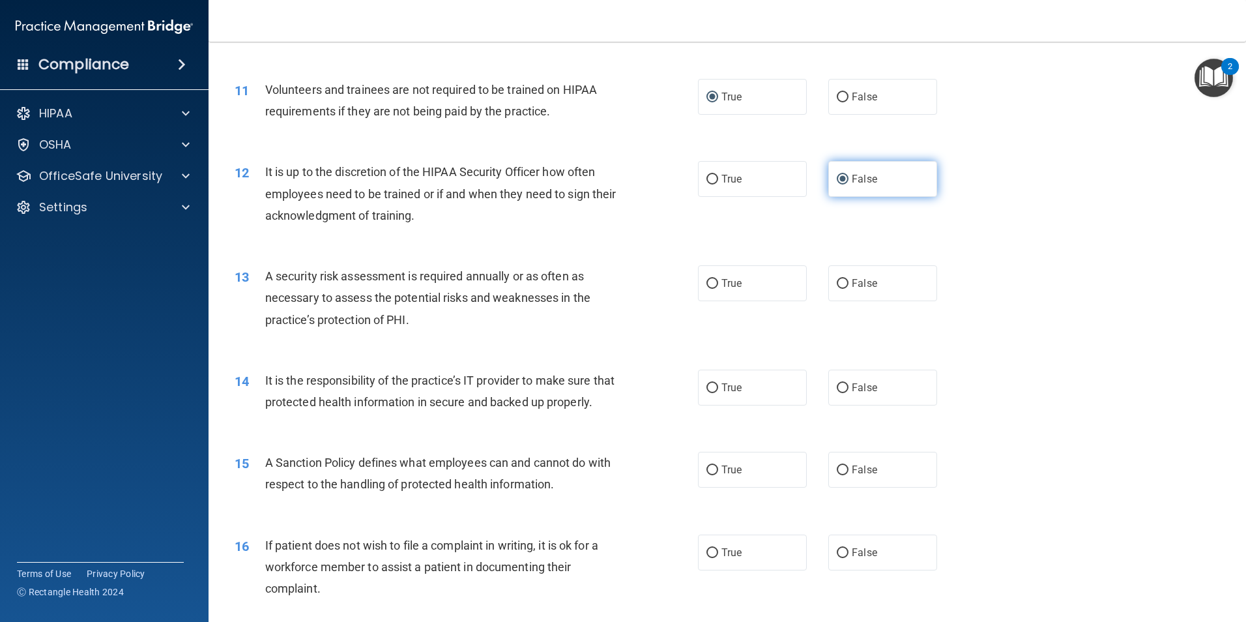
scroll to position [1238, 0]
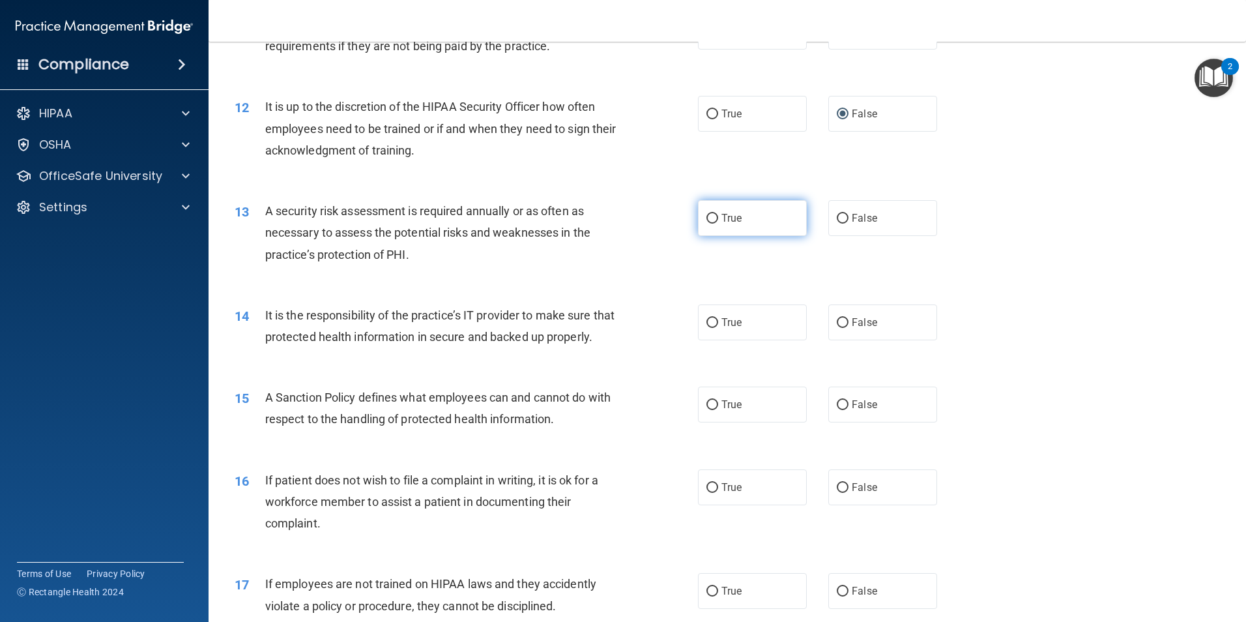
click at [712, 215] on input "True" at bounding box center [712, 219] width 12 height 10
radio input "true"
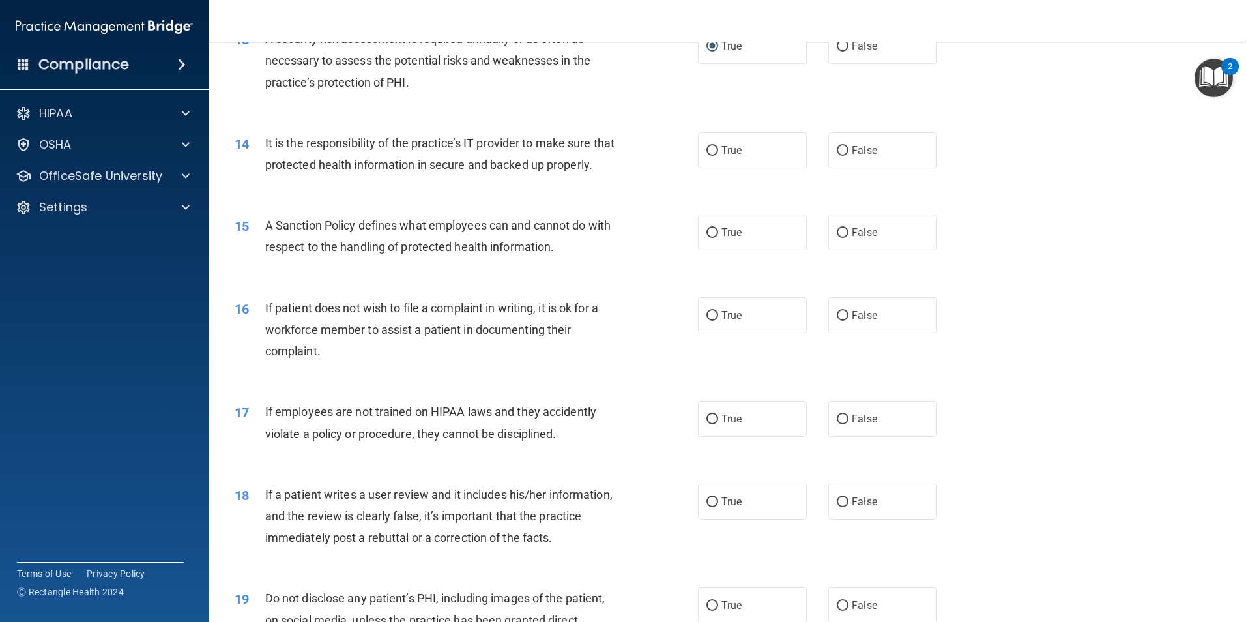
scroll to position [1433, 0]
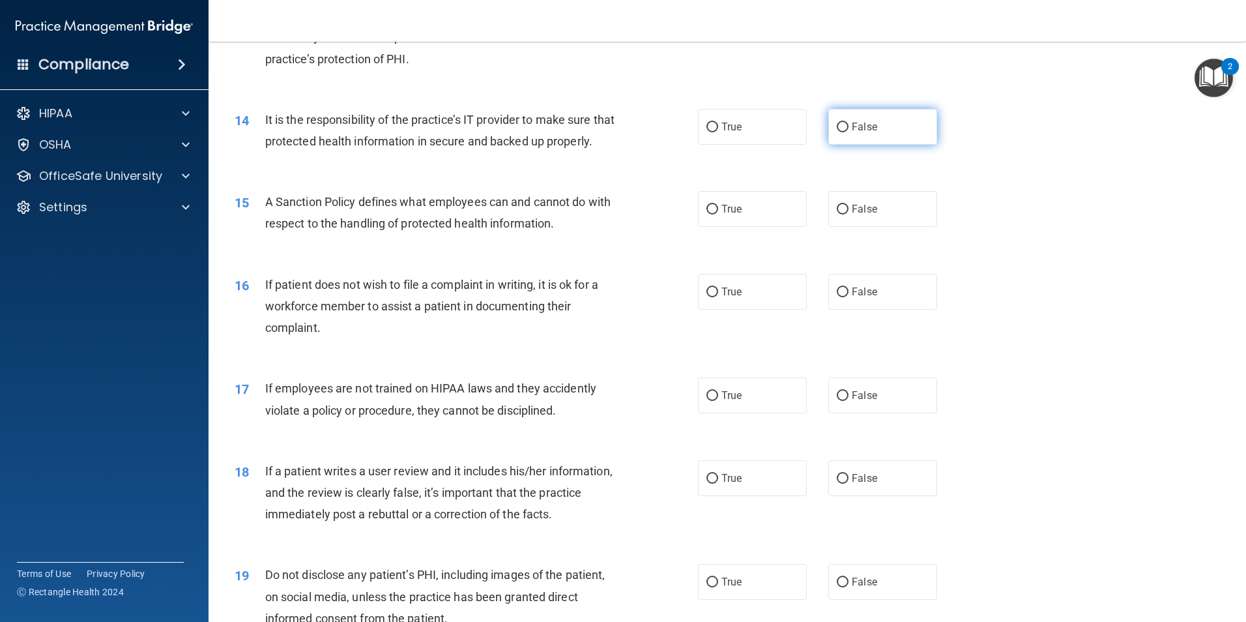
click at [837, 126] on input "False" at bounding box center [843, 127] width 12 height 10
radio input "true"
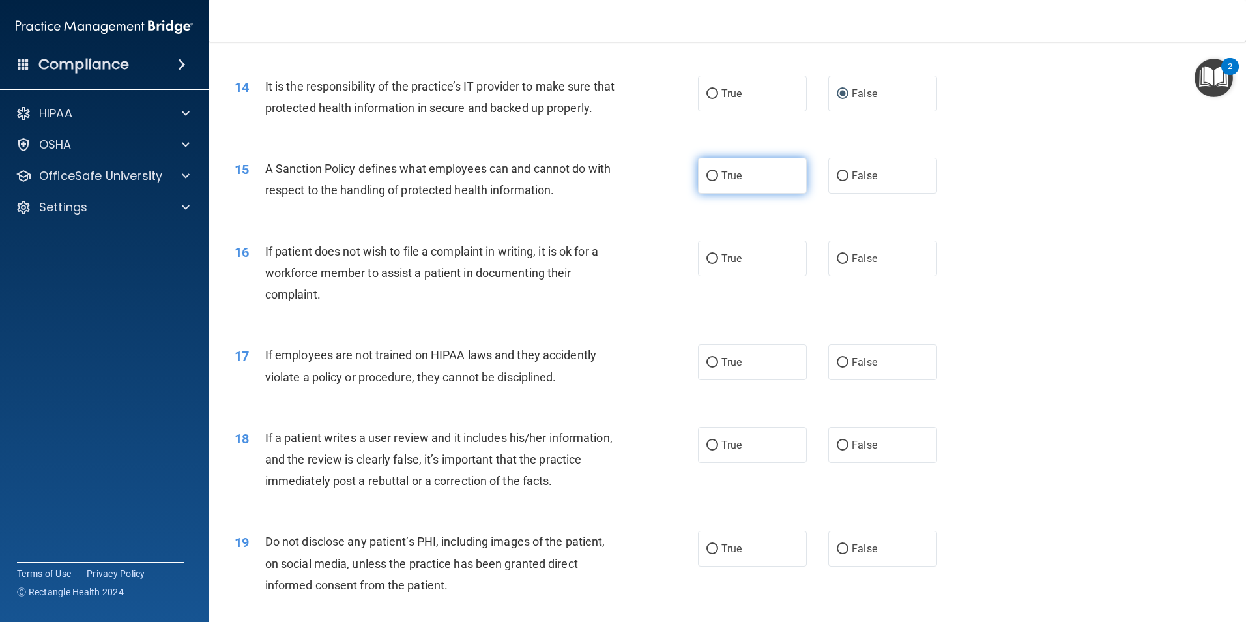
scroll to position [1499, 0]
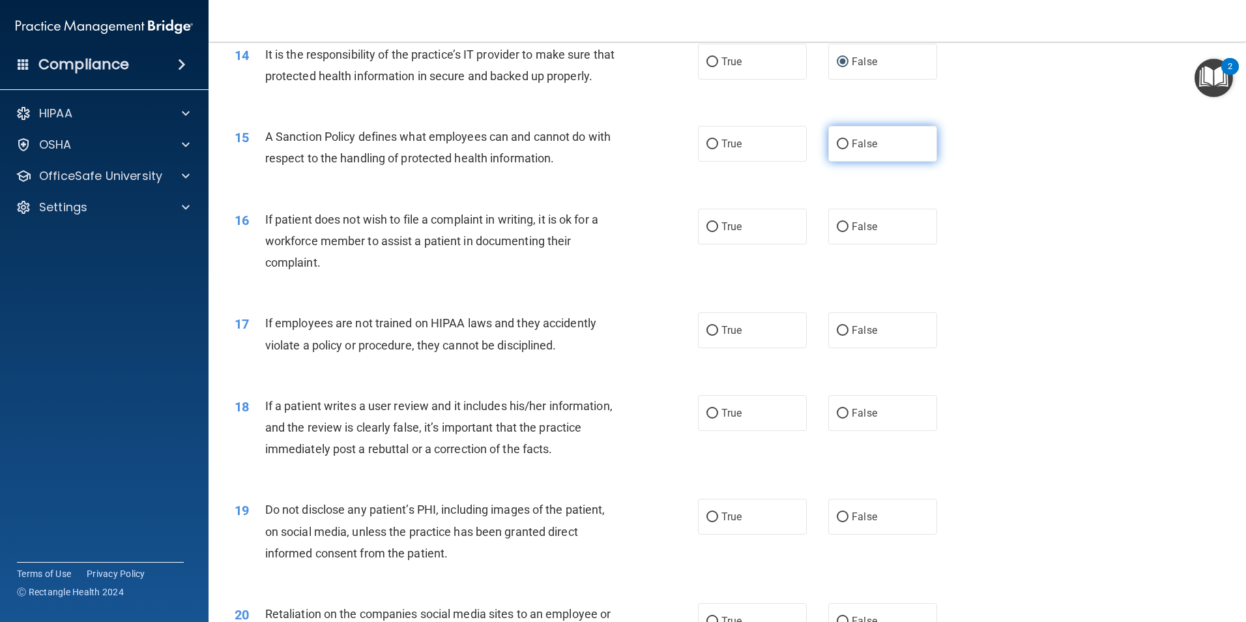
click at [837, 149] on input "False" at bounding box center [843, 144] width 12 height 10
radio input "true"
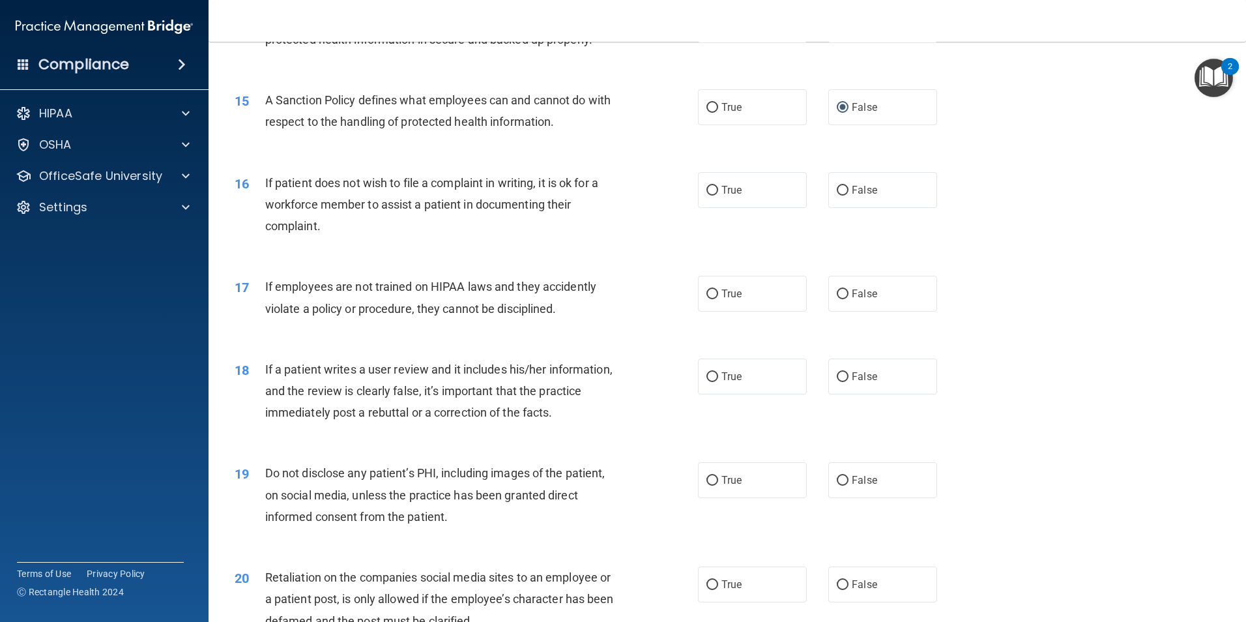
scroll to position [1564, 0]
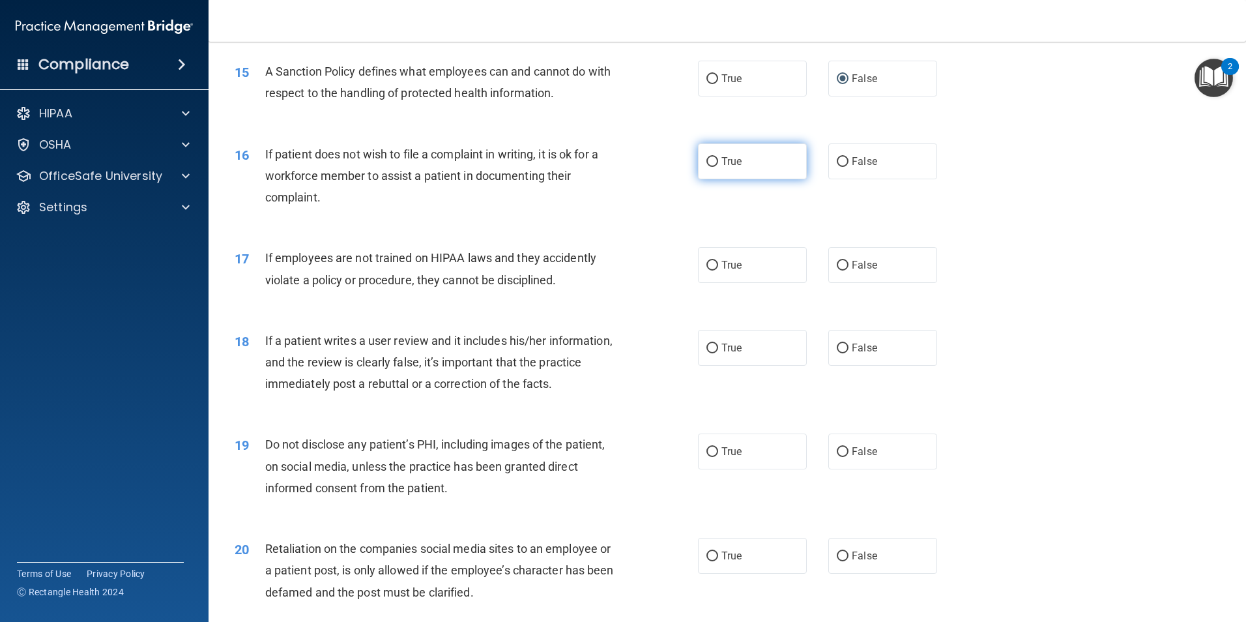
click at [706, 167] on input "True" at bounding box center [712, 162] width 12 height 10
radio input "true"
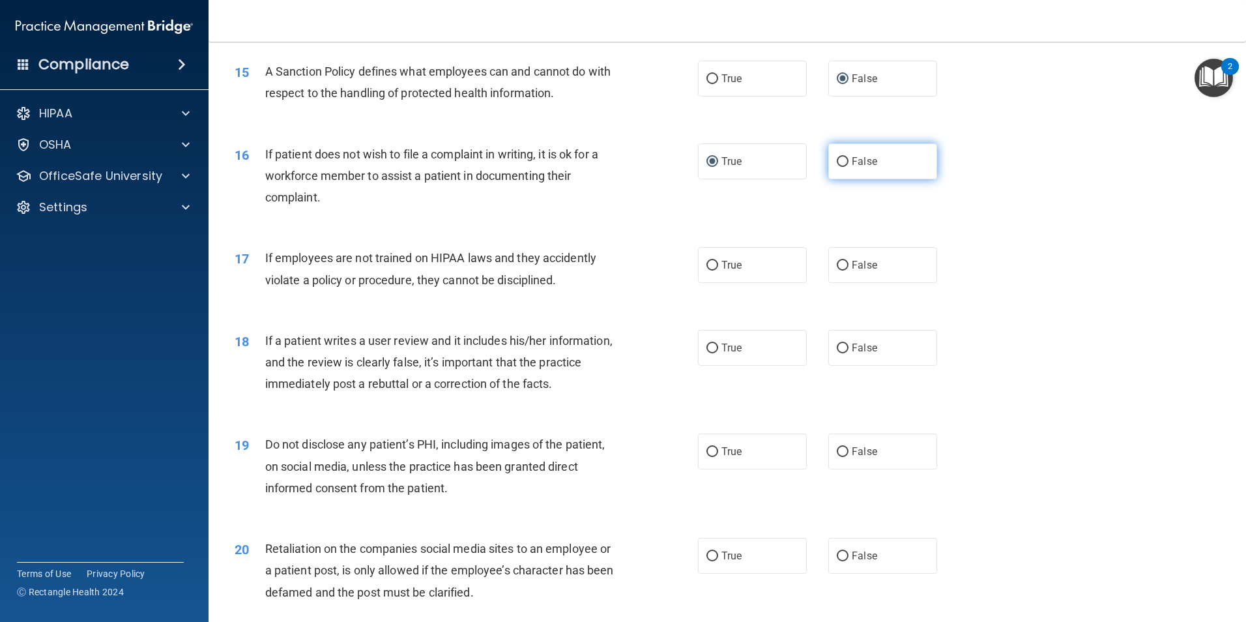
click at [837, 167] on input "False" at bounding box center [843, 162] width 12 height 10
radio input "true"
radio input "false"
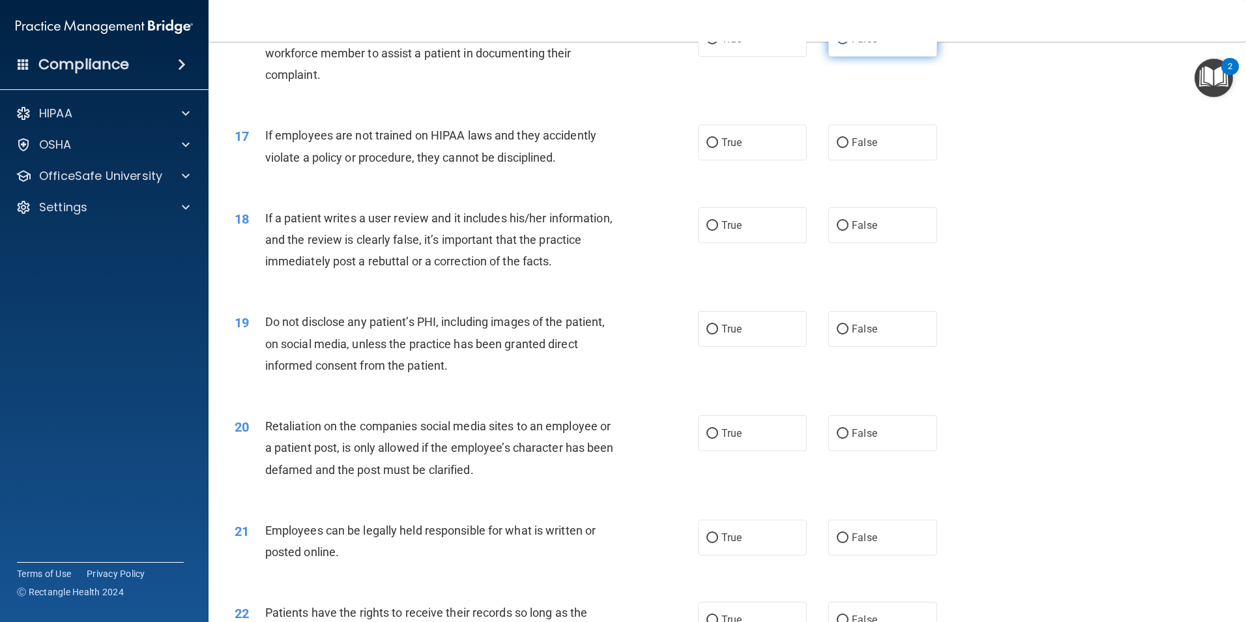
scroll to position [1694, 0]
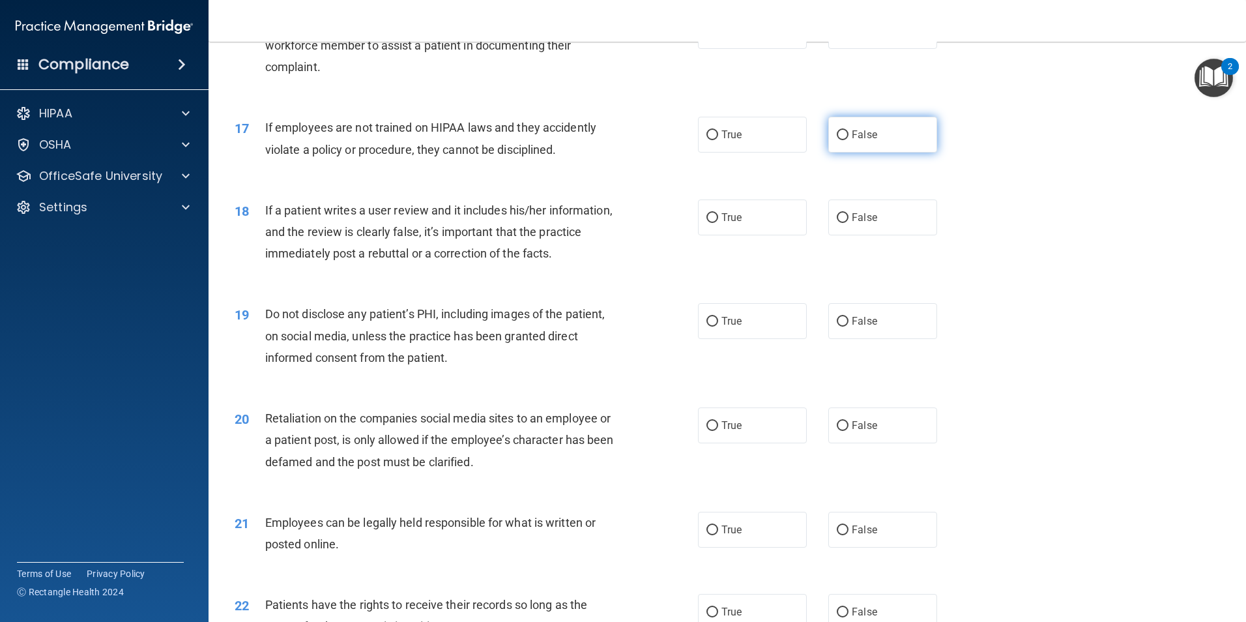
click at [839, 140] on input "False" at bounding box center [843, 135] width 12 height 10
radio input "true"
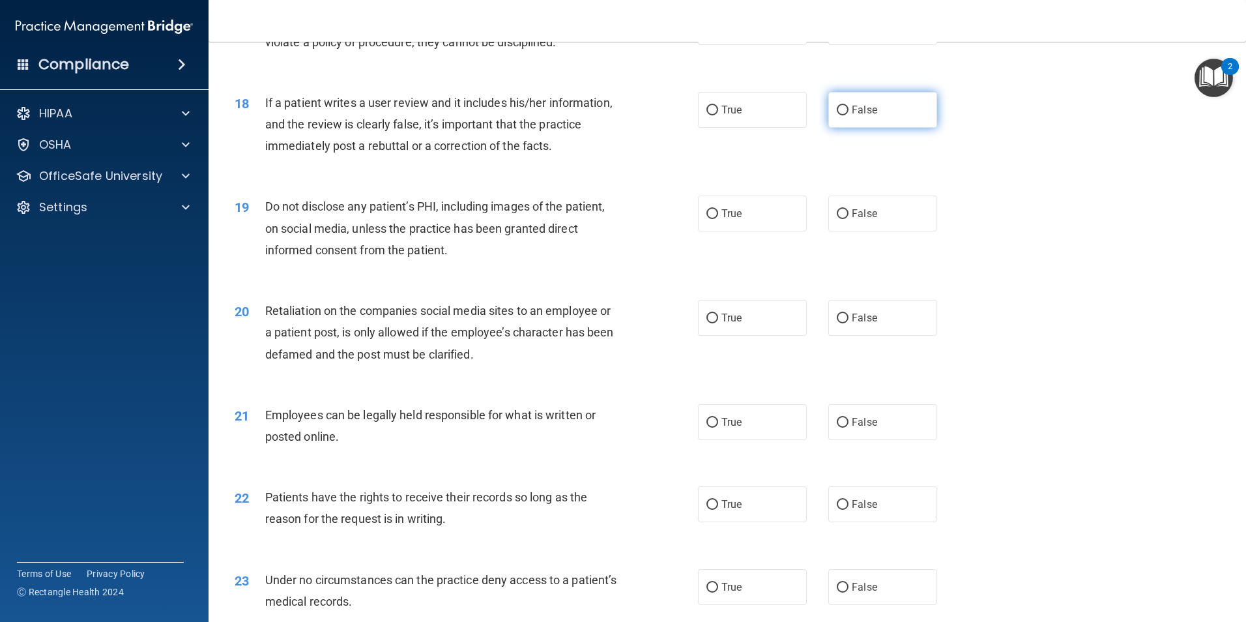
scroll to position [1824, 0]
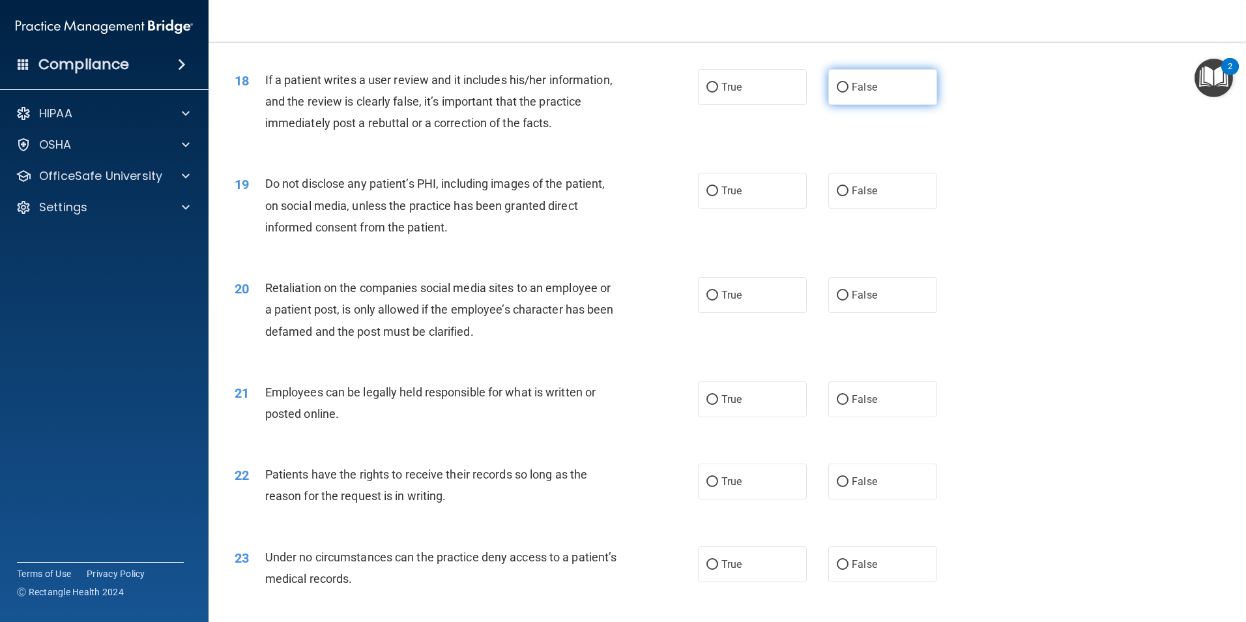
click at [837, 93] on input "False" at bounding box center [843, 88] width 12 height 10
radio input "true"
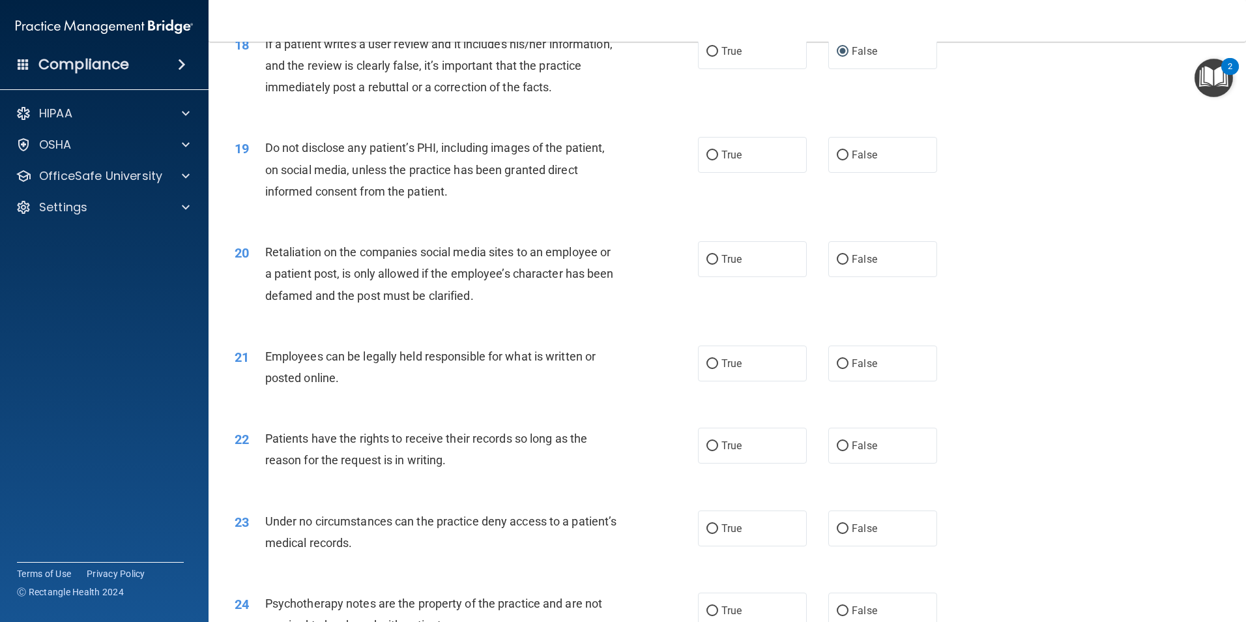
scroll to position [1890, 0]
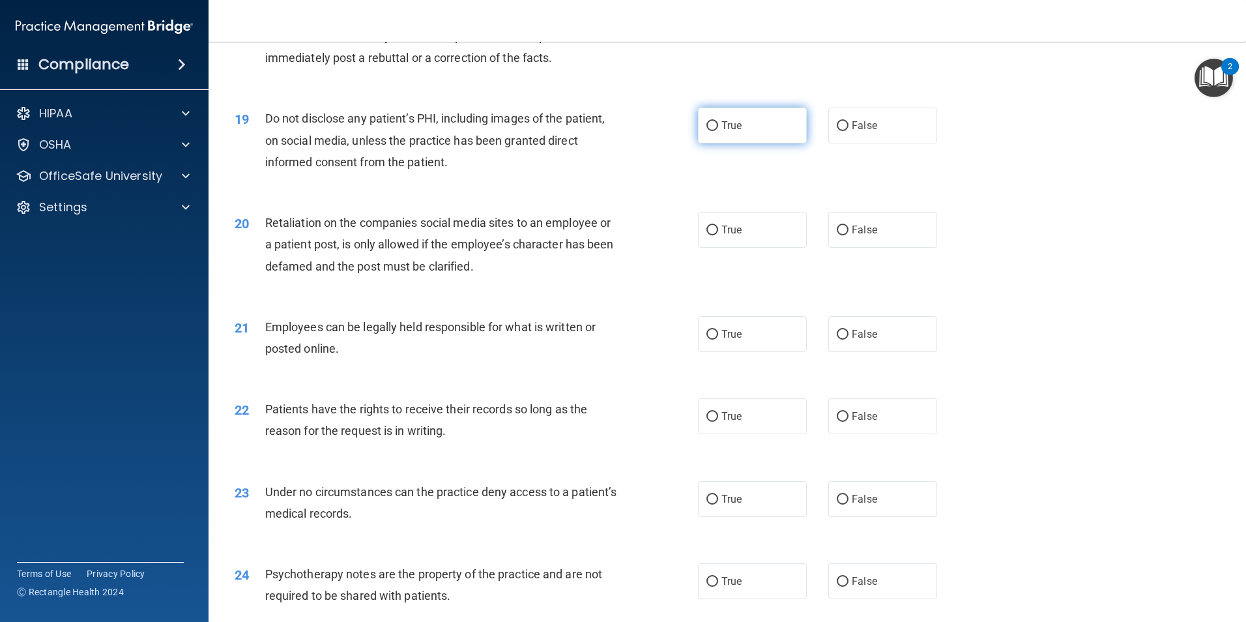
click at [706, 131] on input "True" at bounding box center [712, 126] width 12 height 10
radio input "true"
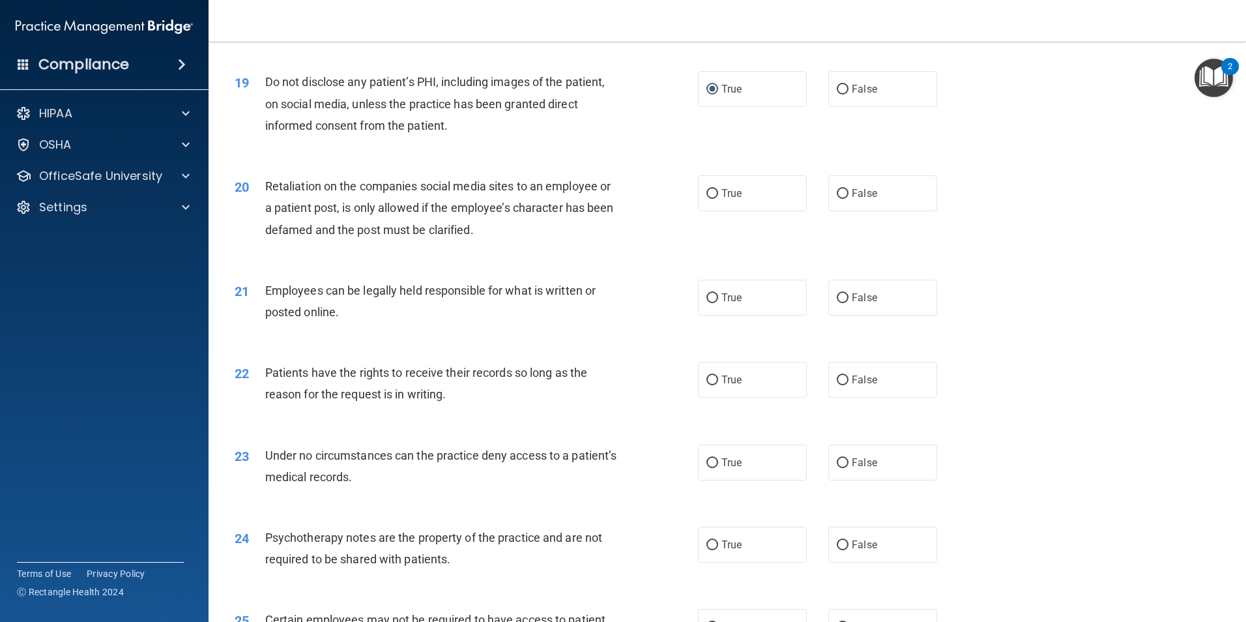
scroll to position [1955, 0]
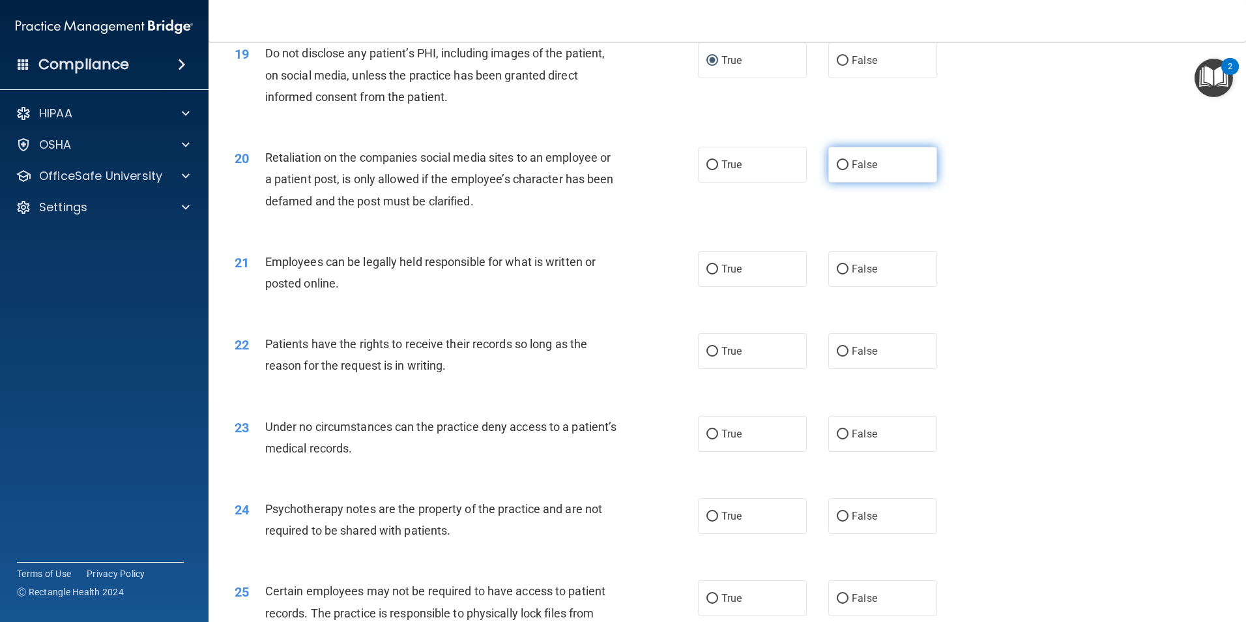
click at [837, 170] on input "False" at bounding box center [843, 165] width 12 height 10
radio input "true"
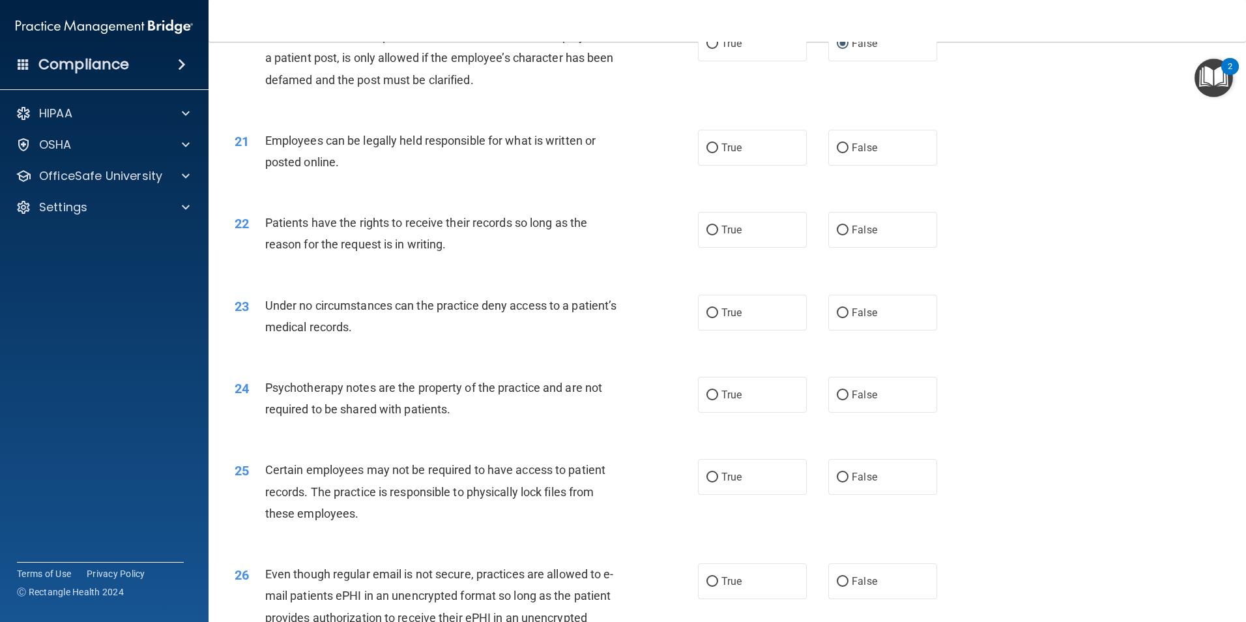
scroll to position [2085, 0]
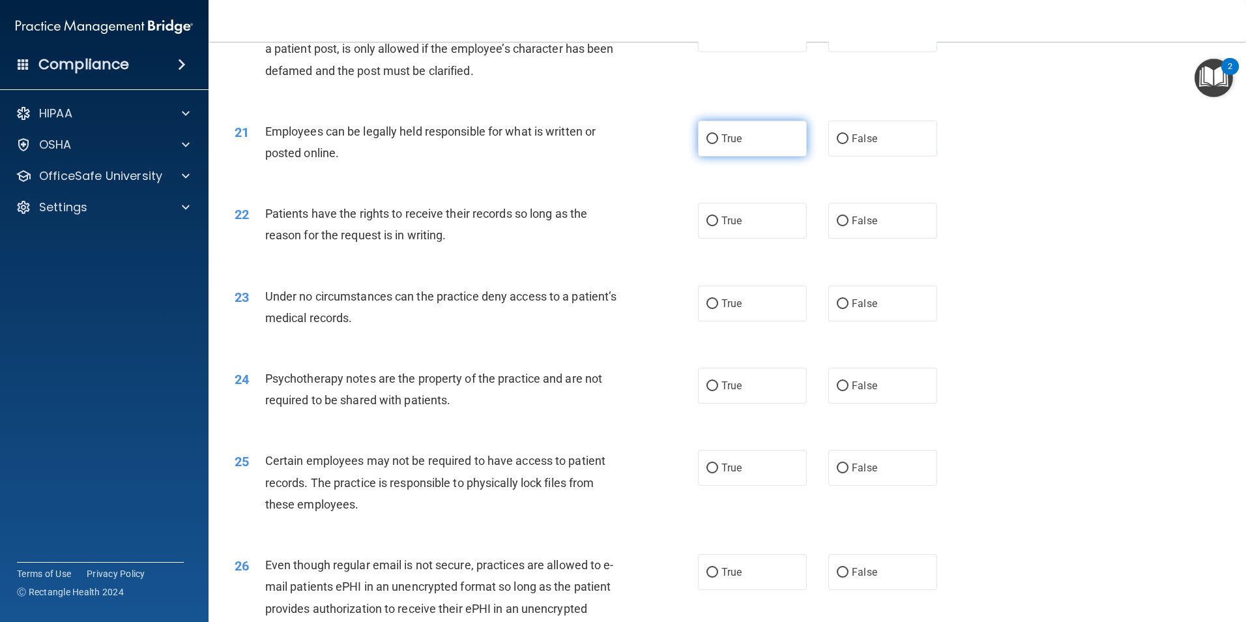
click at [712, 144] on input "True" at bounding box center [712, 139] width 12 height 10
radio input "true"
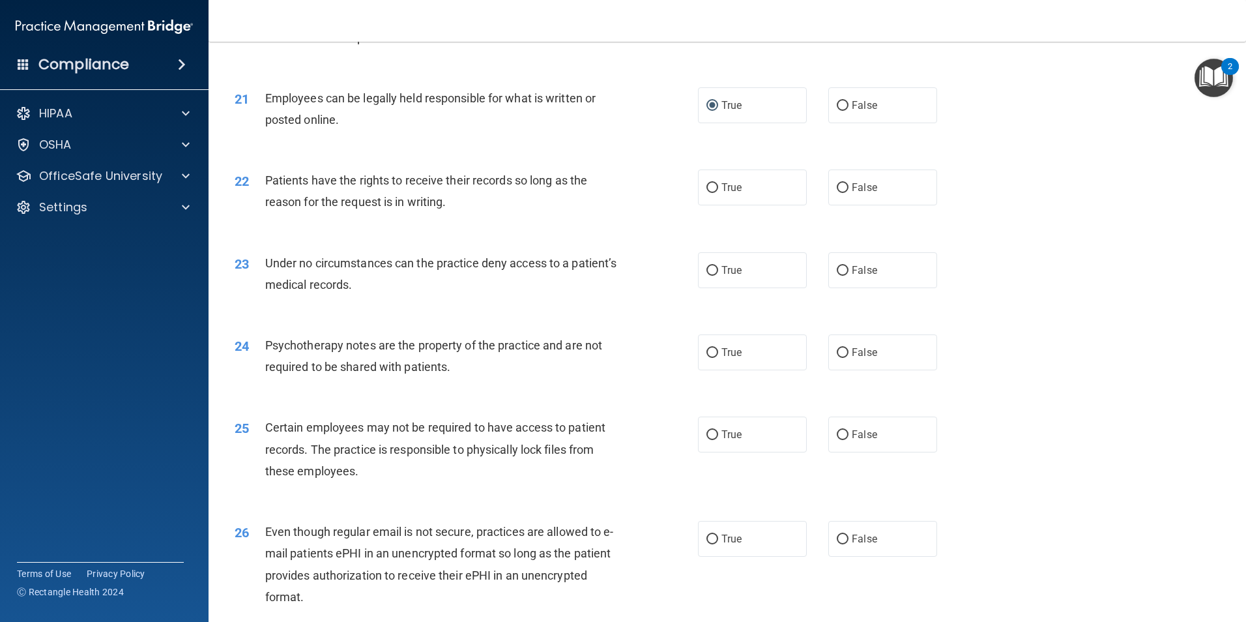
scroll to position [2150, 0]
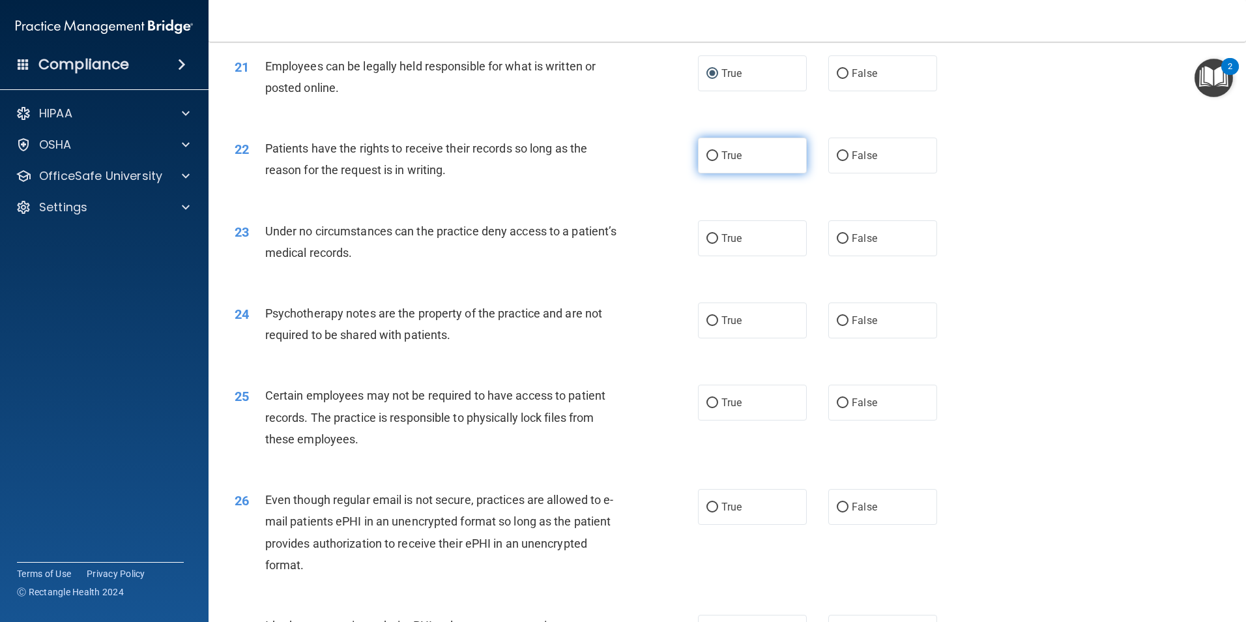
click at [711, 161] on input "True" at bounding box center [712, 156] width 12 height 10
radio input "true"
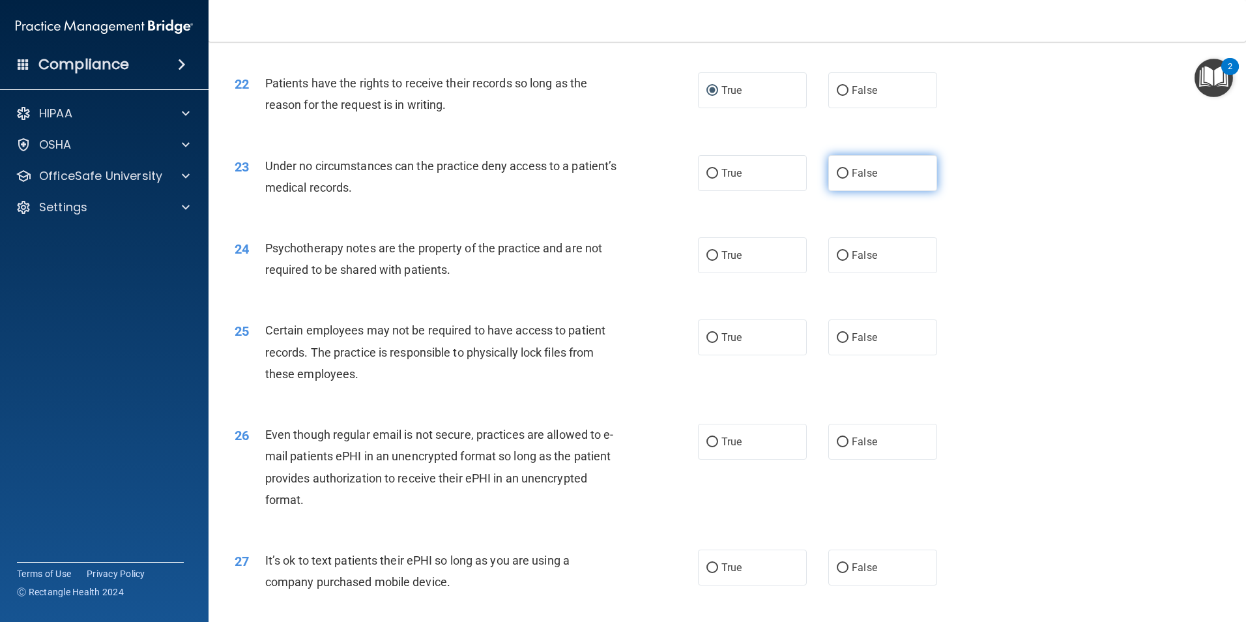
click at [837, 179] on input "False" at bounding box center [843, 174] width 12 height 10
radio input "true"
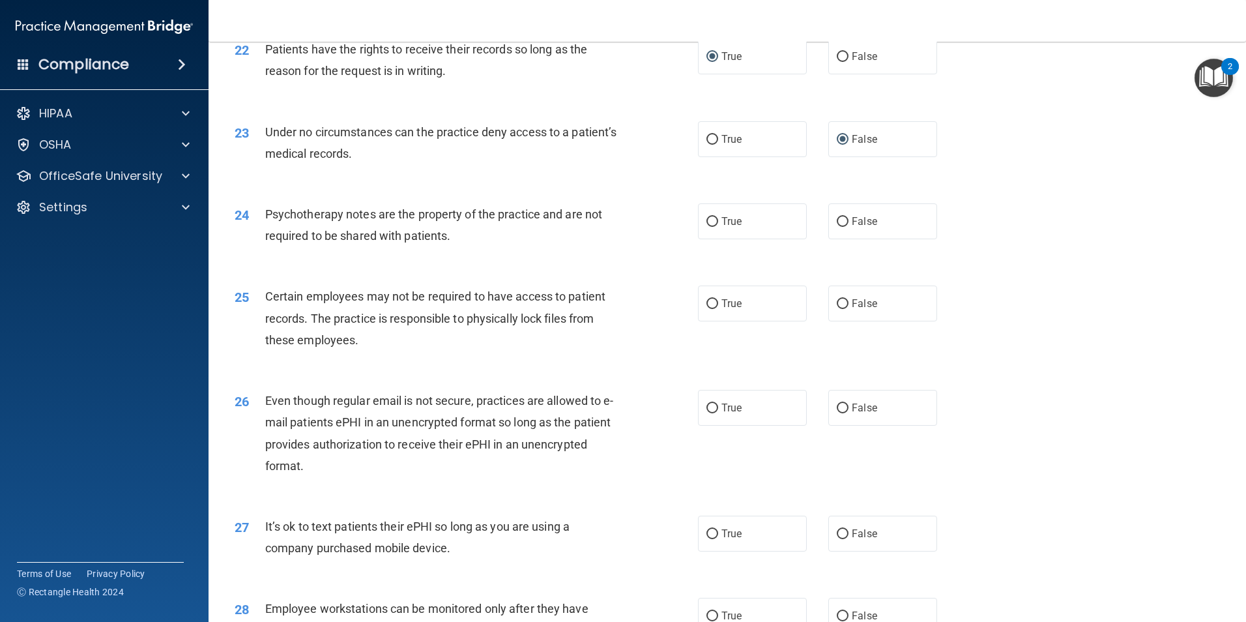
scroll to position [2281, 0]
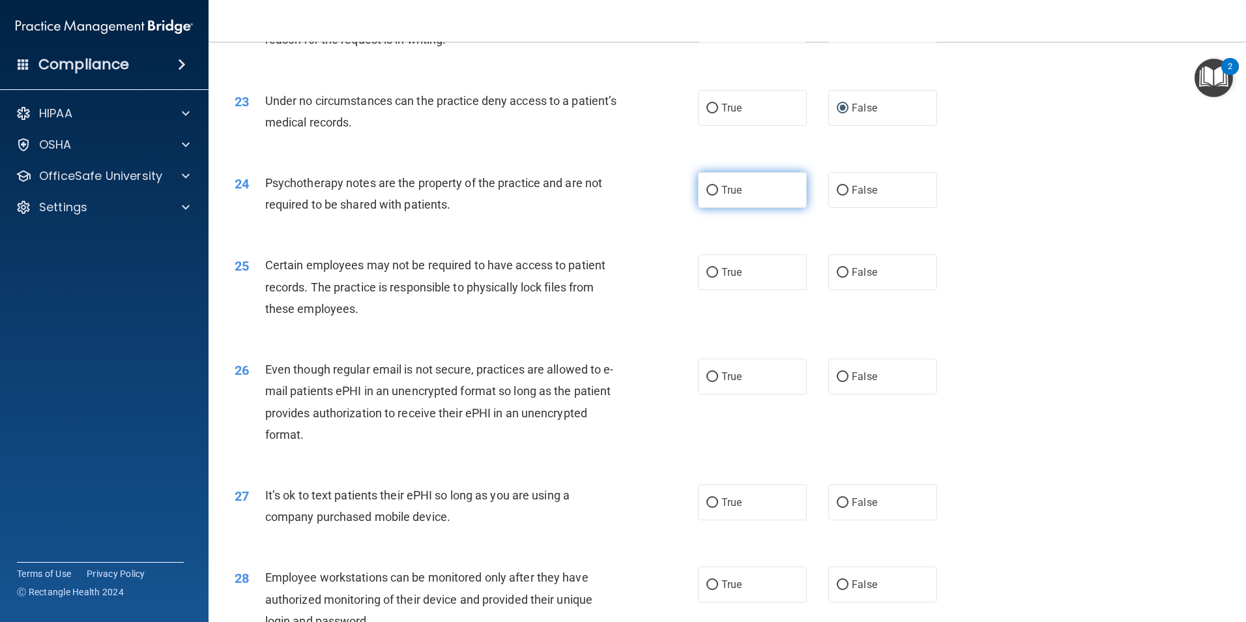
click at [713, 208] on label "True" at bounding box center [752, 190] width 109 height 36
click at [713, 195] on input "True" at bounding box center [712, 191] width 12 height 10
radio input "true"
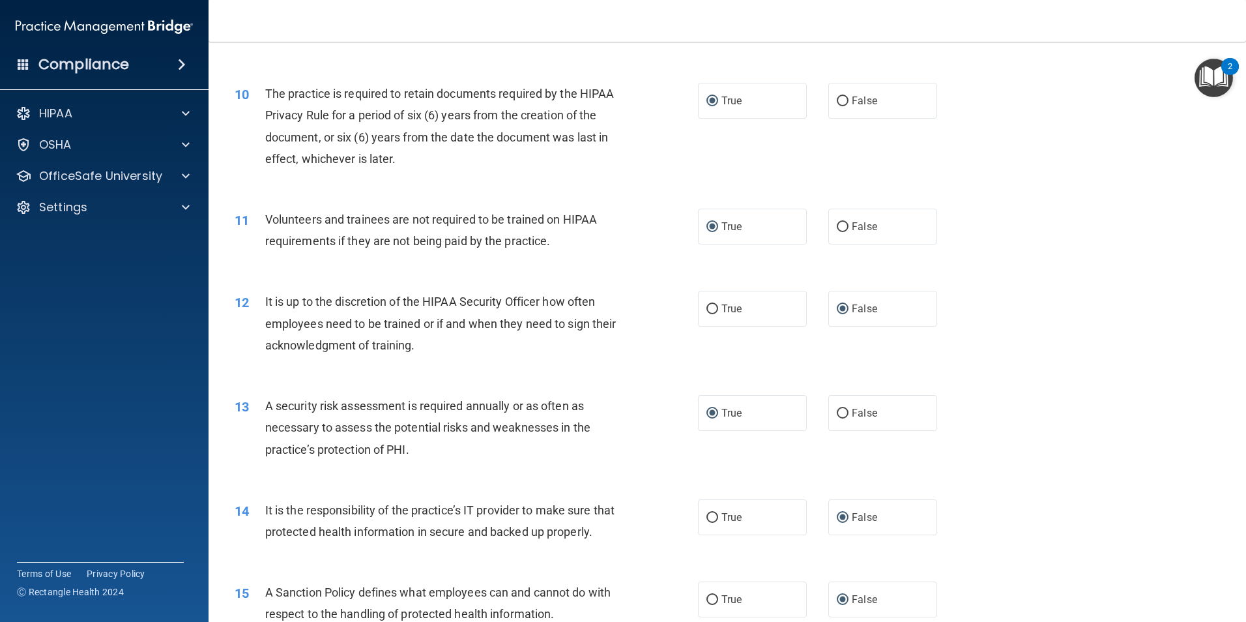
scroll to position [1043, 0]
click at [837, 229] on input "False" at bounding box center [843, 228] width 12 height 10
radio input "true"
radio input "false"
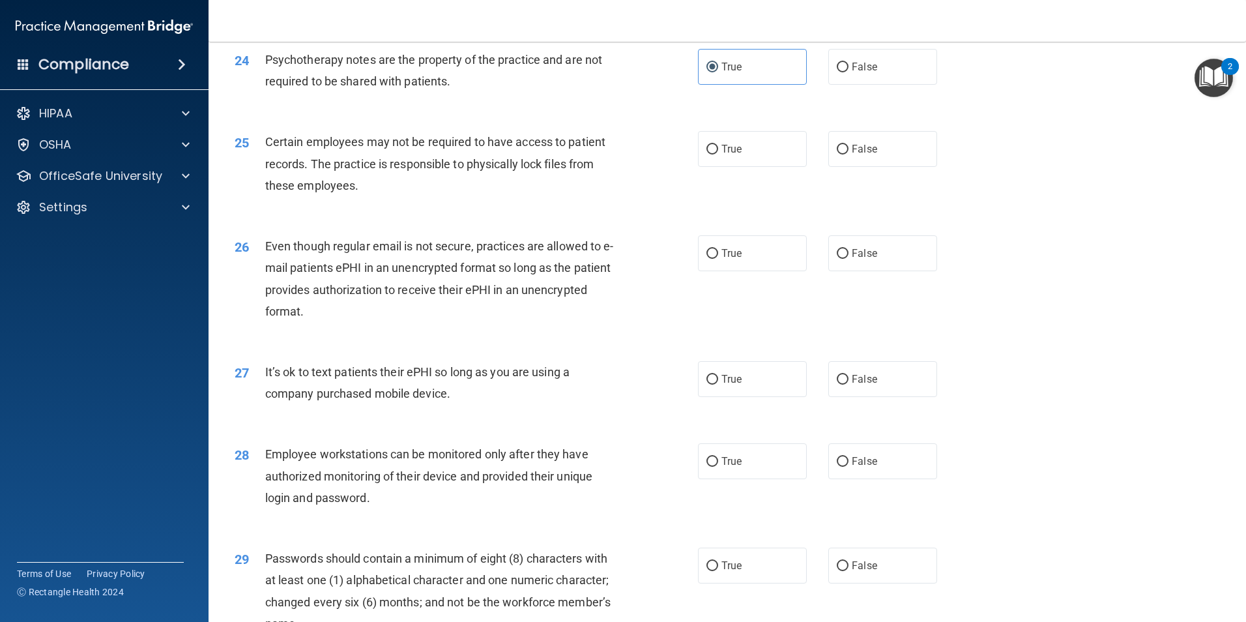
scroll to position [2411, 0]
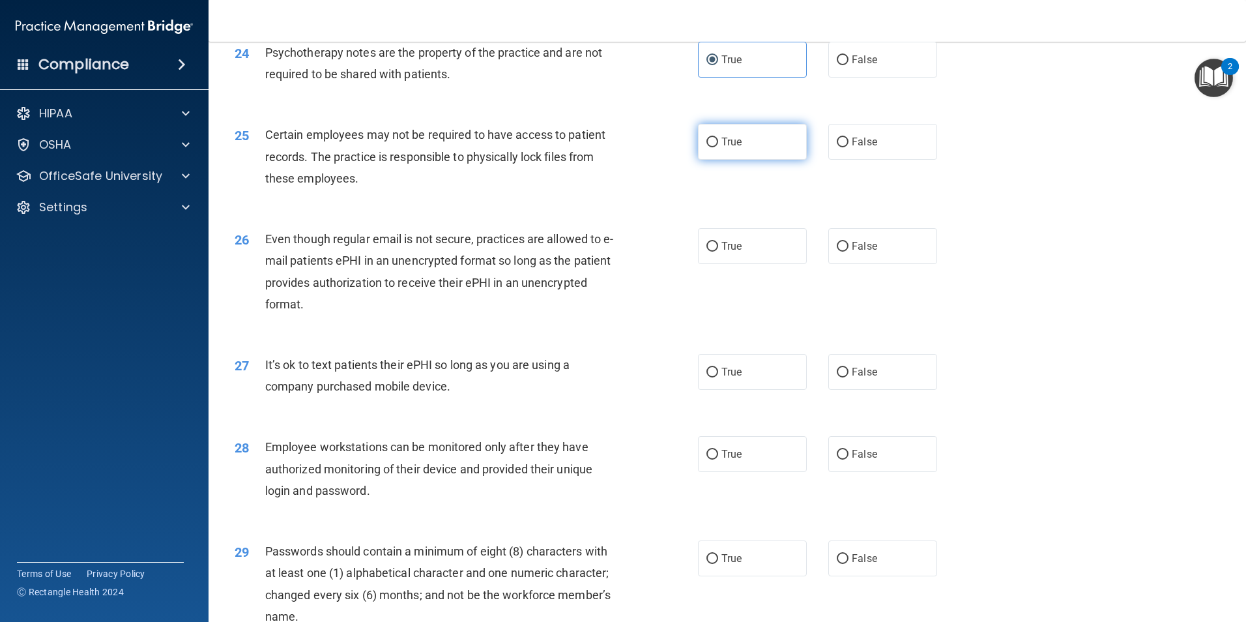
click at [711, 147] on input "True" at bounding box center [712, 142] width 12 height 10
radio input "true"
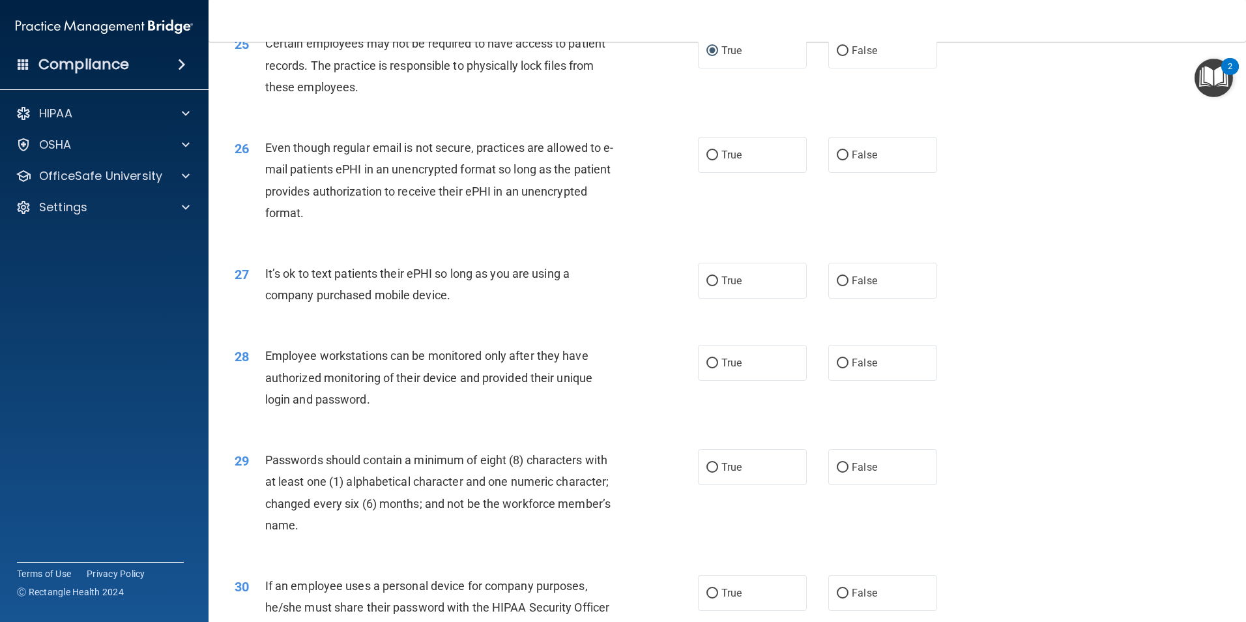
scroll to position [2541, 0]
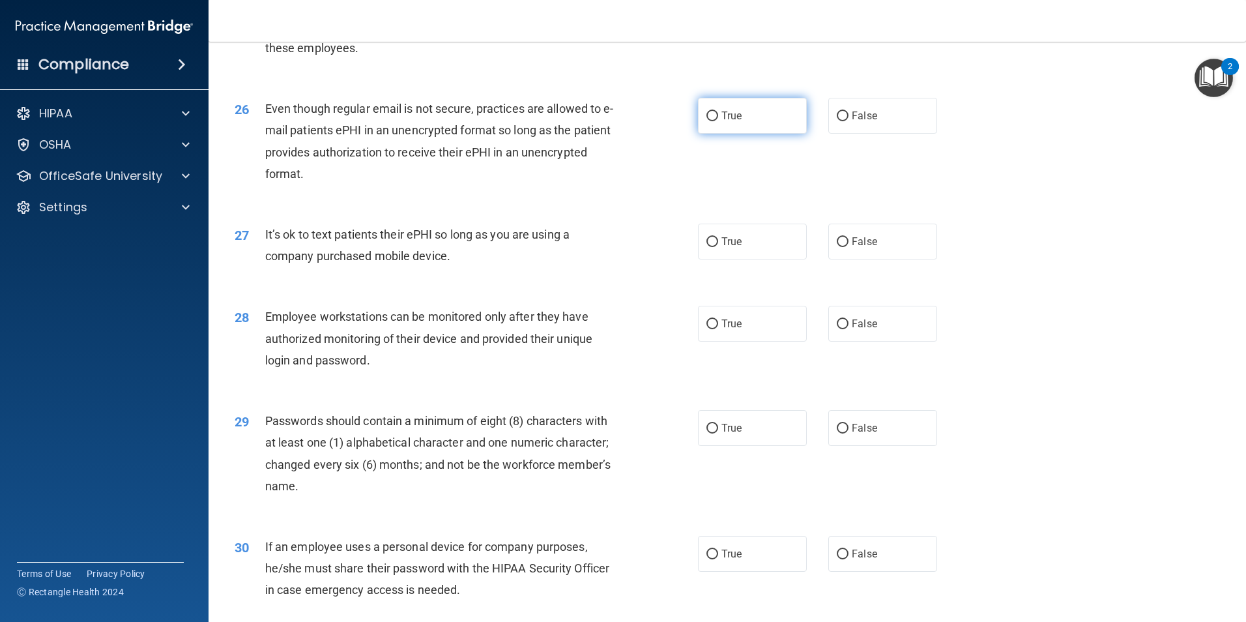
click at [709, 121] on input "True" at bounding box center [712, 116] width 12 height 10
radio input "true"
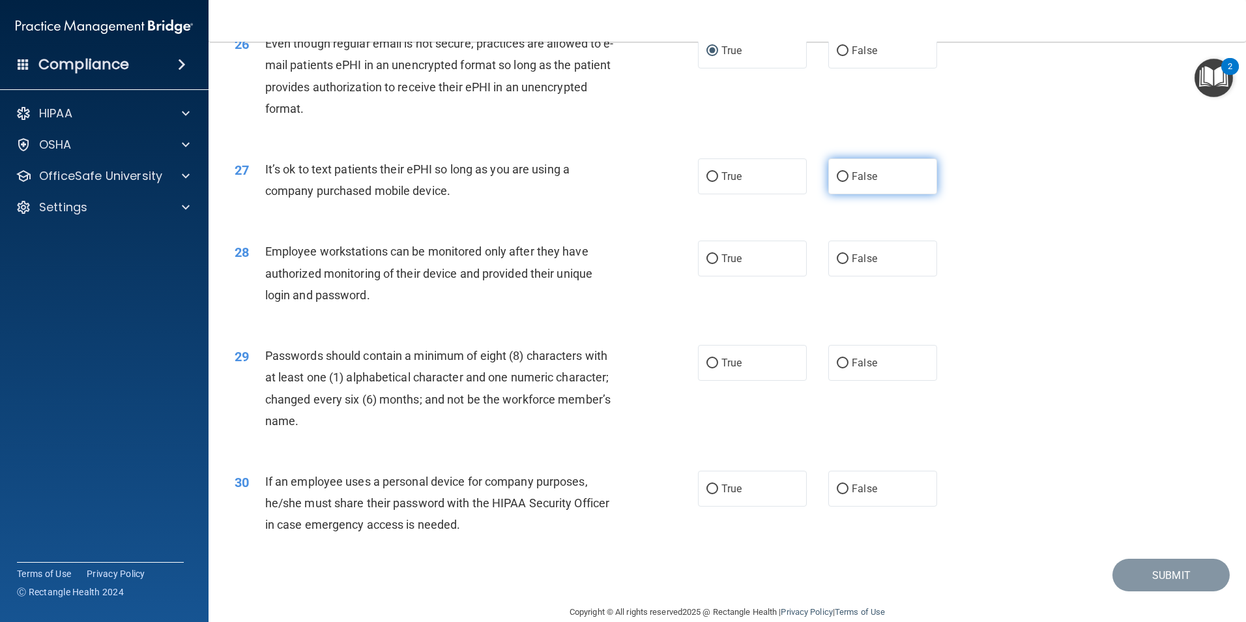
click at [837, 182] on input "False" at bounding box center [843, 177] width 12 height 10
radio input "true"
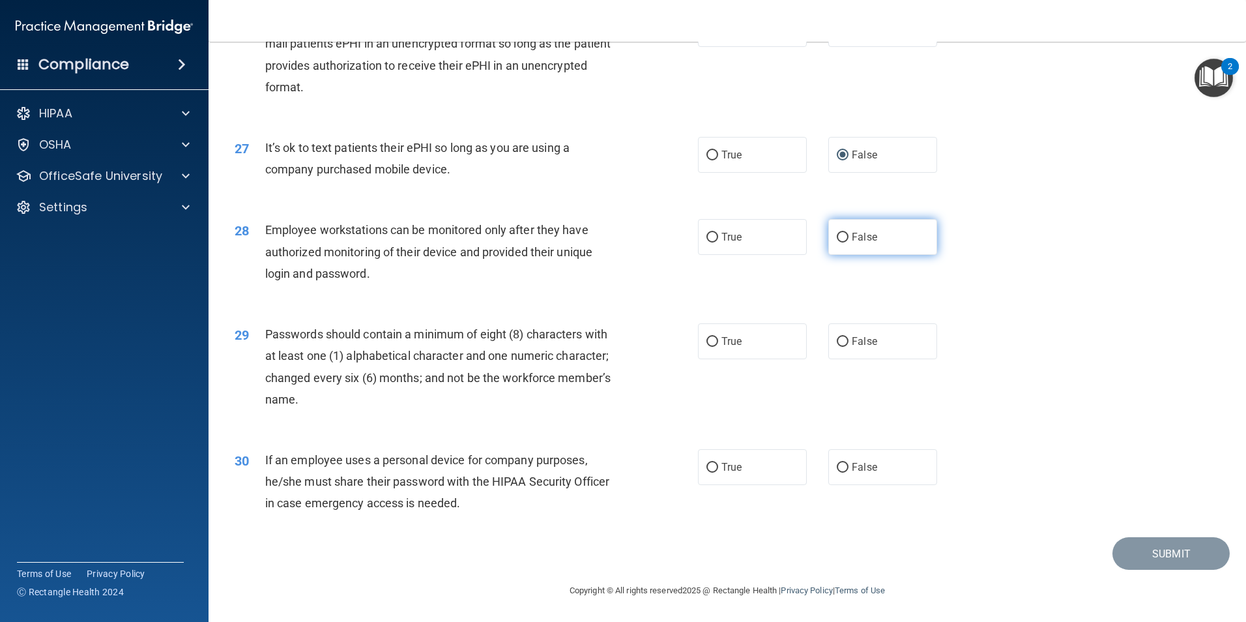
click at [838, 237] on input "False" at bounding box center [843, 238] width 12 height 10
radio input "true"
click at [700, 344] on label "True" at bounding box center [752, 341] width 109 height 36
click at [706, 344] on input "True" at bounding box center [712, 342] width 12 height 10
radio input "true"
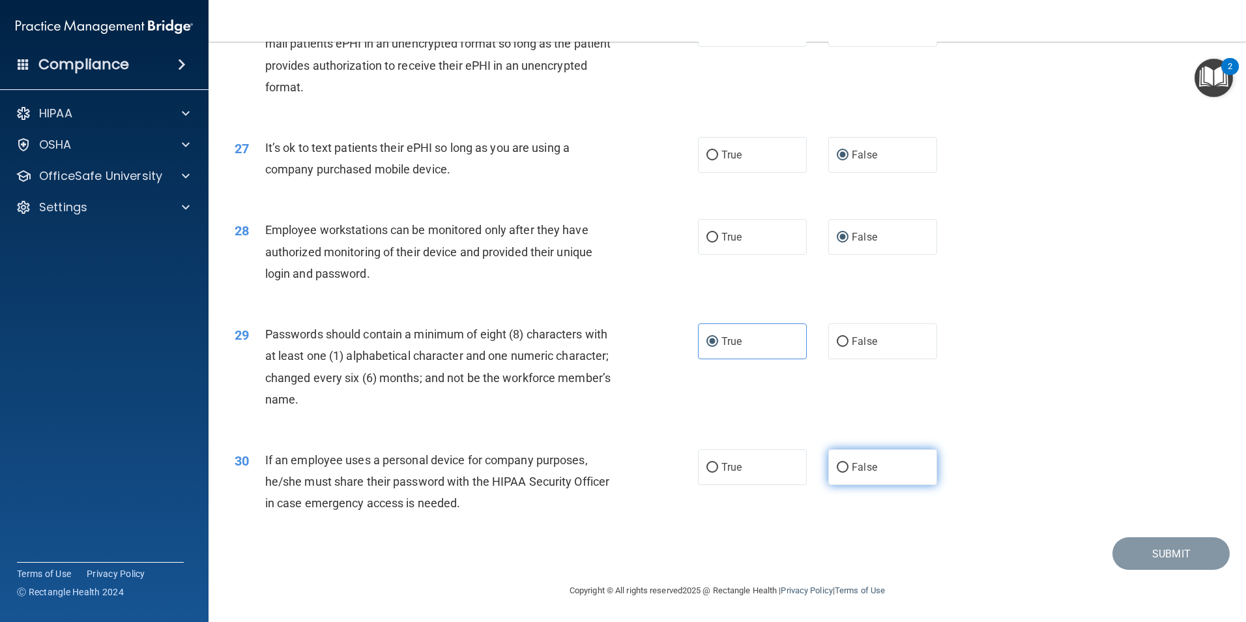
click at [837, 467] on input "False" at bounding box center [843, 468] width 12 height 10
radio input "true"
click at [1116, 548] on button "Submit" at bounding box center [1170, 553] width 117 height 33
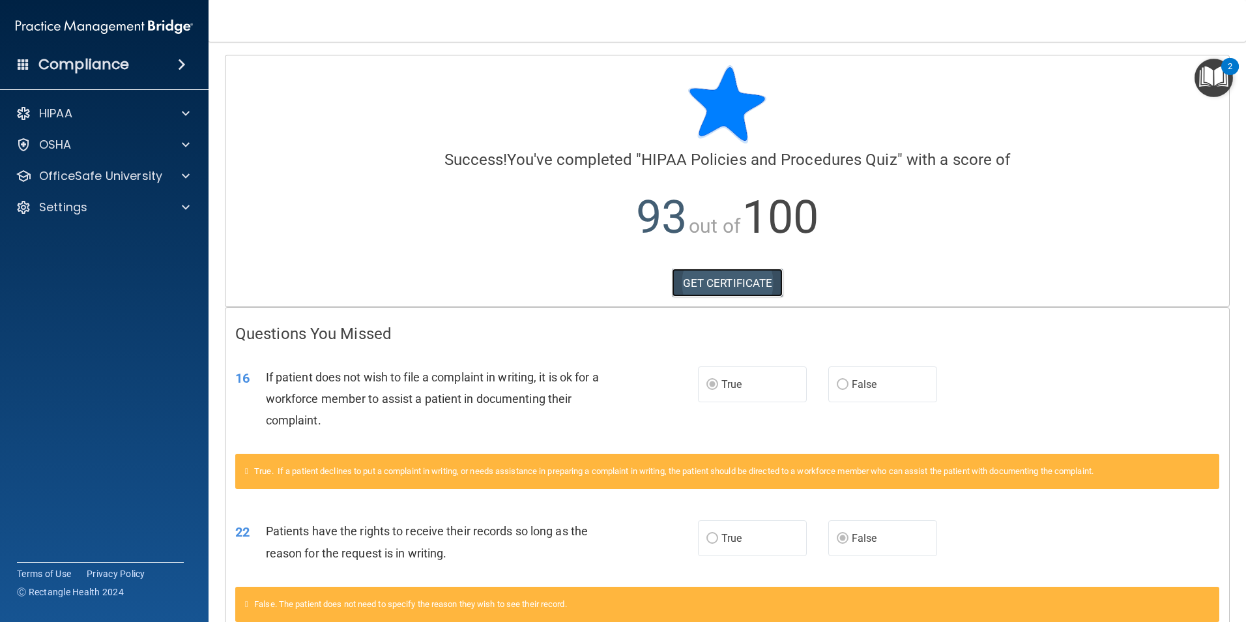
click at [762, 289] on link "GET CERTIFICATE" at bounding box center [727, 282] width 111 height 29
